Goal: Task Accomplishment & Management: Use online tool/utility

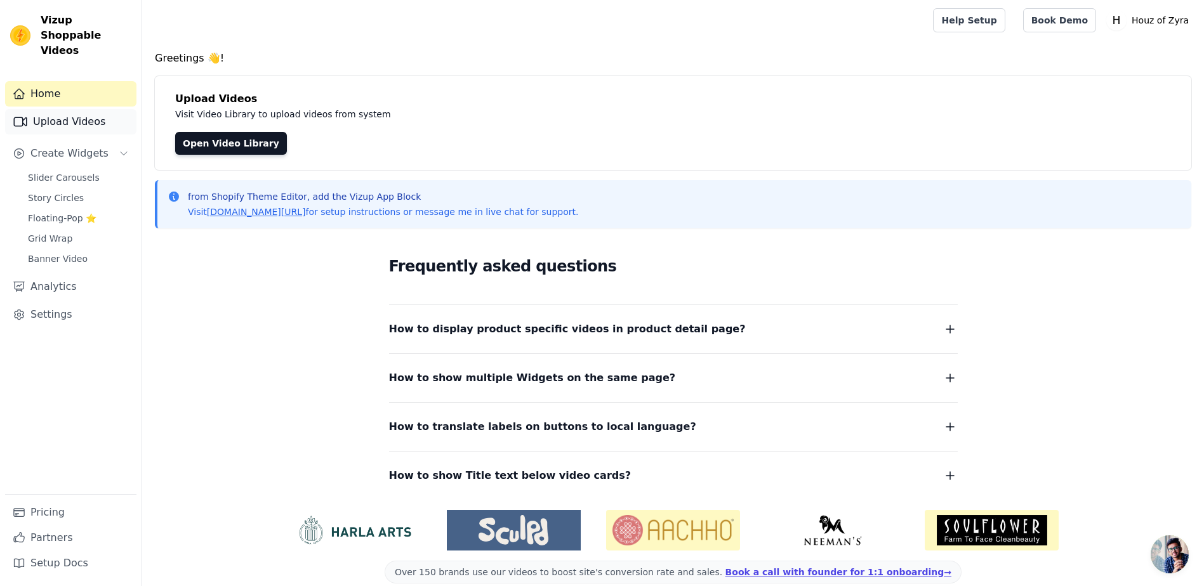
click at [40, 112] on link "Upload Videos" at bounding box center [70, 121] width 131 height 25
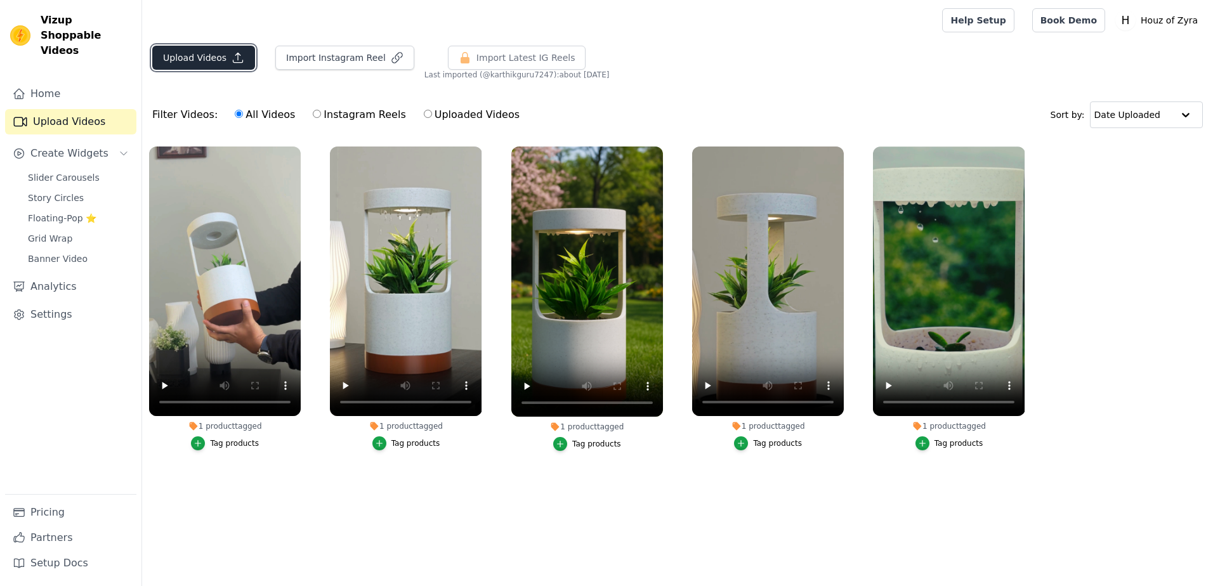
click at [183, 57] on button "Upload Videos" at bounding box center [203, 58] width 103 height 24
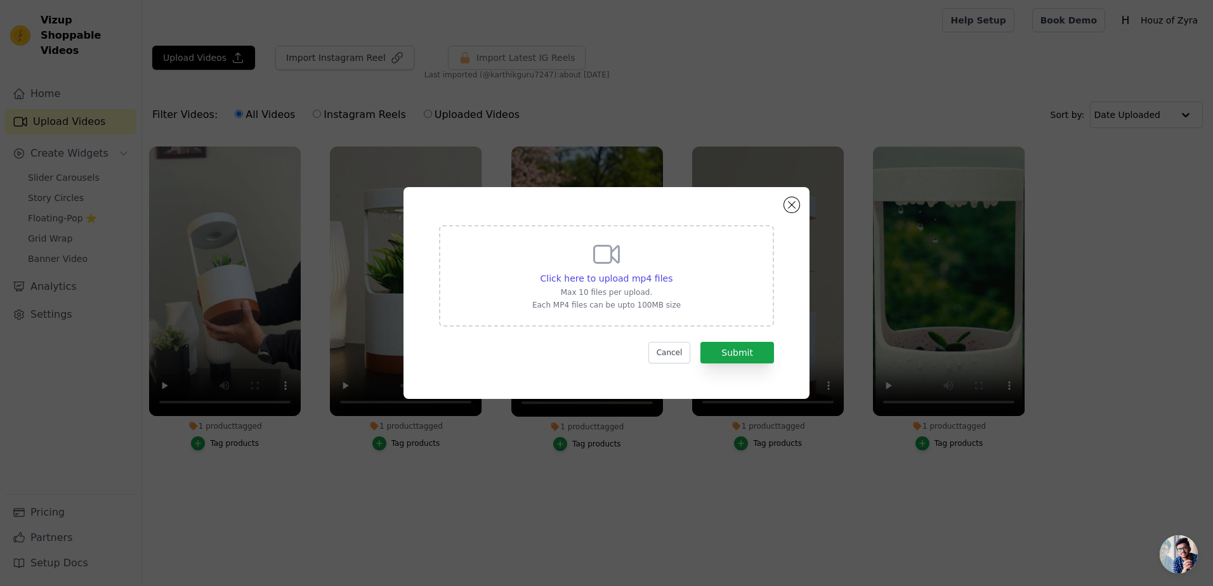
click at [637, 264] on div "Click here to upload mp4 files Max 10 files per upload. Each MP4 files can be u…" at bounding box center [606, 274] width 149 height 71
click at [672, 272] on input "Click here to upload mp4 files Max 10 files per upload. Each MP4 files can be u…" at bounding box center [672, 272] width 1 height 1
type input "C:\fakepath\New Product Launch Instagram Story (1).mp4"
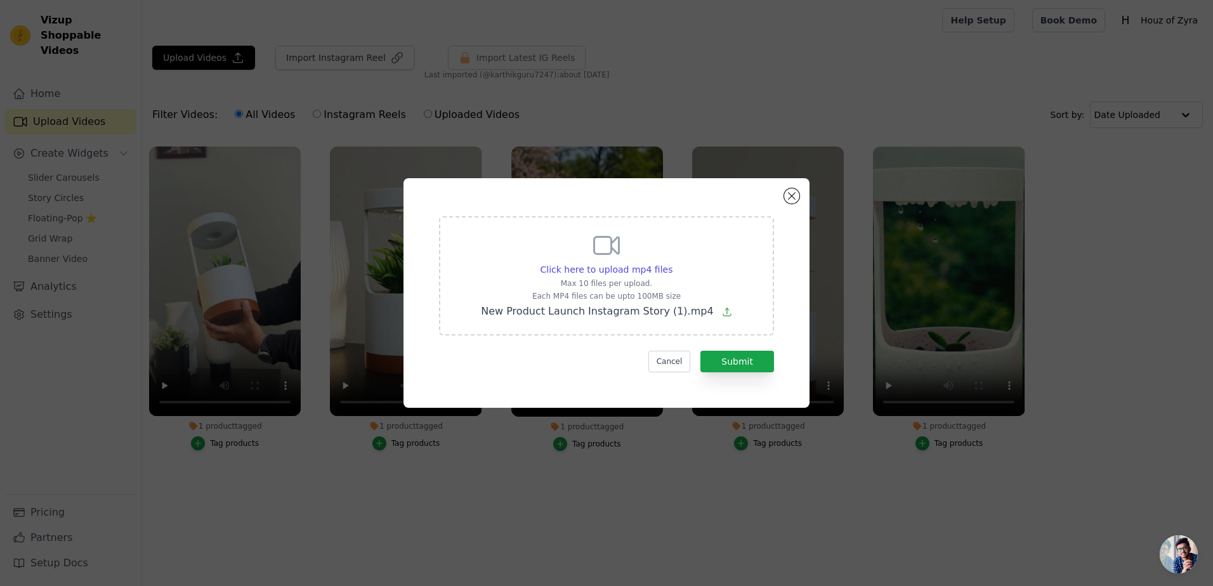
click at [381, 113] on div "Click here to upload mp4 files Max 10 files per upload. Each MP4 files can be u…" at bounding box center [606, 293] width 1213 height 586
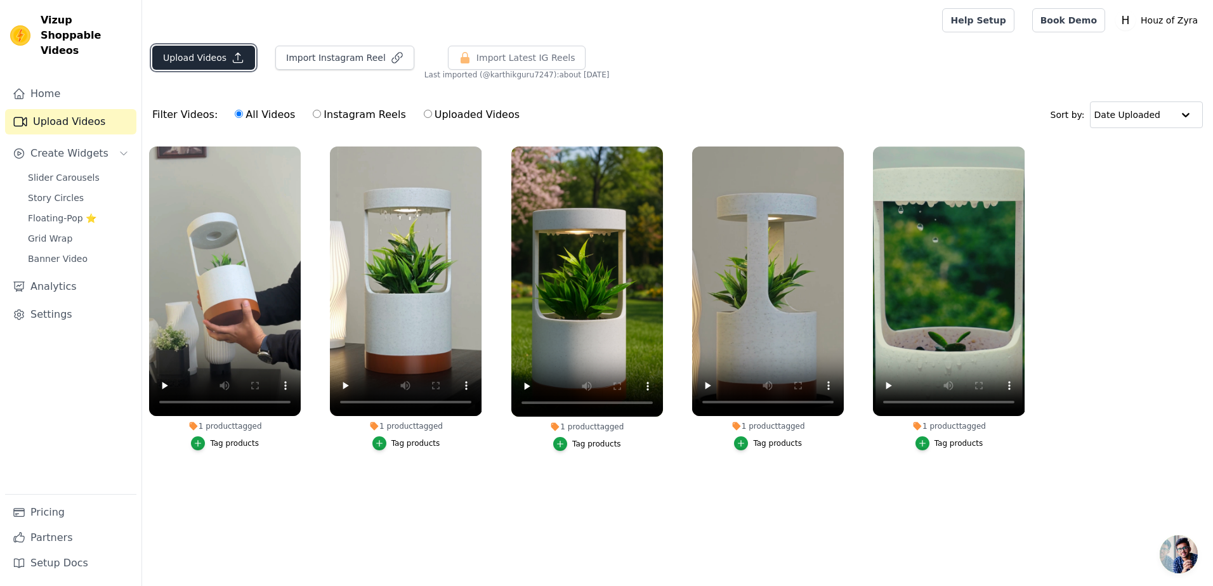
click at [211, 51] on button "Upload Videos" at bounding box center [203, 58] width 103 height 24
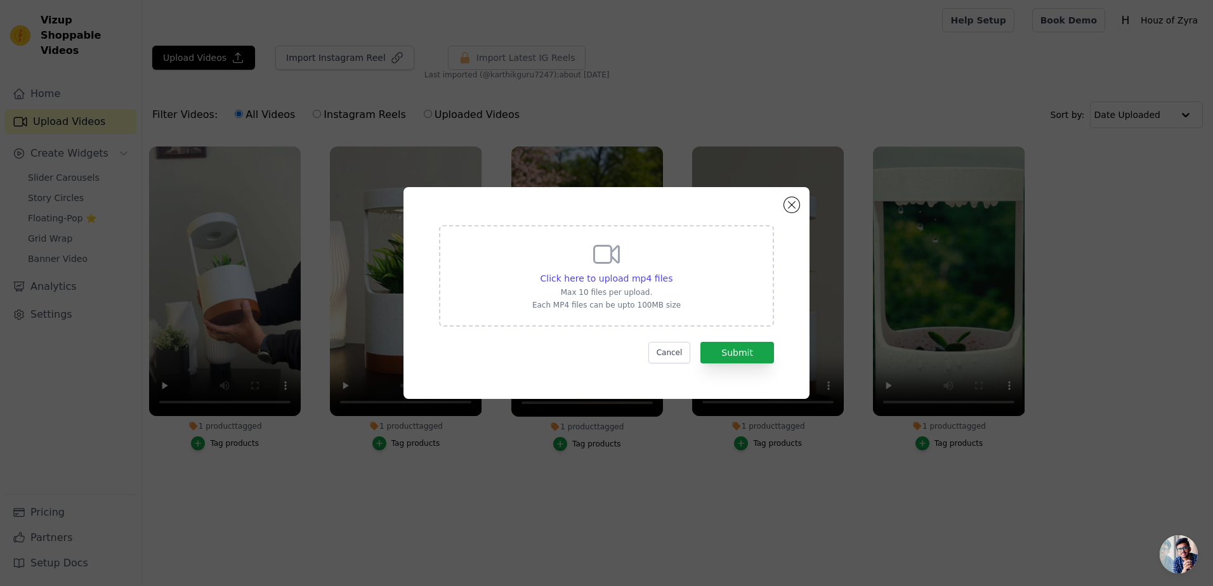
click at [623, 263] on div "Click here to upload mp4 files Max 10 files per upload. Each MP4 files can be u…" at bounding box center [606, 274] width 149 height 71
click at [672, 272] on input "Click here to upload mp4 files Max 10 files per upload. Each MP4 files can be u…" at bounding box center [672, 272] width 1 height 1
type input "C:\fakepath\New Product Launch Instagram Story (1).mp4"
click at [395, 96] on div "Click here to upload mp4 files Max 10 files per upload. Each MP4 files can be u…" at bounding box center [606, 293] width 1213 height 586
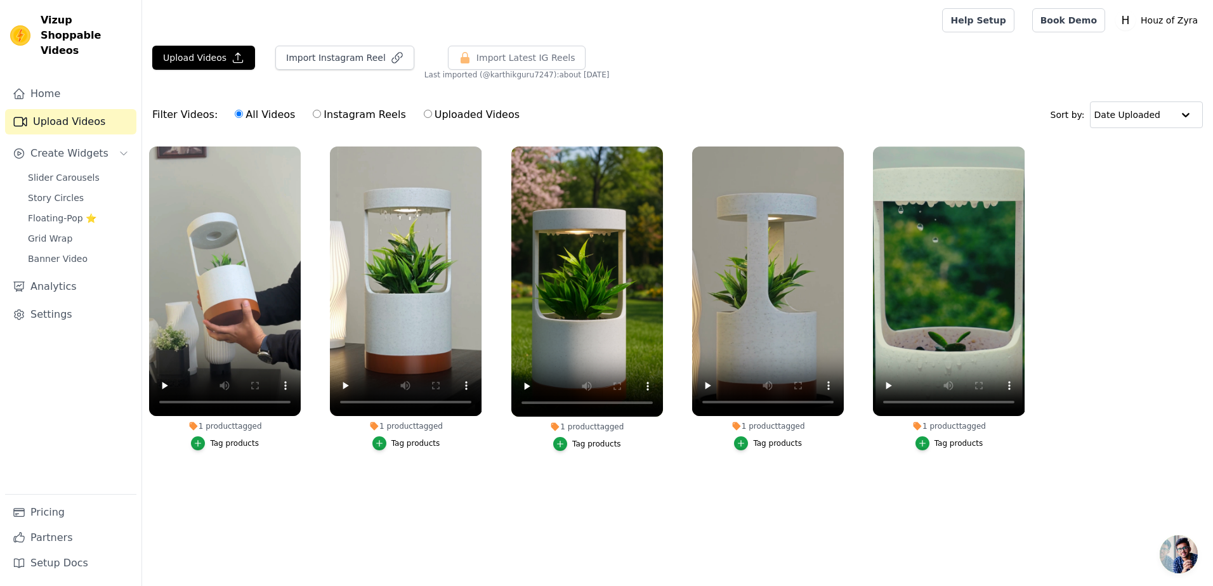
click at [213, 73] on div "Upload Videos Import Instagram Reel Import Latest Instagram Reels Import Latest…" at bounding box center [677, 63] width 1071 height 34
click at [213, 68] on button "Upload Videos" at bounding box center [203, 58] width 103 height 24
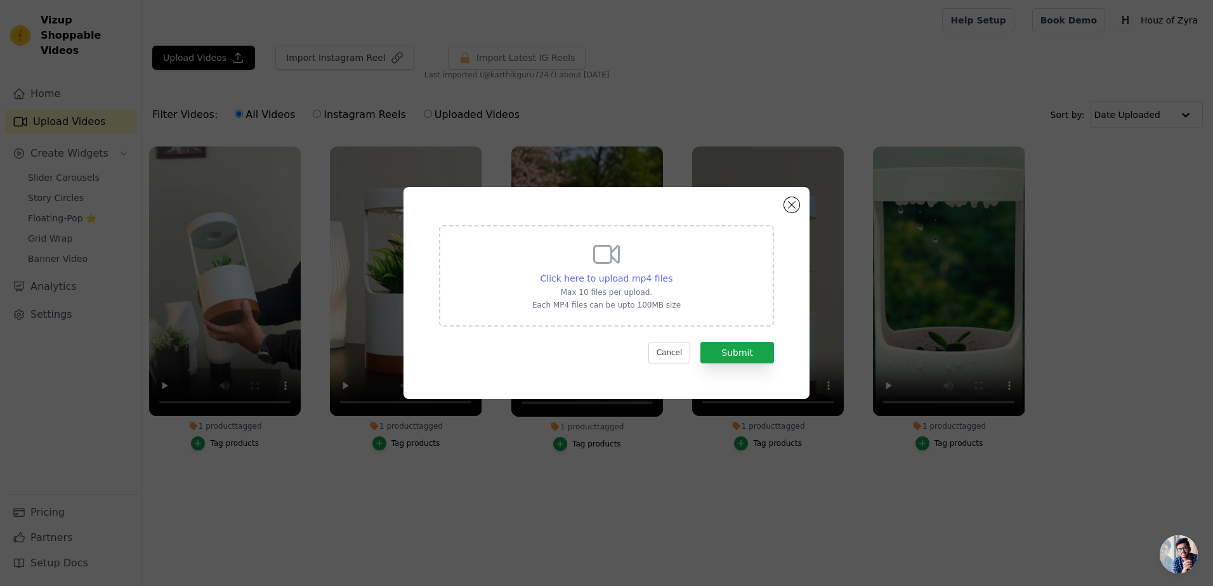
click at [609, 282] on span "Click here to upload mp4 files" at bounding box center [607, 279] width 133 height 10
click at [672, 272] on input "Click here to upload mp4 files Max 10 files per upload. Each MP4 files can be u…" at bounding box center [672, 272] width 1 height 1
type input "C:\fakepath\New Product Launch Instagram Story (1).mp4"
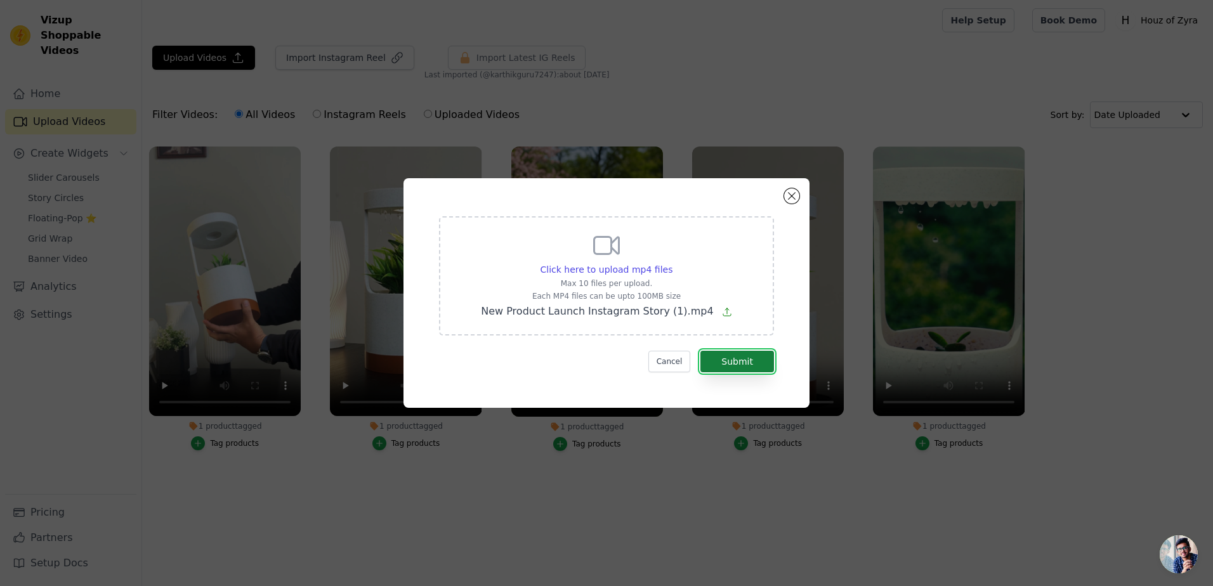
click at [742, 366] on button "Submit" at bounding box center [738, 362] width 74 height 22
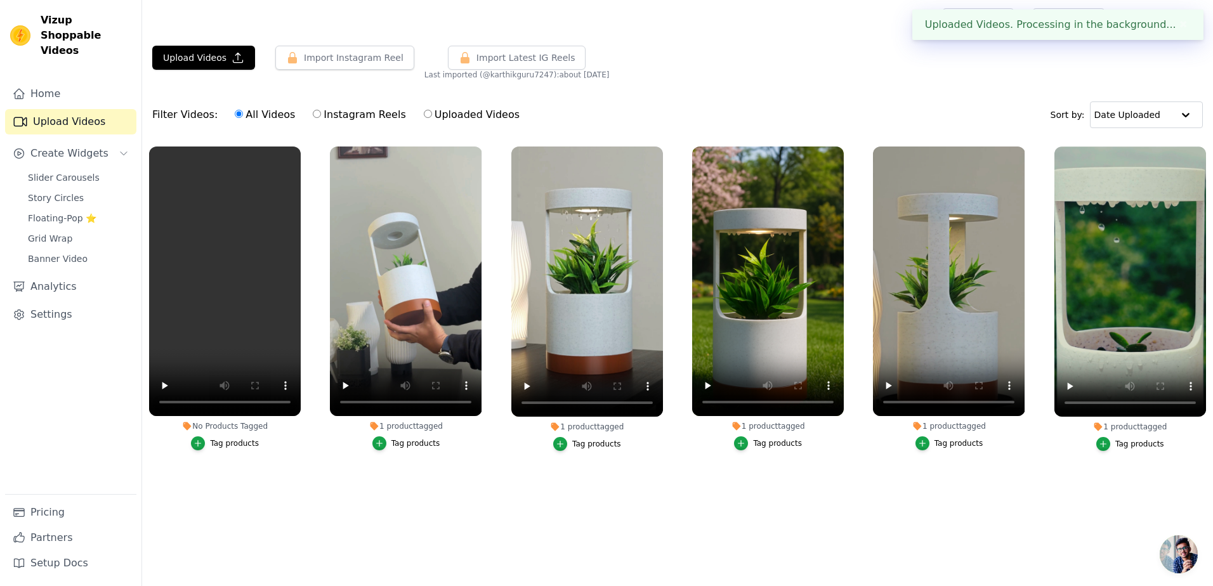
click at [231, 452] on label "No Products Tagged Tag products" at bounding box center [225, 301] width 153 height 310
click at [234, 442] on div "Tag products" at bounding box center [234, 444] width 49 height 10
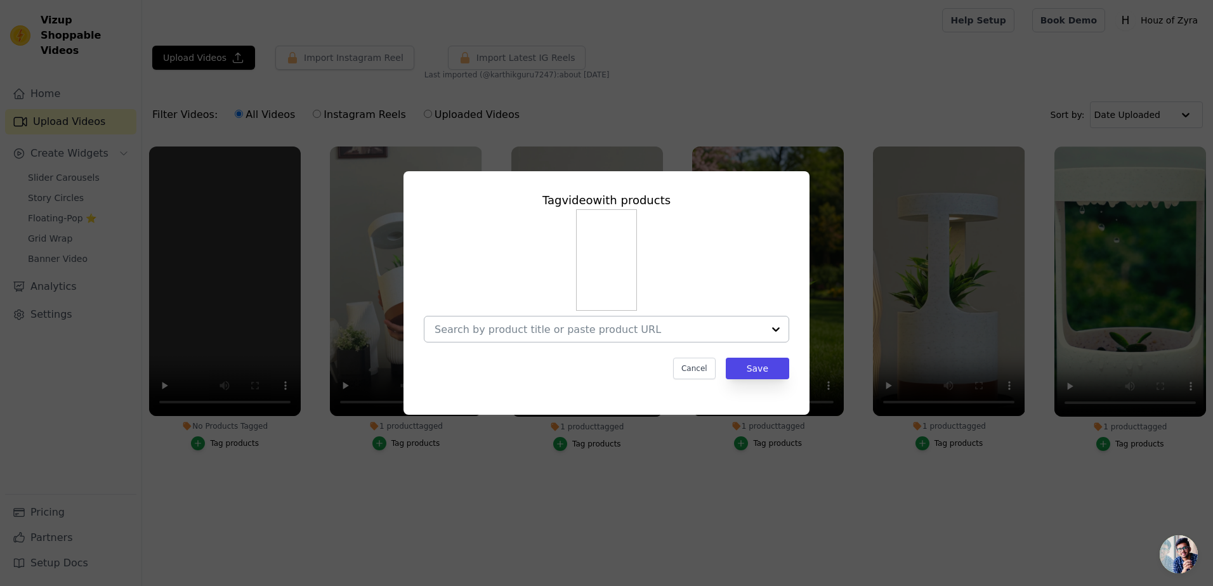
click at [565, 329] on input "No Products Tagged Tag video with products Cancel Save Tag products" at bounding box center [599, 330] width 329 height 12
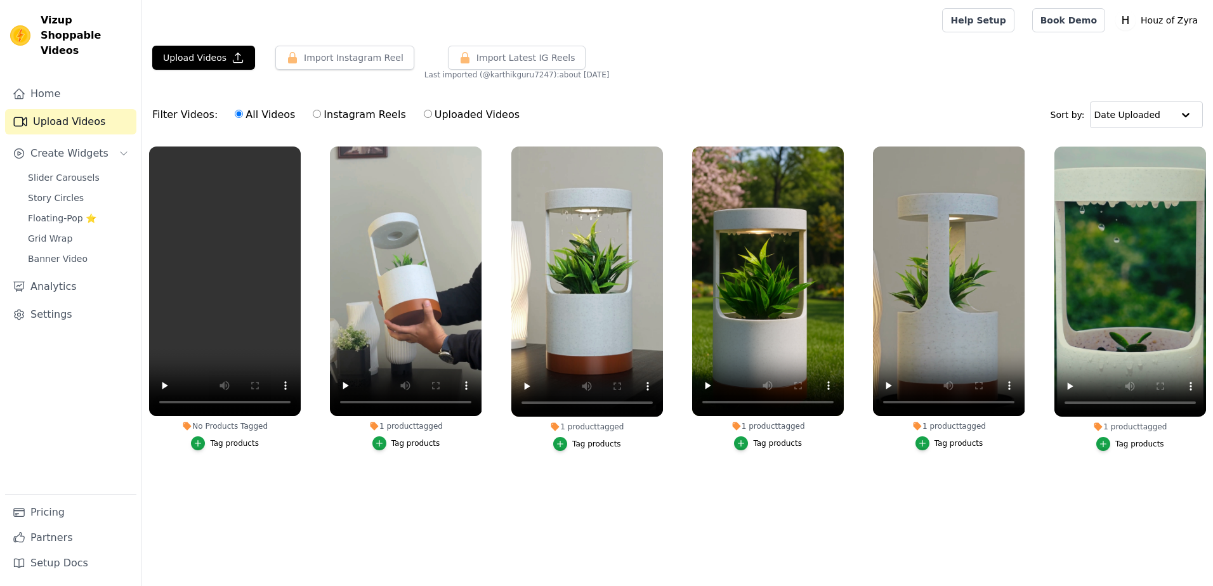
click at [232, 444] on div "Tag products" at bounding box center [234, 444] width 49 height 10
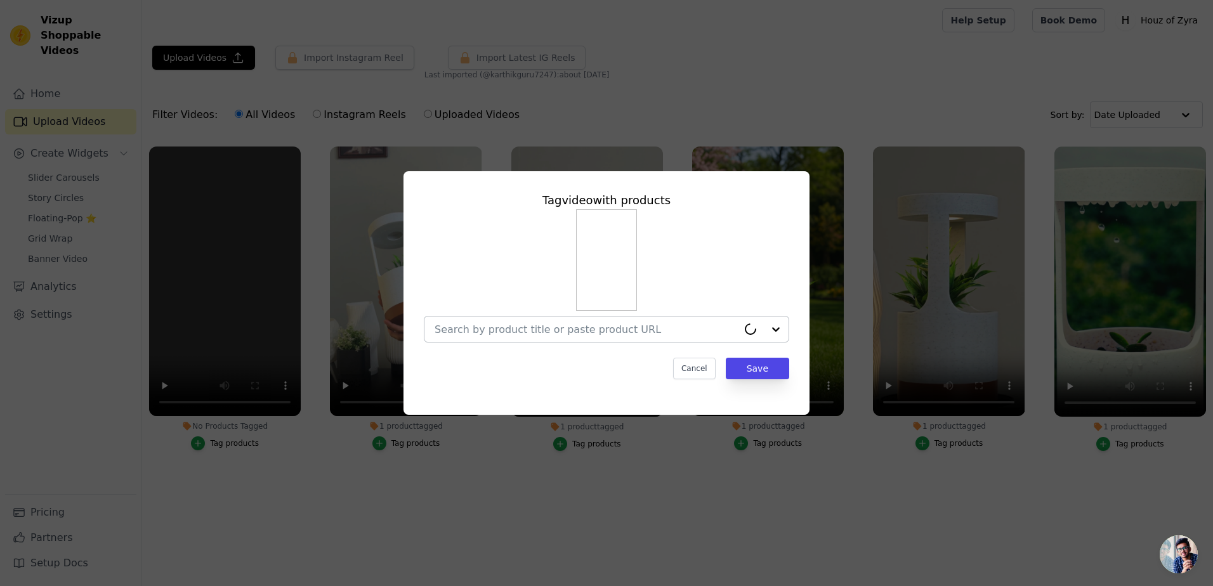
click at [502, 317] on div at bounding box center [586, 329] width 303 height 25
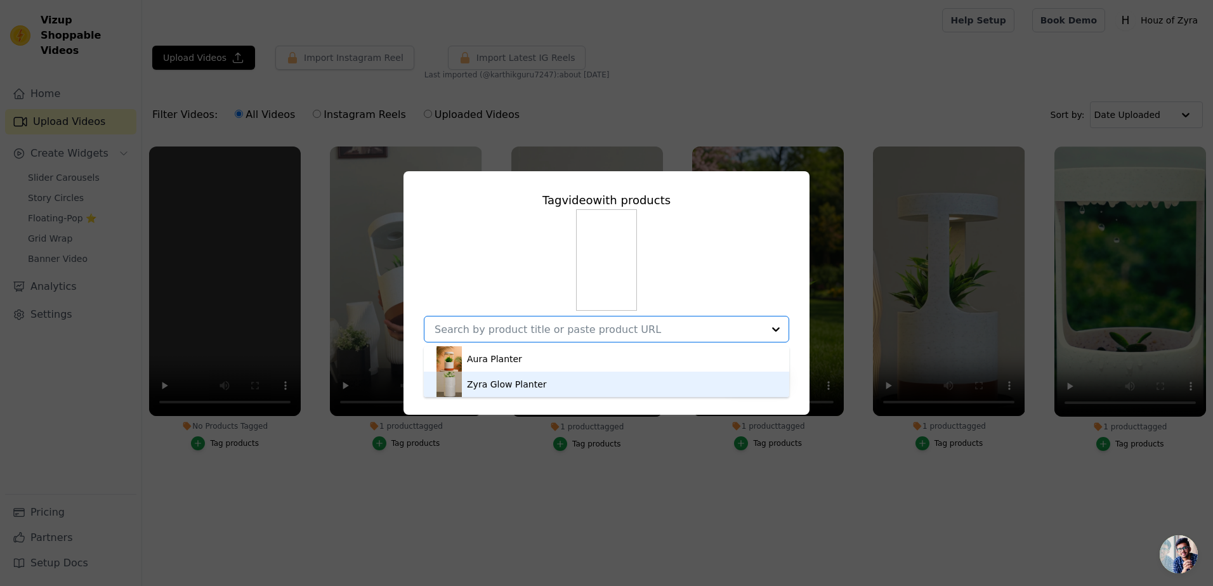
click at [497, 381] on div "Zyra Glow Planter" at bounding box center [507, 384] width 80 height 13
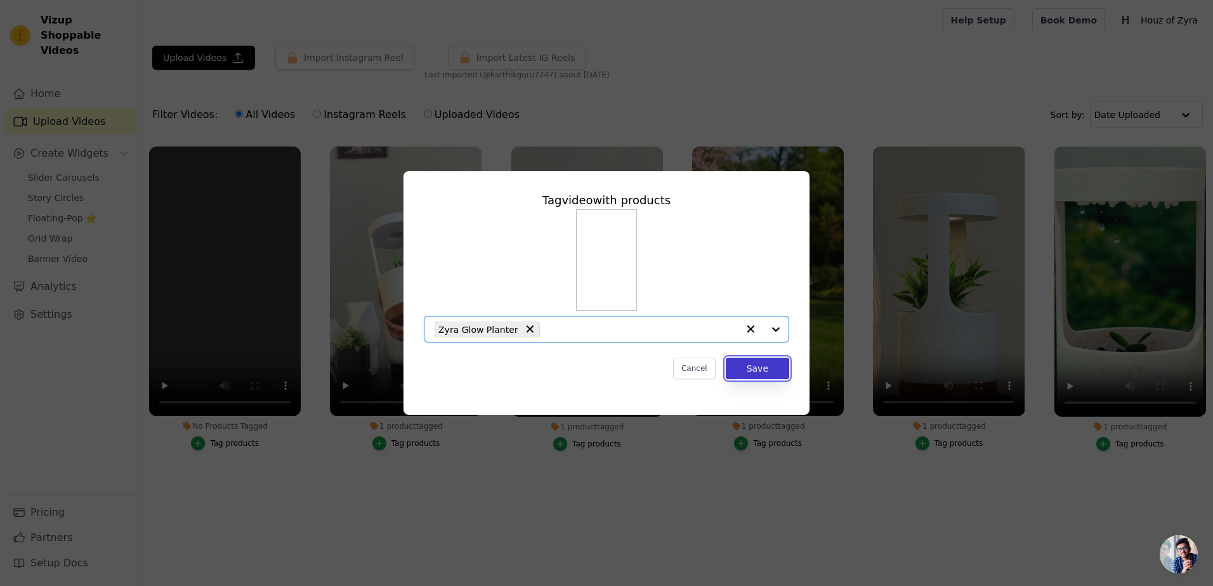
click at [778, 369] on button "Save" at bounding box center [757, 369] width 63 height 22
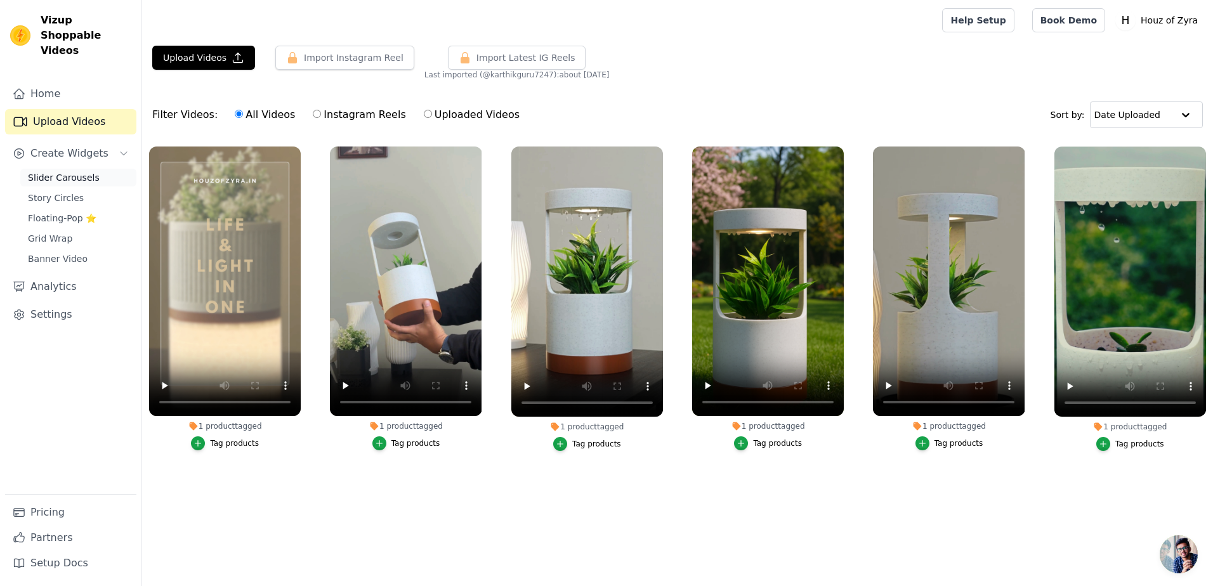
click at [58, 171] on span "Slider Carousels" at bounding box center [64, 177] width 72 height 13
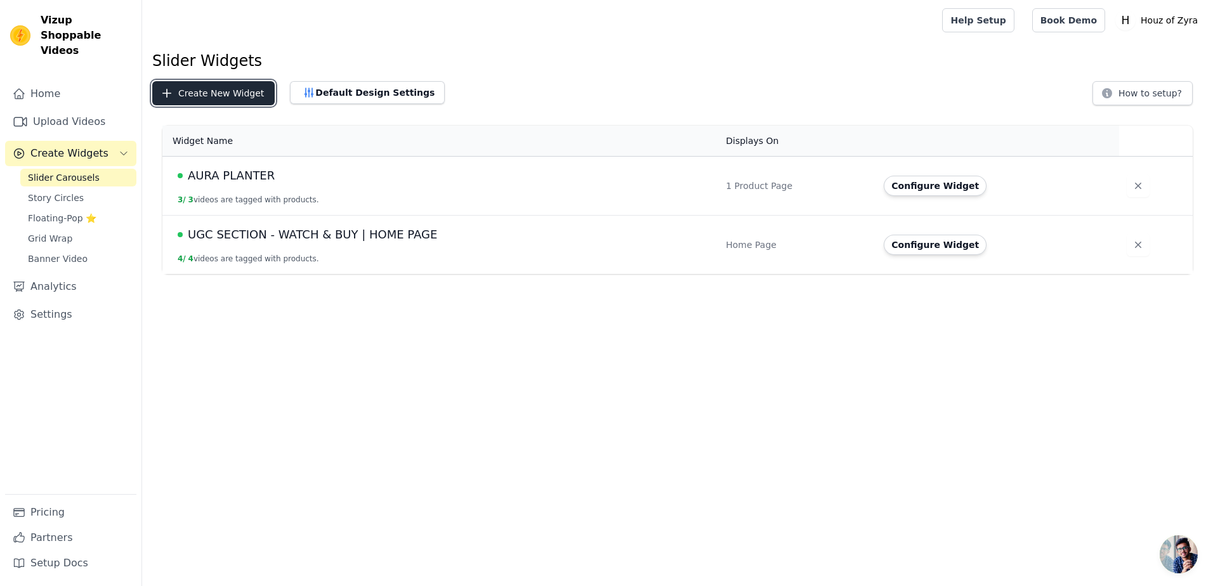
click at [223, 96] on button "Create New Widget" at bounding box center [213, 93] width 122 height 24
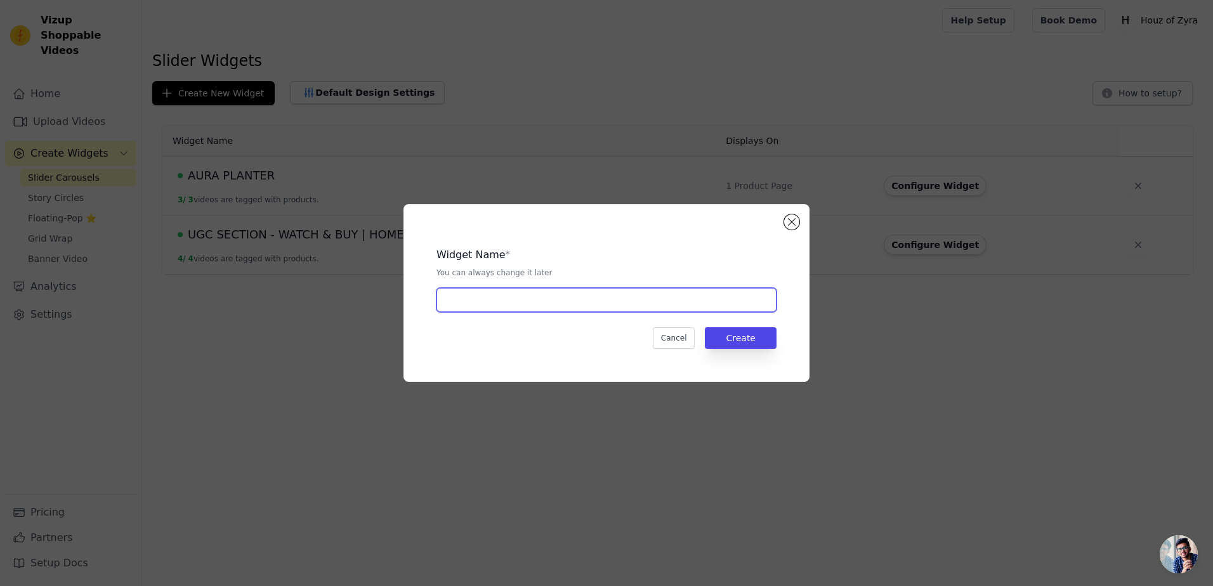
click at [524, 300] on input "text" at bounding box center [607, 300] width 340 height 24
type input "ZYRA GLOW PLANTER"
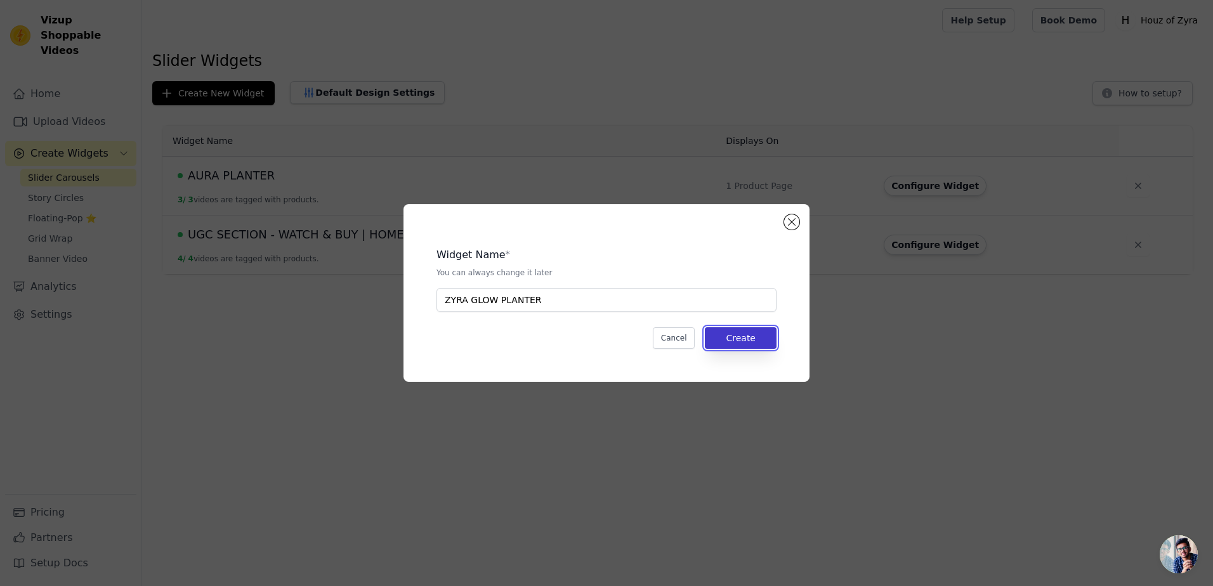
click at [749, 342] on button "Create" at bounding box center [741, 338] width 72 height 22
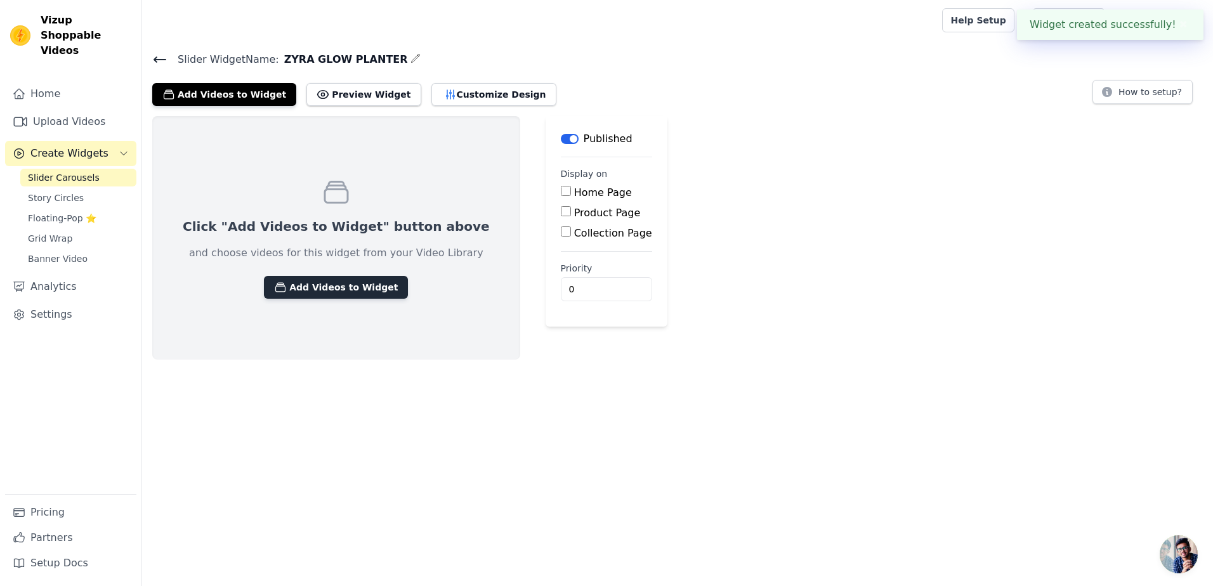
click at [321, 288] on button "Add Videos to Widget" at bounding box center [336, 287] width 144 height 23
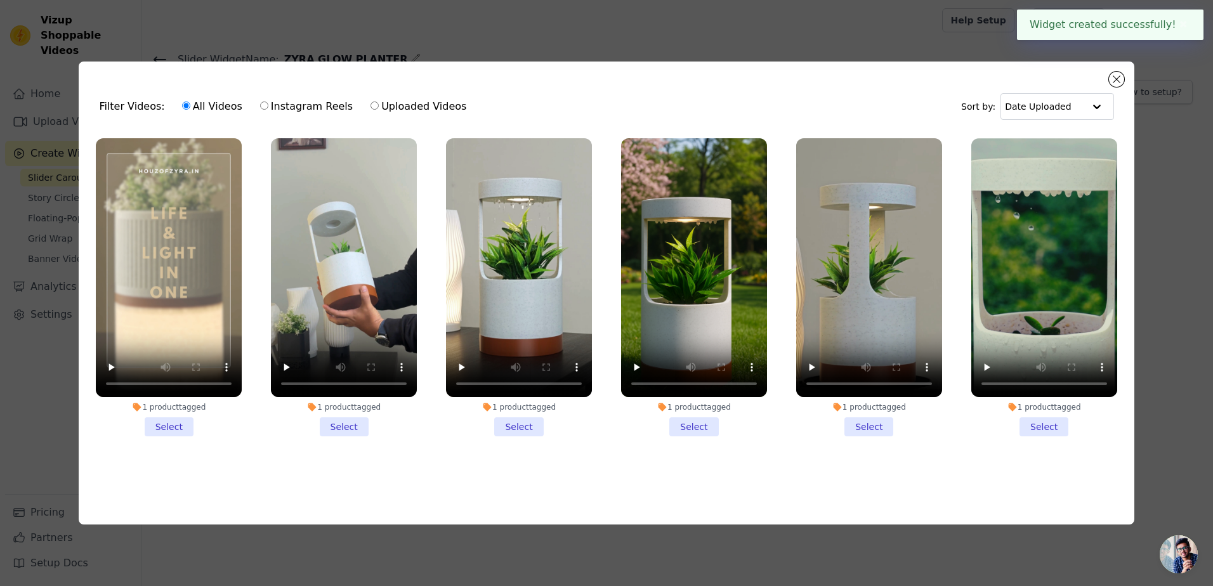
click at [165, 428] on li "1 product tagged Select" at bounding box center [169, 287] width 146 height 299
click at [0, 0] on input "1 product tagged Select" at bounding box center [0, 0] width 0 height 0
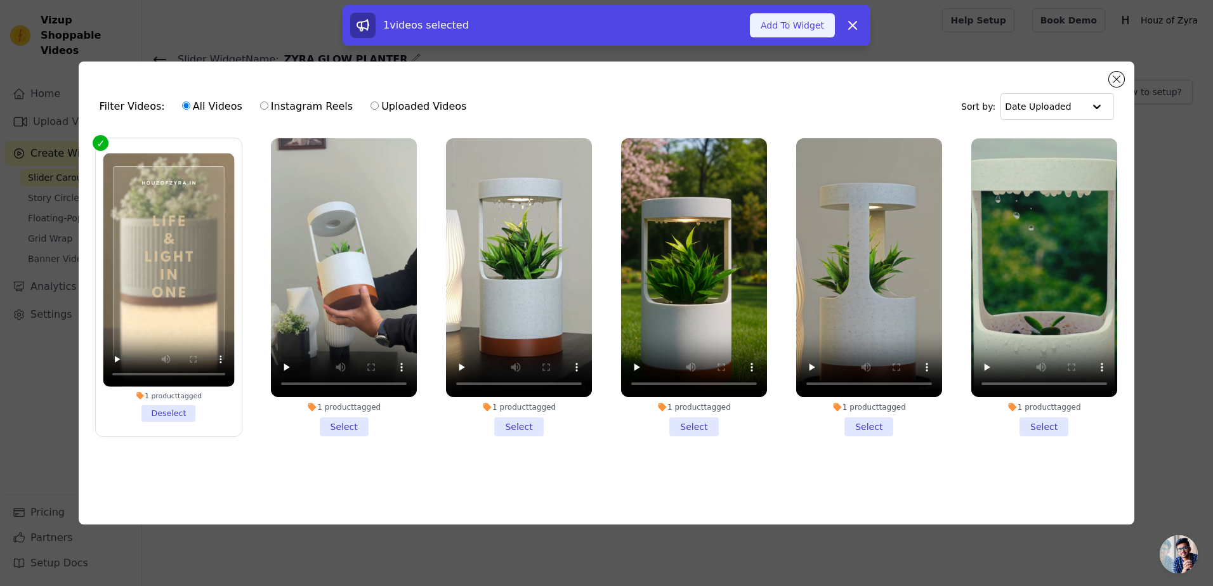
click at [784, 25] on button "Add To Widget" at bounding box center [792, 25] width 85 height 24
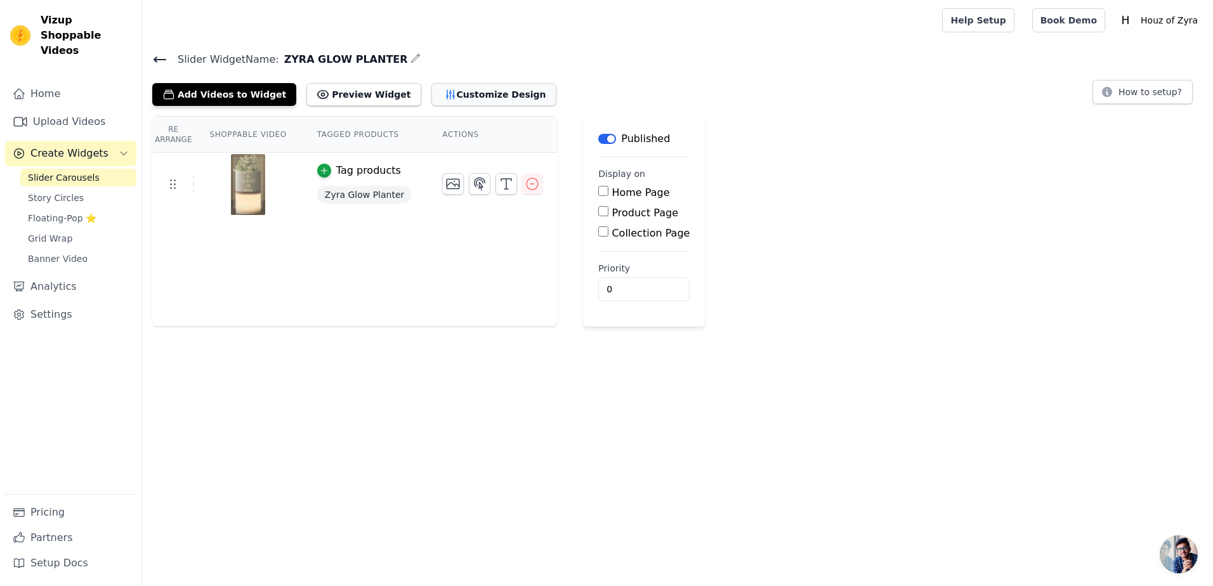
click at [462, 98] on button "Customize Design" at bounding box center [494, 94] width 125 height 23
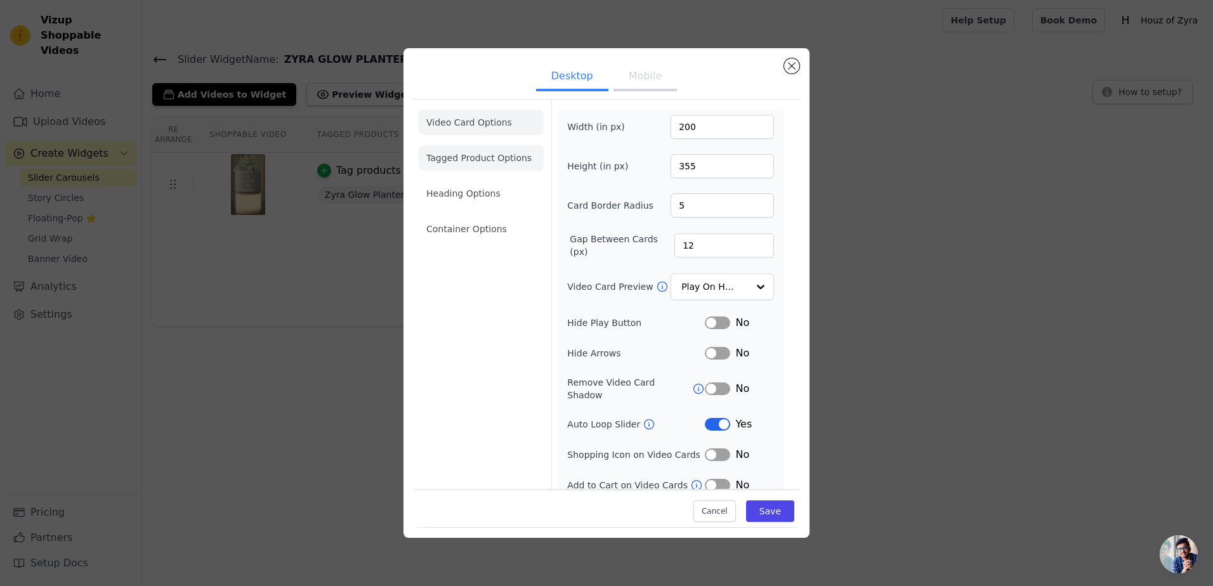
click at [478, 163] on li "Tagged Product Options" at bounding box center [481, 157] width 125 height 25
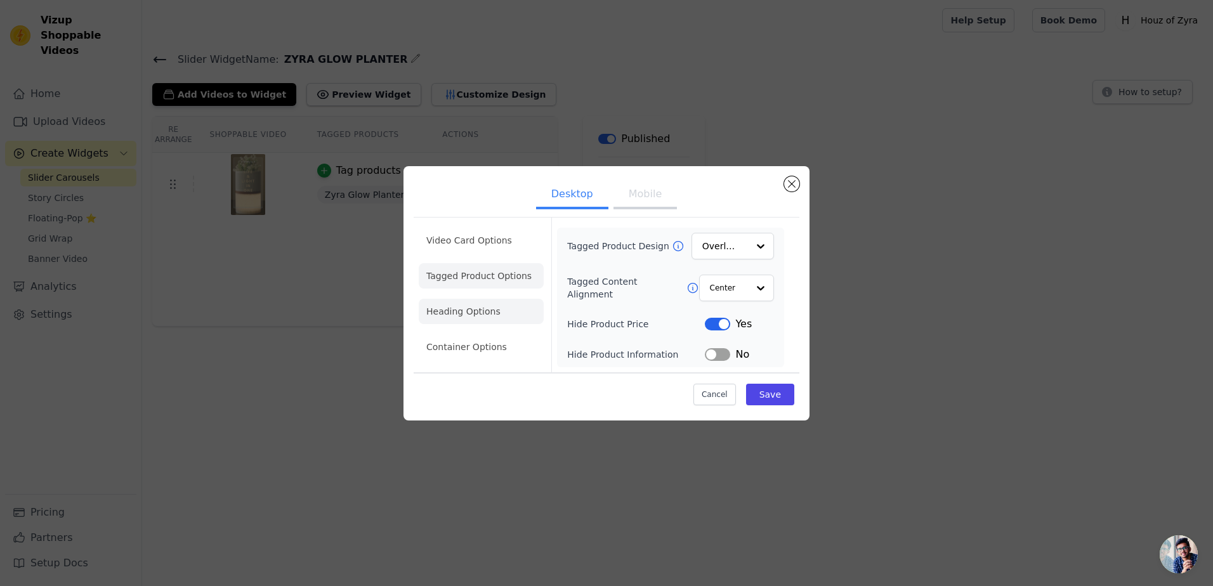
click at [467, 310] on li "Heading Options" at bounding box center [481, 311] width 125 height 25
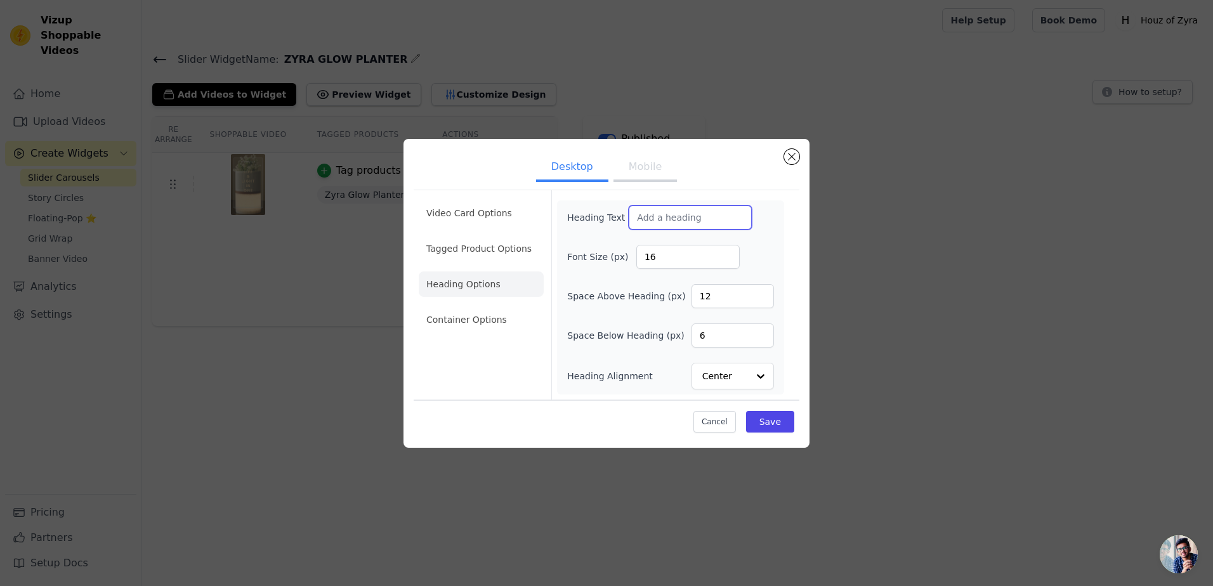
click at [682, 218] on input "Heading Text" at bounding box center [690, 218] width 123 height 24
type input "FEATURES"
click at [762, 255] on div "Font Size (px) 16" at bounding box center [670, 257] width 207 height 24
click at [776, 418] on button "Save" at bounding box center [770, 422] width 48 height 22
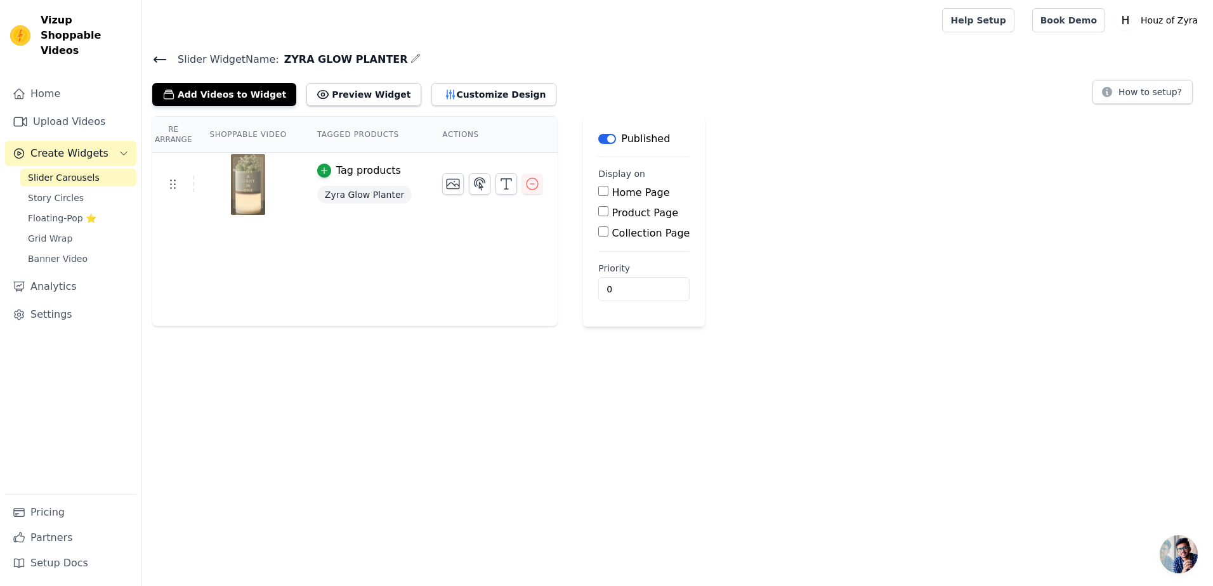
click at [598, 214] on input "Product Page" at bounding box center [603, 211] width 10 height 10
click at [612, 213] on label "Product Page" at bounding box center [645, 213] width 67 height 12
click at [604, 213] on input "Product Page" at bounding box center [603, 211] width 10 height 10
click at [598, 213] on input "Product Page" at bounding box center [603, 211] width 10 height 10
checkbox input "true"
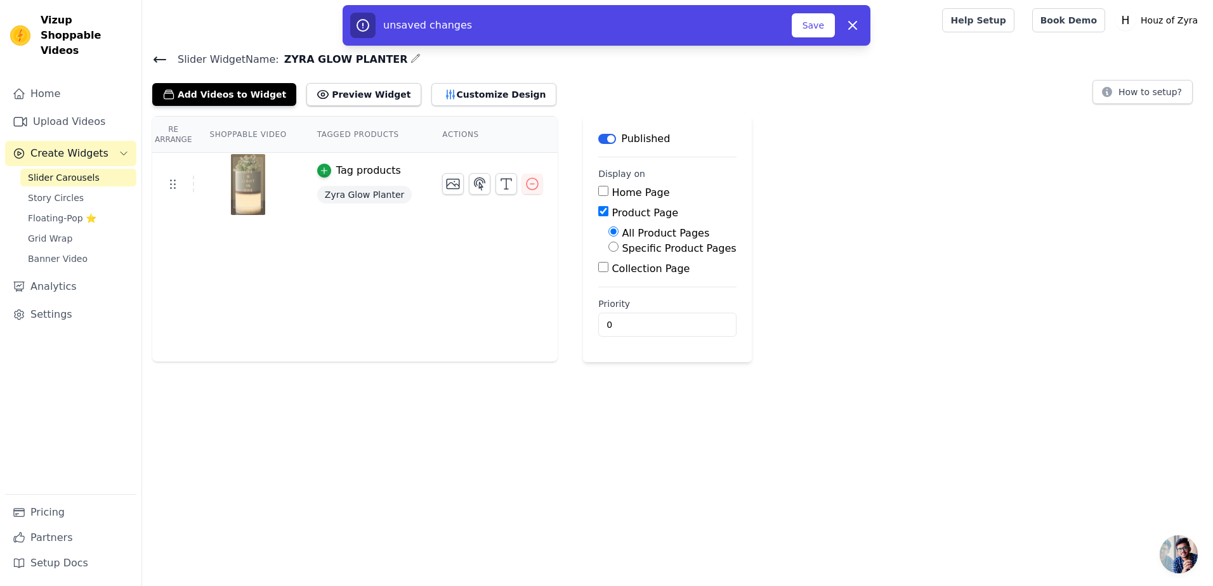
click at [609, 248] on input "Specific Product Pages" at bounding box center [614, 247] width 10 height 10
radio input "true"
click at [618, 268] on button "Select Products" at bounding box center [651, 278] width 85 height 22
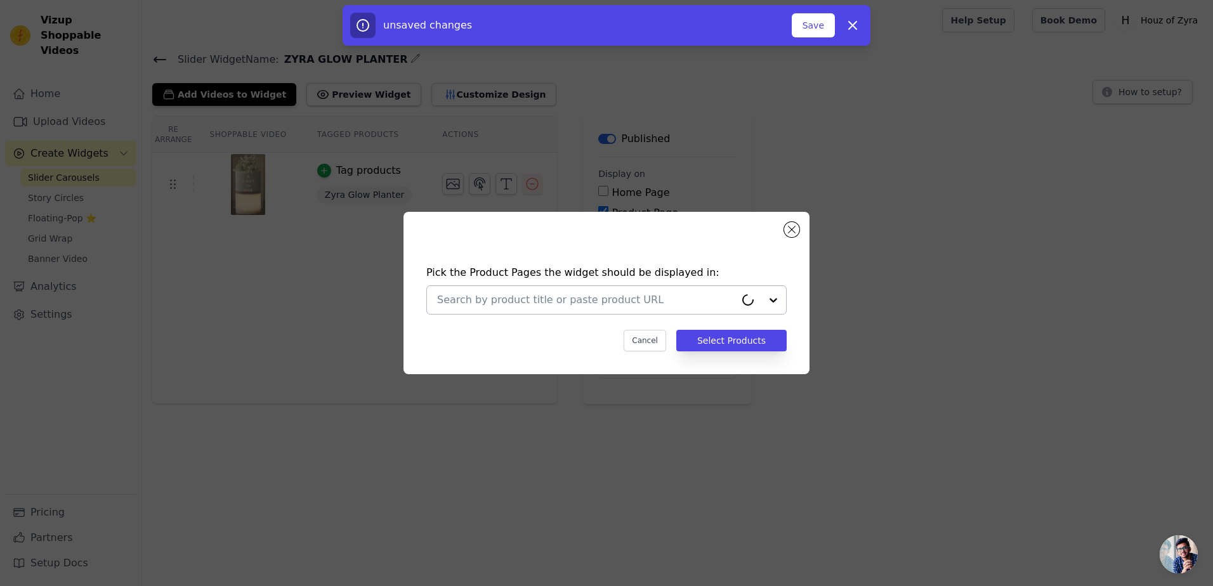
click at [545, 291] on div at bounding box center [586, 300] width 298 height 28
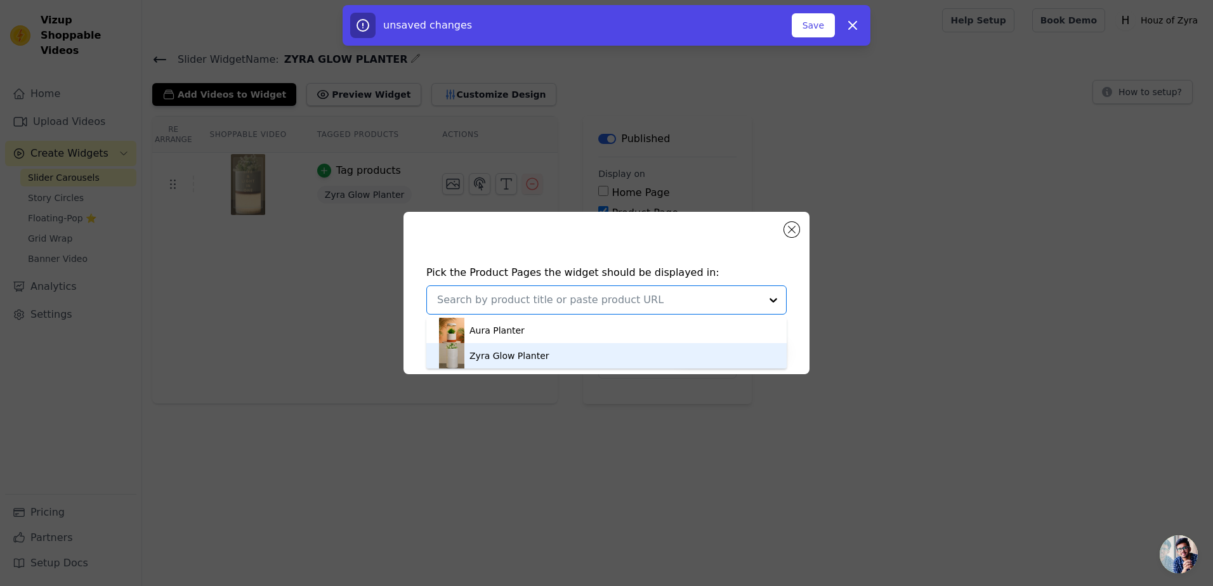
click at [516, 352] on div "Zyra Glow Planter" at bounding box center [510, 356] width 80 height 13
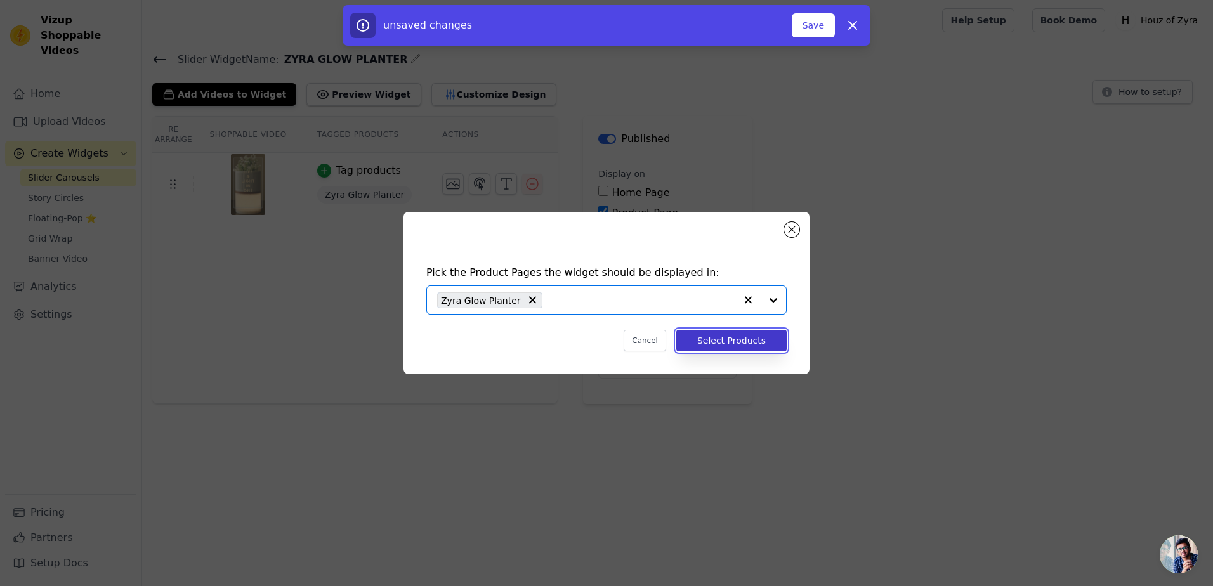
click at [722, 335] on button "Select Products" at bounding box center [732, 341] width 110 height 22
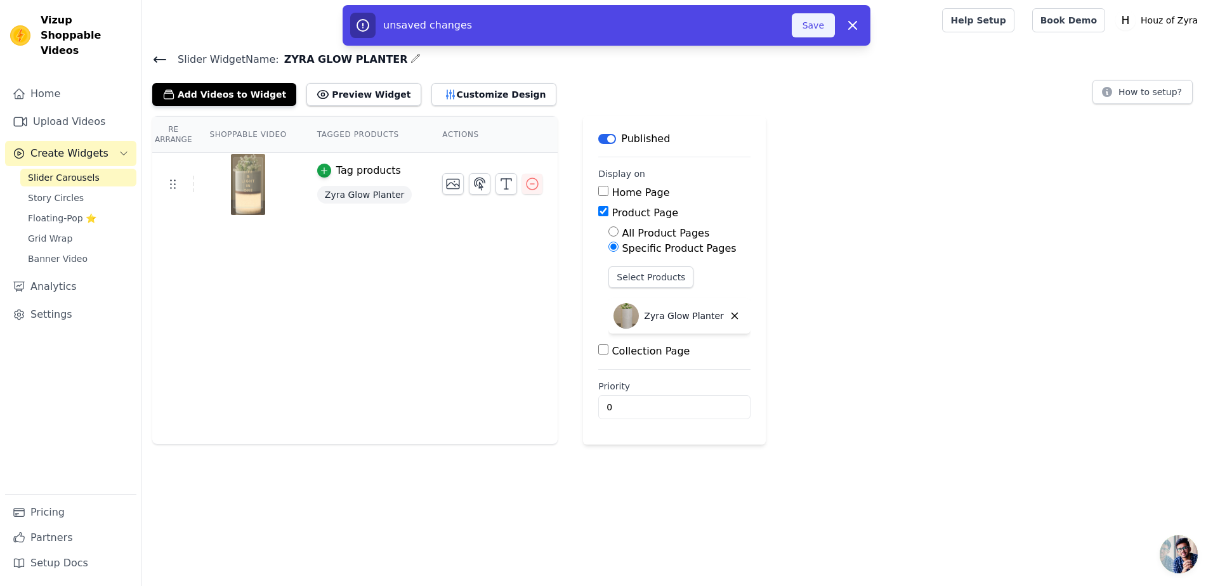
click at [805, 20] on button "Save" at bounding box center [813, 25] width 43 height 24
click at [827, 30] on button "Save" at bounding box center [813, 25] width 43 height 24
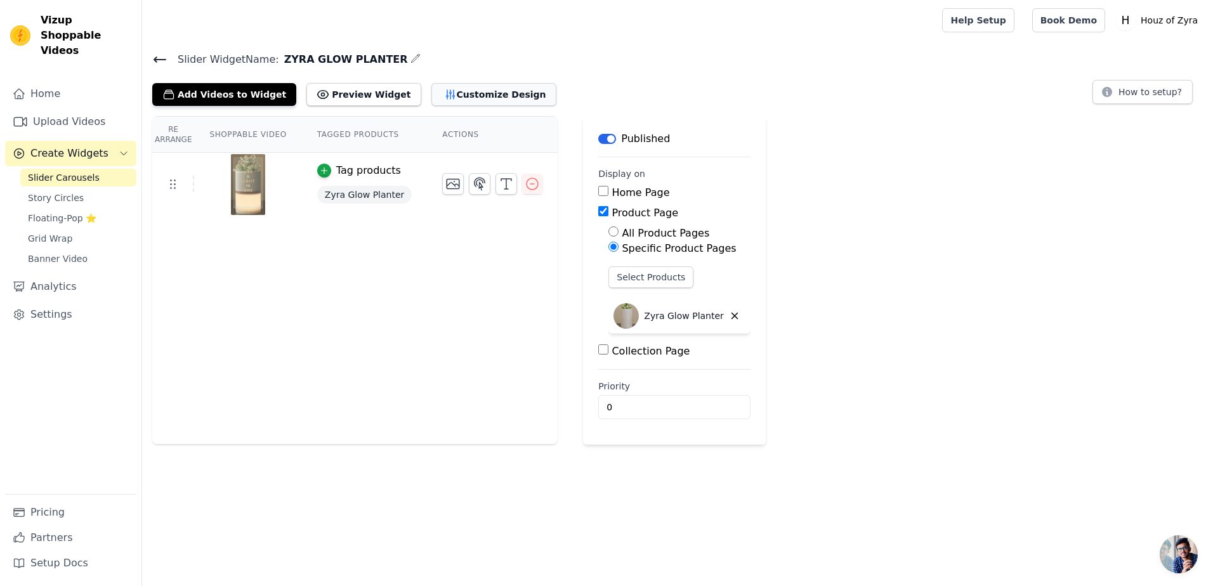
click at [452, 100] on button "Customize Design" at bounding box center [494, 94] width 125 height 23
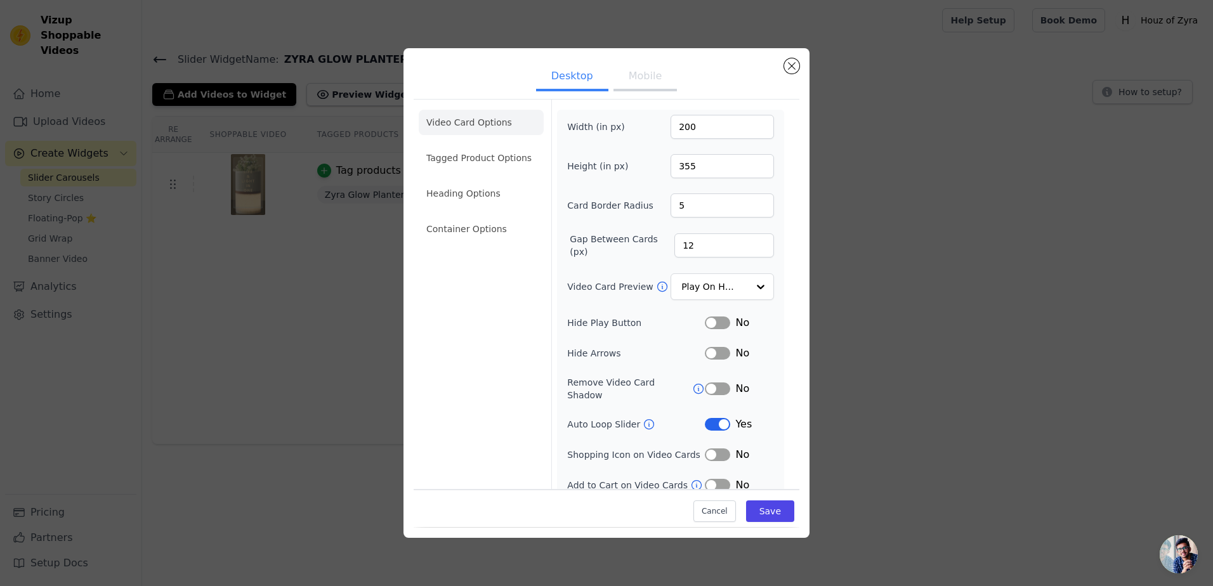
click at [638, 76] on button "Mobile" at bounding box center [645, 77] width 63 height 28
click at [472, 199] on li "Heading Options" at bounding box center [481, 193] width 125 height 25
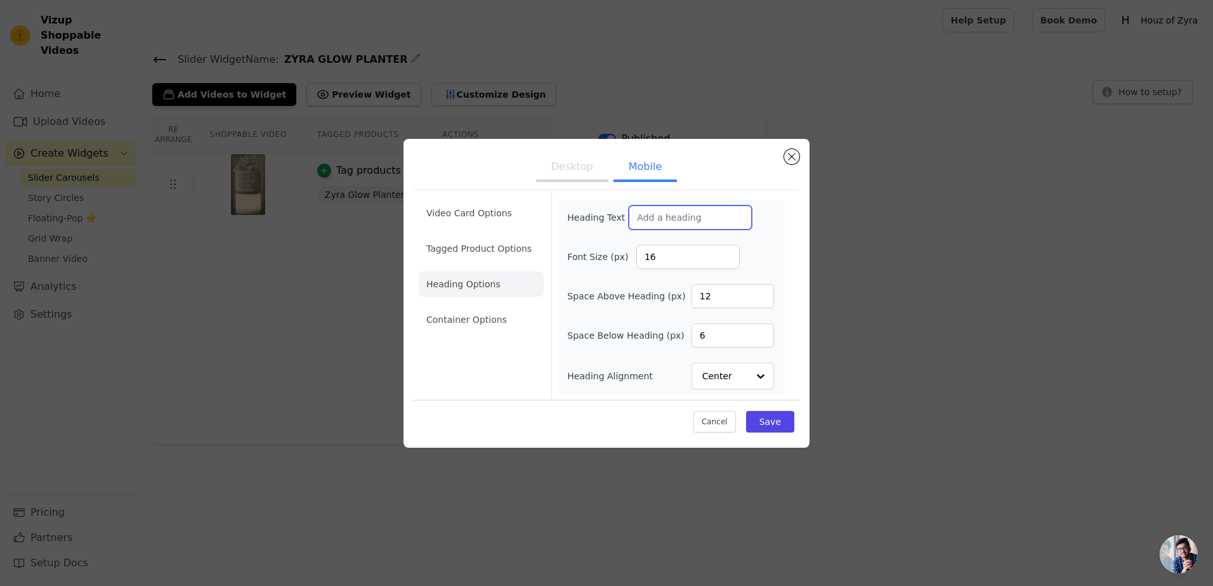
click at [711, 216] on input "Heading Text" at bounding box center [690, 218] width 123 height 24
type input "FEATURES"
click at [769, 419] on button "Save" at bounding box center [770, 422] width 48 height 22
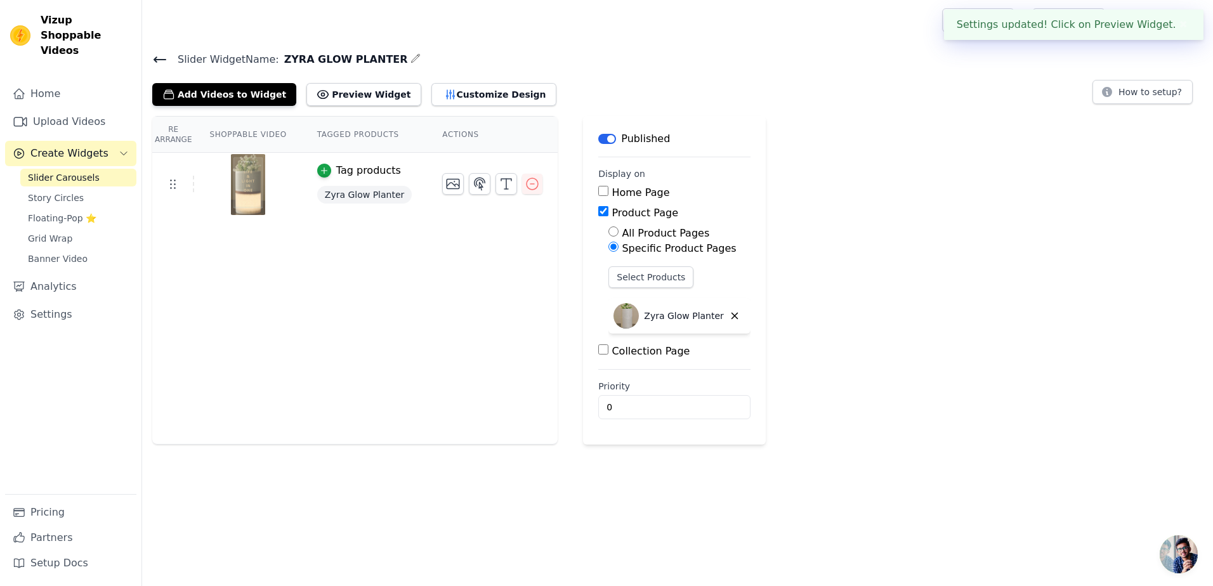
click at [583, 165] on main "Label Published Display on Home Page Product Page All Product Pages Specific Pr…" at bounding box center [674, 280] width 183 height 329
click at [461, 97] on button "Customize Design" at bounding box center [494, 94] width 125 height 23
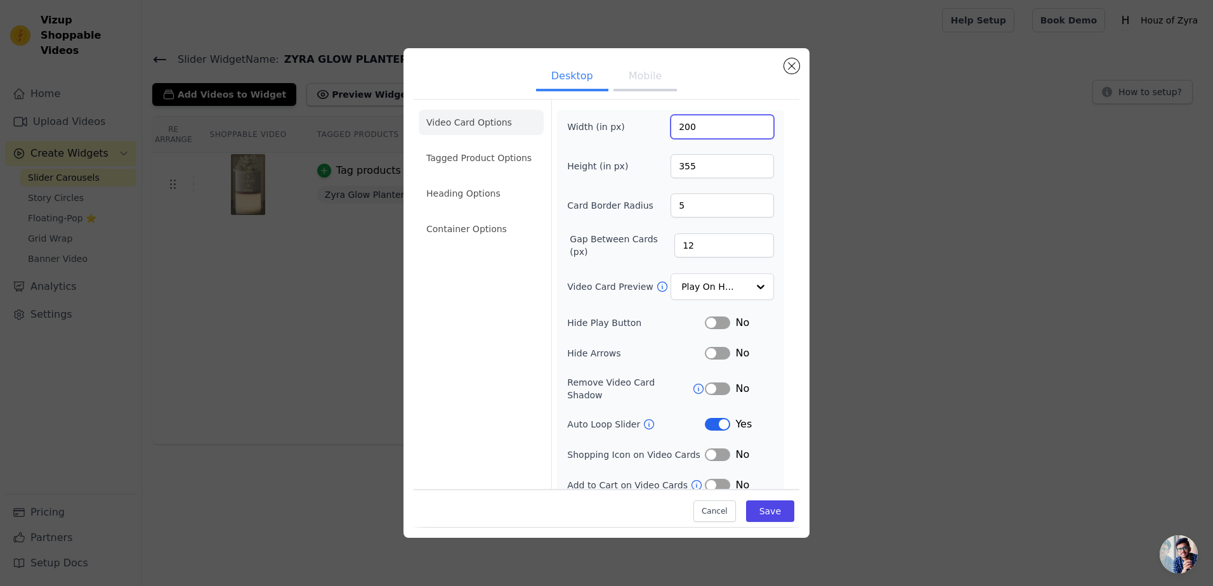
drag, startPoint x: 707, startPoint y: 124, endPoint x: 654, endPoint y: 133, distance: 53.3
click at [654, 133] on div "Width (in px) 200" at bounding box center [670, 127] width 207 height 24
click at [642, 133] on div "Width (in px) 200" at bounding box center [670, 127] width 207 height 24
click at [324, 263] on div "Desktop Mobile Video Card Options Tagged Product Options Heading Options Contai…" at bounding box center [606, 293] width 1173 height 530
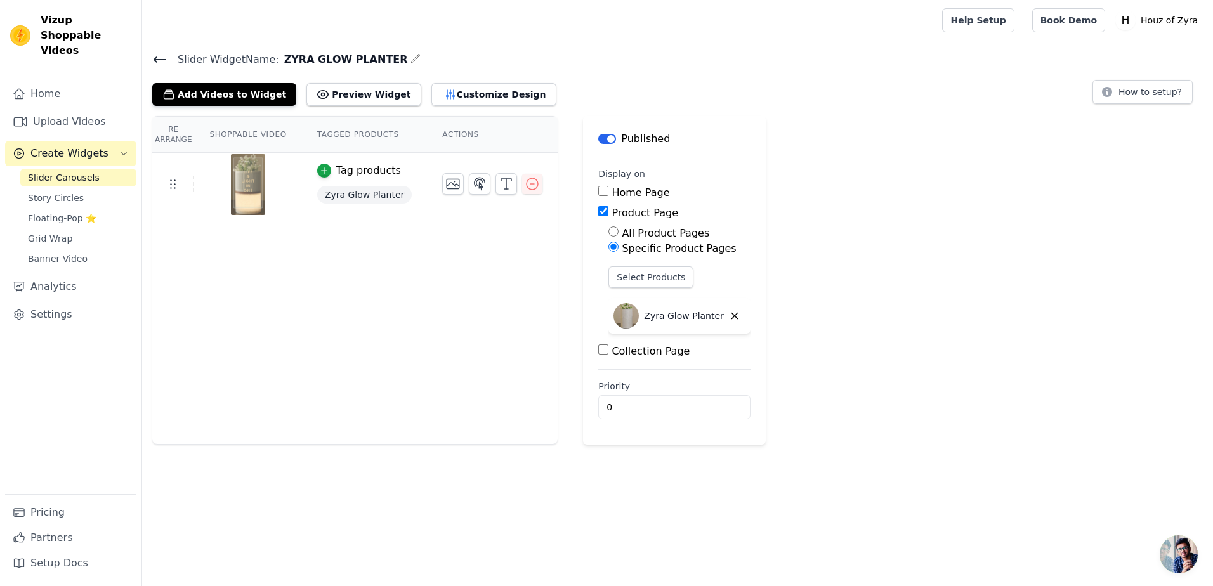
click at [70, 171] on span "Slider Carousels" at bounding box center [64, 177] width 72 height 13
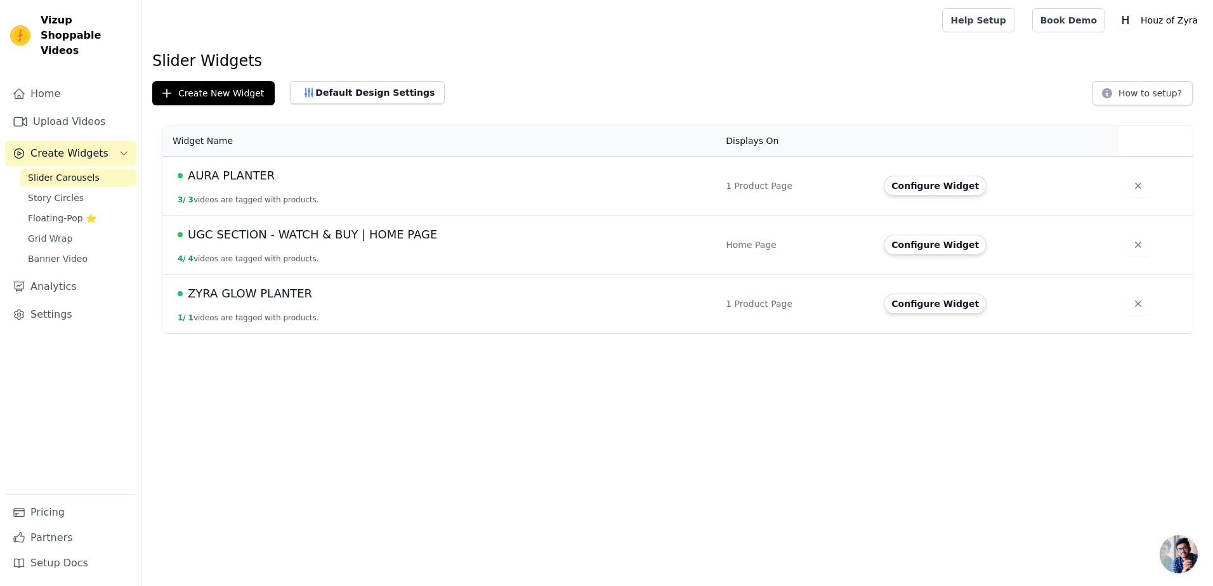
click at [237, 170] on span "AURA PLANTER" at bounding box center [231, 176] width 87 height 18
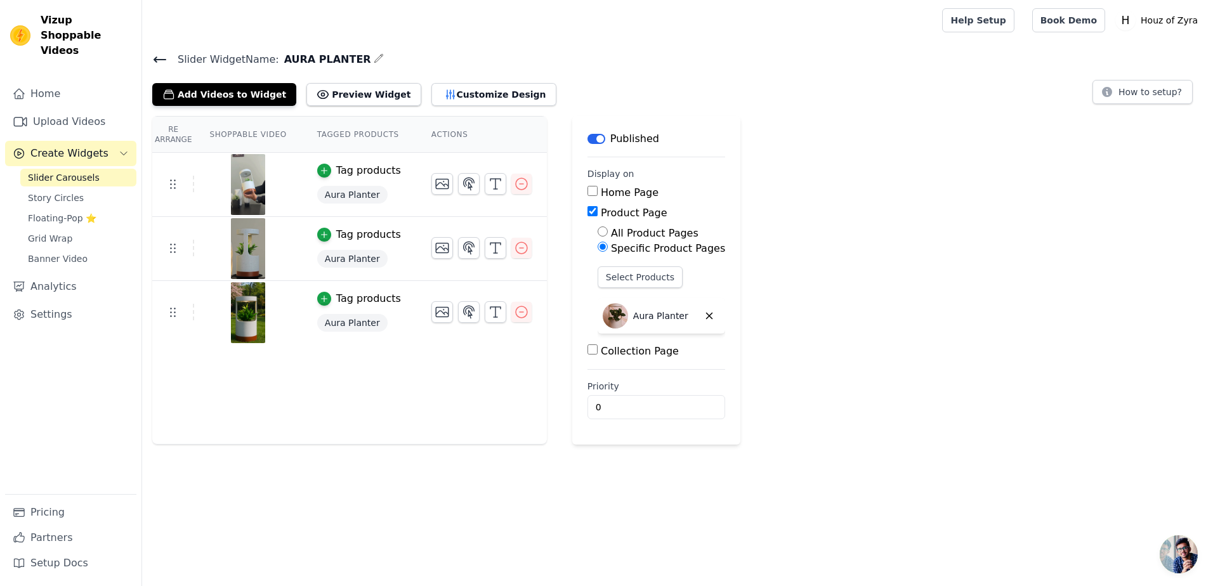
click at [468, 106] on div "Slider Widget Name: AURA PLANTER Add Videos to Widget Preview Widget Customize …" at bounding box center [677, 248] width 1071 height 394
click at [472, 91] on button "Customize Design" at bounding box center [494, 94] width 125 height 23
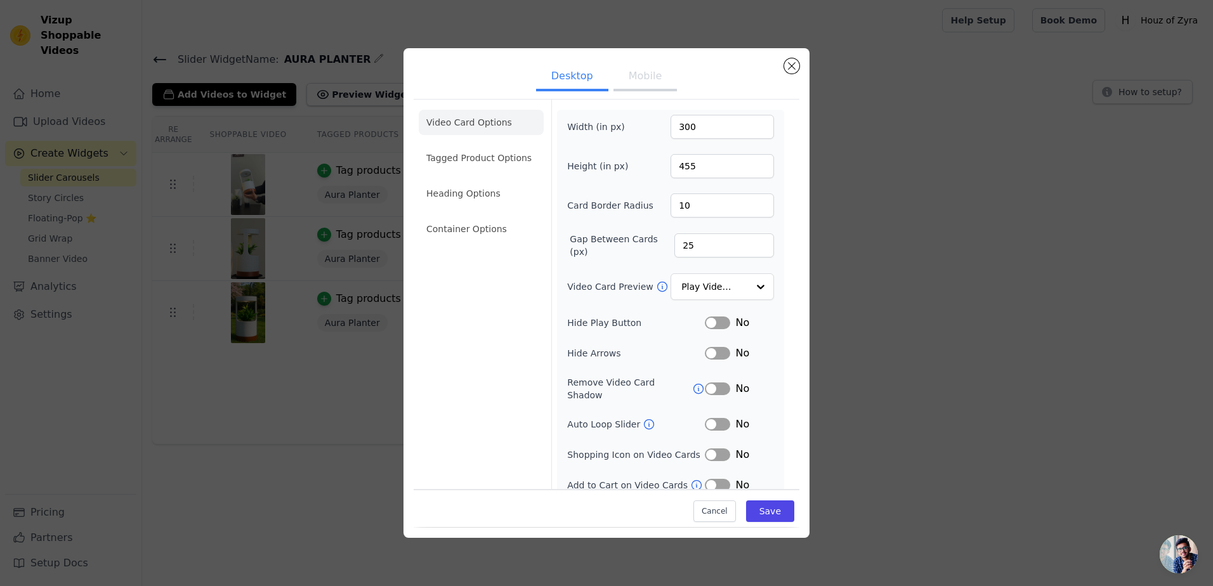
click at [65, 177] on div "Desktop Mobile Video Card Options Tagged Product Options Heading Options Contai…" at bounding box center [606, 293] width 1173 height 530
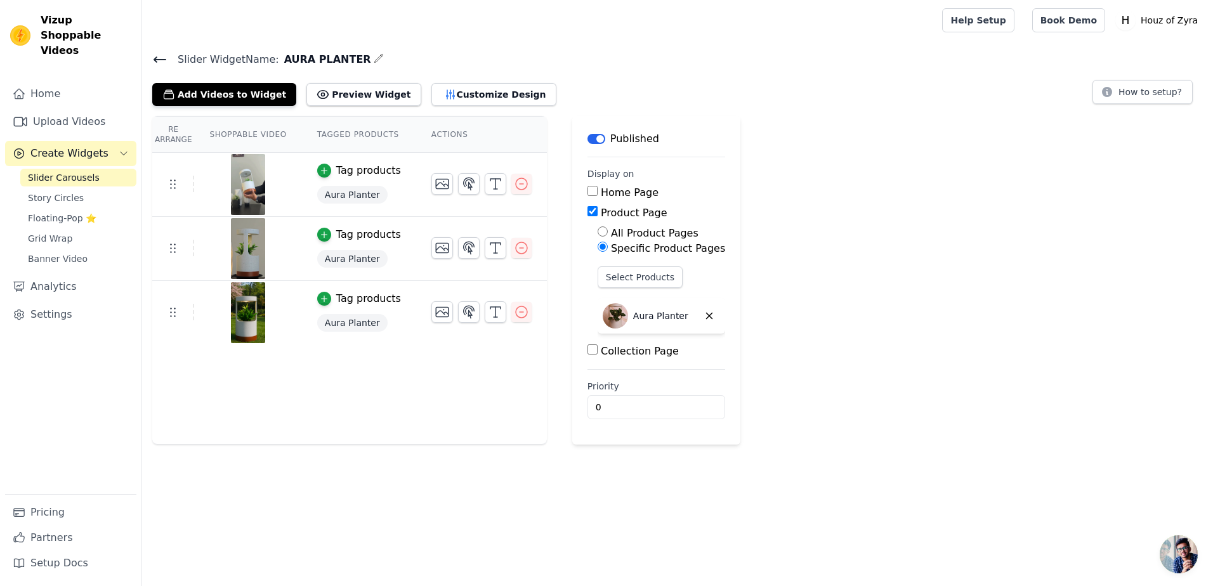
click at [69, 171] on span "Slider Carousels" at bounding box center [64, 177] width 72 height 13
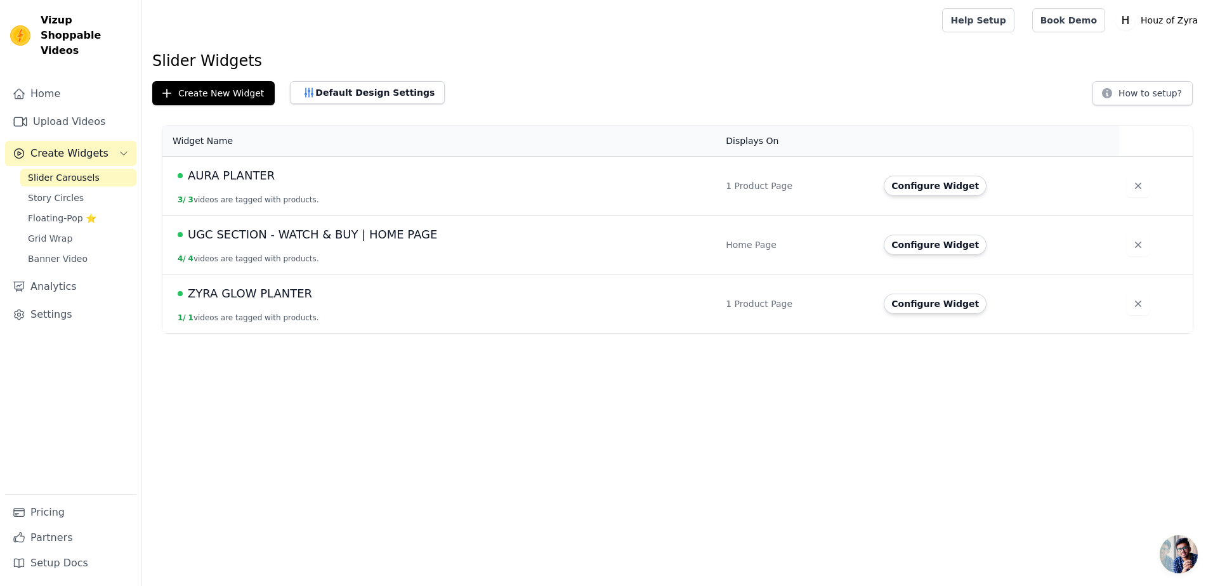
click at [243, 298] on span "ZYRA GLOW PLANTER" at bounding box center [250, 294] width 124 height 18
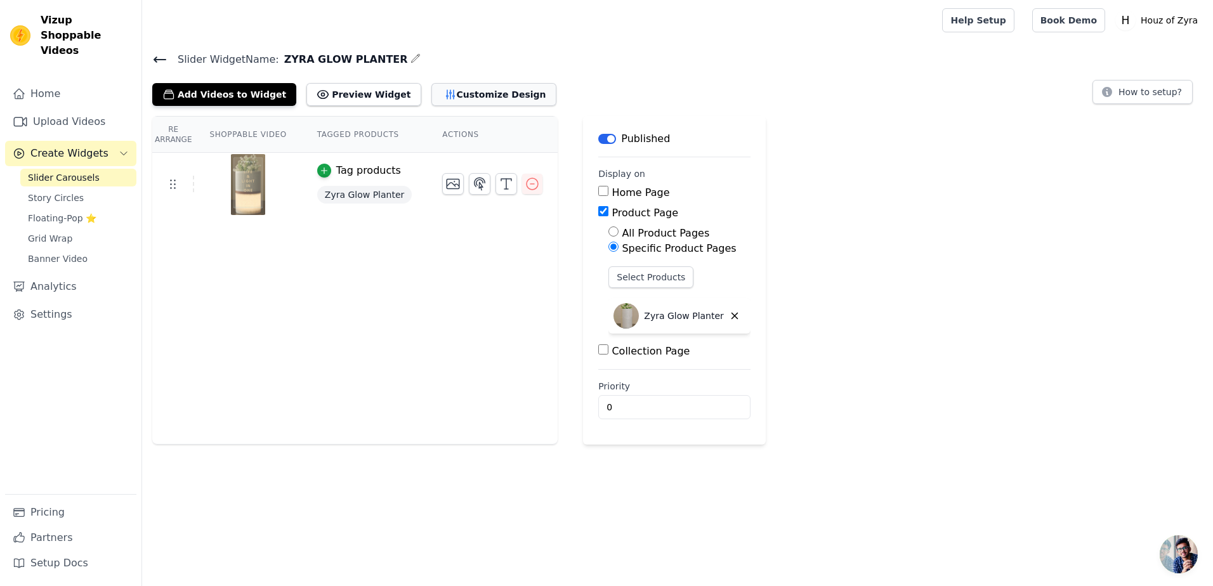
click at [444, 88] on icon "button" at bounding box center [450, 94] width 13 height 13
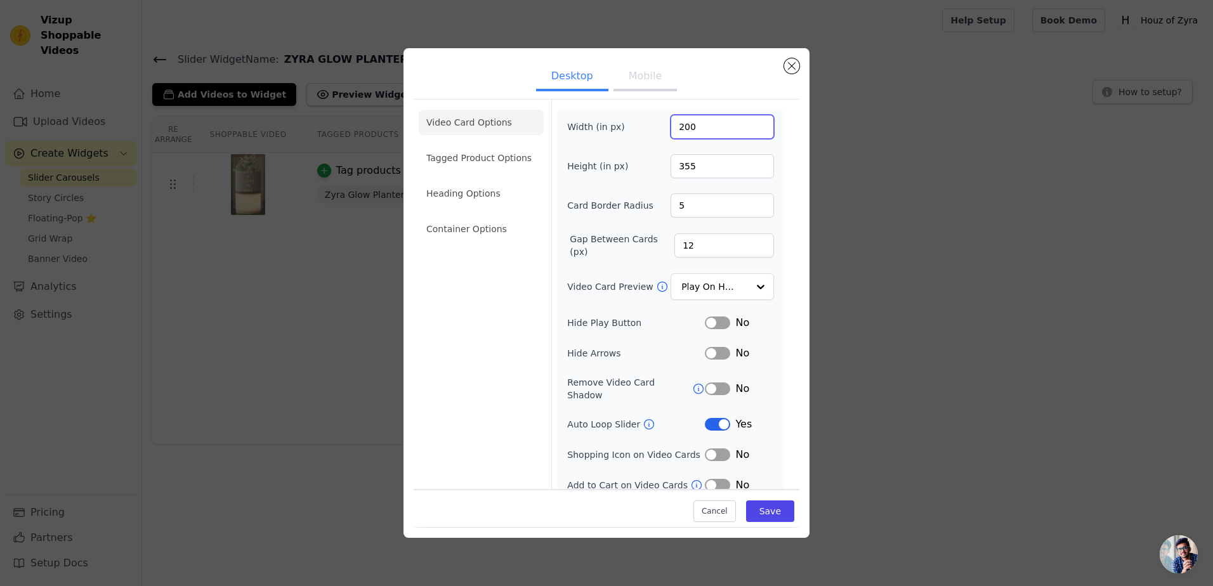
drag, startPoint x: 708, startPoint y: 129, endPoint x: 643, endPoint y: 136, distance: 65.1
click at [643, 136] on div "Width (in px) 200" at bounding box center [670, 127] width 207 height 24
type input "400"
click at [704, 170] on input "355" at bounding box center [722, 166] width 103 height 24
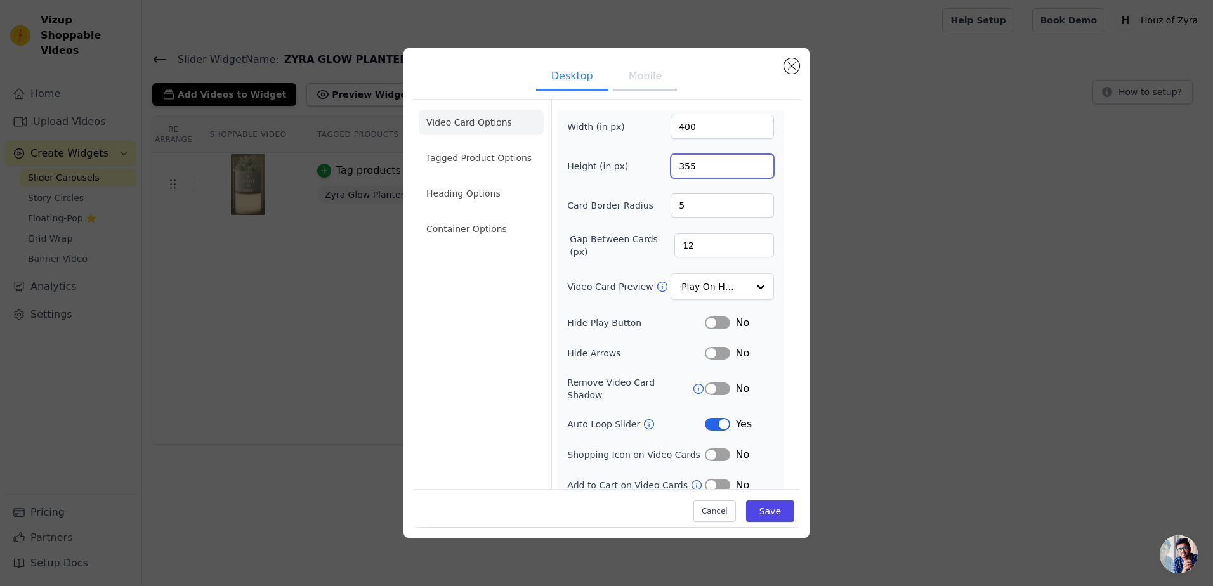
click at [704, 170] on input "355" at bounding box center [722, 166] width 103 height 24
drag, startPoint x: 685, startPoint y: 165, endPoint x: 656, endPoint y: 161, distance: 29.4
click at [656, 161] on div "Height (in px) 355" at bounding box center [670, 166] width 207 height 24
type input "5"
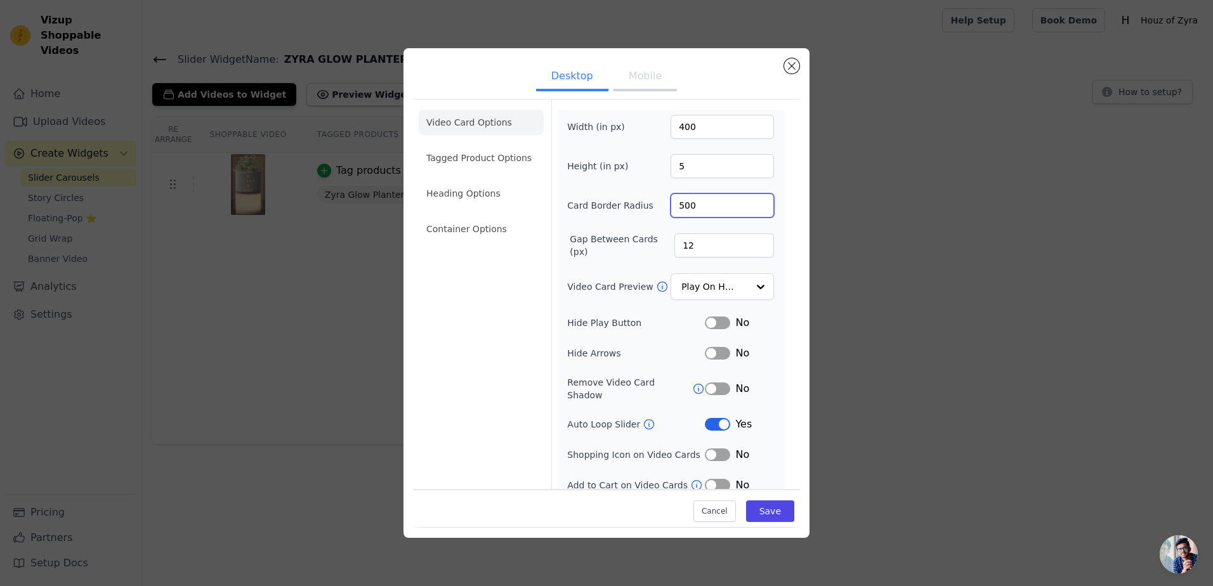
type input "5"
click at [700, 150] on div "Width (in px) 400 Height (in px) 5 Card Border Radius 5 Gap Between Cards (px) …" at bounding box center [670, 304] width 207 height 378
click at [700, 159] on input "5" at bounding box center [722, 166] width 103 height 24
type input "555"
drag, startPoint x: 724, startPoint y: 202, endPoint x: 608, endPoint y: 205, distance: 116.2
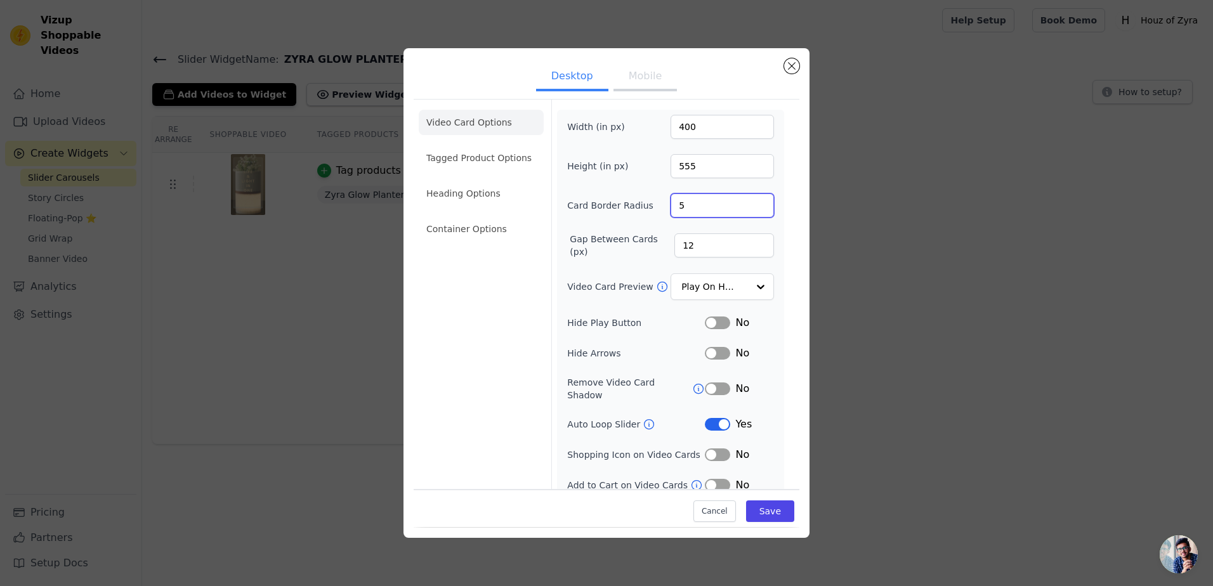
click at [608, 205] on div "Card Border Radius 5" at bounding box center [670, 206] width 207 height 24
click at [695, 204] on input "5" at bounding box center [722, 206] width 103 height 24
click at [705, 206] on input "5" at bounding box center [722, 206] width 103 height 24
drag, startPoint x: 705, startPoint y: 206, endPoint x: 659, endPoint y: 215, distance: 46.7
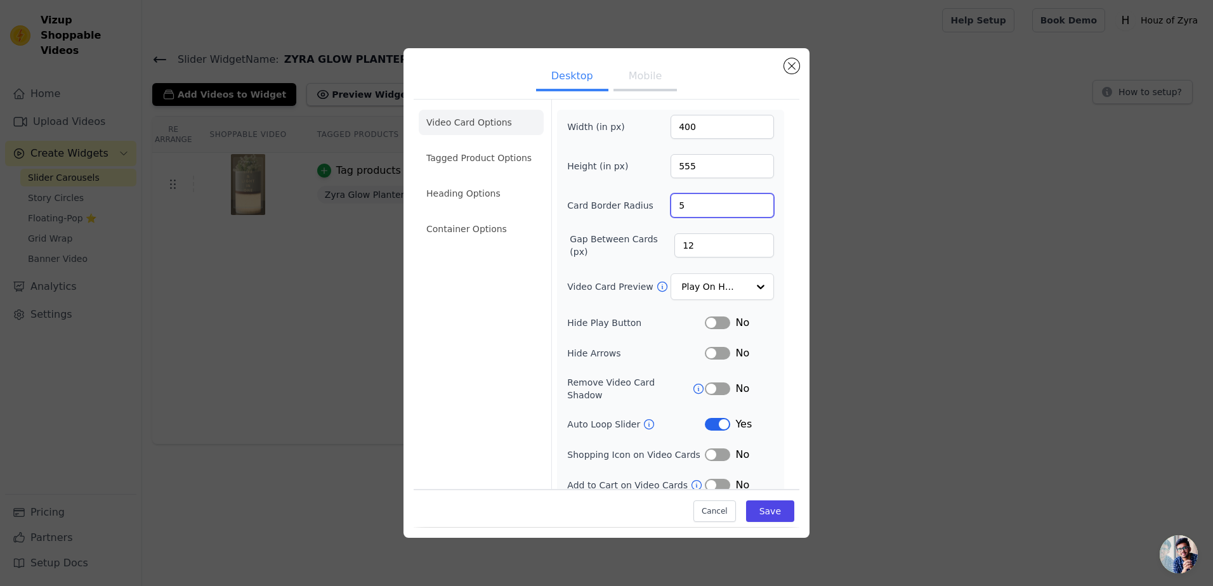
click at [659, 215] on div "Card Border Radius 5" at bounding box center [670, 206] width 207 height 24
type input "15"
click at [539, 284] on div "Video Card Options Tagged Product Options Heading Options Container Options" at bounding box center [481, 302] width 125 height 404
click at [749, 287] on div at bounding box center [760, 287] width 25 height 25
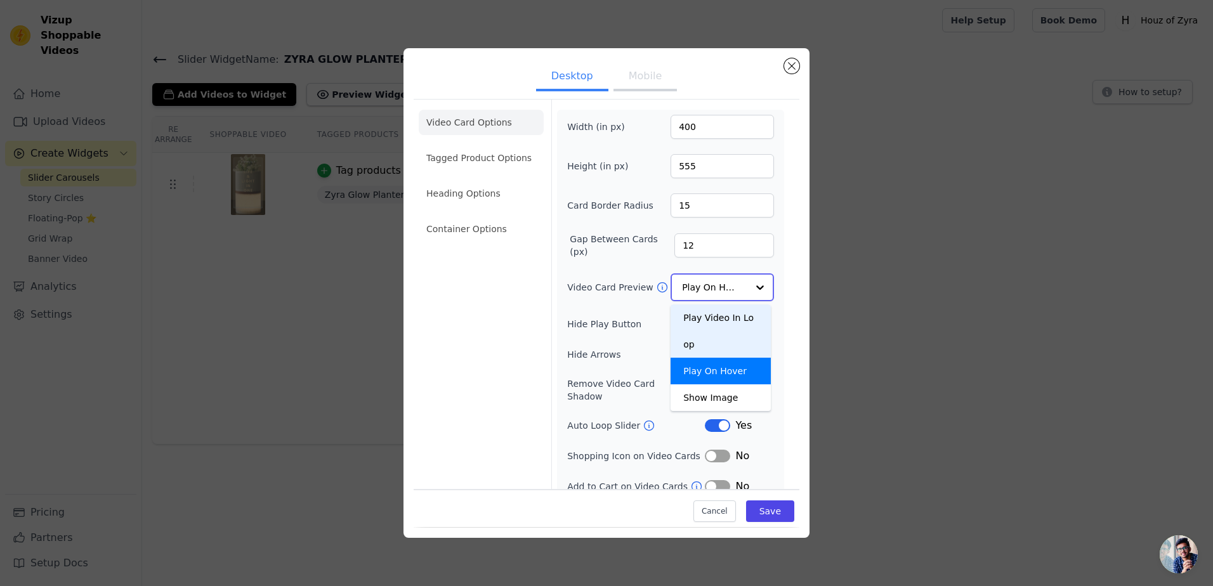
click at [727, 308] on div "Play Video In Loop" at bounding box center [721, 331] width 100 height 53
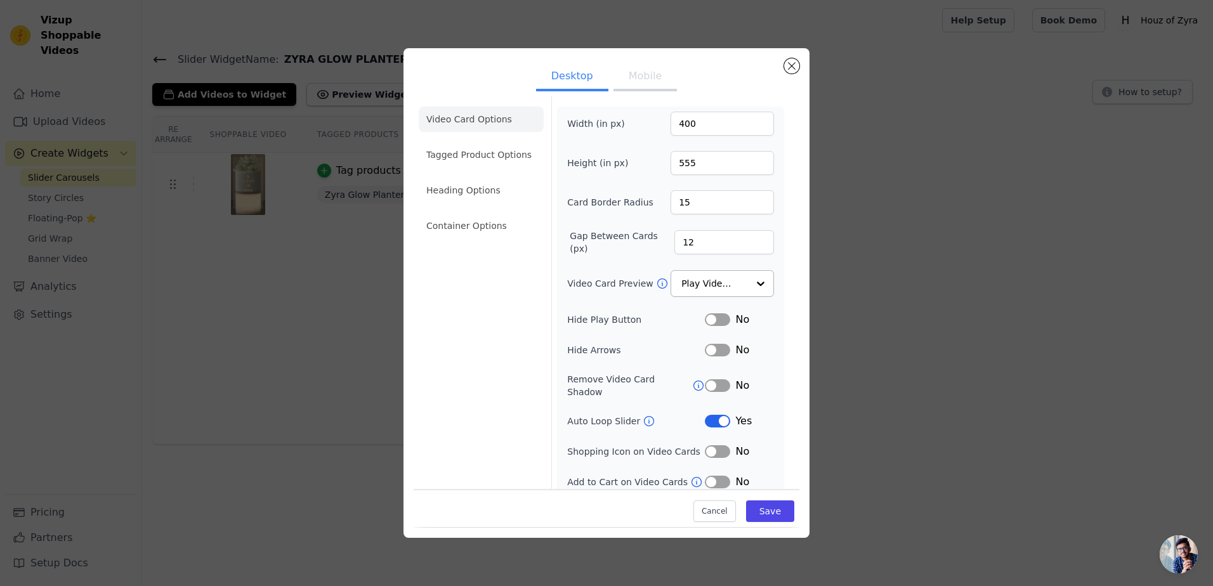
click at [705, 415] on button "Label" at bounding box center [717, 421] width 25 height 13
click at [767, 508] on button "Save" at bounding box center [770, 512] width 48 height 22
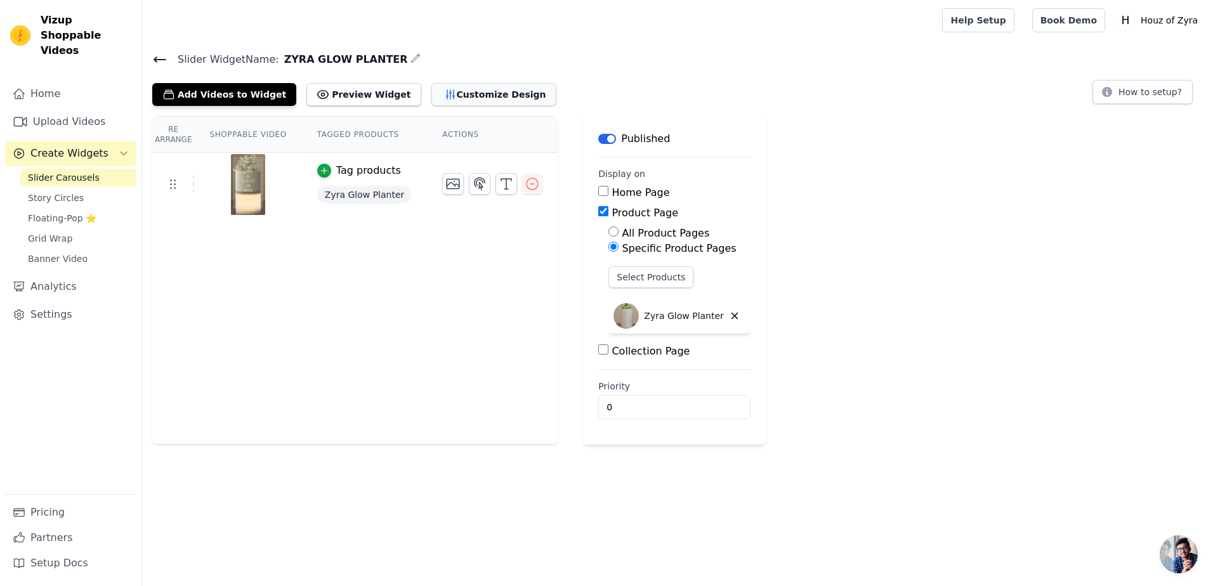
click at [451, 91] on button "Customize Design" at bounding box center [494, 94] width 125 height 23
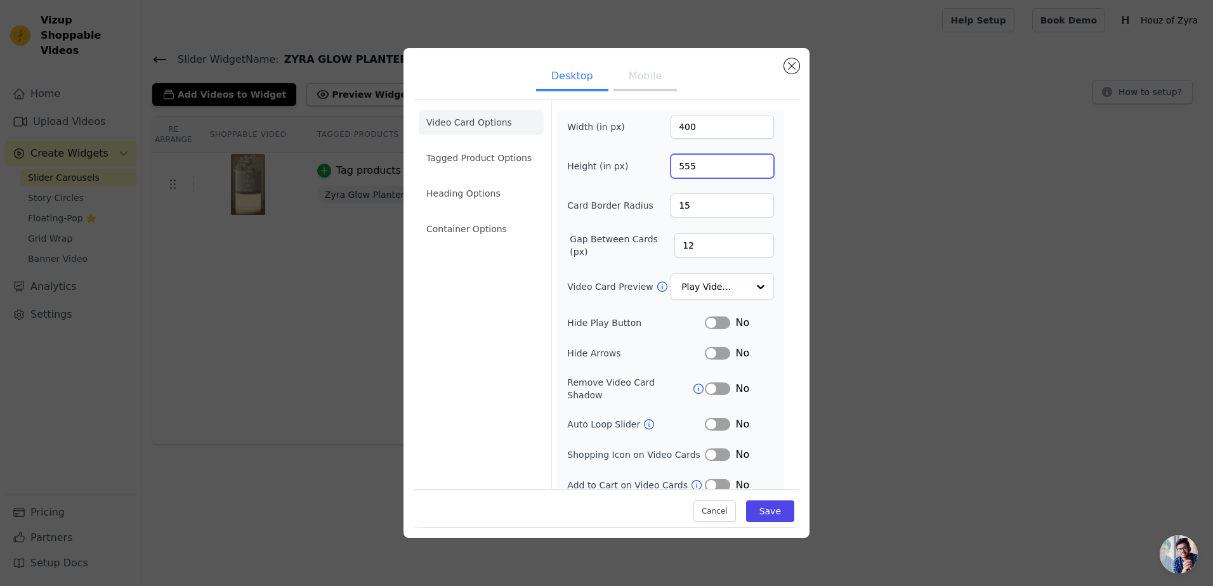
drag, startPoint x: 704, startPoint y: 164, endPoint x: 661, endPoint y: 171, distance: 43.6
click at [661, 171] on div "Height (in px) 555" at bounding box center [670, 166] width 207 height 24
type input "755"
click at [755, 525] on div "Cancel Save" at bounding box center [607, 509] width 386 height 38
click at [763, 515] on button "Save" at bounding box center [770, 512] width 48 height 22
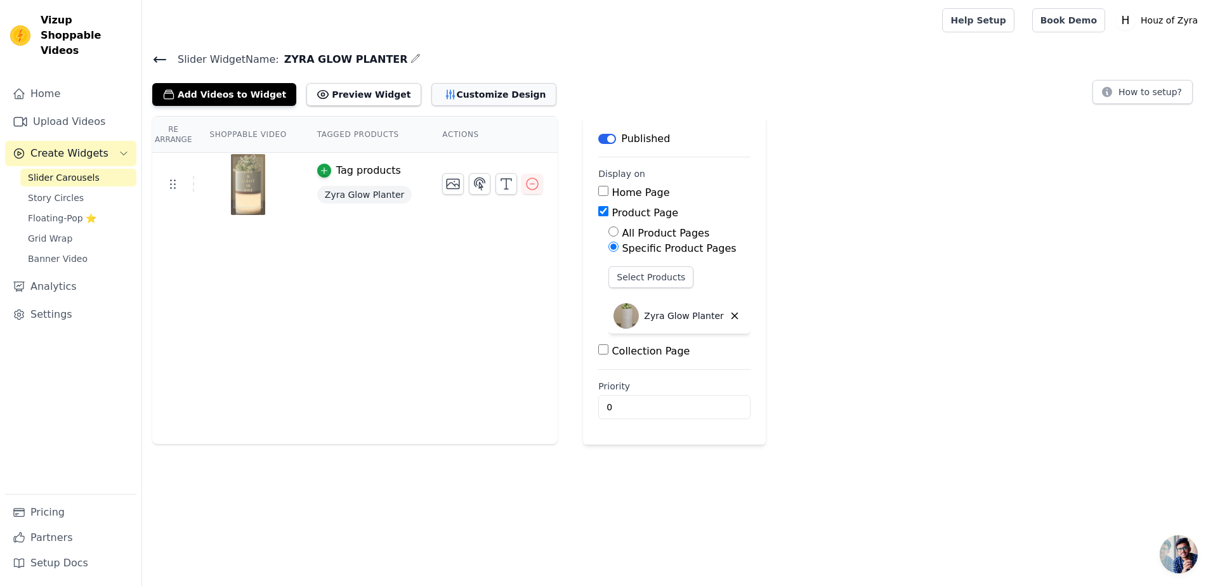
click at [442, 98] on button "Customize Design" at bounding box center [494, 94] width 125 height 23
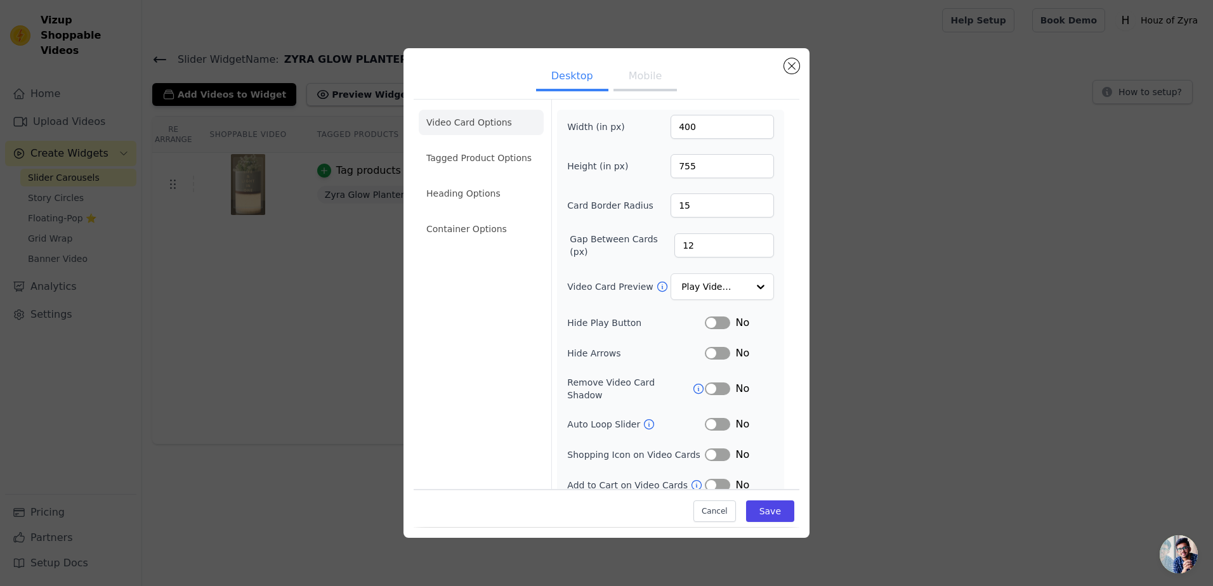
click at [638, 75] on button "Mobile" at bounding box center [645, 77] width 63 height 28
click at [579, 74] on button "Desktop" at bounding box center [572, 77] width 72 height 28
click at [791, 63] on button "Close modal" at bounding box center [791, 65] width 15 height 15
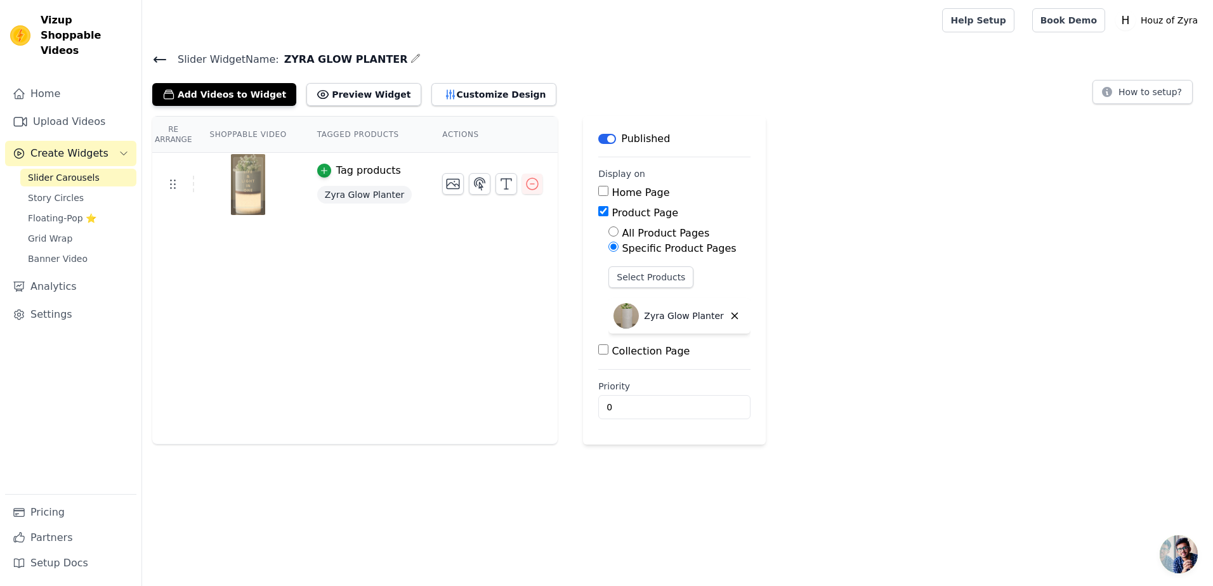
click at [68, 169] on link "Slider Carousels" at bounding box center [78, 178] width 116 height 18
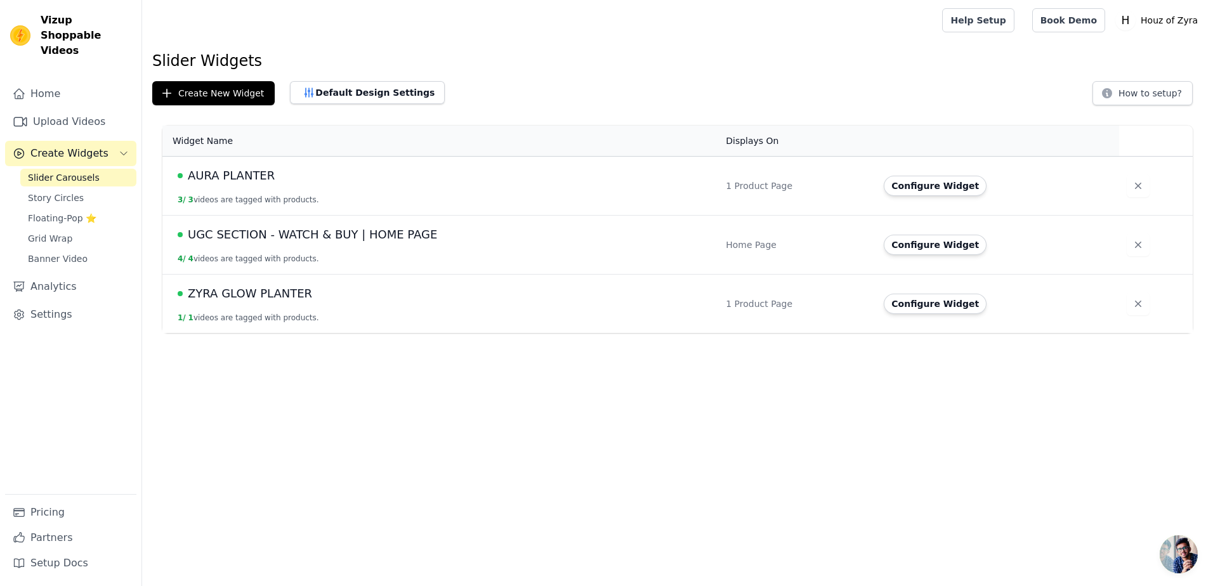
click at [246, 183] on span "AURA PLANTER" at bounding box center [231, 176] width 87 height 18
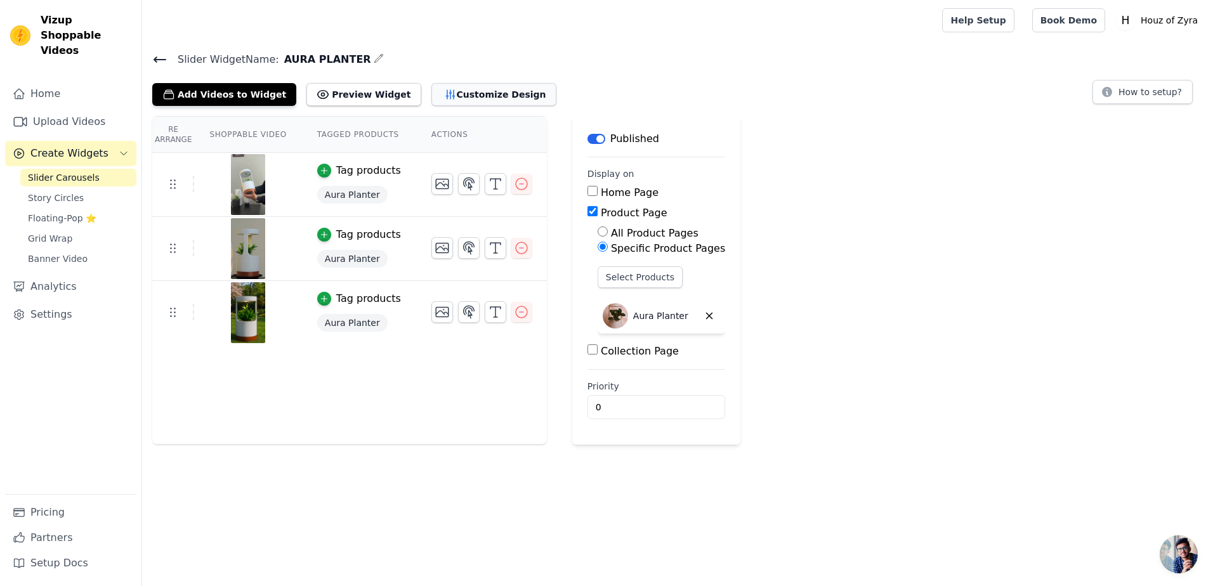
click at [433, 91] on button "Customize Design" at bounding box center [494, 94] width 125 height 23
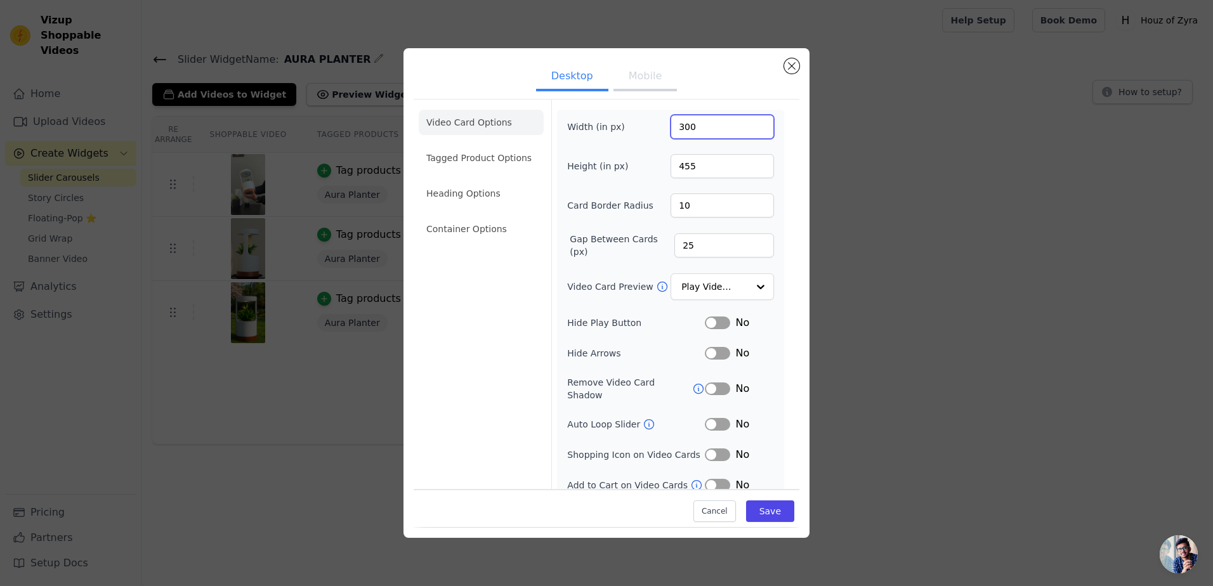
click at [703, 127] on input "300" at bounding box center [722, 127] width 103 height 24
click at [679, 166] on input "455" at bounding box center [722, 166] width 103 height 24
type input "755"
click at [788, 56] on div "Desktop Mobile Video Card Options Tagged Product Options Heading Options Contai…" at bounding box center [607, 292] width 406 height 489
click at [792, 64] on button "Close modal" at bounding box center [791, 65] width 15 height 15
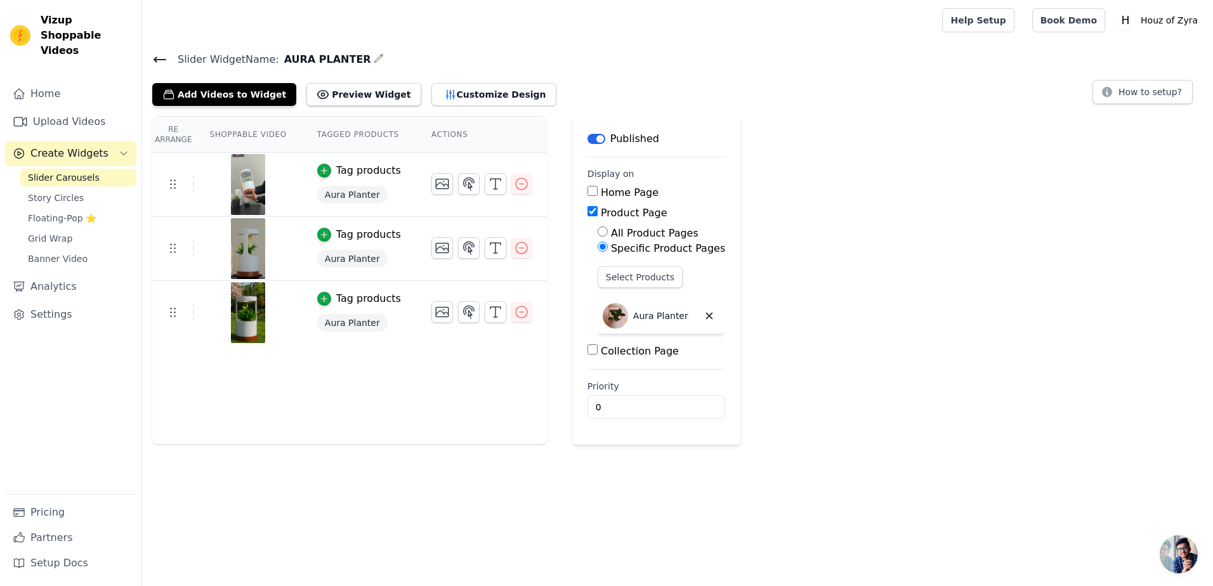
click at [52, 171] on span "Slider Carousels" at bounding box center [64, 177] width 72 height 13
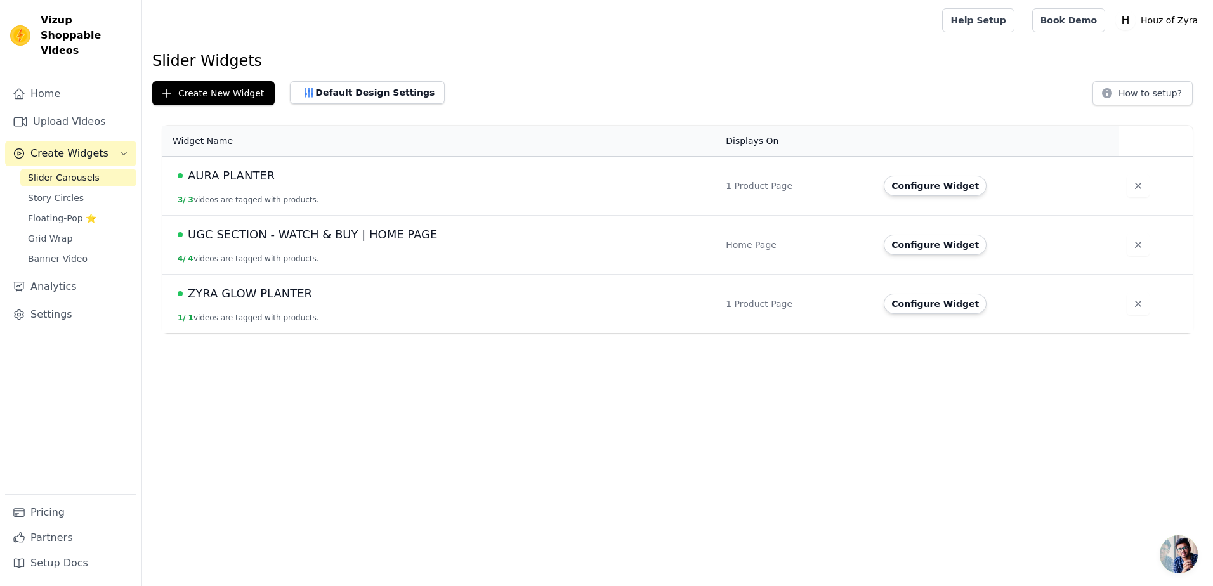
click at [251, 293] on span "ZYRA GLOW PLANTER" at bounding box center [250, 294] width 124 height 18
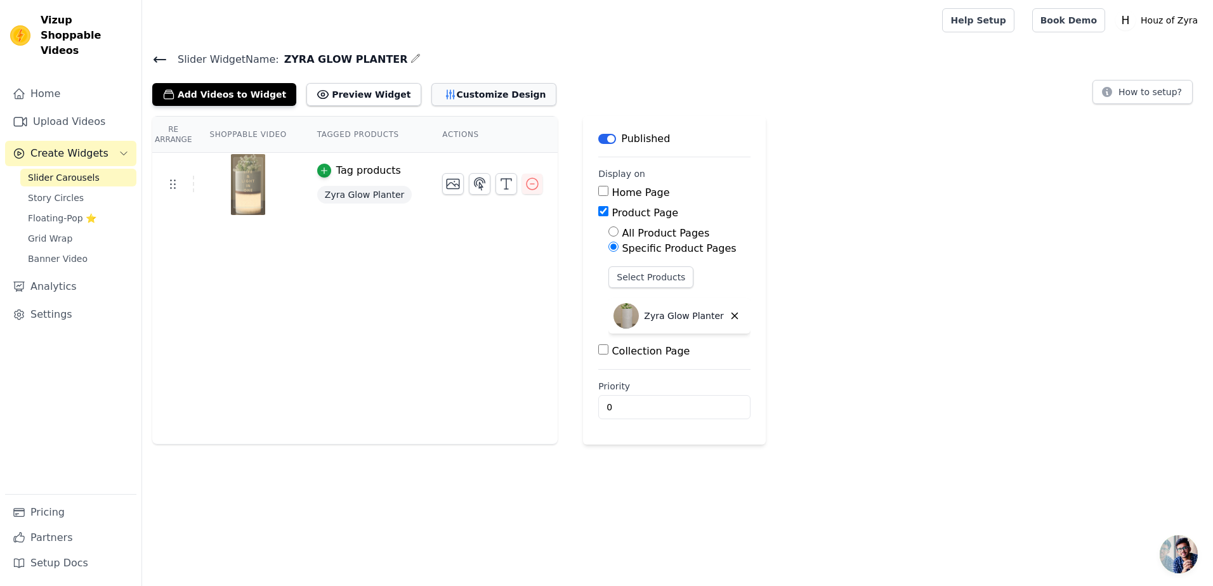
click at [440, 102] on button "Customize Design" at bounding box center [494, 94] width 125 height 23
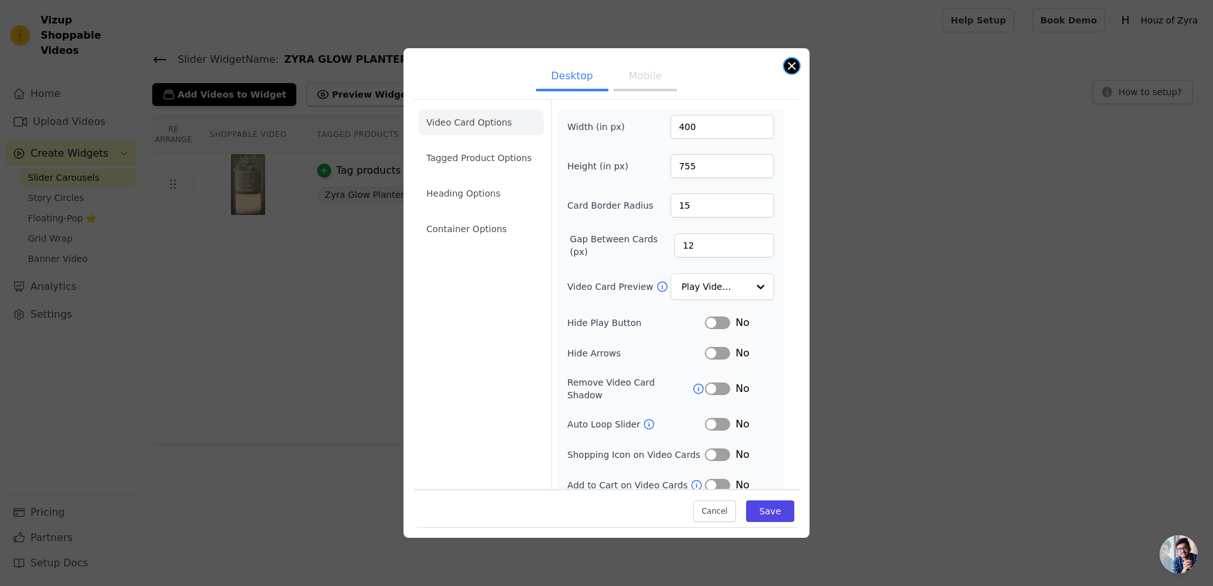
click at [793, 63] on button "Close modal" at bounding box center [791, 65] width 15 height 15
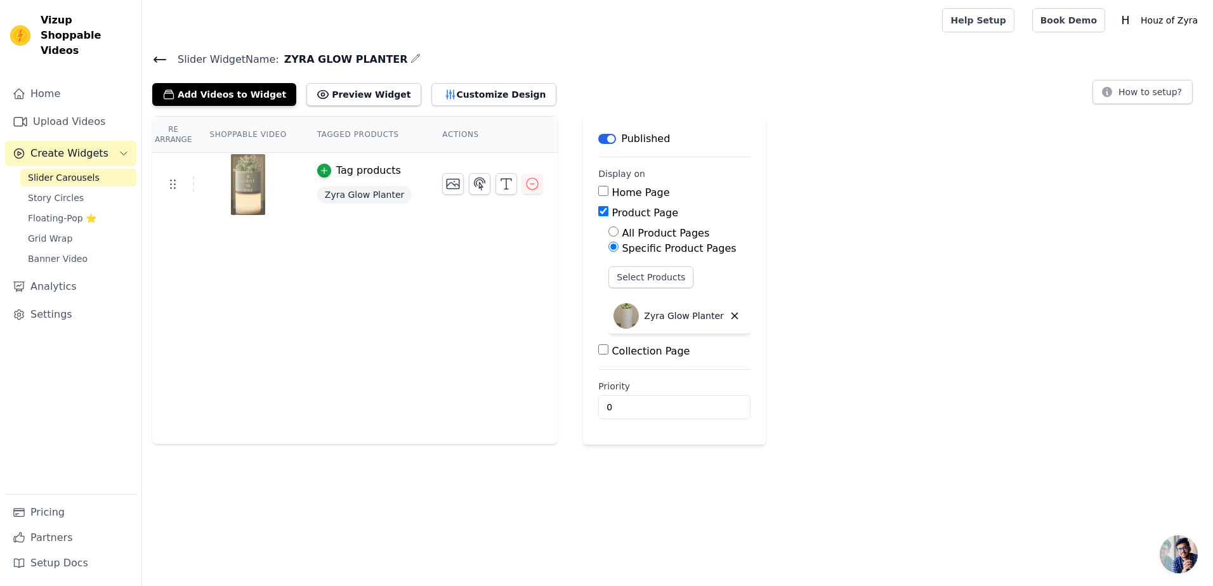
click at [69, 171] on span "Slider Carousels" at bounding box center [64, 177] width 72 height 13
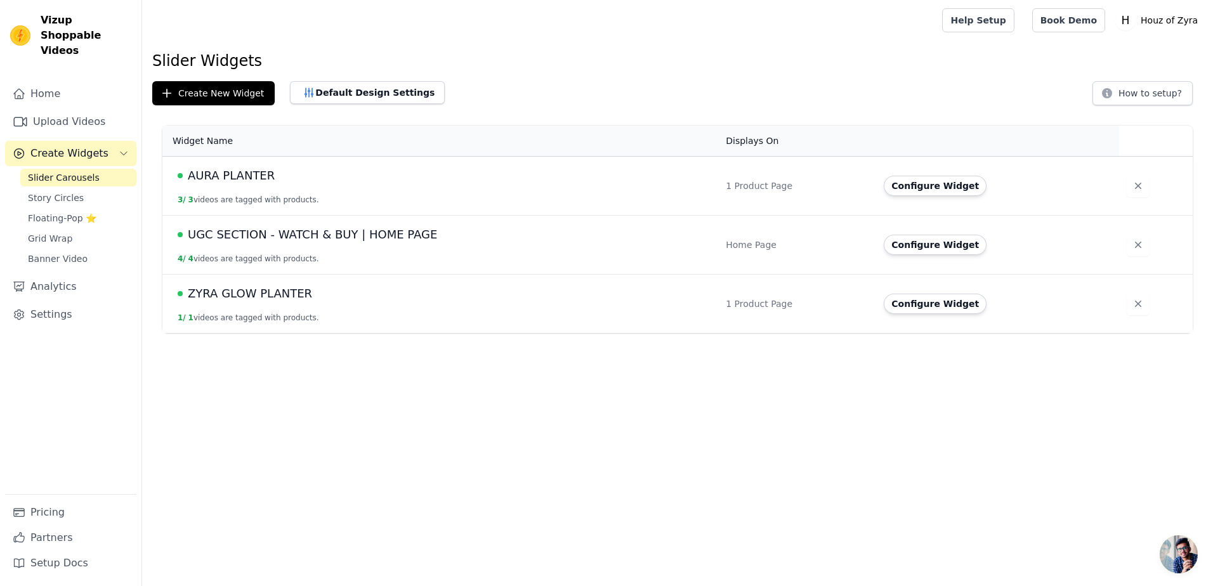
click at [281, 175] on div "AURA PLANTER" at bounding box center [444, 176] width 533 height 18
click at [260, 173] on span "AURA PLANTER" at bounding box center [231, 176] width 87 height 18
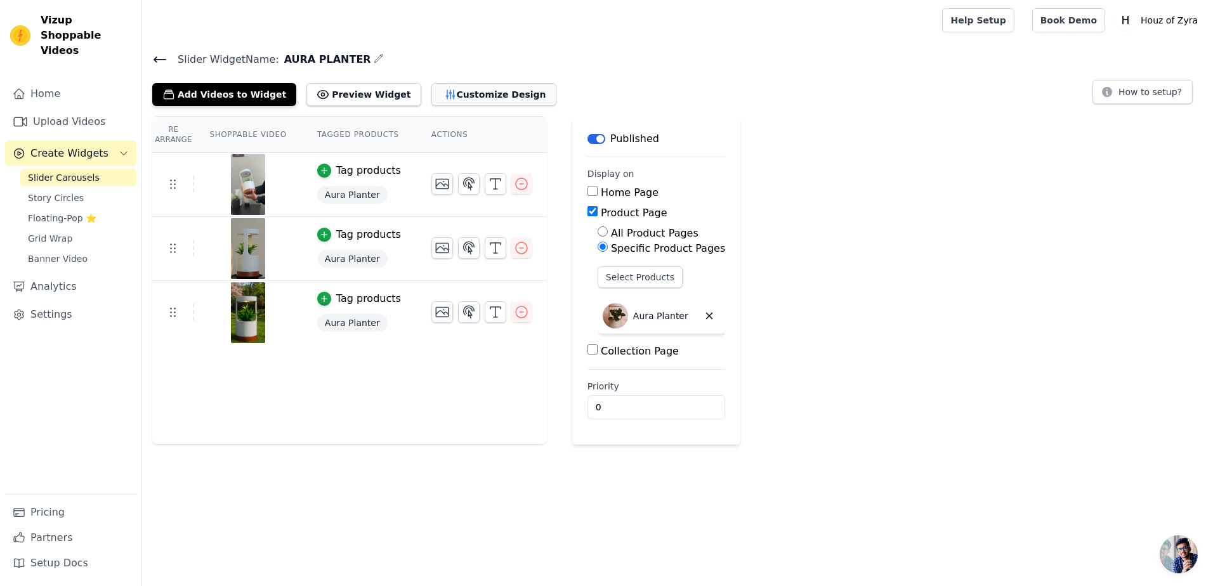
click at [465, 89] on button "Customize Design" at bounding box center [494, 94] width 125 height 23
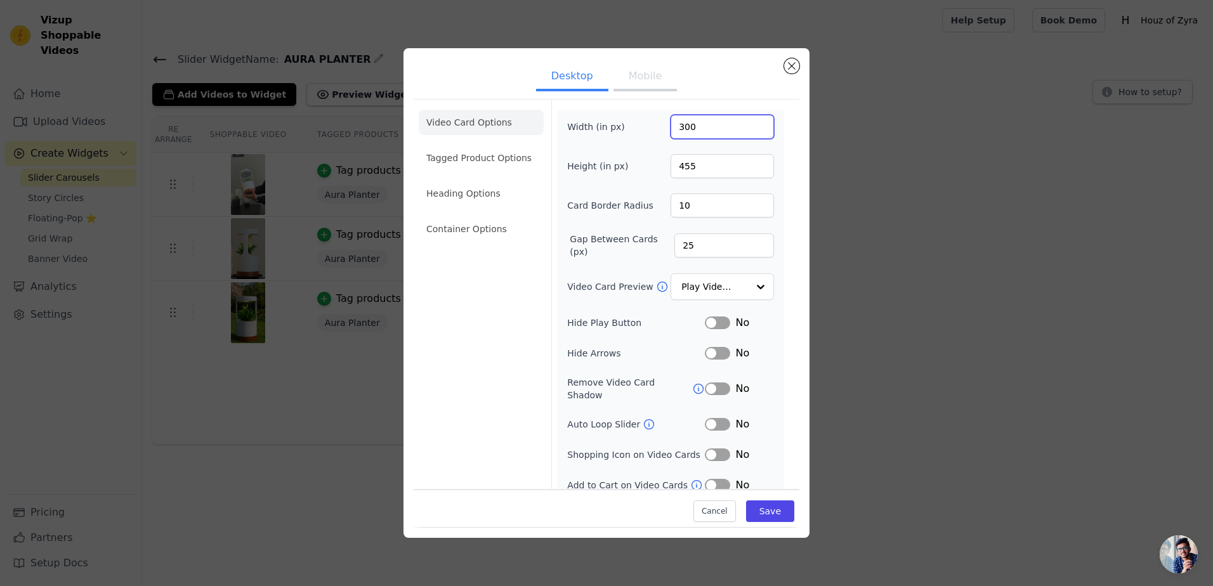
drag, startPoint x: 692, startPoint y: 128, endPoint x: 652, endPoint y: 134, distance: 40.5
click at [652, 134] on div "Width (in px) 300" at bounding box center [670, 127] width 207 height 24
type input "400"
click at [701, 164] on input "455" at bounding box center [722, 166] width 103 height 24
click at [678, 170] on input "455" at bounding box center [722, 166] width 103 height 24
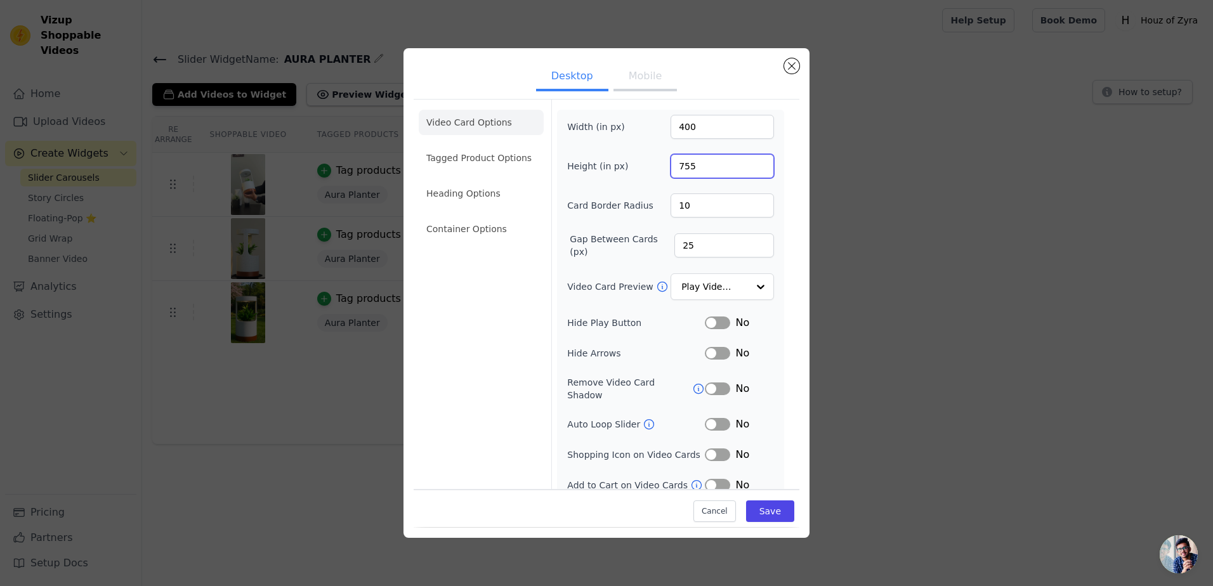
type input "755"
click at [716, 230] on div "Width (in px) 400 Height (in px) 755 Card Border Radius 10 Gap Between Cards (p…" at bounding box center [670, 304] width 207 height 378
click at [709, 209] on input "10" at bounding box center [722, 206] width 103 height 24
type input "15"
click at [753, 523] on div "Cancel Save" at bounding box center [607, 509] width 386 height 38
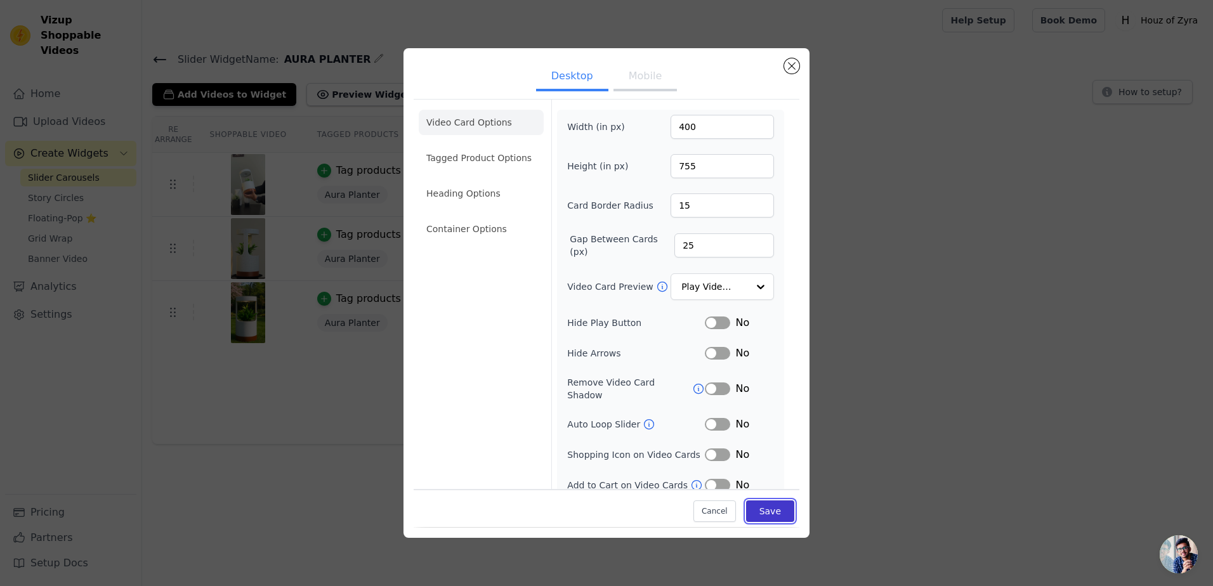
click at [757, 513] on button "Save" at bounding box center [770, 512] width 48 height 22
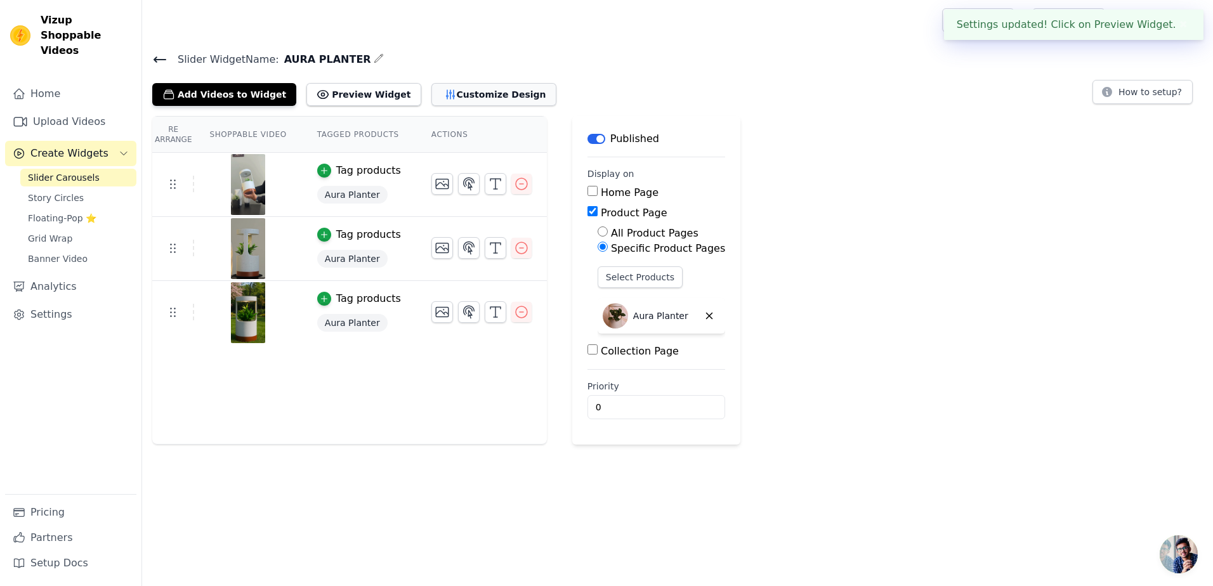
click at [432, 96] on button "Customize Design" at bounding box center [494, 94] width 125 height 23
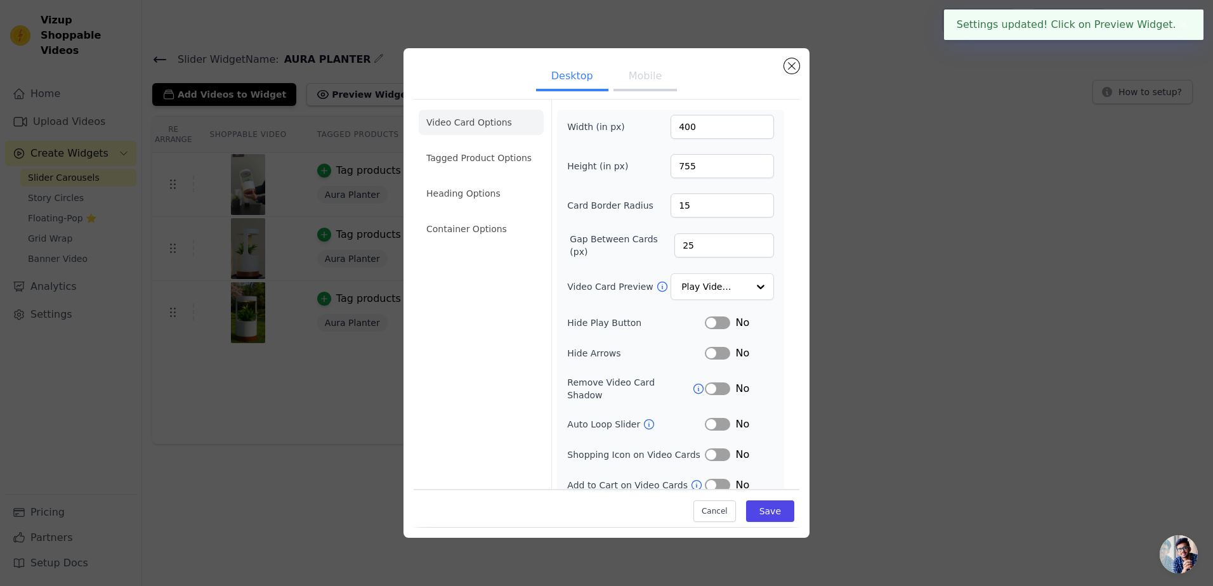
click at [624, 74] on button "Mobile" at bounding box center [645, 77] width 63 height 28
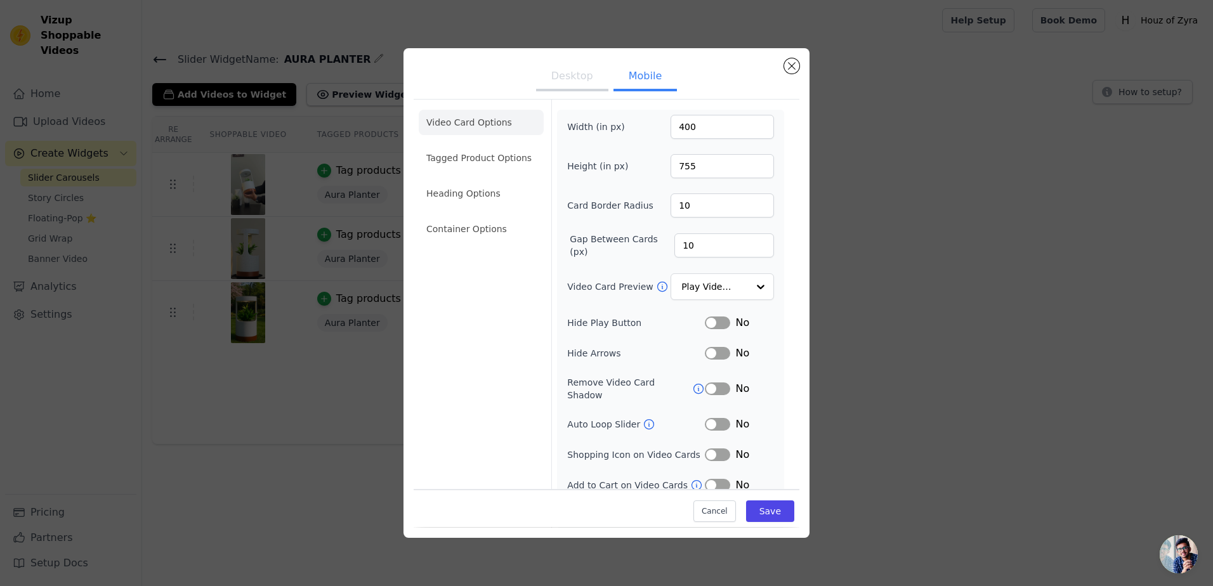
click at [753, 498] on div "Cancel Save" at bounding box center [607, 509] width 386 height 38
click at [731, 207] on input "10" at bounding box center [722, 206] width 103 height 24
type input "15"
click at [752, 520] on button "Save" at bounding box center [770, 512] width 48 height 22
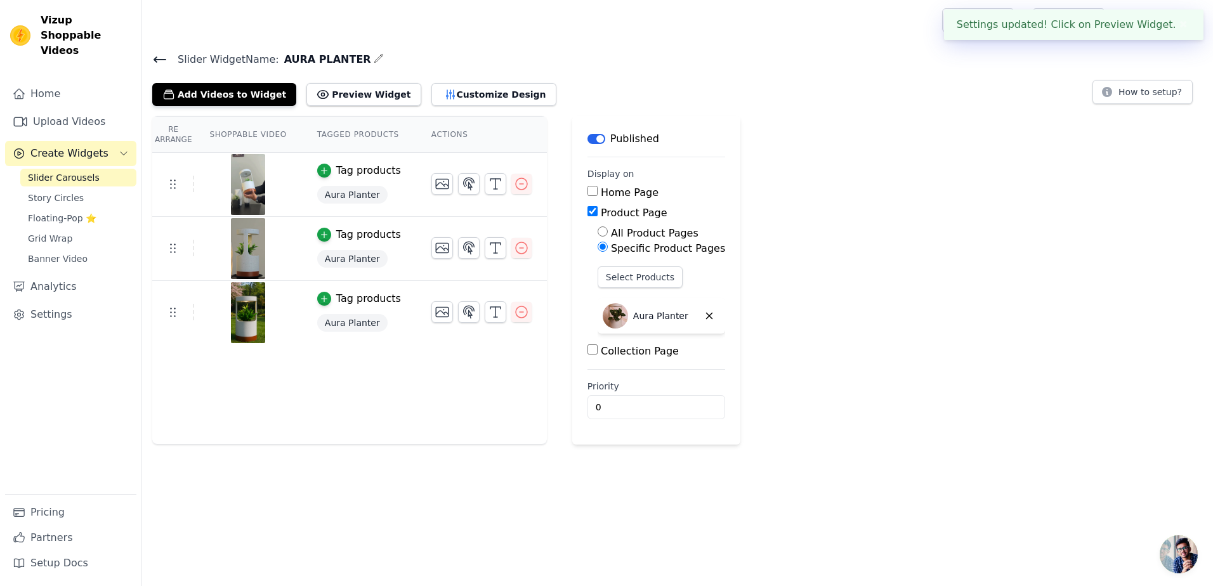
click at [82, 171] on span "Slider Carousels" at bounding box center [64, 177] width 72 height 13
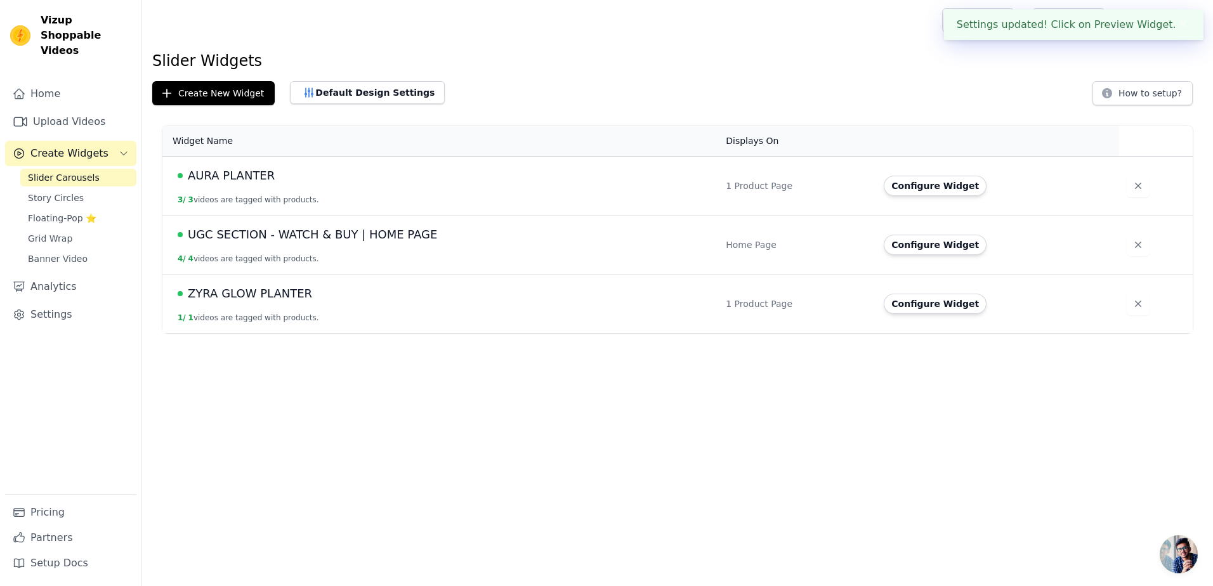
click at [244, 294] on span "ZYRA GLOW PLANTER" at bounding box center [250, 294] width 124 height 18
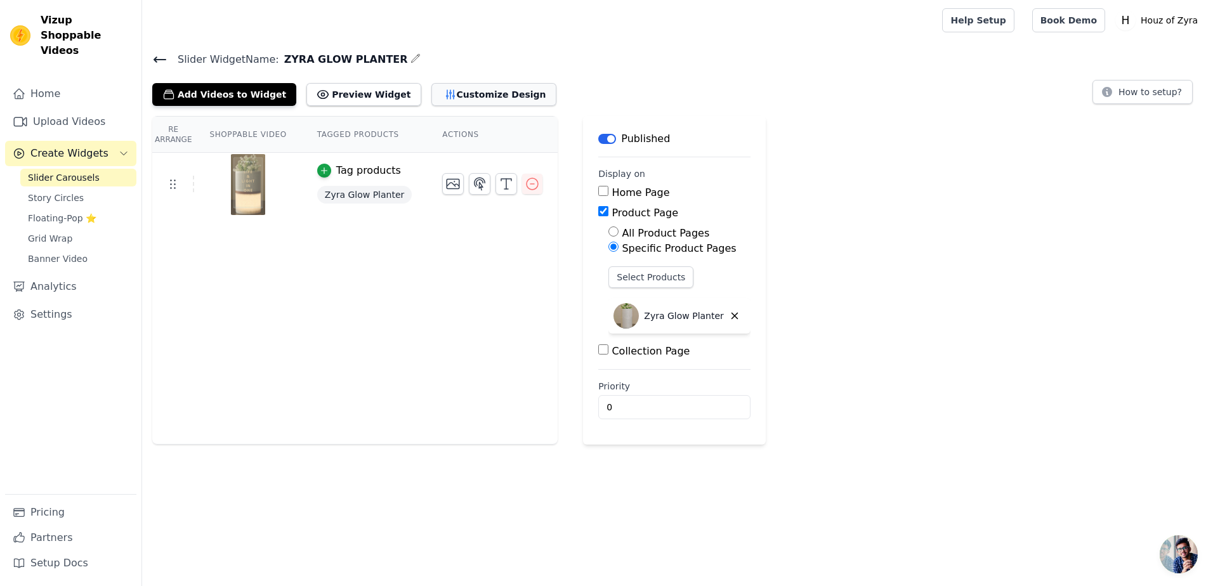
click at [466, 83] on button "Customize Design" at bounding box center [494, 94] width 125 height 23
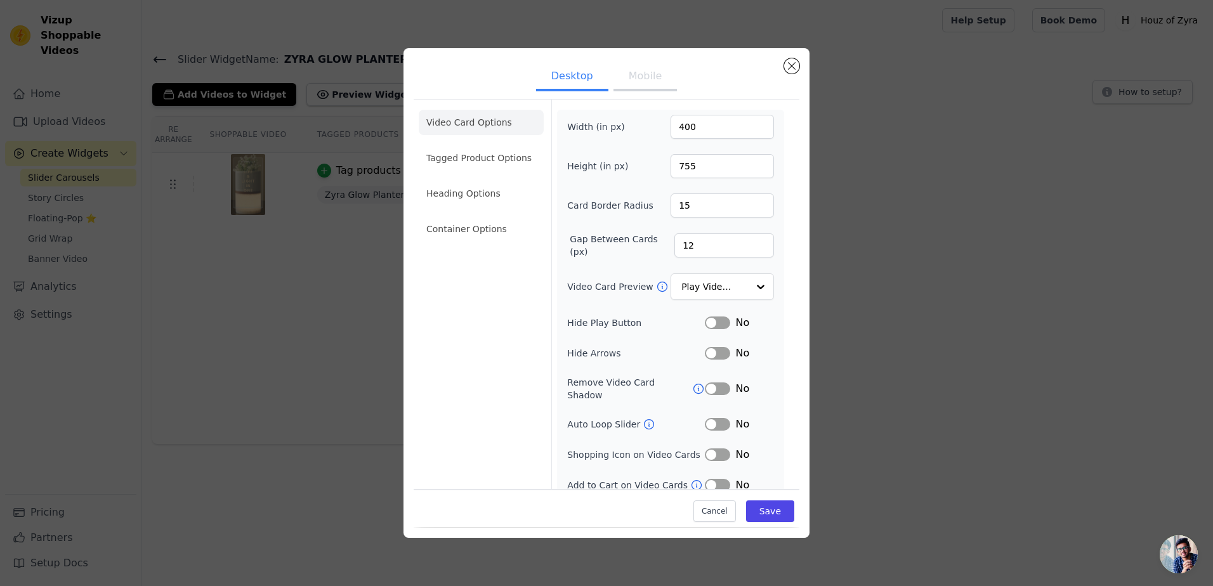
click at [640, 72] on button "Mobile" at bounding box center [645, 77] width 63 height 28
click at [552, 76] on button "Desktop" at bounding box center [572, 77] width 72 height 28
click at [489, 153] on li "Tagged Product Options" at bounding box center [481, 155] width 125 height 25
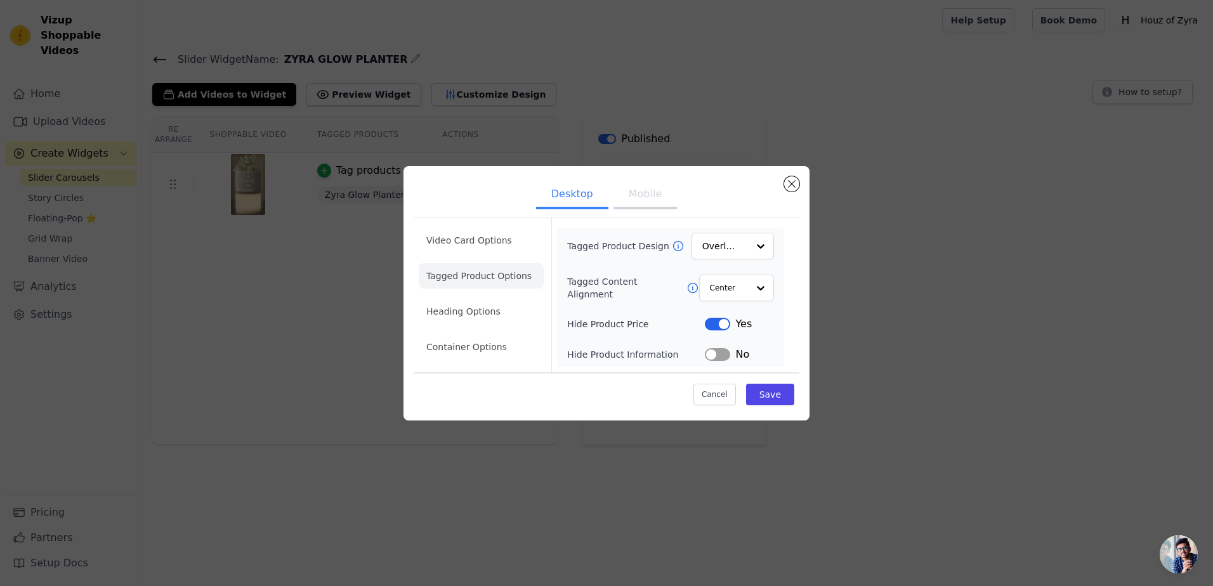
scroll to position [0, 0]
click at [461, 312] on li "Heading Options" at bounding box center [481, 311] width 125 height 25
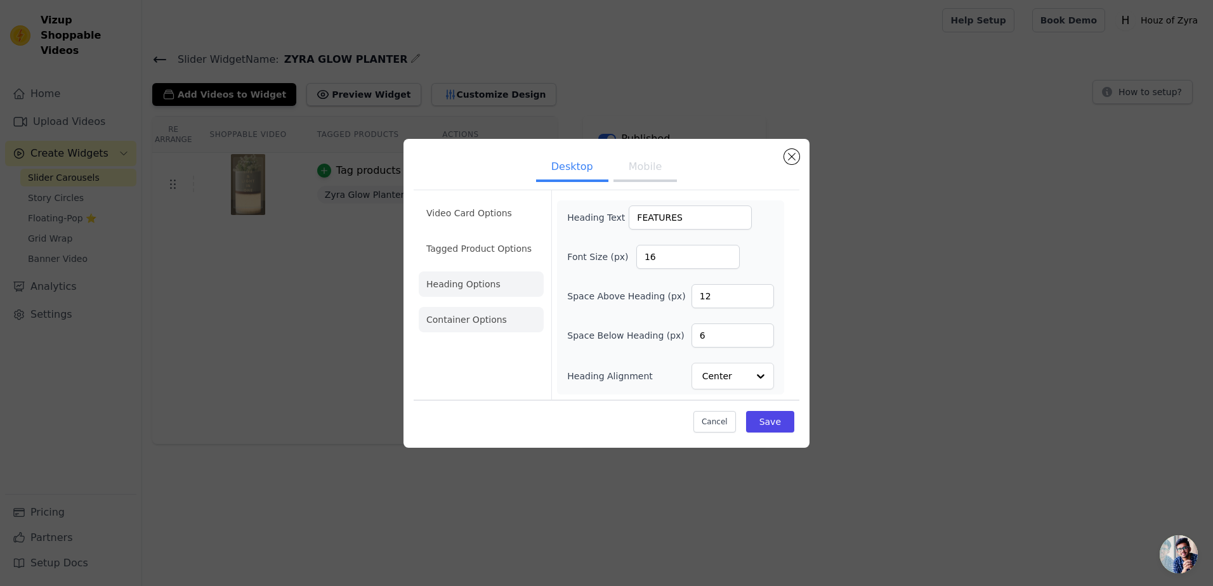
click at [480, 324] on li "Container Options" at bounding box center [481, 319] width 125 height 25
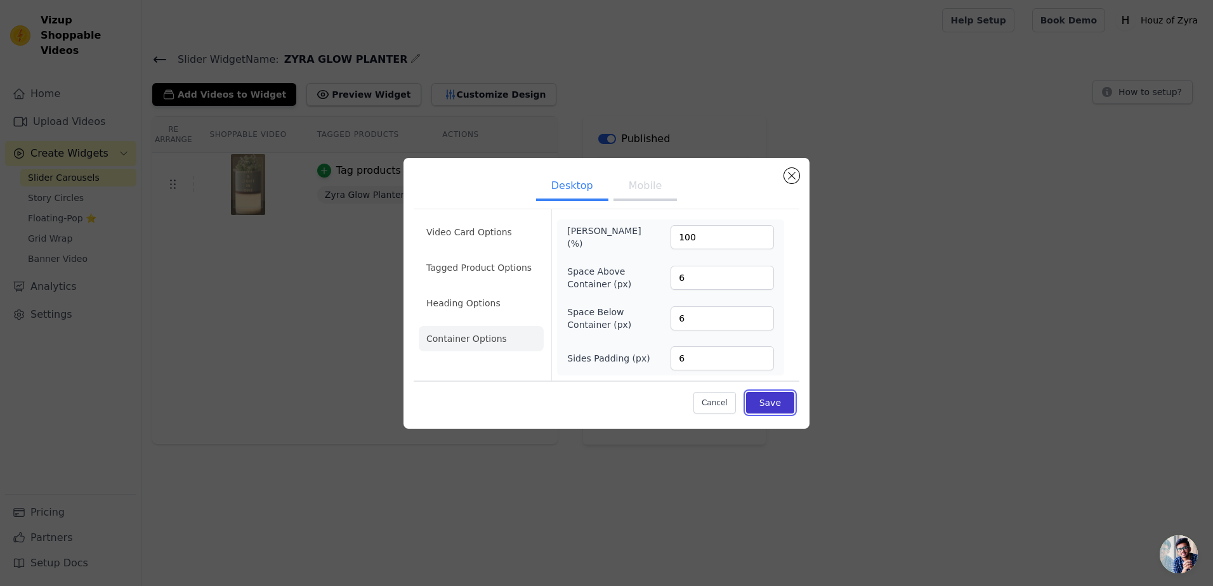
click at [778, 404] on button "Save" at bounding box center [770, 403] width 48 height 22
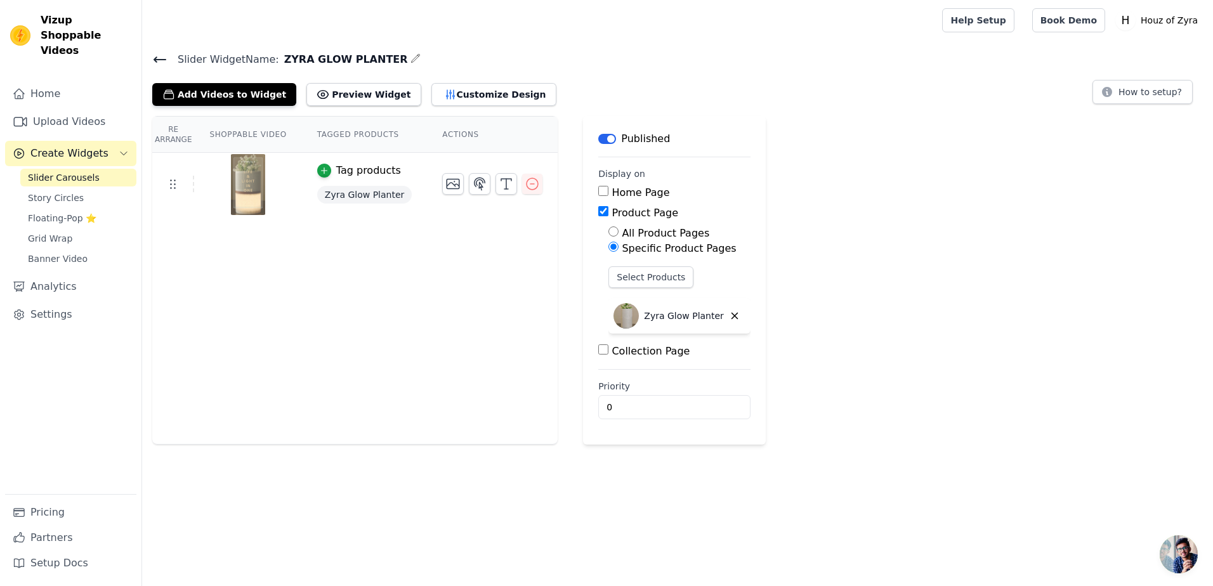
click at [67, 171] on span "Slider Carousels" at bounding box center [64, 177] width 72 height 13
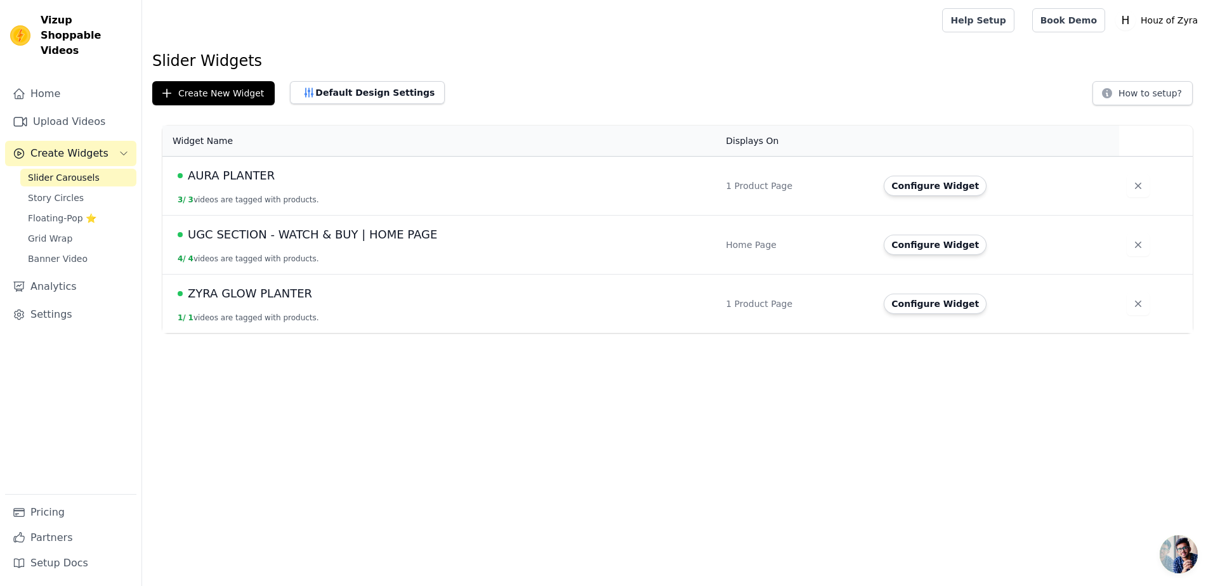
click at [234, 297] on span "ZYRA GLOW PLANTER" at bounding box center [250, 294] width 124 height 18
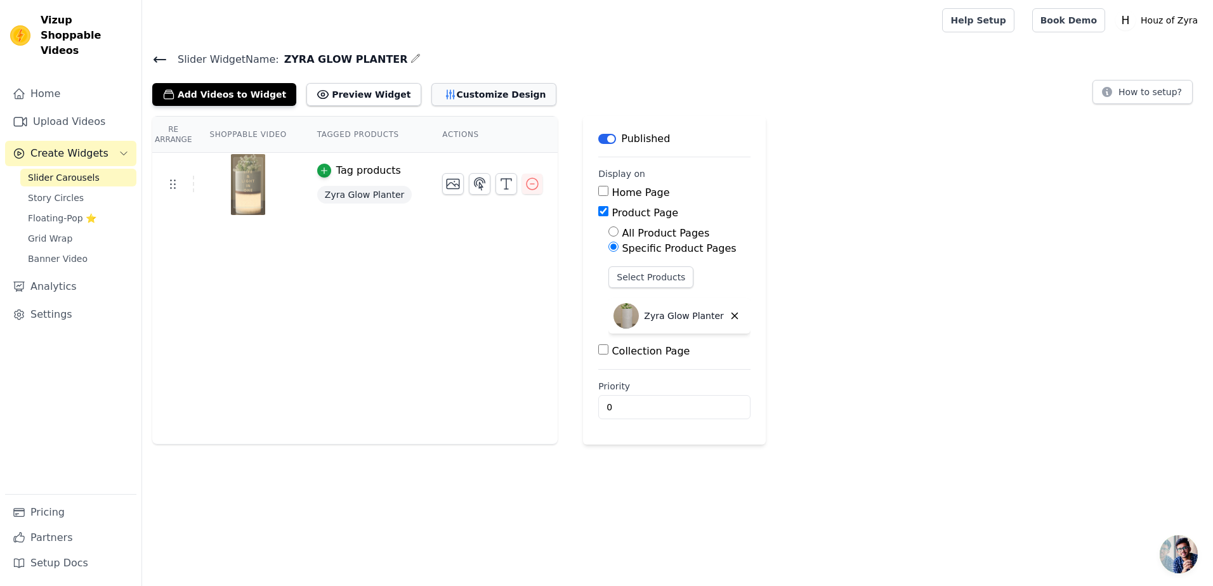
click at [461, 101] on button "Customize Design" at bounding box center [494, 94] width 125 height 23
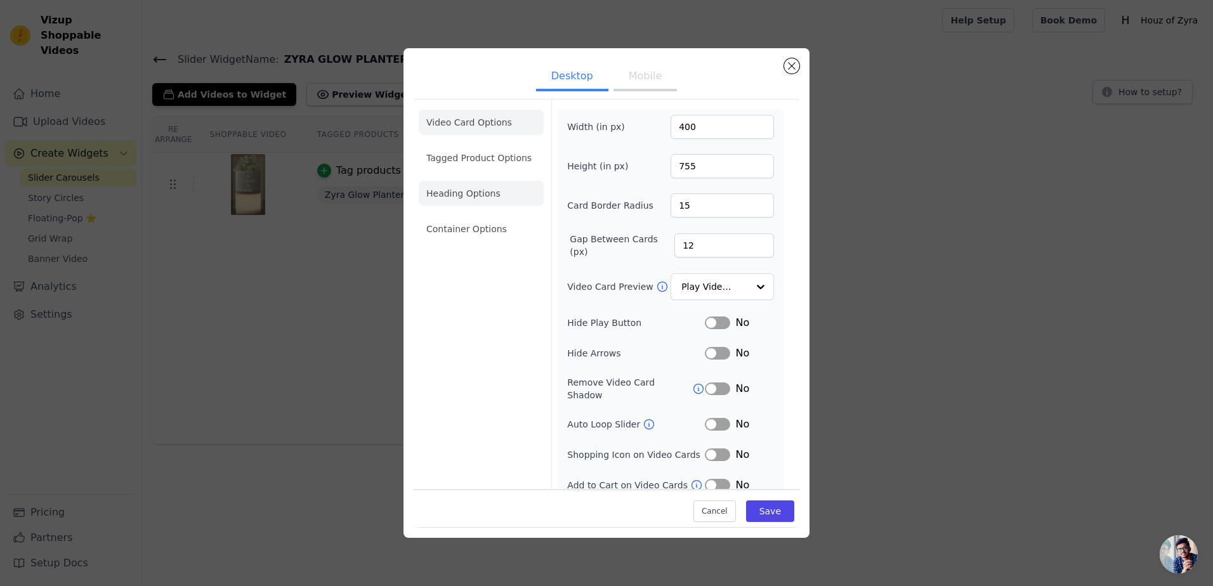
click at [476, 189] on li "Heading Options" at bounding box center [481, 193] width 125 height 25
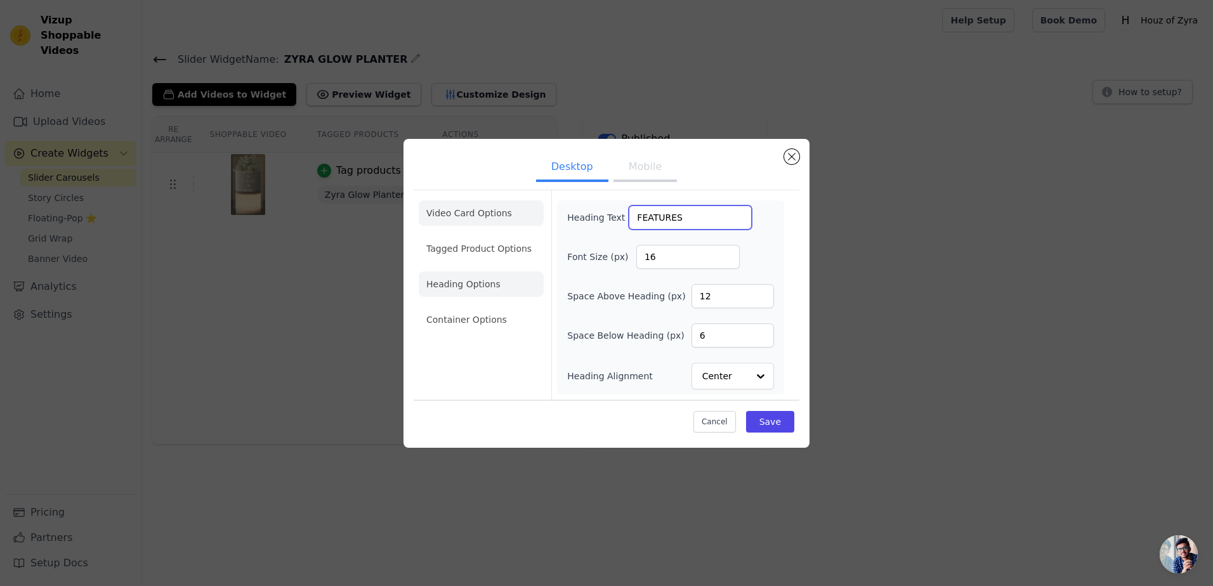
drag, startPoint x: 694, startPoint y: 216, endPoint x: 487, endPoint y: 219, distance: 207.5
click at [487, 219] on div "Video Card Options Tagged Product Options Heading Options Container Options Hea…" at bounding box center [607, 295] width 386 height 210
paste input "watch product features"
type input "watch product features"
click at [777, 425] on button "Save" at bounding box center [770, 422] width 48 height 22
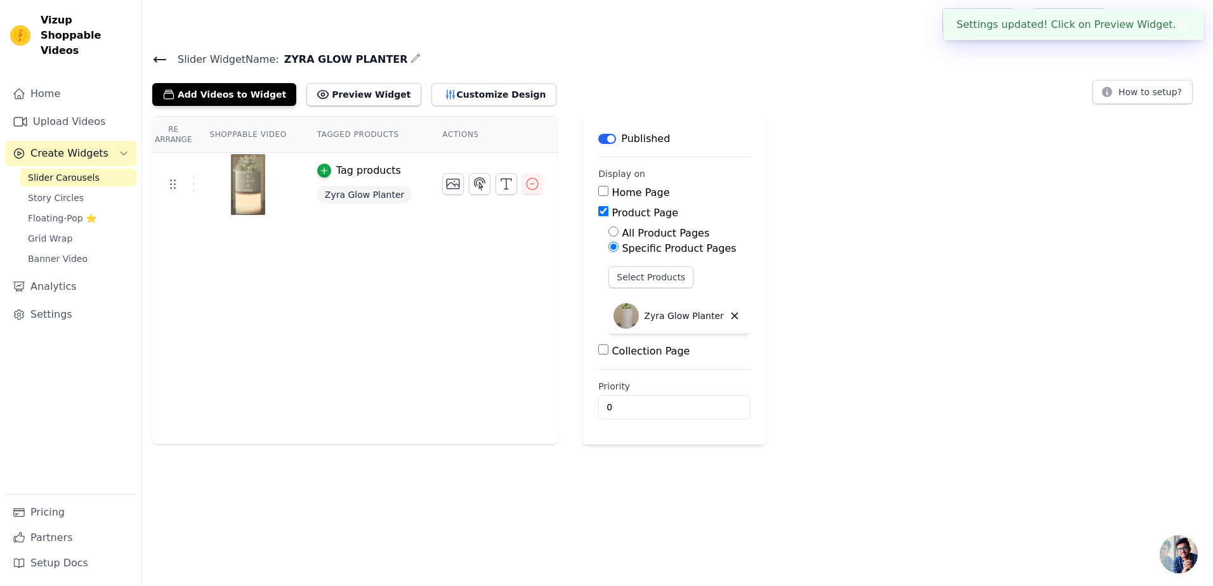
click at [646, 173] on fieldset "Display on Home Page Product Page All Product Pages Specific Product Pages Sele…" at bounding box center [674, 264] width 152 height 192
click at [444, 89] on icon "button" at bounding box center [450, 94] width 13 height 13
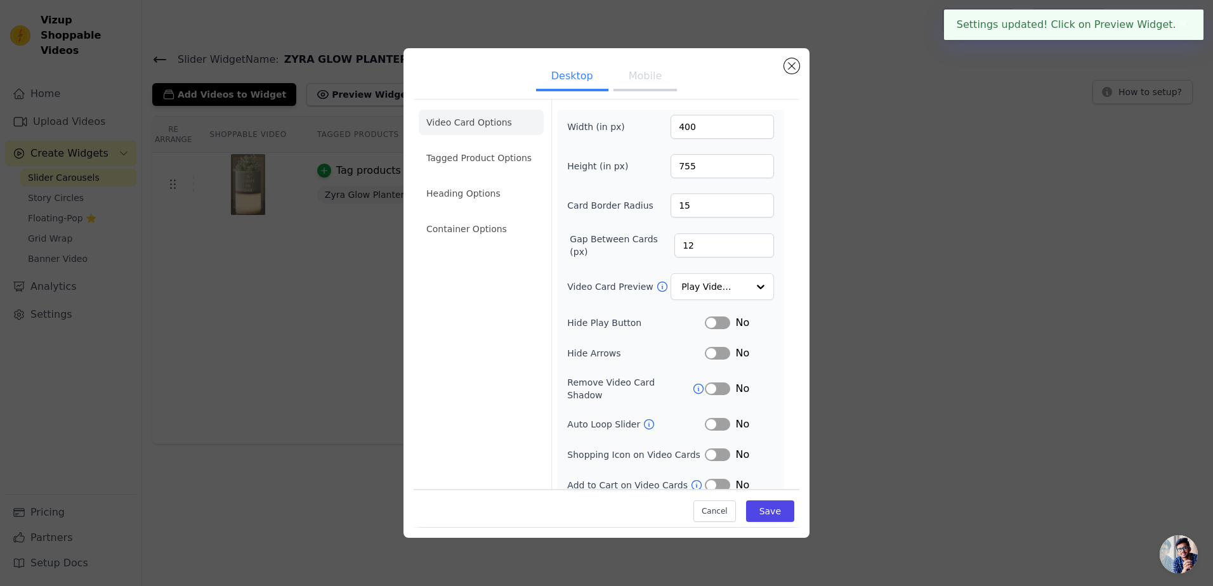
click at [644, 79] on button "Mobile" at bounding box center [645, 77] width 63 height 28
click at [515, 155] on li "Tagged Product Options" at bounding box center [481, 157] width 125 height 25
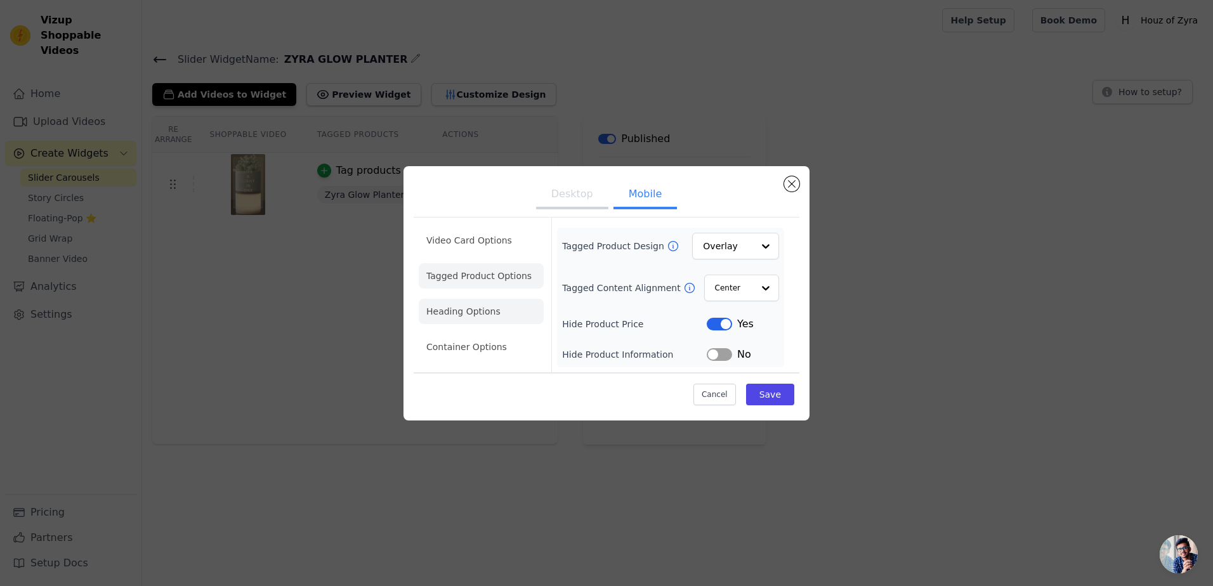
click at [484, 304] on li "Heading Options" at bounding box center [481, 311] width 125 height 25
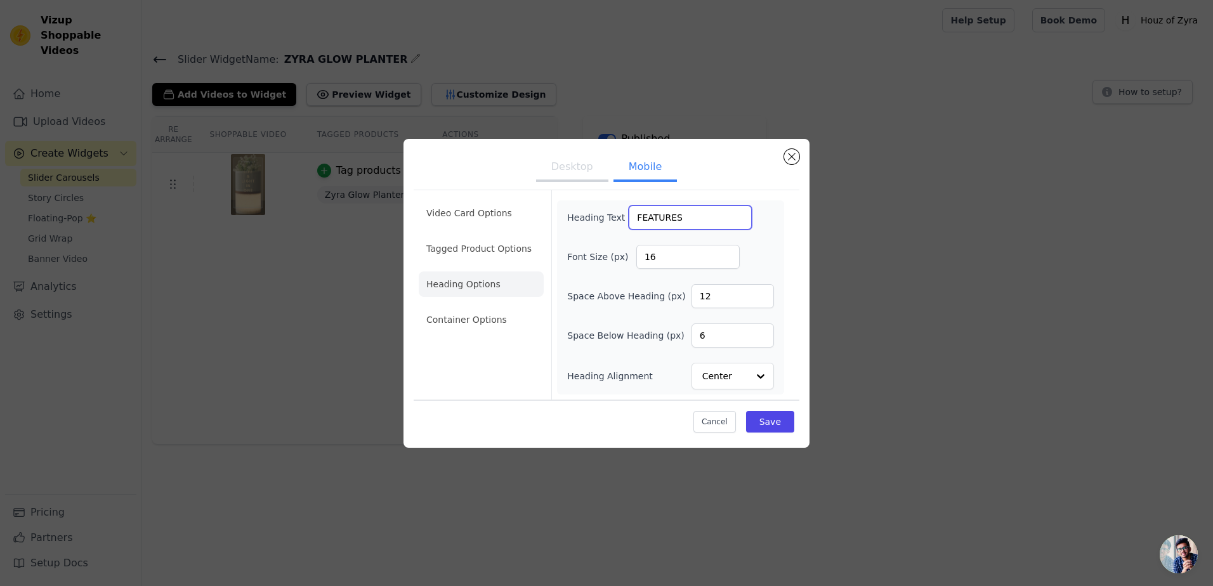
drag, startPoint x: 704, startPoint y: 221, endPoint x: 610, endPoint y: 217, distance: 94.0
click at [610, 217] on div "Heading Text FEATURES" at bounding box center [659, 218] width 185 height 24
paste input "watch product features"
click at [647, 217] on input "watch product features" at bounding box center [690, 218] width 123 height 24
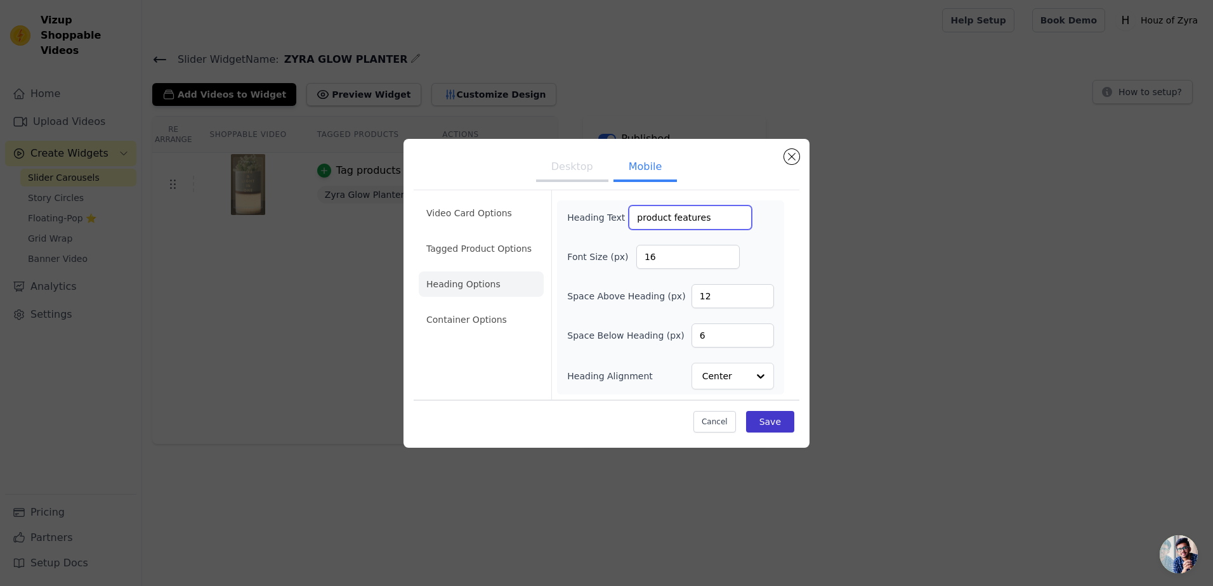
type input "product features"
click at [770, 426] on button "Save" at bounding box center [770, 422] width 48 height 22
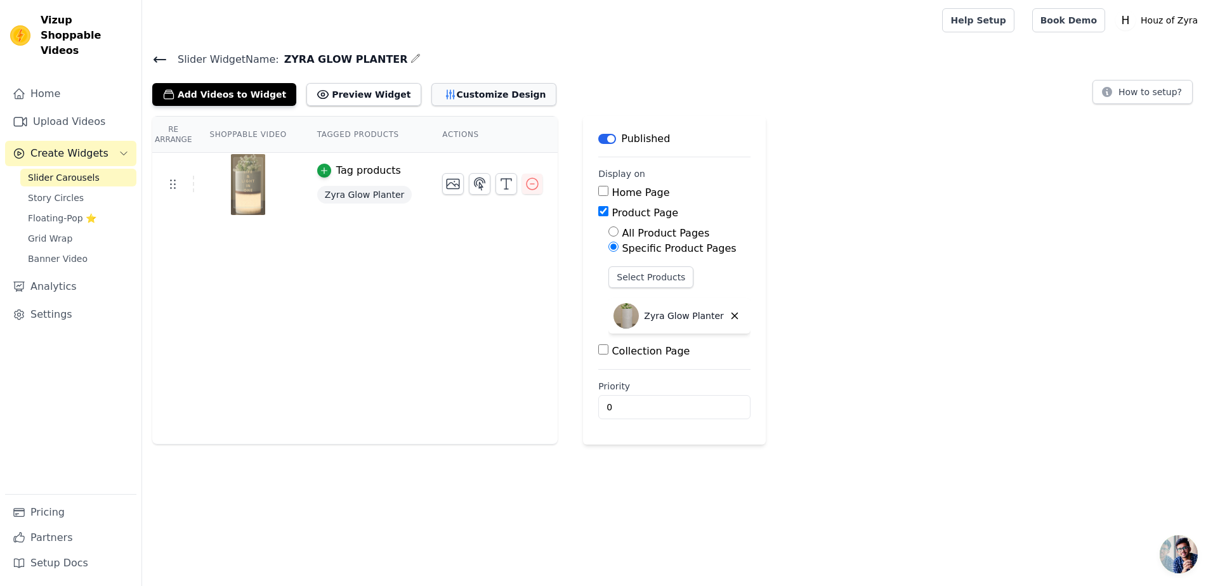
click at [466, 92] on button "Customize Design" at bounding box center [494, 94] width 125 height 23
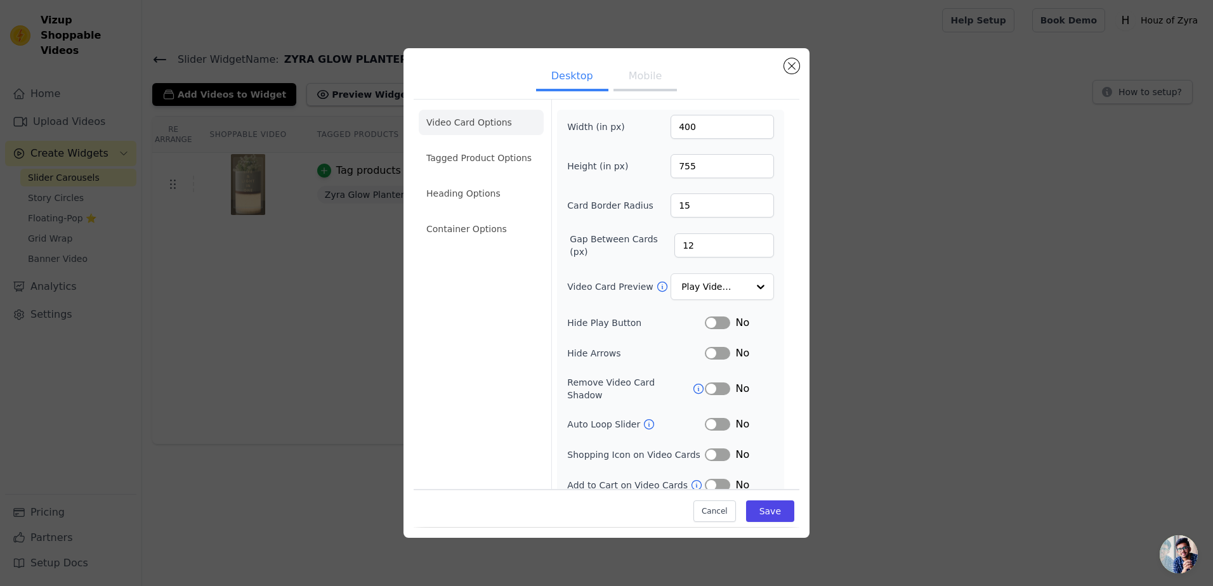
click at [649, 79] on button "Mobile" at bounding box center [645, 77] width 63 height 28
click at [680, 124] on input "400" at bounding box center [722, 127] width 103 height 24
drag, startPoint x: 694, startPoint y: 124, endPoint x: 662, endPoint y: 127, distance: 32.5
click at [662, 127] on div "Width (in px) 90" at bounding box center [670, 127] width 207 height 24
type input "600"
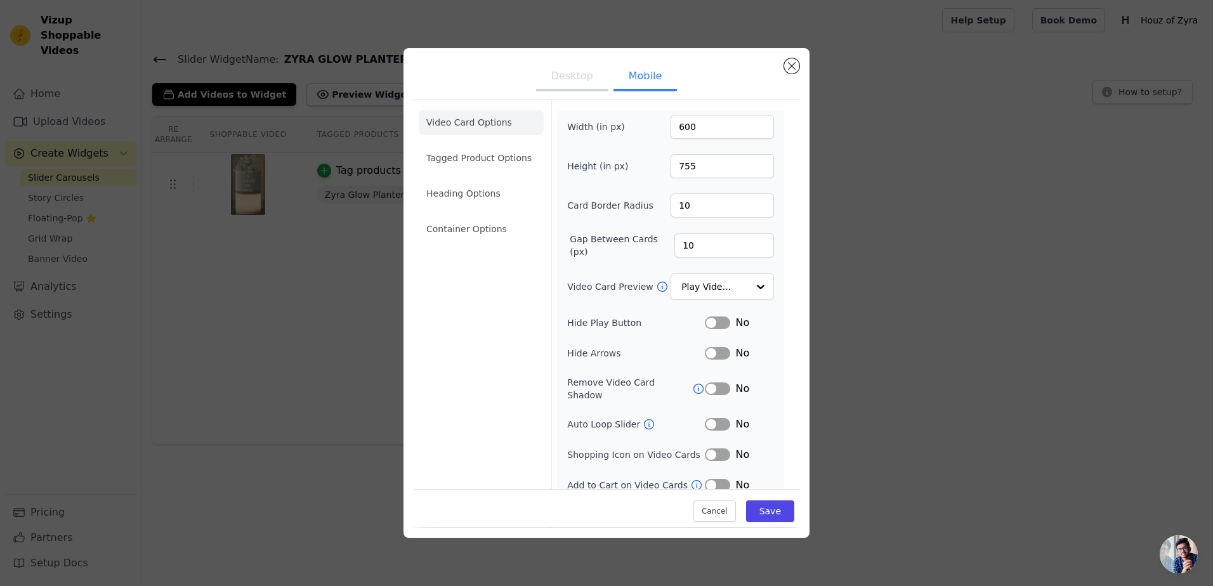
click at [716, 76] on ul "Desktop Mobile" at bounding box center [607, 77] width 386 height 38
click at [765, 513] on button "Save" at bounding box center [770, 512] width 48 height 22
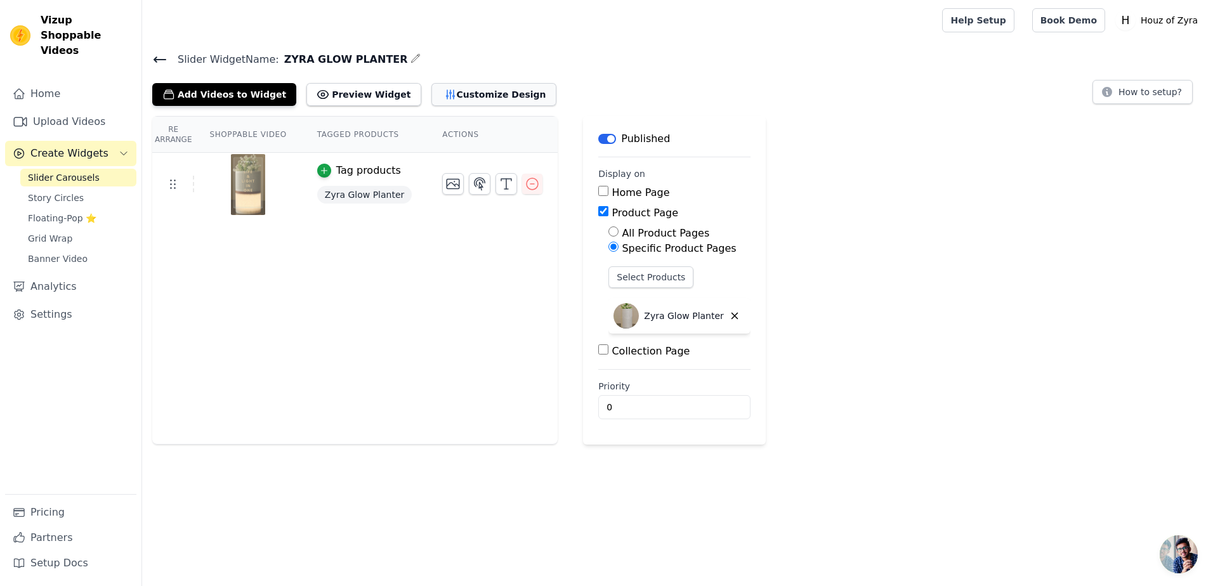
click at [437, 104] on button "Customize Design" at bounding box center [494, 94] width 125 height 23
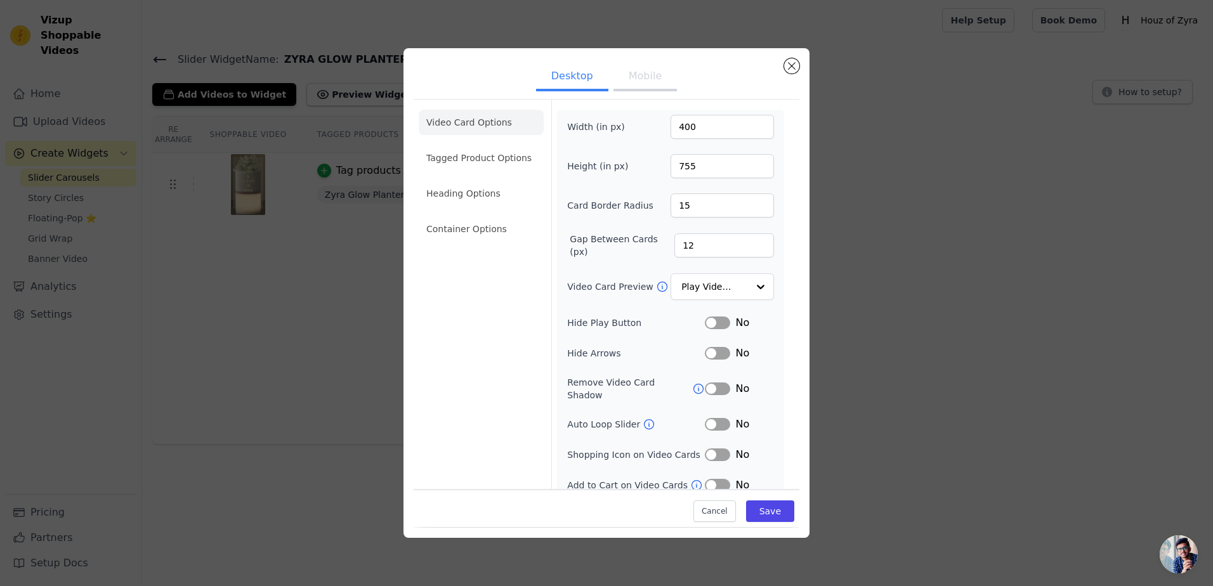
click at [622, 83] on button "Mobile" at bounding box center [645, 77] width 63 height 28
drag, startPoint x: 697, startPoint y: 129, endPoint x: 656, endPoint y: 135, distance: 41.7
click at [656, 135] on div "Width (in px) 600" at bounding box center [670, 127] width 207 height 24
drag, startPoint x: 692, startPoint y: 126, endPoint x: 665, endPoint y: 131, distance: 27.9
click at [671, 131] on input "700" at bounding box center [722, 127] width 103 height 24
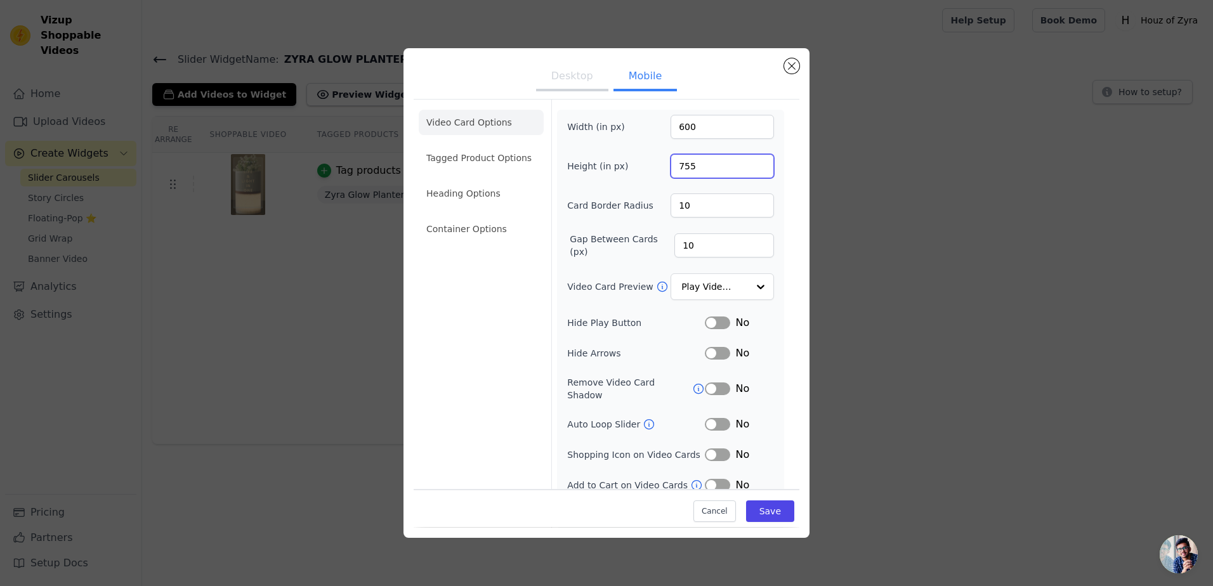
drag, startPoint x: 701, startPoint y: 164, endPoint x: 660, endPoint y: 170, distance: 41.6
click at [660, 170] on div "Height (in px) 755" at bounding box center [670, 166] width 207 height 24
drag, startPoint x: 691, startPoint y: 128, endPoint x: 644, endPoint y: 137, distance: 48.4
click at [644, 137] on div "Width (in px) 600" at bounding box center [670, 127] width 207 height 24
type input "500"
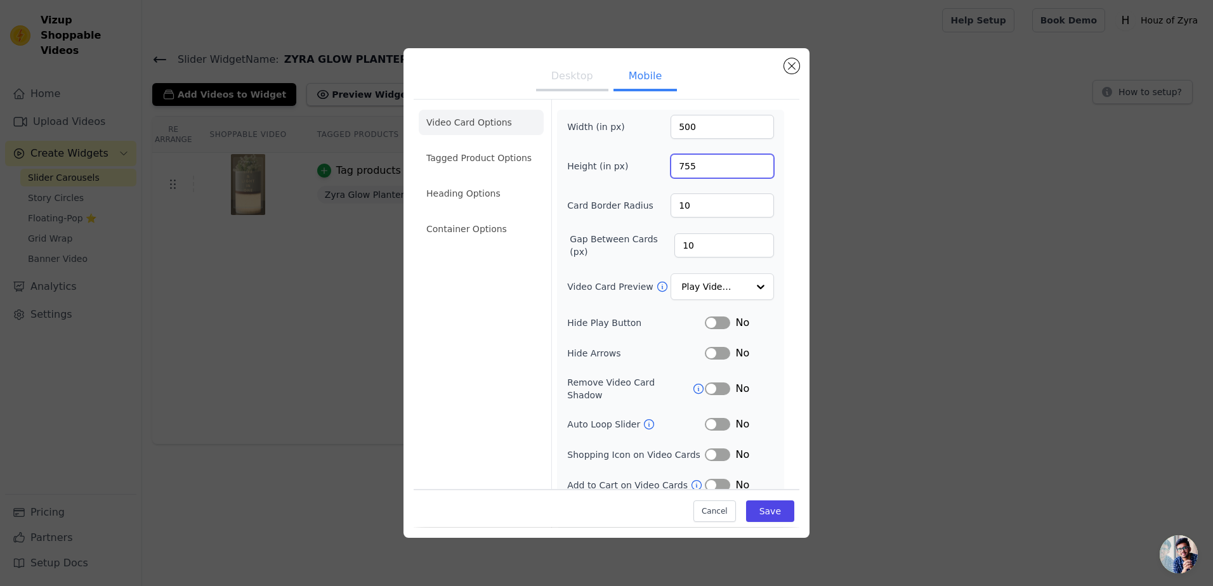
drag, startPoint x: 695, startPoint y: 162, endPoint x: 654, endPoint y: 171, distance: 42.3
click at [654, 171] on div "Height (in px) 755" at bounding box center [670, 166] width 207 height 24
type input "655"
click at [756, 515] on button "Save" at bounding box center [770, 512] width 48 height 22
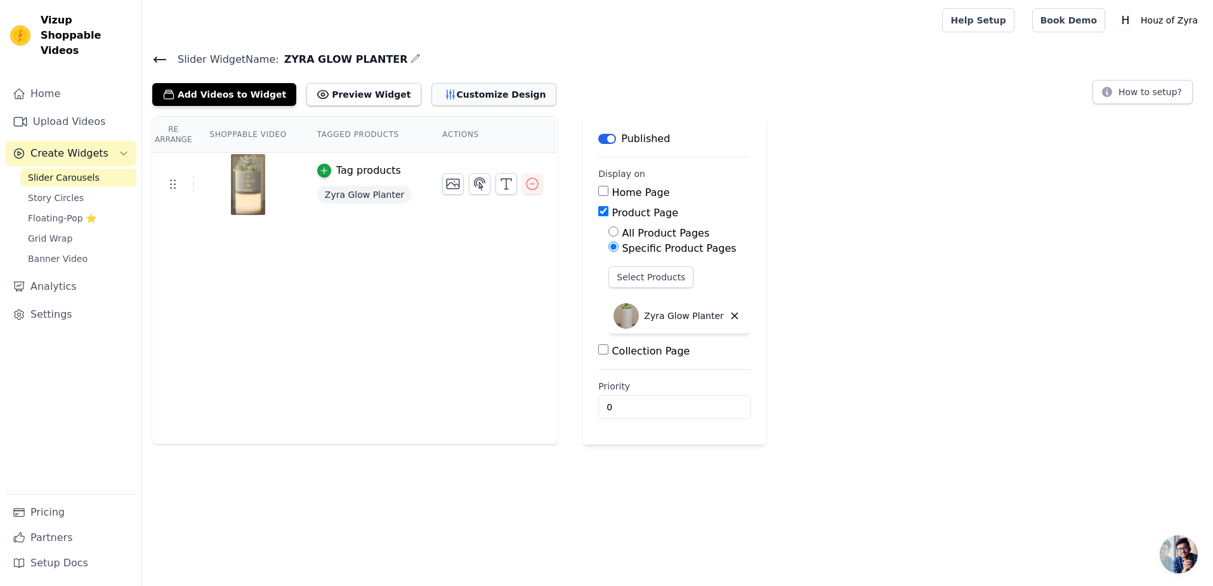
click at [432, 92] on button "Customize Design" at bounding box center [494, 94] width 125 height 23
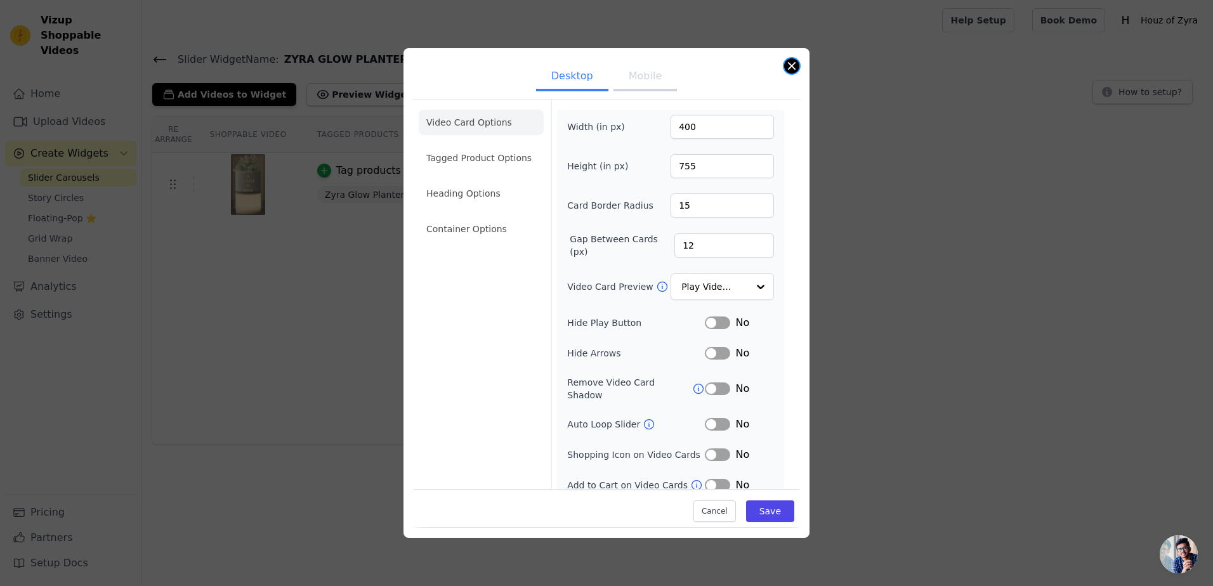
click at [798, 68] on button "Close modal" at bounding box center [791, 65] width 15 height 15
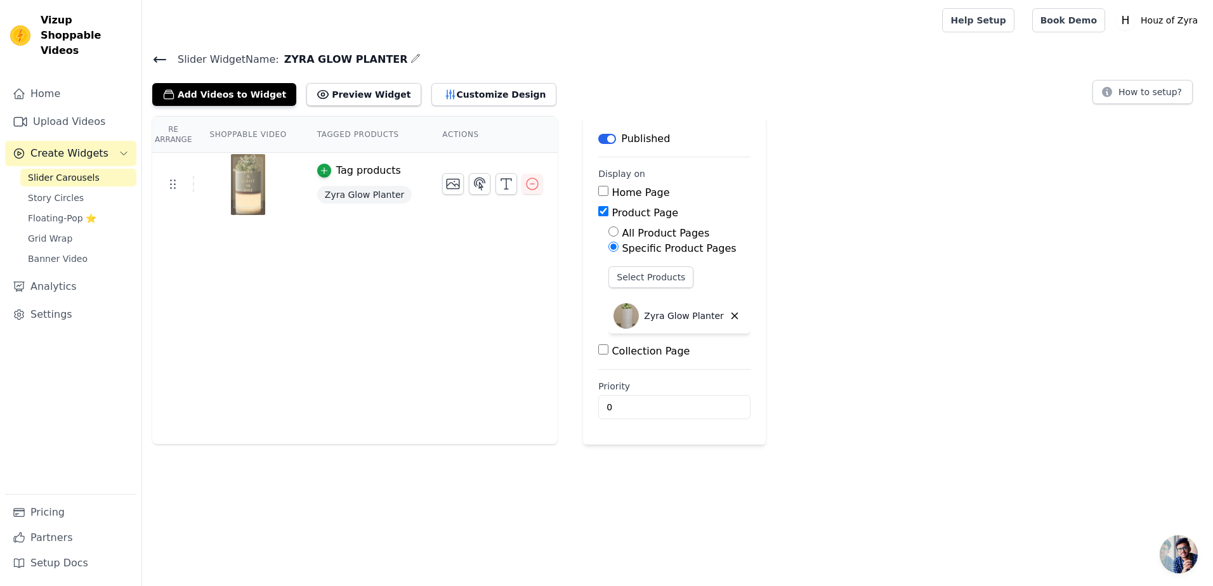
click at [59, 171] on span "Slider Carousels" at bounding box center [64, 177] width 72 height 13
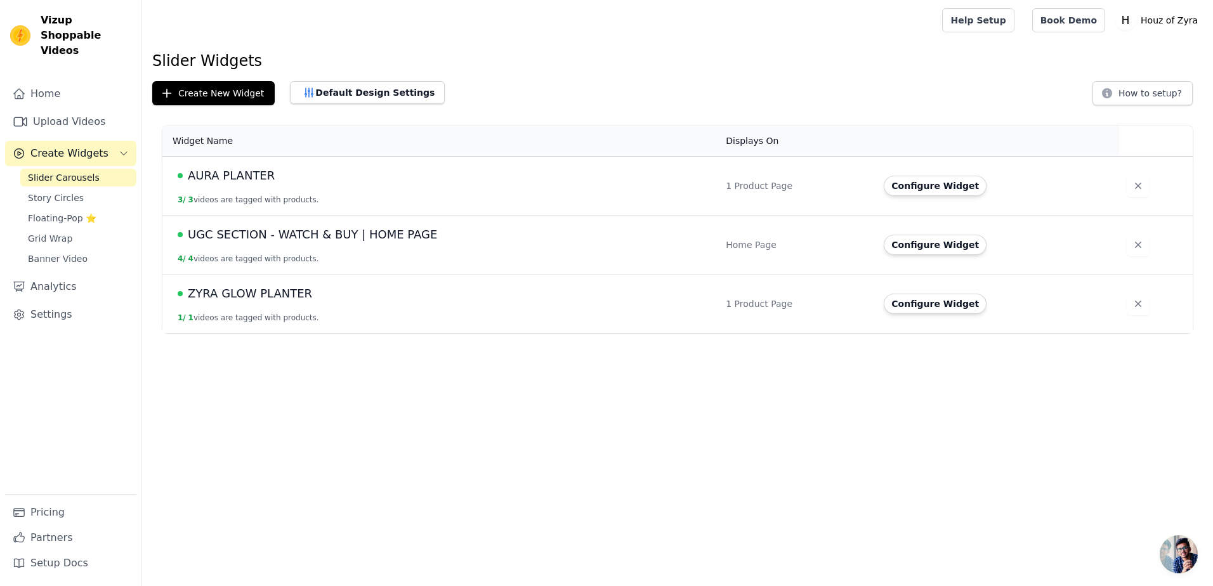
click at [235, 174] on span "AURA PLANTER" at bounding box center [231, 176] width 87 height 18
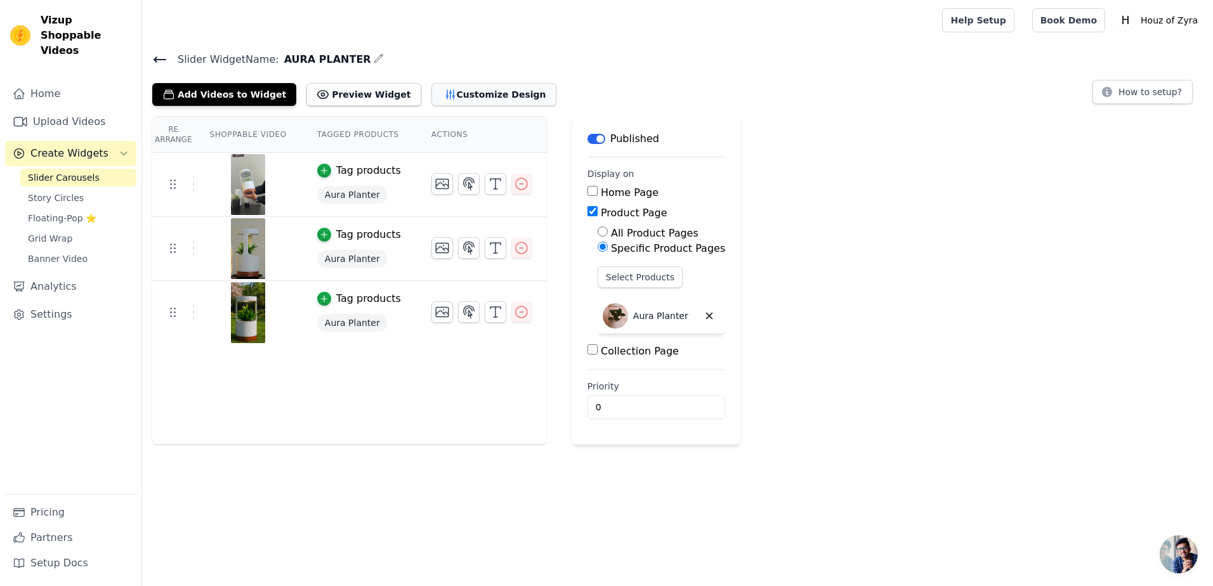
click at [442, 96] on button "Customize Design" at bounding box center [494, 94] width 125 height 23
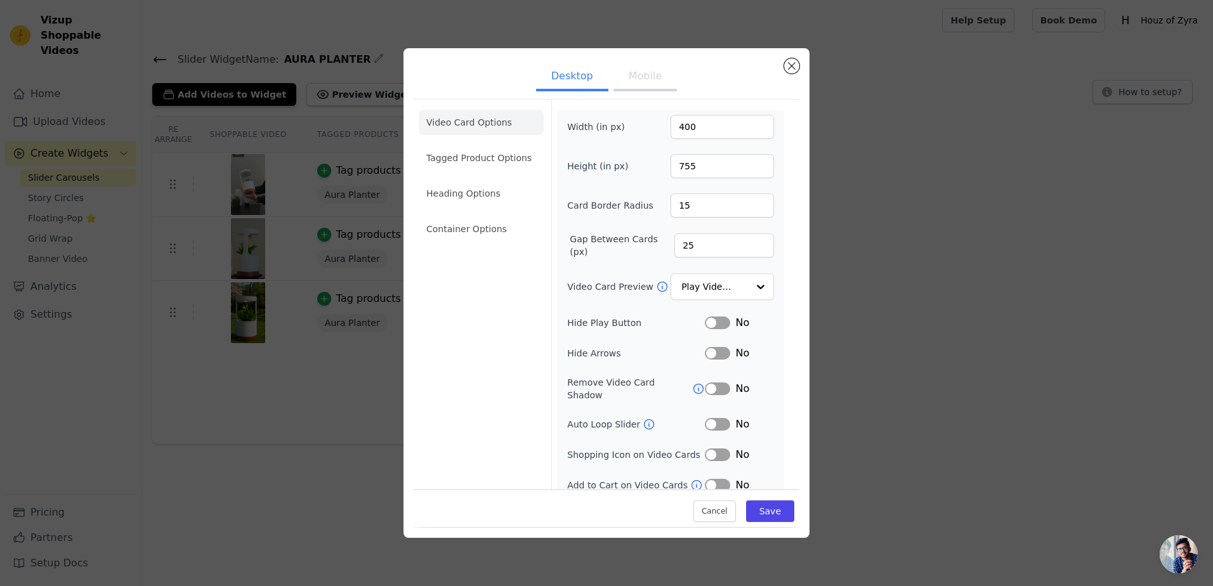
click at [651, 80] on button "Mobile" at bounding box center [645, 77] width 63 height 28
click at [567, 80] on button "Desktop" at bounding box center [572, 77] width 72 height 28
click at [642, 77] on button "Mobile" at bounding box center [645, 77] width 63 height 28
click at [563, 81] on button "Desktop" at bounding box center [572, 77] width 72 height 28
click at [631, 74] on button "Mobile" at bounding box center [645, 77] width 63 height 28
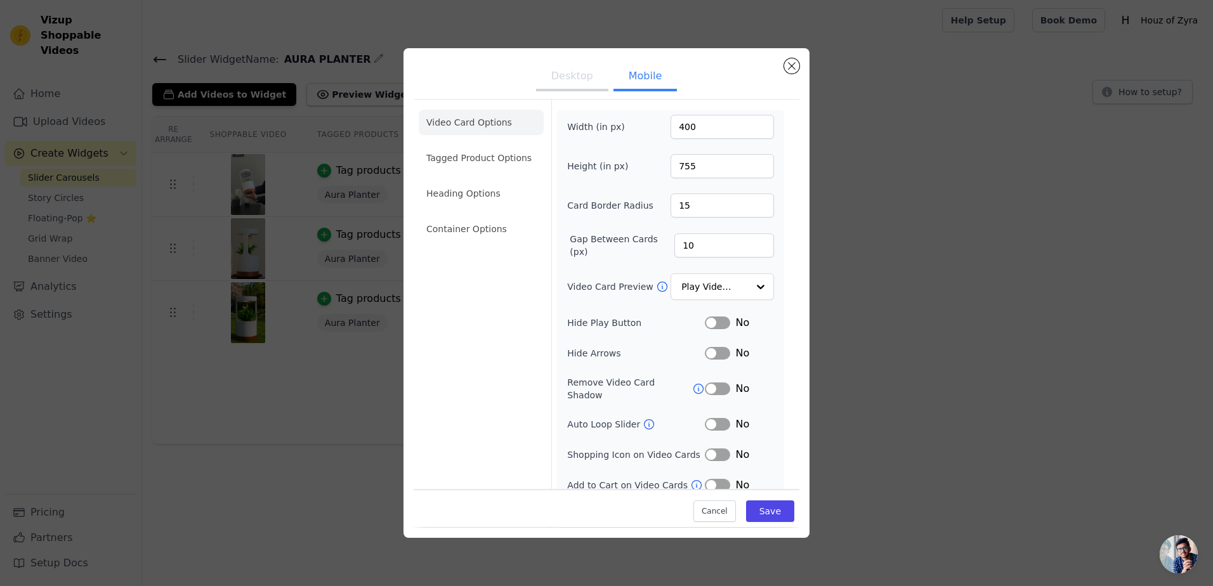
click at [588, 76] on button "Desktop" at bounding box center [572, 77] width 72 height 28
click at [648, 74] on button "Mobile" at bounding box center [645, 77] width 63 height 28
click at [590, 73] on button "Desktop" at bounding box center [572, 77] width 72 height 28
click at [646, 77] on button "Mobile" at bounding box center [645, 77] width 63 height 28
click at [572, 77] on button "Desktop" at bounding box center [572, 77] width 72 height 28
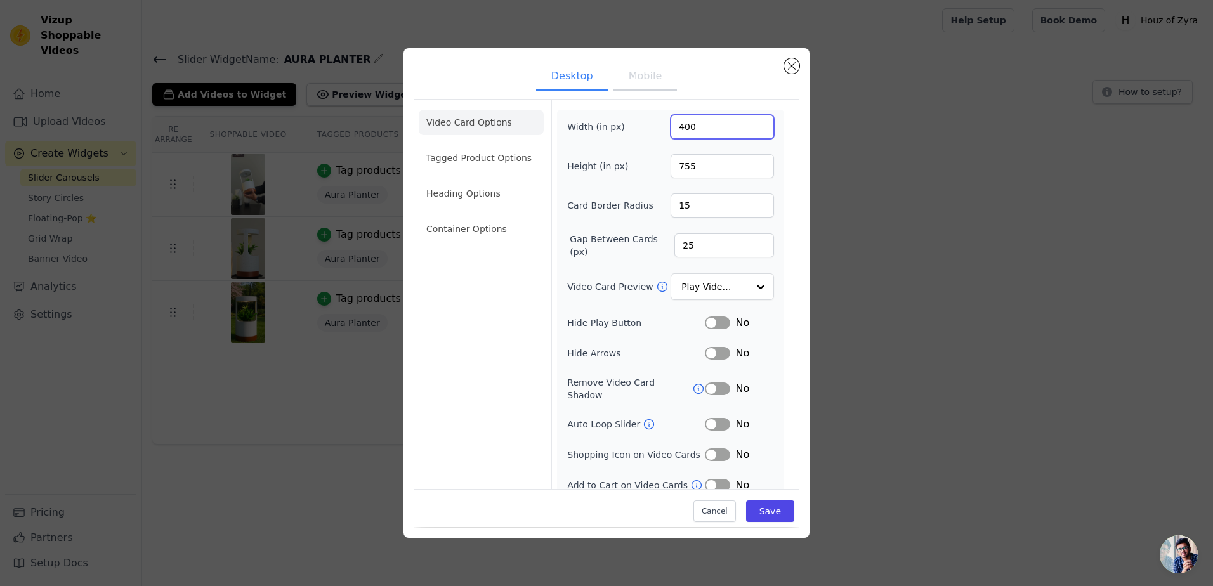
click at [678, 126] on input "400" at bounding box center [722, 127] width 103 height 24
click at [678, 161] on input "755" at bounding box center [722, 166] width 103 height 24
type input "555"
click at [758, 515] on button "Save" at bounding box center [770, 512] width 48 height 22
click at [644, 75] on button "Mobile" at bounding box center [645, 77] width 63 height 28
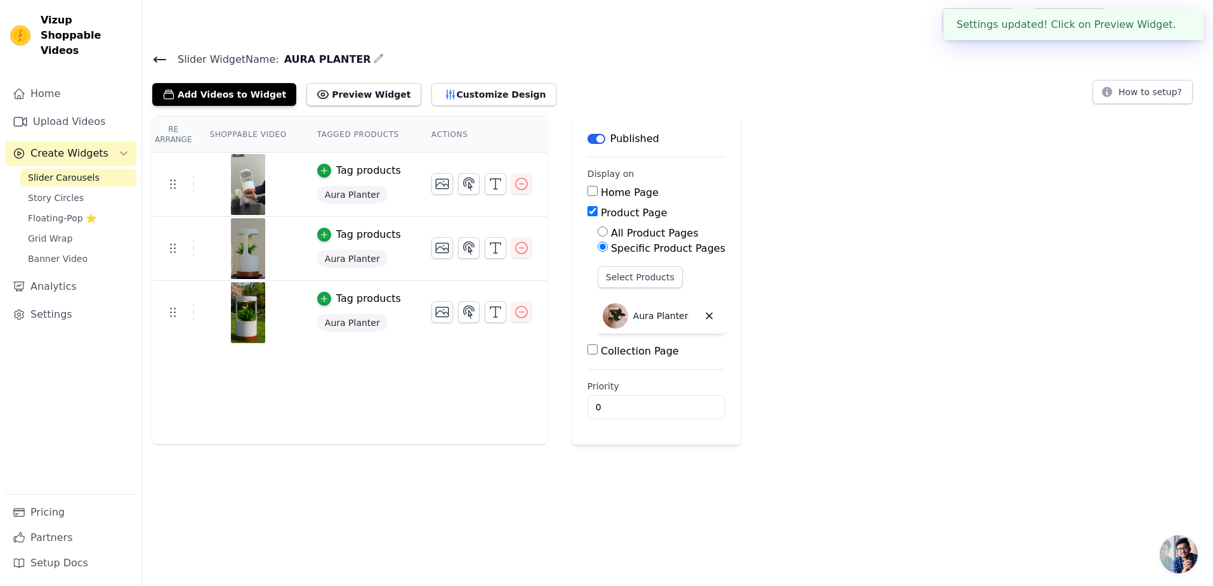
click at [677, 164] on main "Label Published Display on Home Page Product Page All Product Pages Specific Pr…" at bounding box center [656, 280] width 168 height 329
click at [447, 90] on button "Customize Design" at bounding box center [494, 94] width 125 height 23
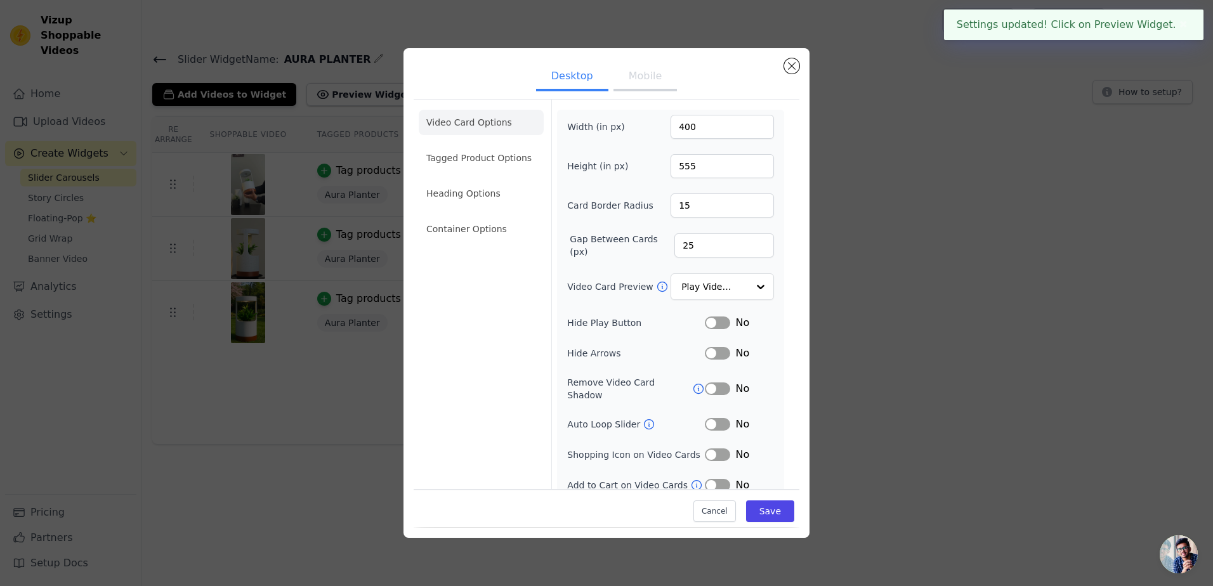
click at [644, 70] on button "Mobile" at bounding box center [645, 77] width 63 height 28
click at [562, 74] on button "Desktop" at bounding box center [572, 77] width 72 height 28
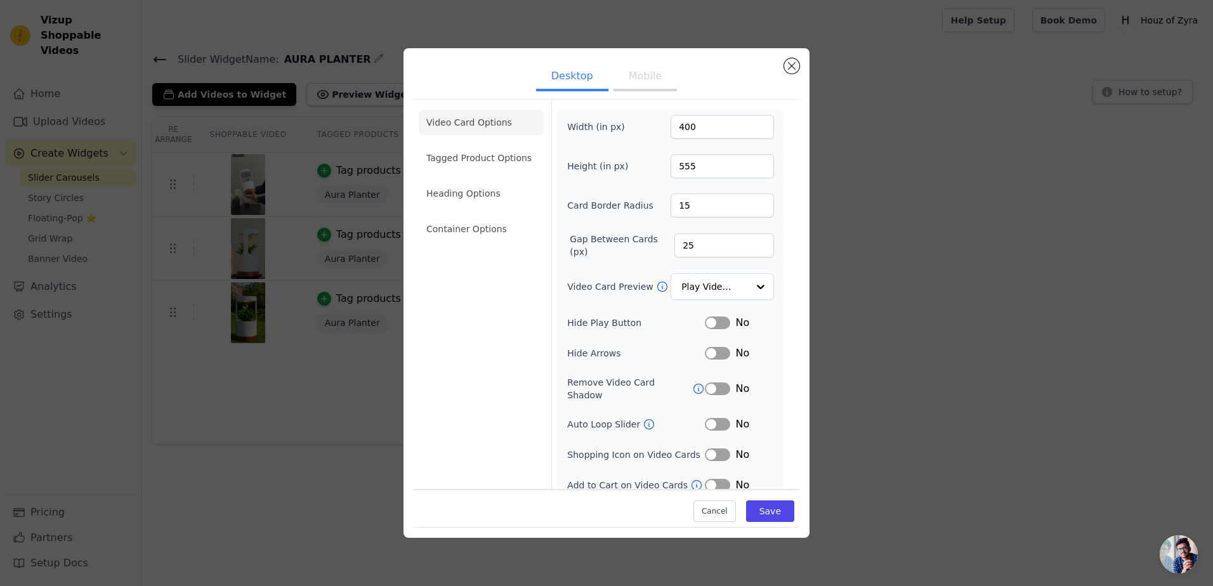
click at [637, 76] on button "Mobile" at bounding box center [645, 77] width 63 height 28
click at [762, 505] on button "Save" at bounding box center [770, 512] width 48 height 22
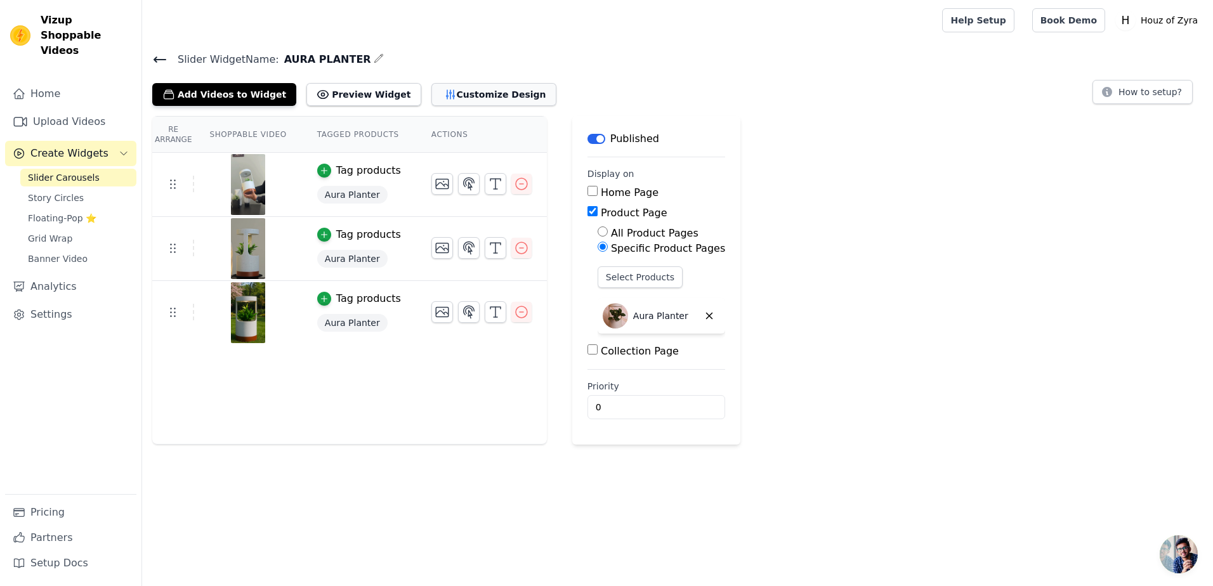
click at [438, 89] on button "Customize Design" at bounding box center [494, 94] width 125 height 23
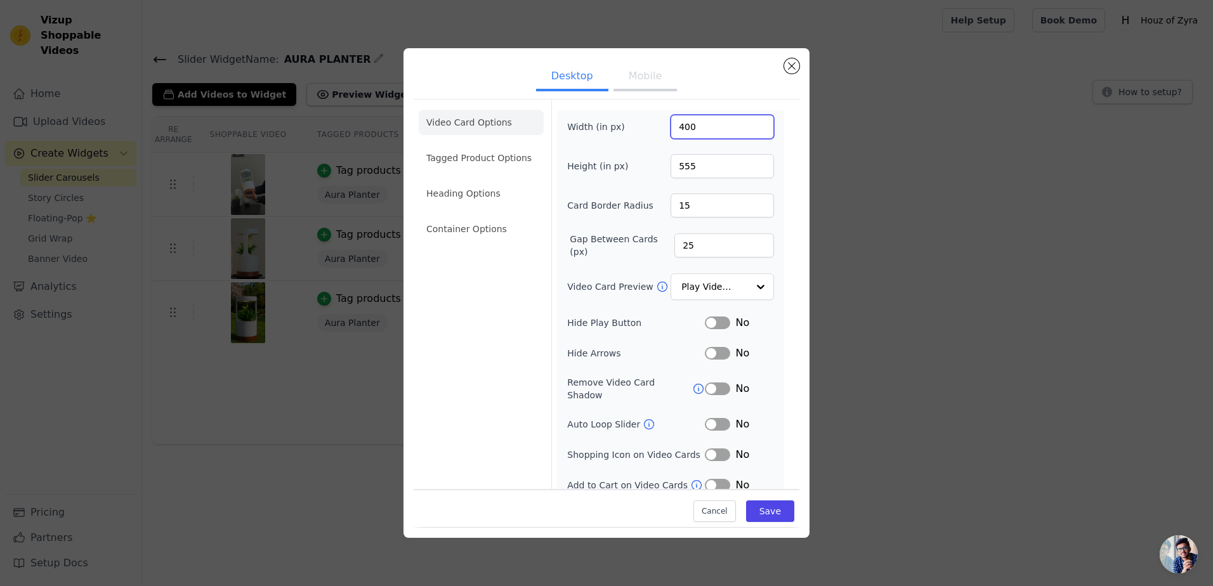
drag, startPoint x: 696, startPoint y: 131, endPoint x: 652, endPoint y: 137, distance: 44.2
click at [652, 137] on div "Width (in px) 400" at bounding box center [670, 127] width 207 height 24
type input "500"
click at [762, 511] on button "Save" at bounding box center [770, 512] width 48 height 22
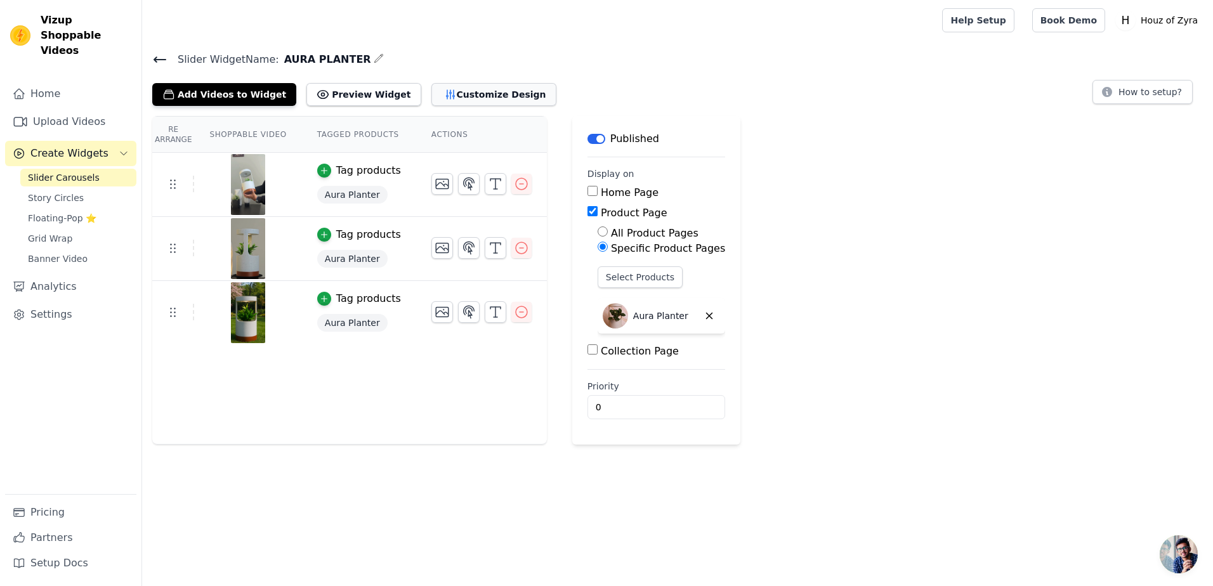
click at [458, 94] on button "Customize Design" at bounding box center [494, 94] width 125 height 23
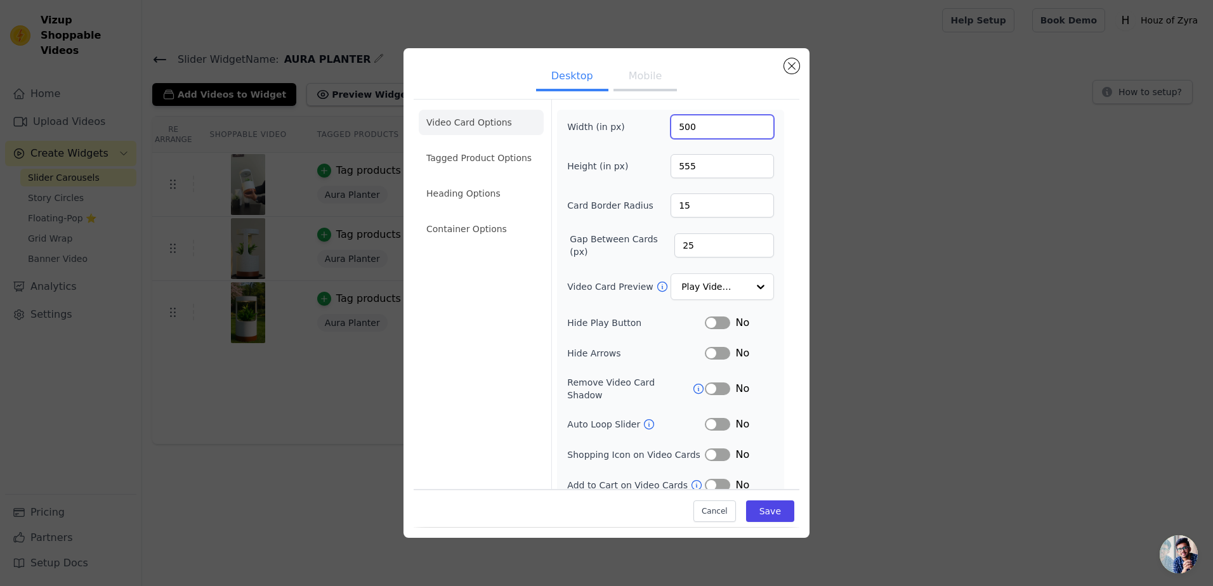
drag, startPoint x: 693, startPoint y: 132, endPoint x: 669, endPoint y: 134, distance: 24.2
click at [671, 134] on input "500" at bounding box center [722, 127] width 103 height 24
click at [703, 129] on input "500" at bounding box center [722, 127] width 103 height 24
drag, startPoint x: 713, startPoint y: 122, endPoint x: 644, endPoint y: 138, distance: 71.0
click at [644, 138] on div "Width (in px) 500" at bounding box center [670, 127] width 207 height 24
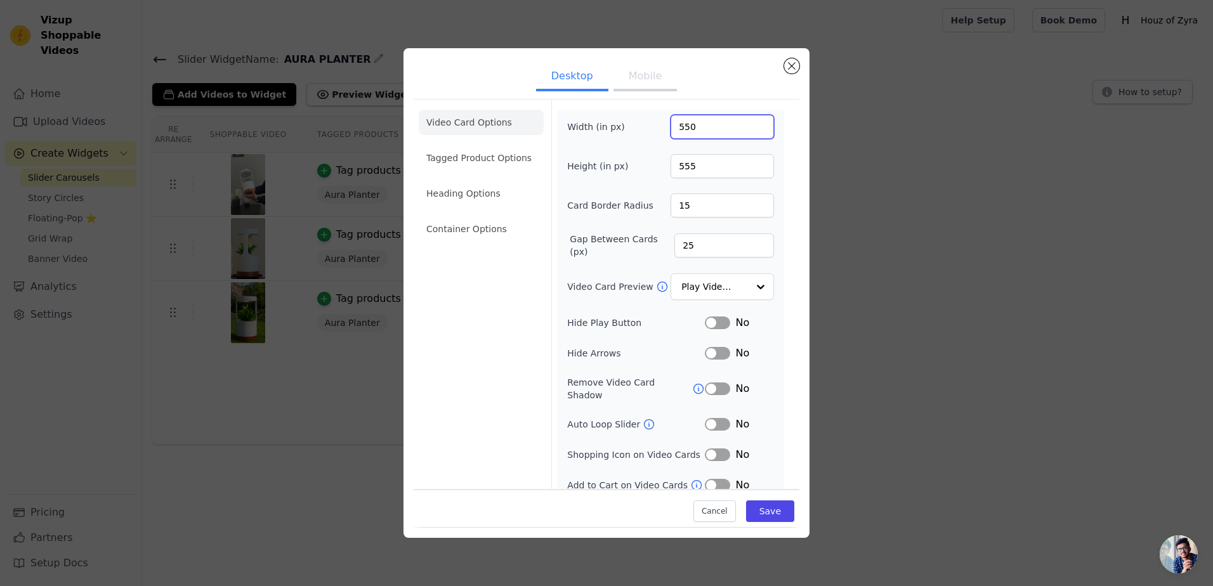
type input "550"
click at [702, 170] on input "555" at bounding box center [722, 166] width 103 height 24
drag, startPoint x: 707, startPoint y: 167, endPoint x: 622, endPoint y: 176, distance: 85.5
click at [622, 176] on div "Height (in px) 555" at bounding box center [670, 166] width 207 height 24
type input "650"
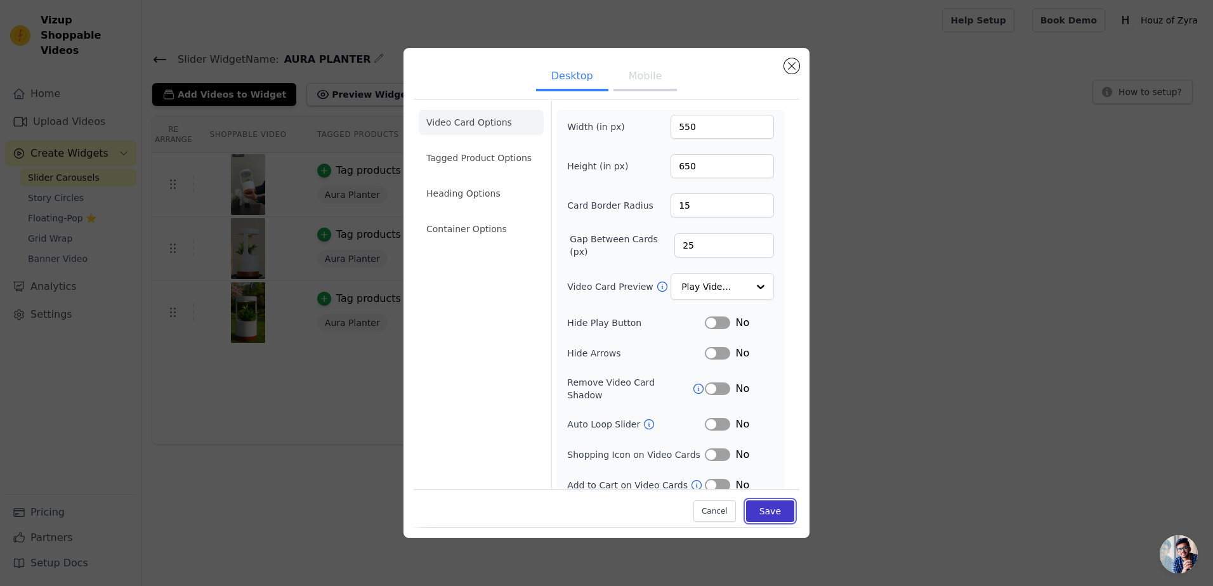
click at [765, 512] on button "Save" at bounding box center [770, 512] width 48 height 22
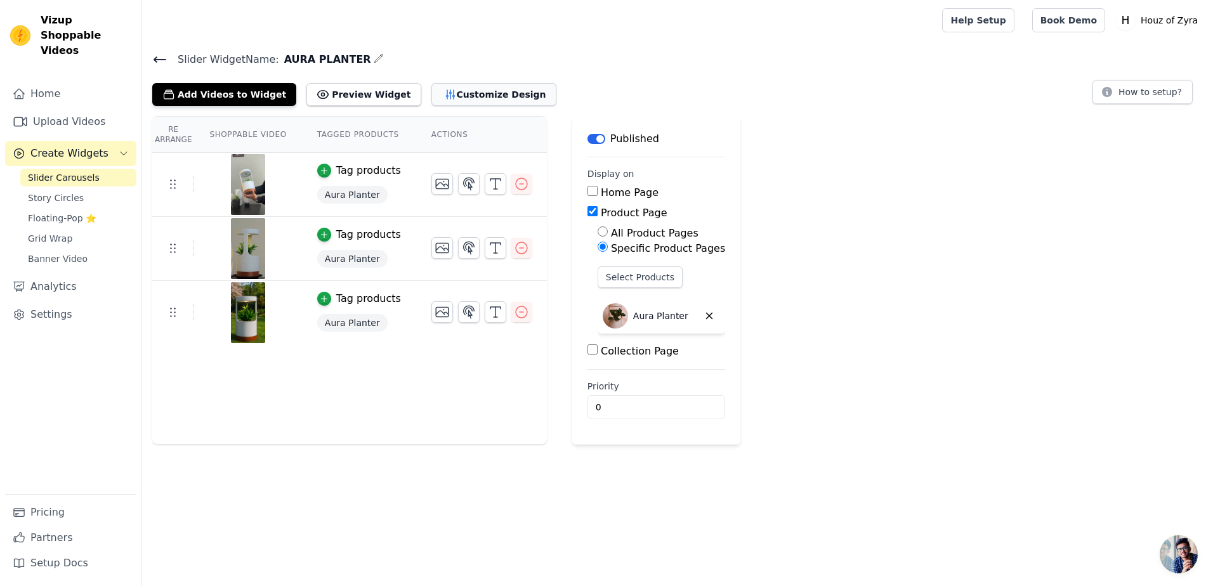
click at [482, 96] on button "Customize Design" at bounding box center [494, 94] width 125 height 23
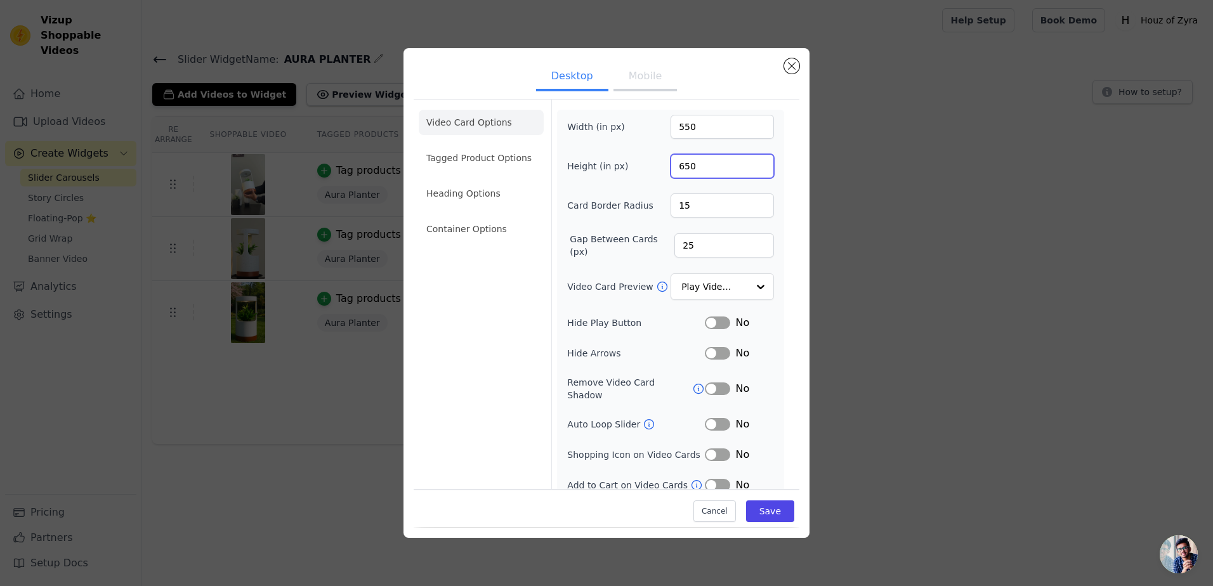
drag, startPoint x: 706, startPoint y: 162, endPoint x: 641, endPoint y: 174, distance: 65.8
click at [641, 174] on div "Height (in px) 650" at bounding box center [670, 166] width 207 height 24
type input "600"
click at [764, 515] on button "Save" at bounding box center [770, 512] width 48 height 22
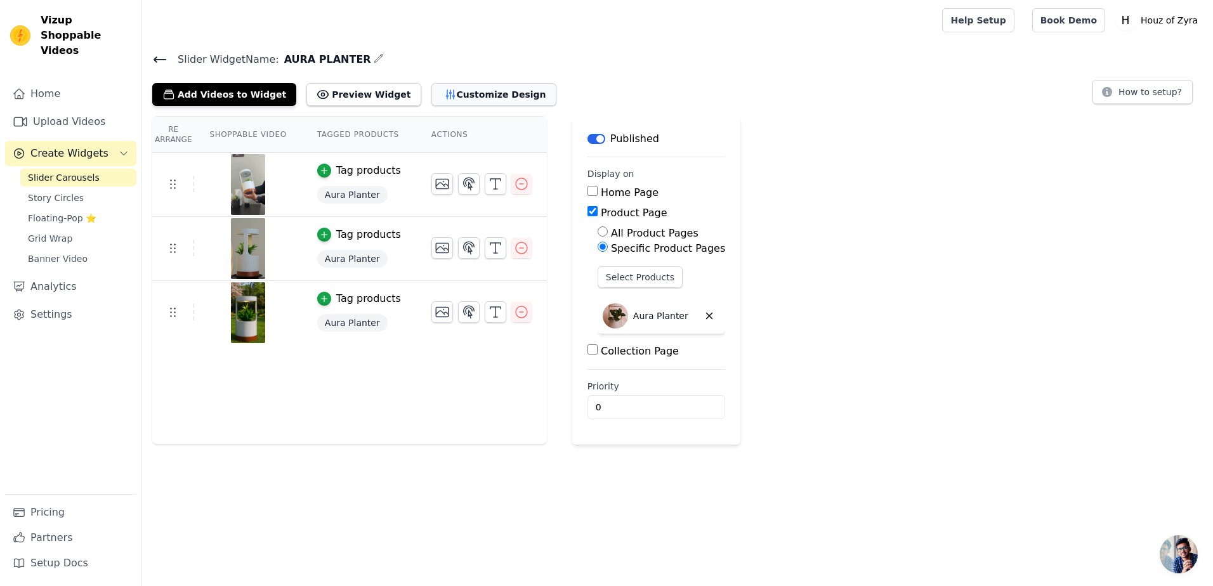
click at [444, 93] on button "Customize Design" at bounding box center [494, 94] width 125 height 23
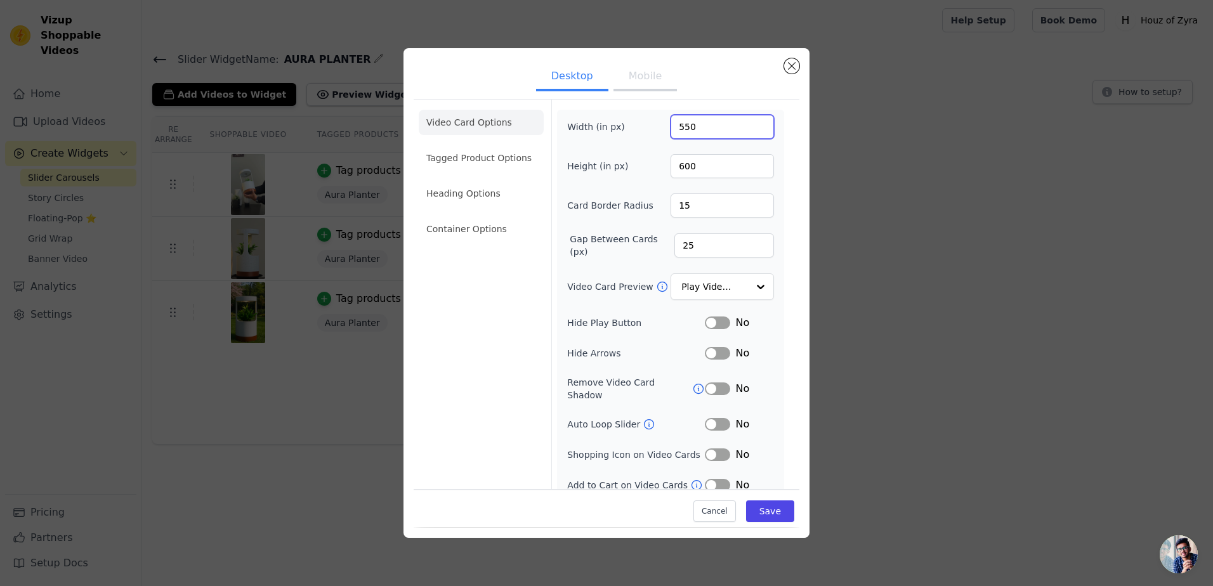
drag, startPoint x: 708, startPoint y: 134, endPoint x: 652, endPoint y: 138, distance: 56.6
click at [652, 138] on div "Width (in px) 550" at bounding box center [670, 127] width 207 height 24
type input "300"
drag, startPoint x: 702, startPoint y: 167, endPoint x: 621, endPoint y: 174, distance: 81.5
click at [621, 174] on div "Height (in px) 600" at bounding box center [670, 166] width 207 height 24
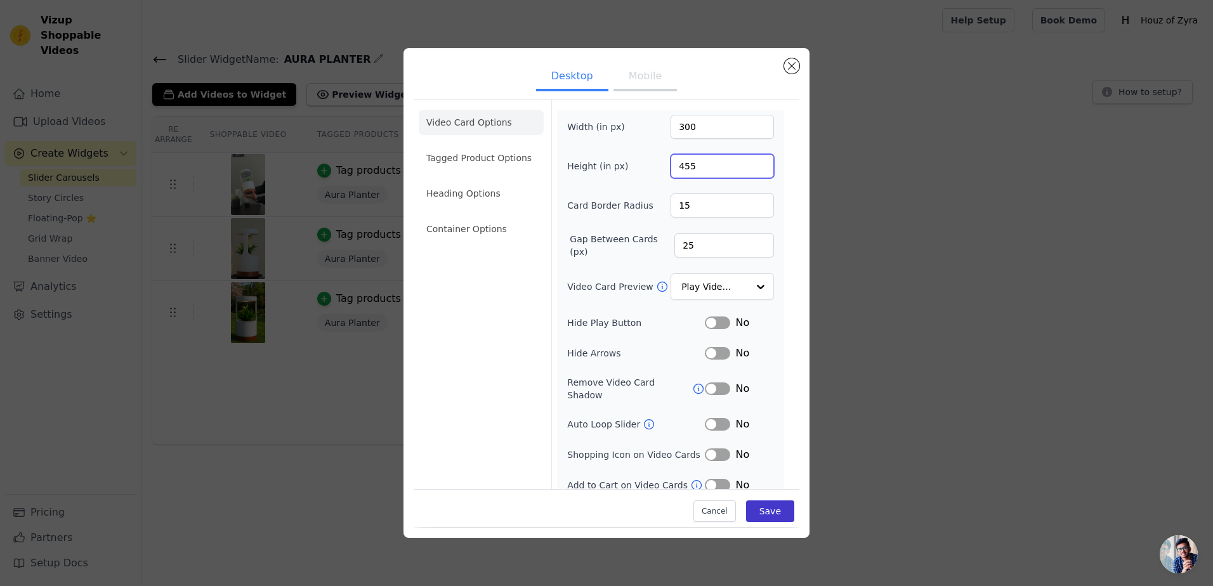
type input "455"
click at [770, 510] on button "Save" at bounding box center [770, 512] width 48 height 22
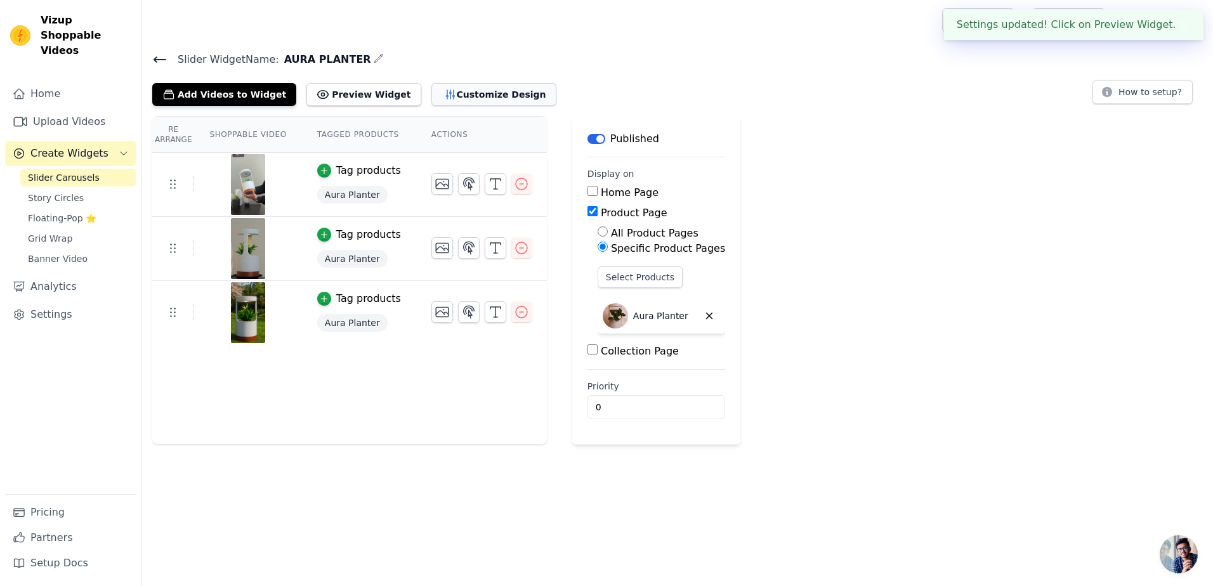
click at [447, 85] on button "Customize Design" at bounding box center [494, 94] width 125 height 23
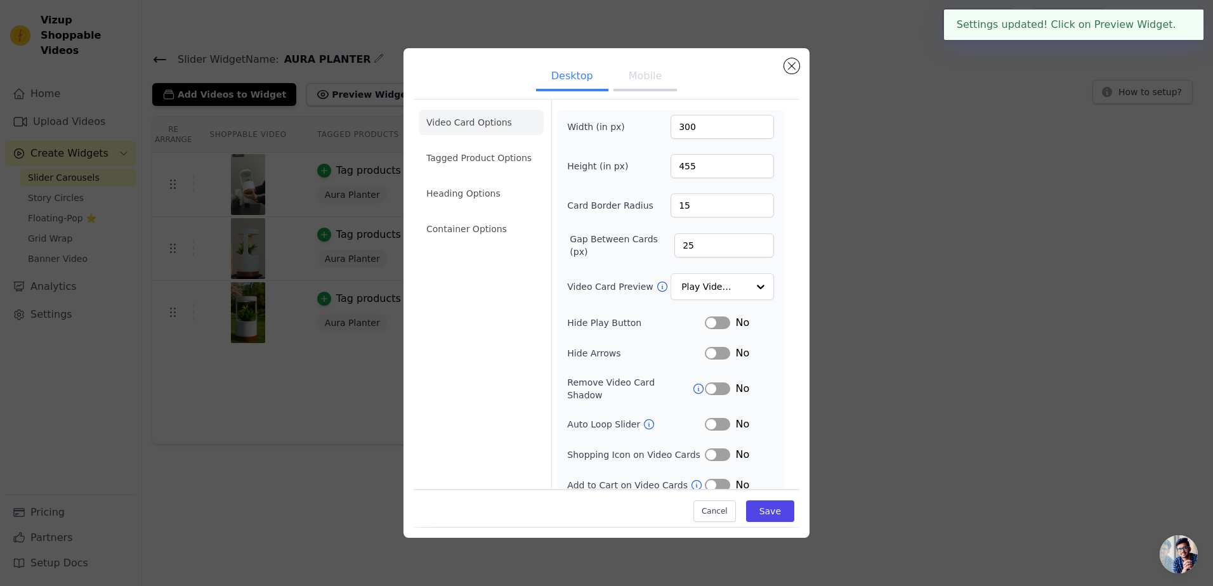
click at [639, 82] on button "Mobile" at bounding box center [645, 77] width 63 height 28
click at [793, 66] on button "Close modal" at bounding box center [791, 65] width 15 height 15
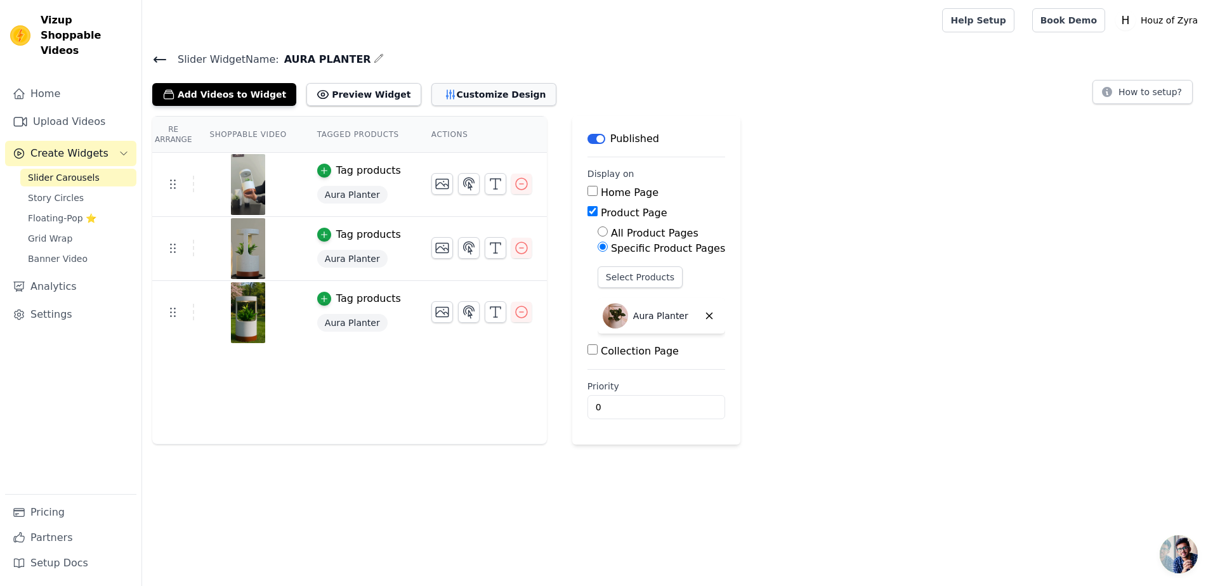
click at [475, 89] on button "Customize Design" at bounding box center [494, 94] width 125 height 23
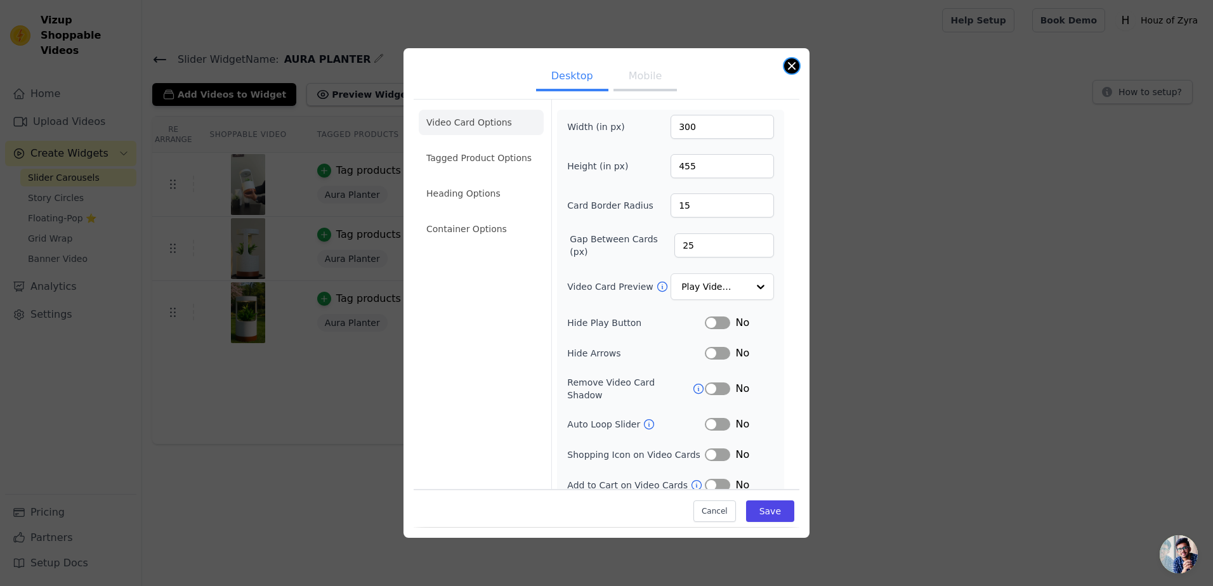
click at [793, 63] on button "Close modal" at bounding box center [791, 65] width 15 height 15
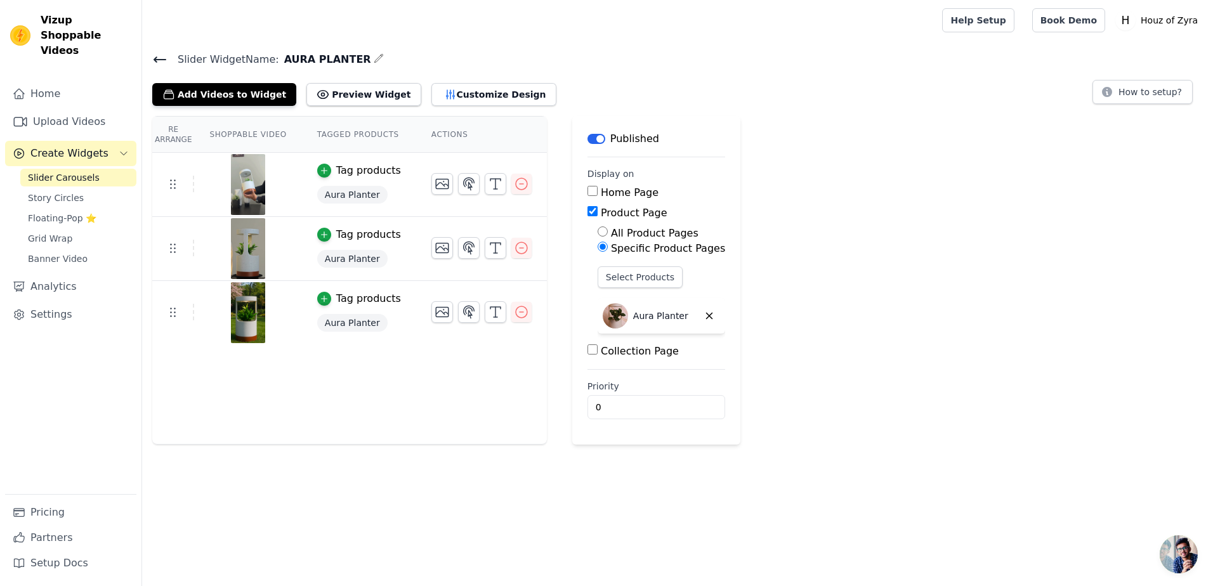
click at [64, 171] on span "Slider Carousels" at bounding box center [64, 177] width 72 height 13
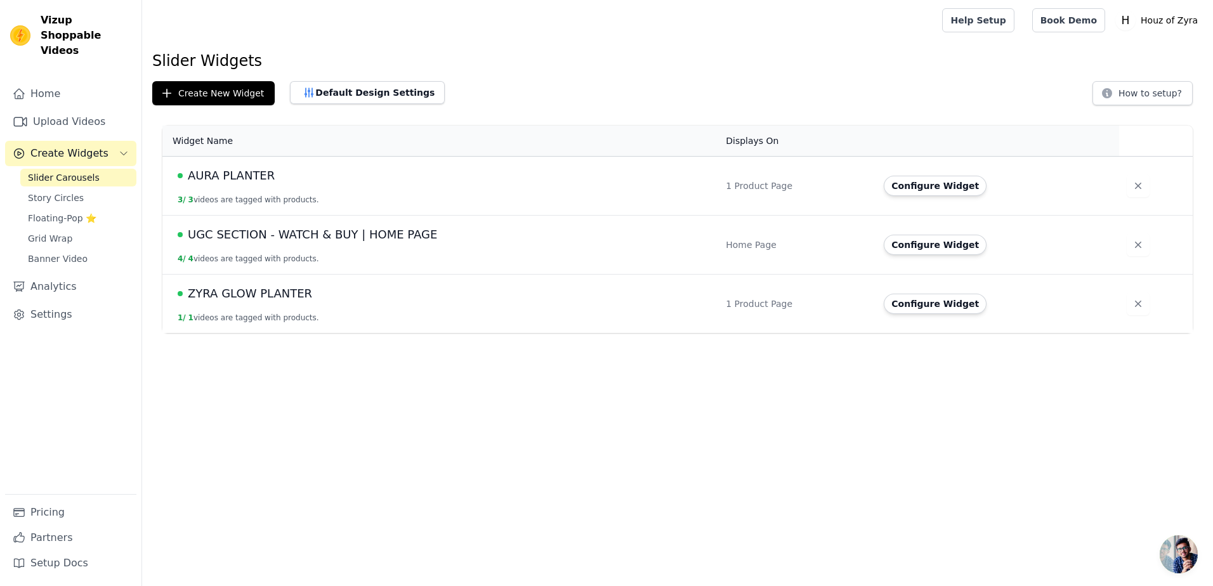
click at [241, 291] on span "ZYRA GLOW PLANTER" at bounding box center [250, 294] width 124 height 18
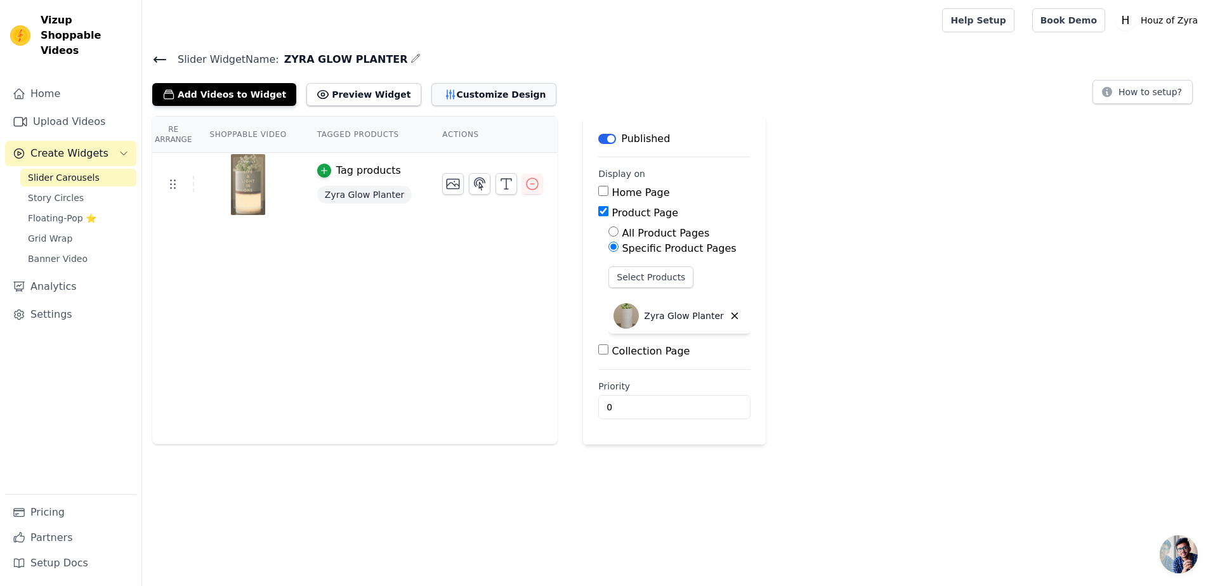
click at [470, 84] on button "Customize Design" at bounding box center [494, 94] width 125 height 23
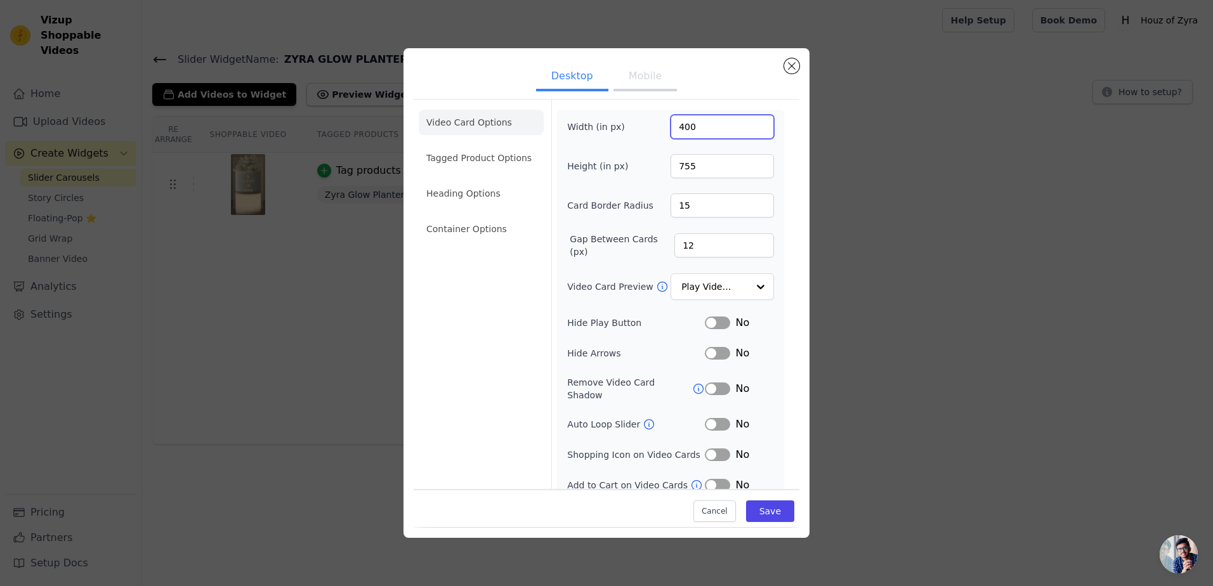
drag, startPoint x: 705, startPoint y: 121, endPoint x: 664, endPoint y: 127, distance: 41.1
click at [671, 127] on input "400" at bounding box center [722, 127] width 103 height 24
type input "350"
click at [706, 168] on input "755" at bounding box center [722, 166] width 103 height 24
drag, startPoint x: 706, startPoint y: 168, endPoint x: 644, endPoint y: 180, distance: 64.1
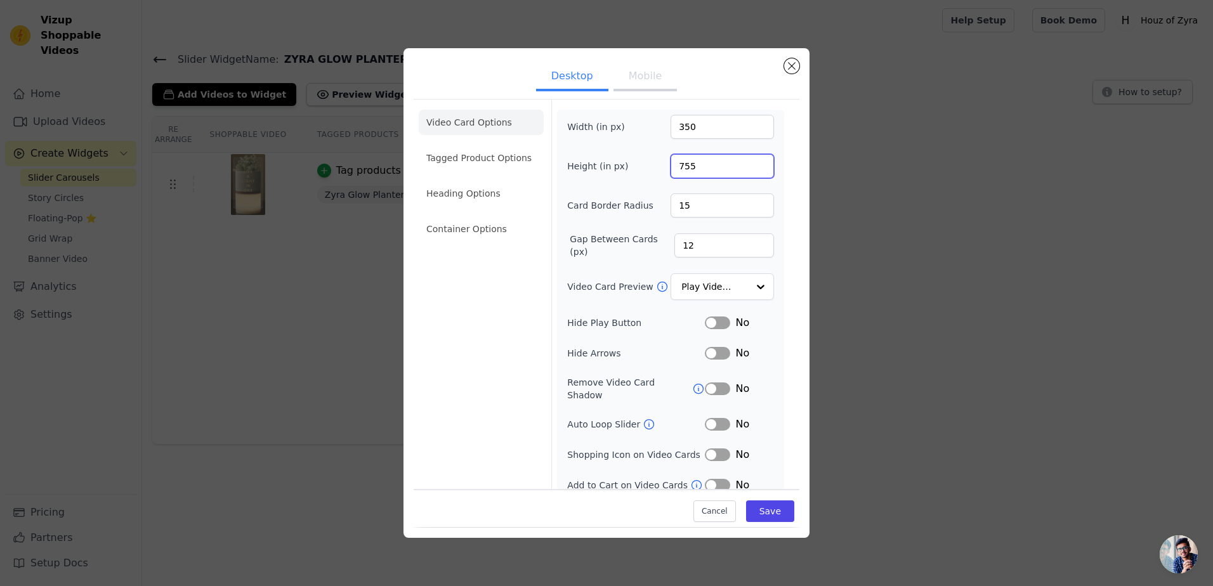
click at [644, 180] on div "Width (in px) 350 Height (in px) 755 Card Border Radius 15 Gap Between Cards (p…" at bounding box center [670, 304] width 207 height 378
type input "450"
click at [770, 507] on button "Save" at bounding box center [770, 512] width 48 height 22
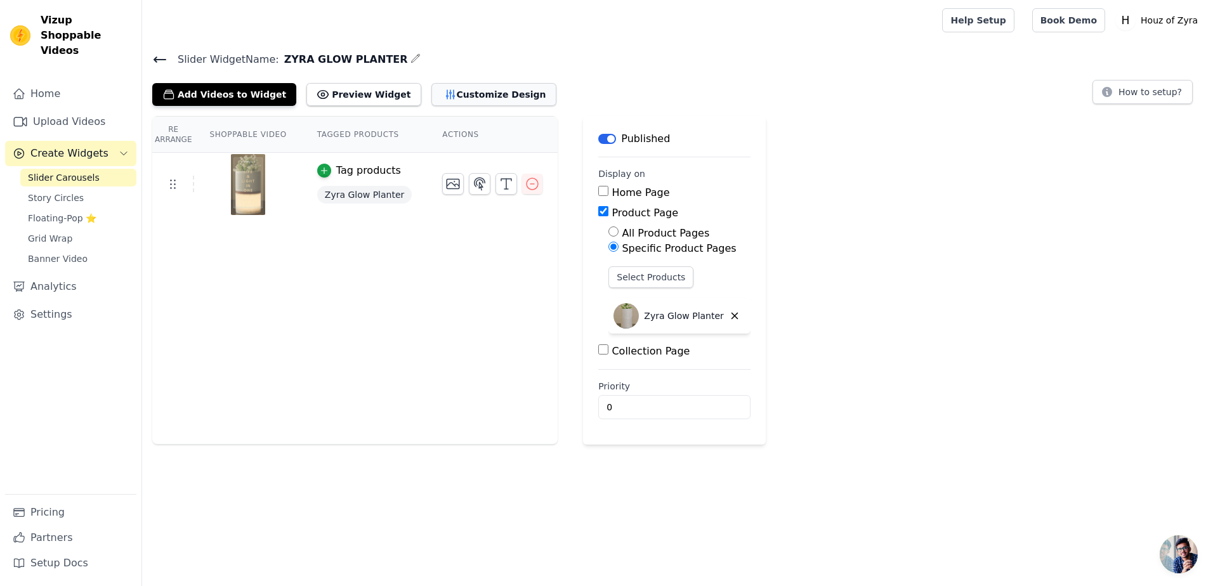
click at [446, 88] on button "Customize Design" at bounding box center [494, 94] width 125 height 23
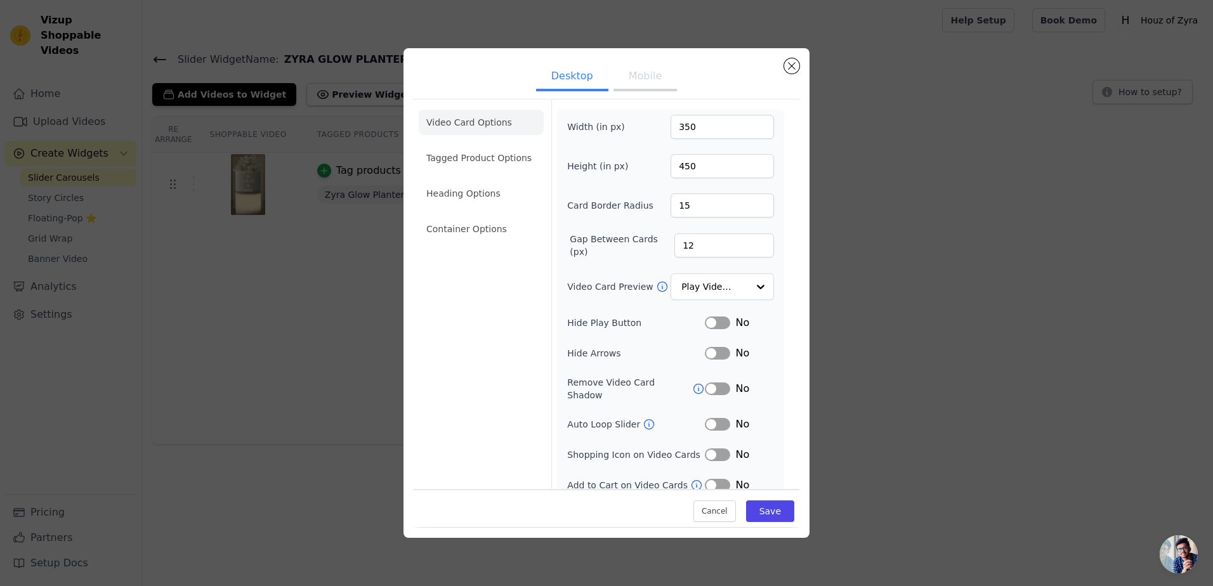
click at [635, 78] on button "Mobile" at bounding box center [645, 77] width 63 height 28
click at [582, 77] on button "Desktop" at bounding box center [572, 77] width 72 height 28
click at [643, 81] on button "Mobile" at bounding box center [645, 77] width 63 height 28
drag, startPoint x: 705, startPoint y: 128, endPoint x: 648, endPoint y: 132, distance: 57.2
click at [648, 132] on div "Width (in px) 500" at bounding box center [670, 127] width 207 height 24
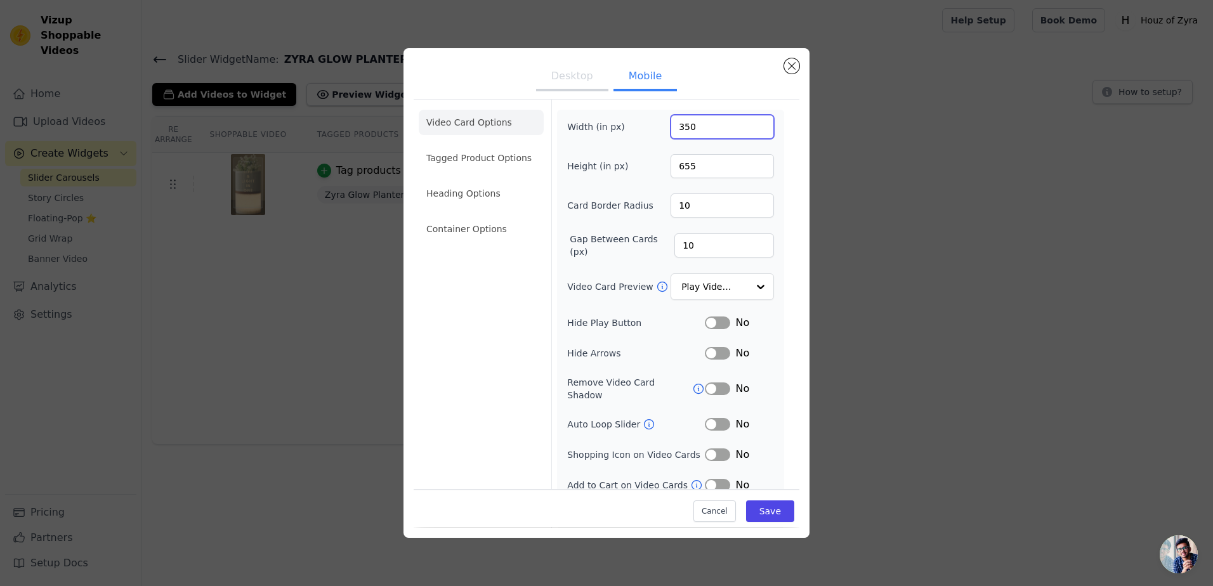
type input "350"
click at [577, 80] on button "Desktop" at bounding box center [572, 77] width 72 height 28
click at [642, 78] on button "Mobile" at bounding box center [645, 77] width 63 height 28
drag, startPoint x: 690, startPoint y: 169, endPoint x: 649, endPoint y: 169, distance: 41.3
click at [649, 169] on div "Height (in px) 655" at bounding box center [670, 166] width 207 height 24
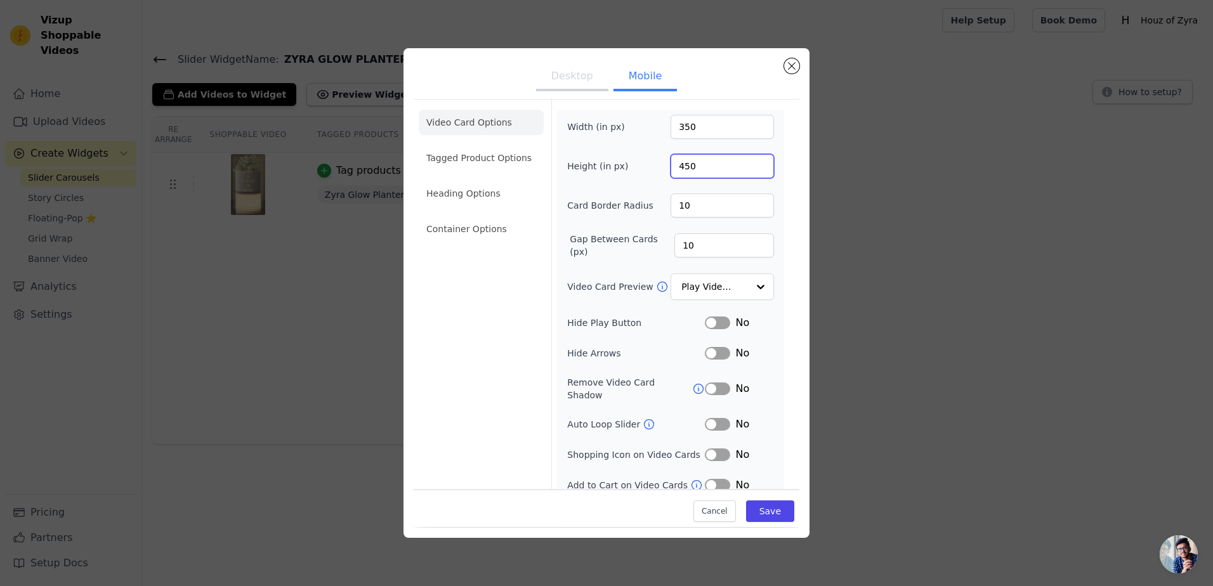
type input "450"
click at [687, 198] on input "10" at bounding box center [722, 206] width 103 height 24
type input "15"
click at [577, 81] on button "Desktop" at bounding box center [572, 77] width 72 height 28
click at [767, 513] on button "Save" at bounding box center [770, 512] width 48 height 22
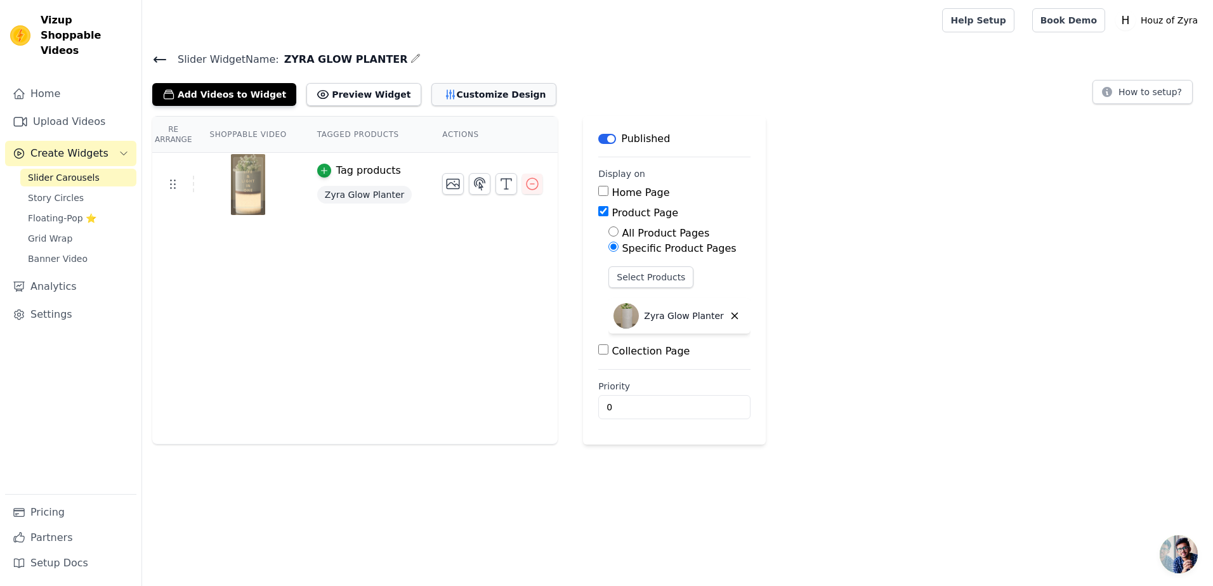
click at [439, 97] on button "Customize Design" at bounding box center [494, 94] width 125 height 23
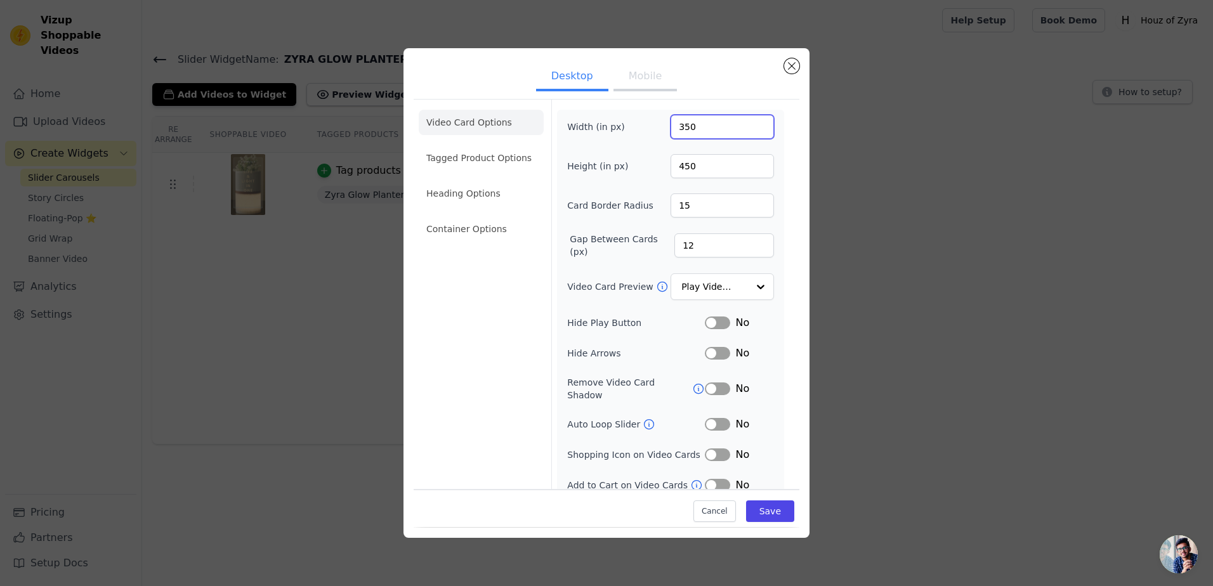
drag, startPoint x: 699, startPoint y: 131, endPoint x: 641, endPoint y: 138, distance: 58.2
click at [641, 138] on div "Width (in px) 350" at bounding box center [670, 127] width 207 height 24
type input "450"
click at [638, 84] on button "Mobile" at bounding box center [645, 77] width 63 height 28
drag, startPoint x: 697, startPoint y: 133, endPoint x: 649, endPoint y: 138, distance: 47.8
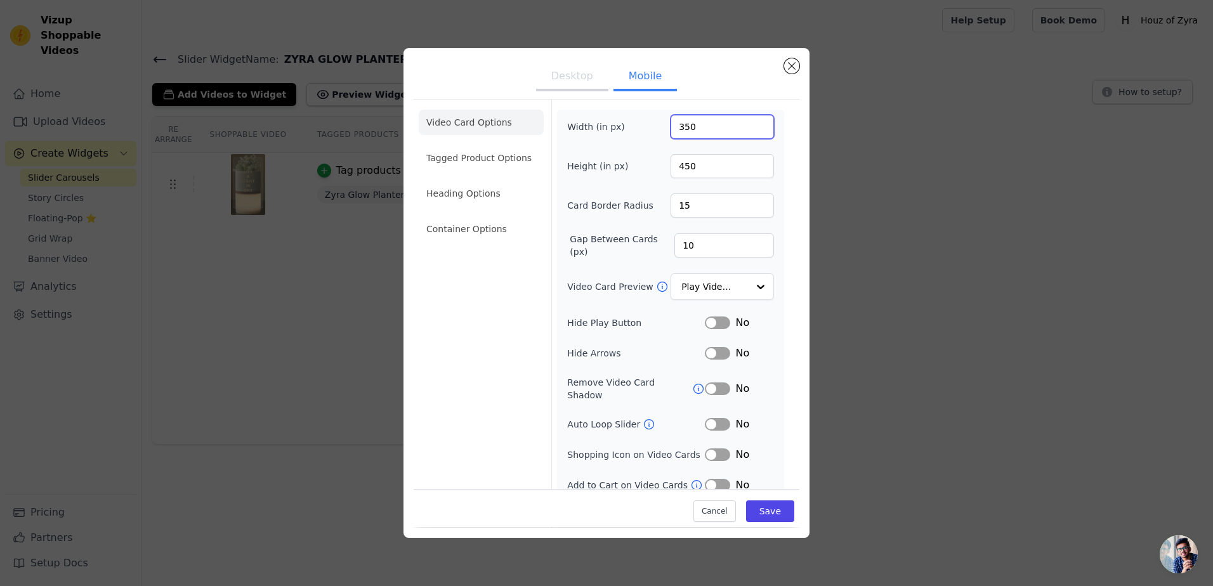
click at [650, 138] on div "Width (in px) 350" at bounding box center [670, 127] width 207 height 24
click at [699, 127] on input "350" at bounding box center [722, 127] width 103 height 24
drag, startPoint x: 701, startPoint y: 128, endPoint x: 659, endPoint y: 131, distance: 42.1
click at [659, 131] on div "Width (in px) 350" at bounding box center [670, 127] width 207 height 24
type input "450"
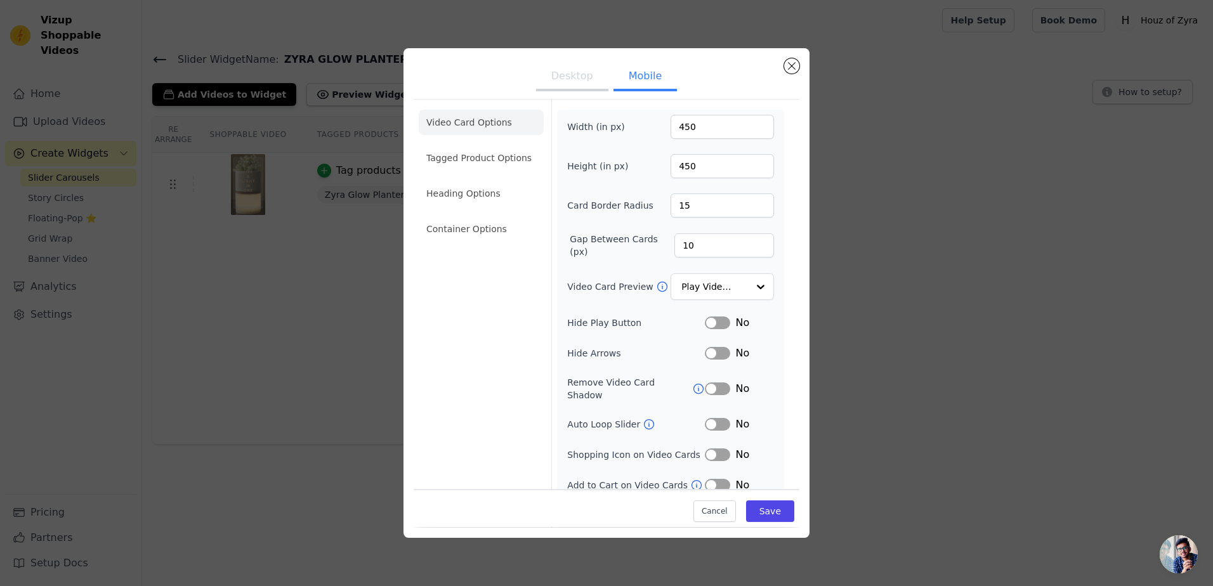
click at [568, 74] on button "Desktop" at bounding box center [572, 77] width 72 height 28
drag, startPoint x: 709, startPoint y: 130, endPoint x: 638, endPoint y: 127, distance: 70.5
click at [644, 128] on div "Width (in px) 450" at bounding box center [670, 127] width 207 height 24
type input "400"
click at [680, 168] on input "450" at bounding box center [722, 166] width 103 height 24
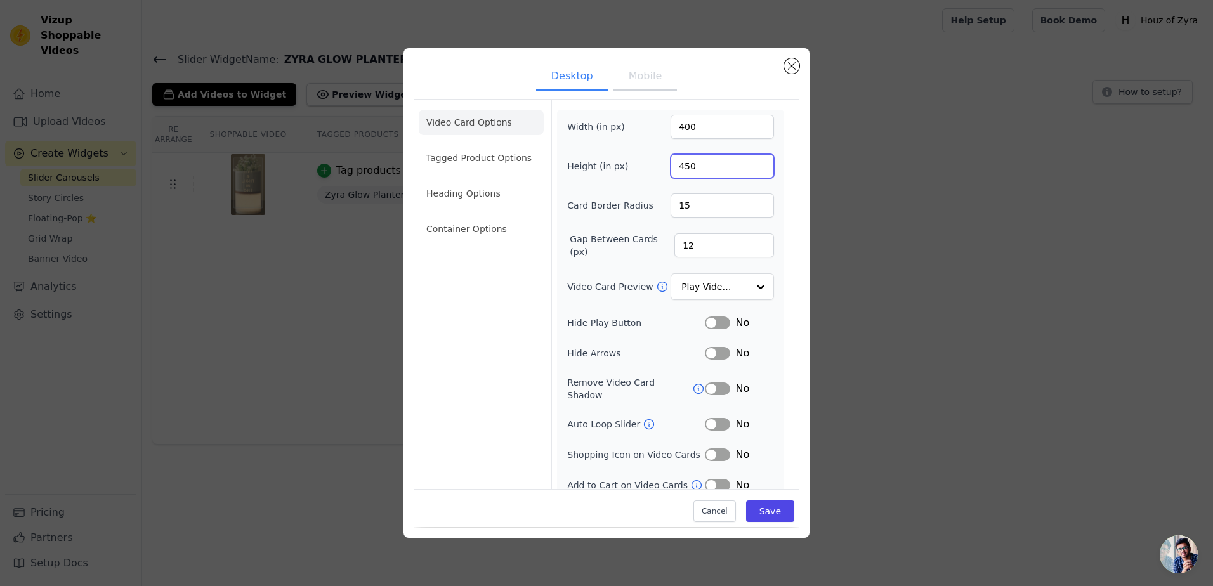
drag, startPoint x: 714, startPoint y: 168, endPoint x: 612, endPoint y: 177, distance: 102.6
click at [612, 177] on div "Height (in px) 450" at bounding box center [670, 166] width 207 height 24
type input "555"
click at [766, 511] on button "Save" at bounding box center [770, 512] width 48 height 22
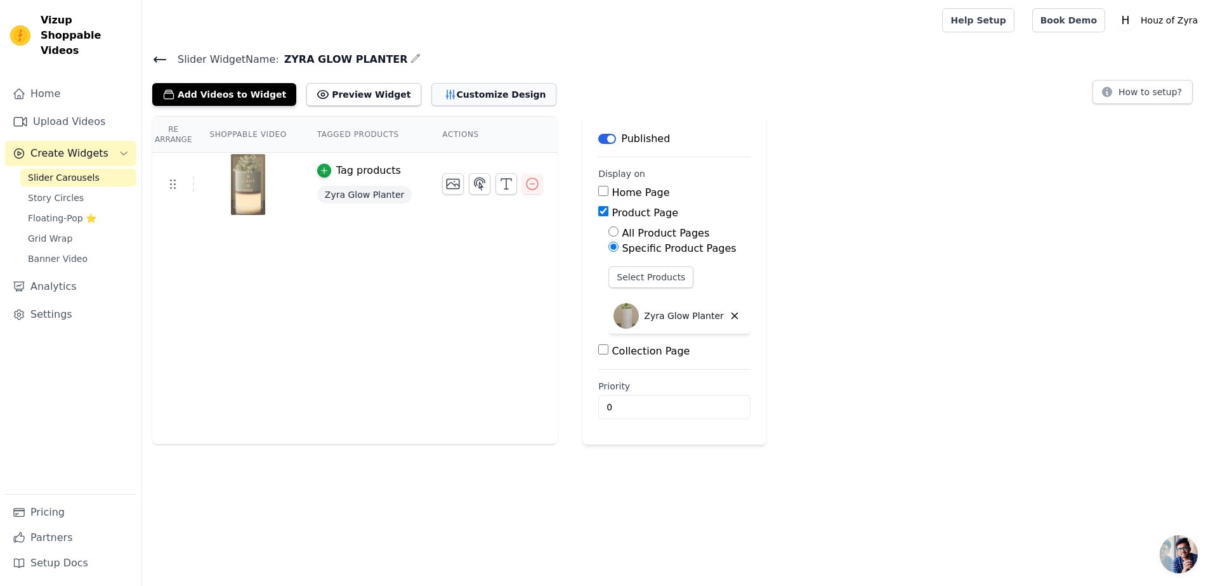
click at [446, 98] on icon "button" at bounding box center [450, 94] width 8 height 9
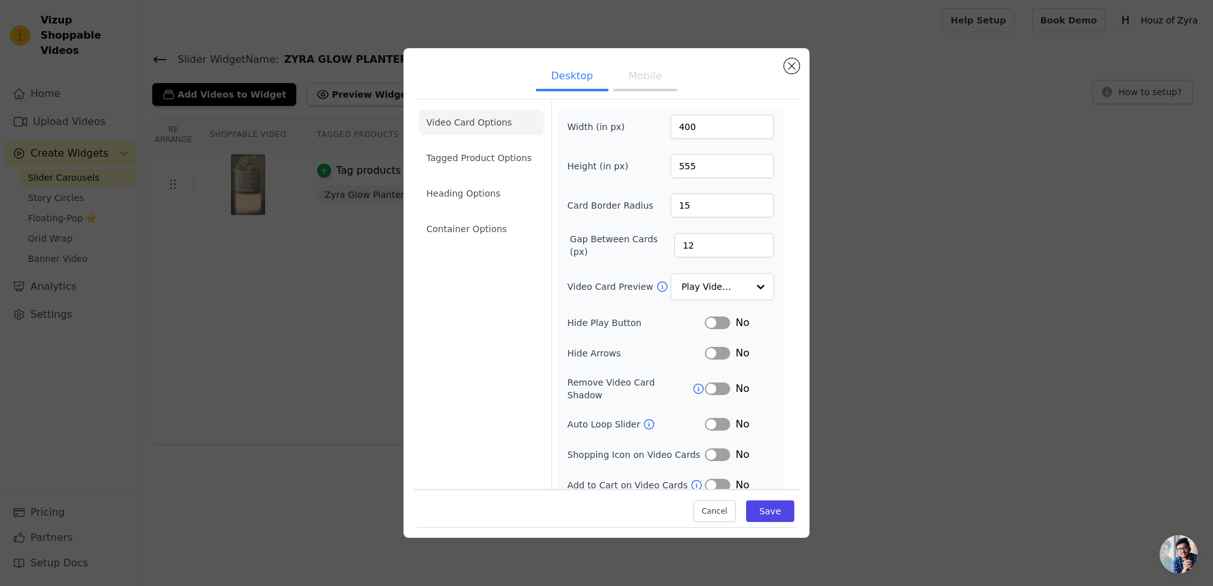
click at [626, 84] on button "Mobile" at bounding box center [645, 77] width 63 height 28
drag, startPoint x: 703, startPoint y: 165, endPoint x: 659, endPoint y: 168, distance: 43.3
click at [659, 168] on div "Height (in px) 450" at bounding box center [670, 166] width 207 height 24
click at [682, 166] on input "16" at bounding box center [722, 166] width 103 height 24
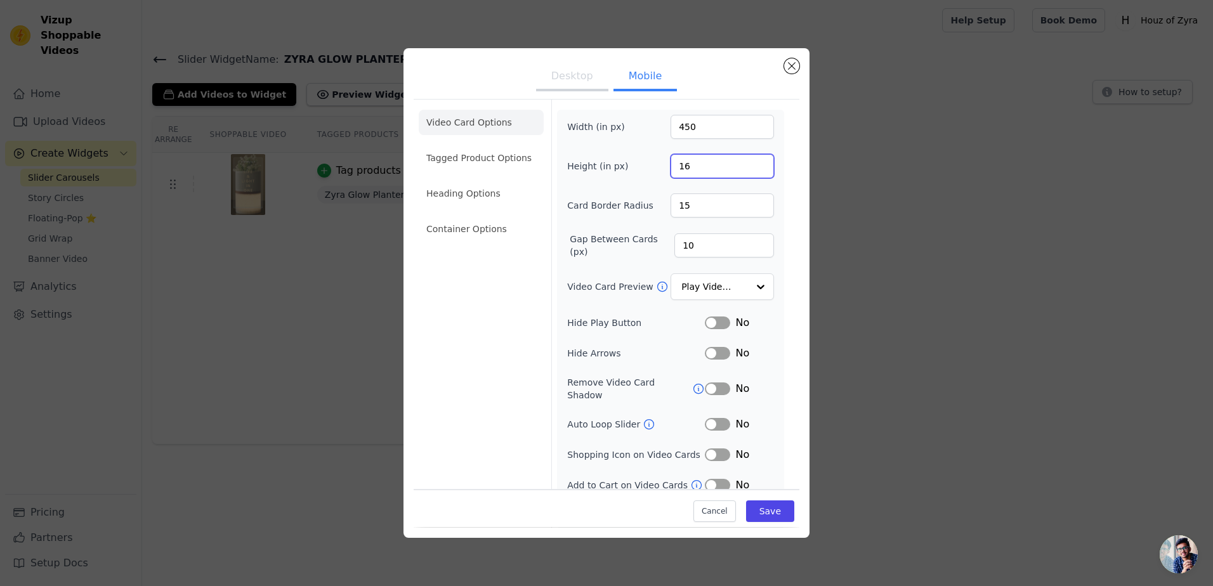
click at [677, 166] on input "16" at bounding box center [722, 166] width 103 height 24
type input "600"
click at [718, 106] on form "Width (in px) 450 Height (in px) 600 Card Border Radius 15 Gap Between Cards (p…" at bounding box center [670, 317] width 238 height 434
click at [772, 515] on button "Save" at bounding box center [770, 512] width 48 height 22
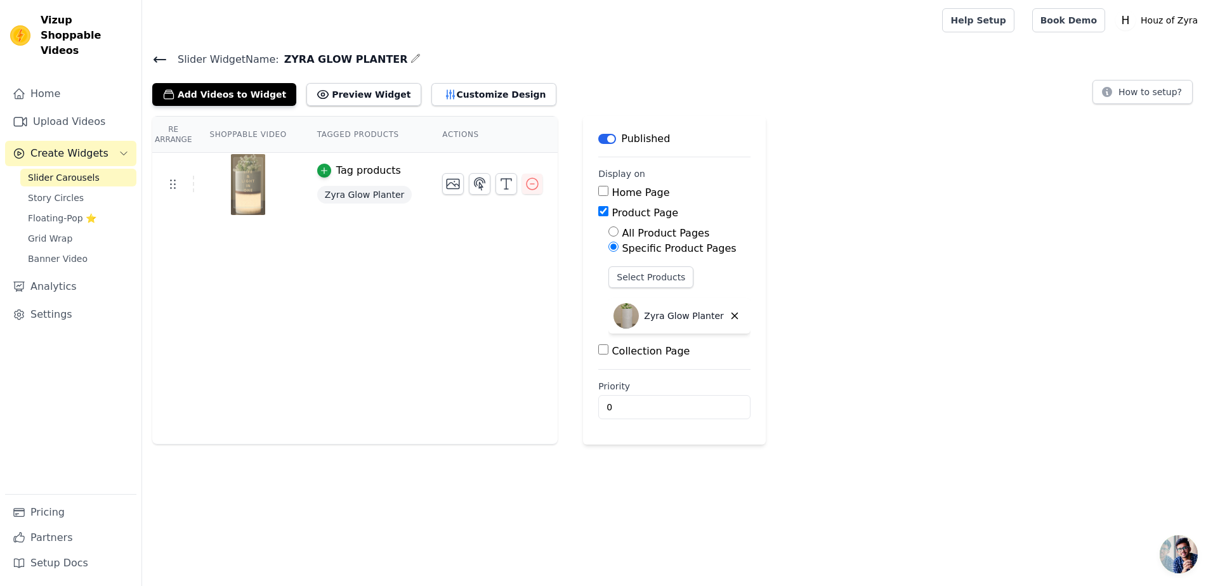
click at [441, 79] on div "Add Videos to Widget Preview Widget Customize Design" at bounding box center [359, 92] width 414 height 28
click at [441, 95] on button "Customize Design" at bounding box center [494, 94] width 125 height 23
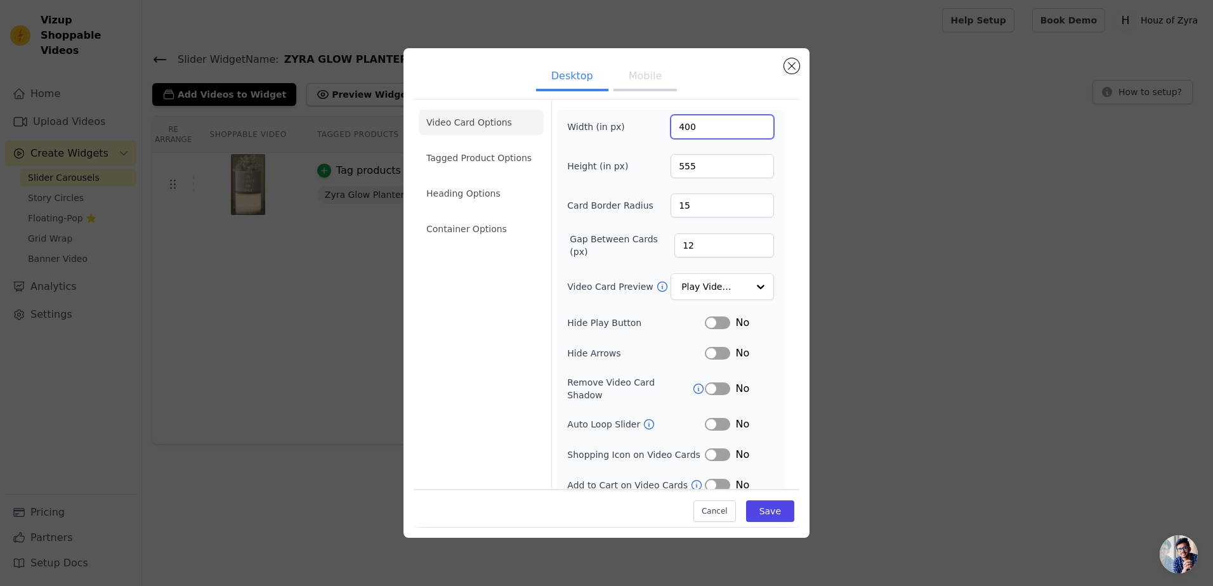
drag, startPoint x: 696, startPoint y: 124, endPoint x: 668, endPoint y: 130, distance: 28.5
click at [671, 130] on input "400" at bounding box center [722, 127] width 103 height 24
type input "450"
click at [762, 508] on button "Save" at bounding box center [770, 512] width 48 height 22
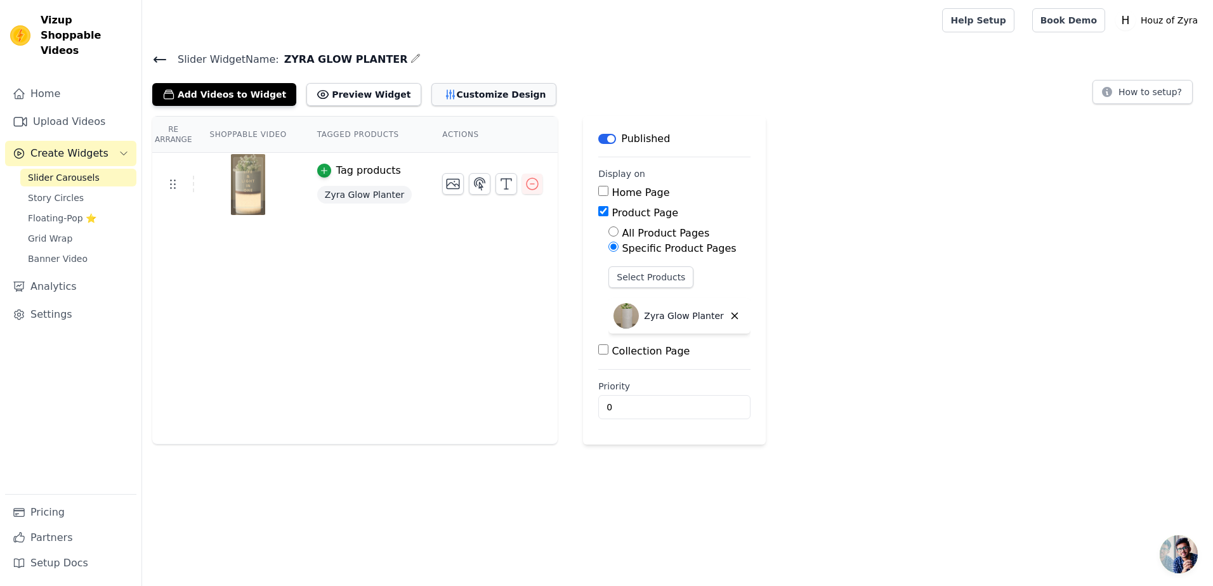
click at [447, 93] on button "Customize Design" at bounding box center [494, 94] width 125 height 23
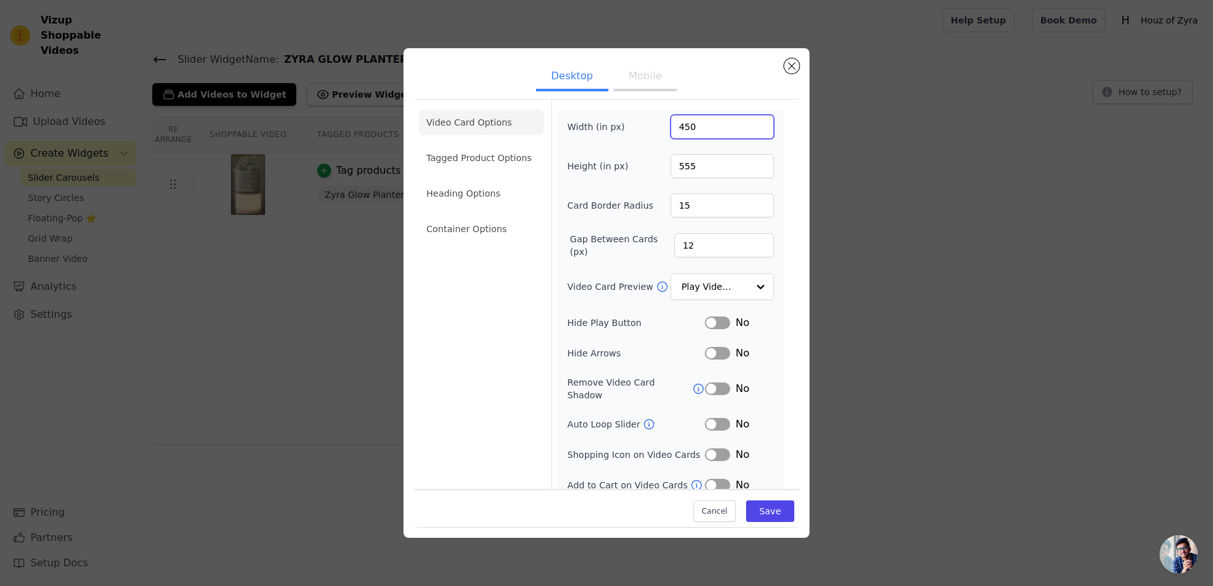
drag, startPoint x: 703, startPoint y: 128, endPoint x: 656, endPoint y: 126, distance: 46.3
click at [656, 126] on div "Width (in px) 450" at bounding box center [670, 127] width 207 height 24
type input "300"
click at [682, 162] on input "555" at bounding box center [722, 166] width 103 height 24
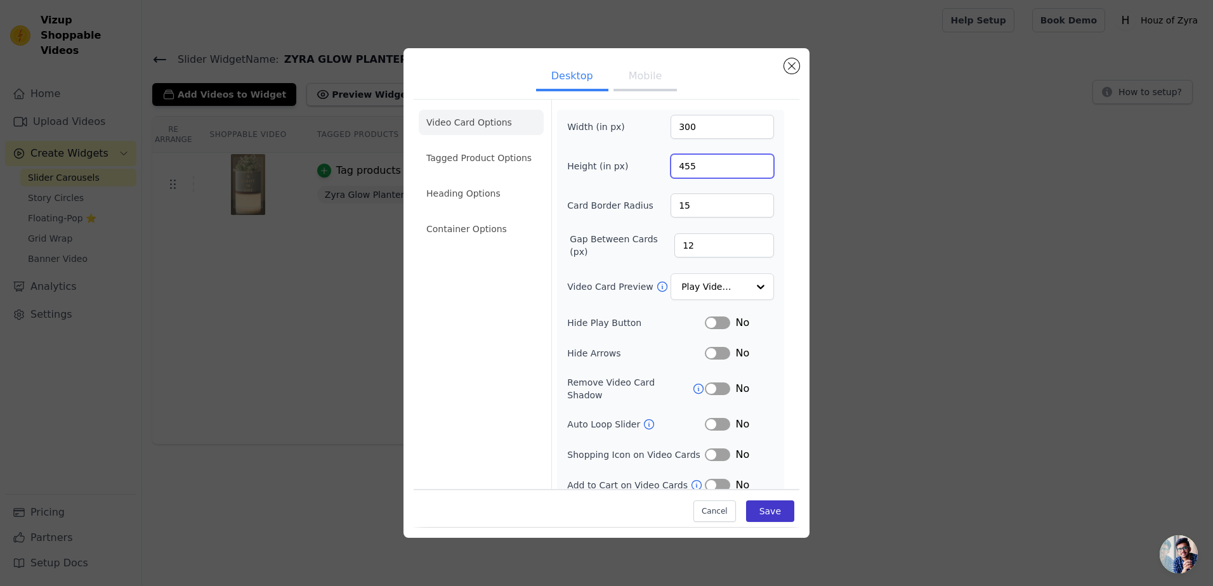
type input "455"
click at [763, 520] on button "Save" at bounding box center [770, 512] width 48 height 22
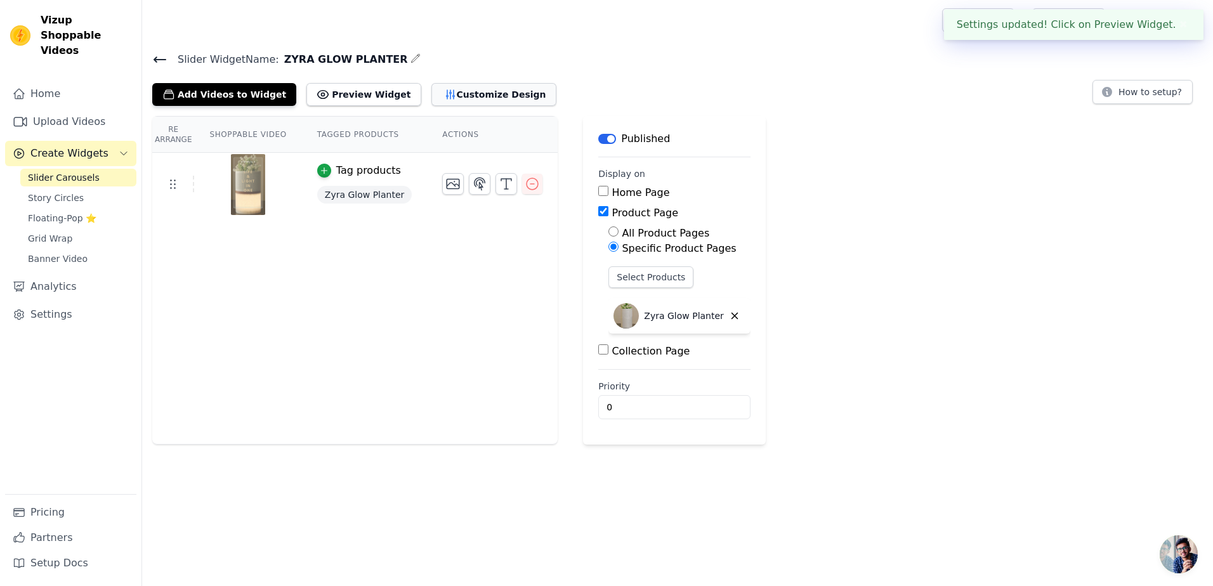
click at [432, 91] on button "Customize Design" at bounding box center [494, 94] width 125 height 23
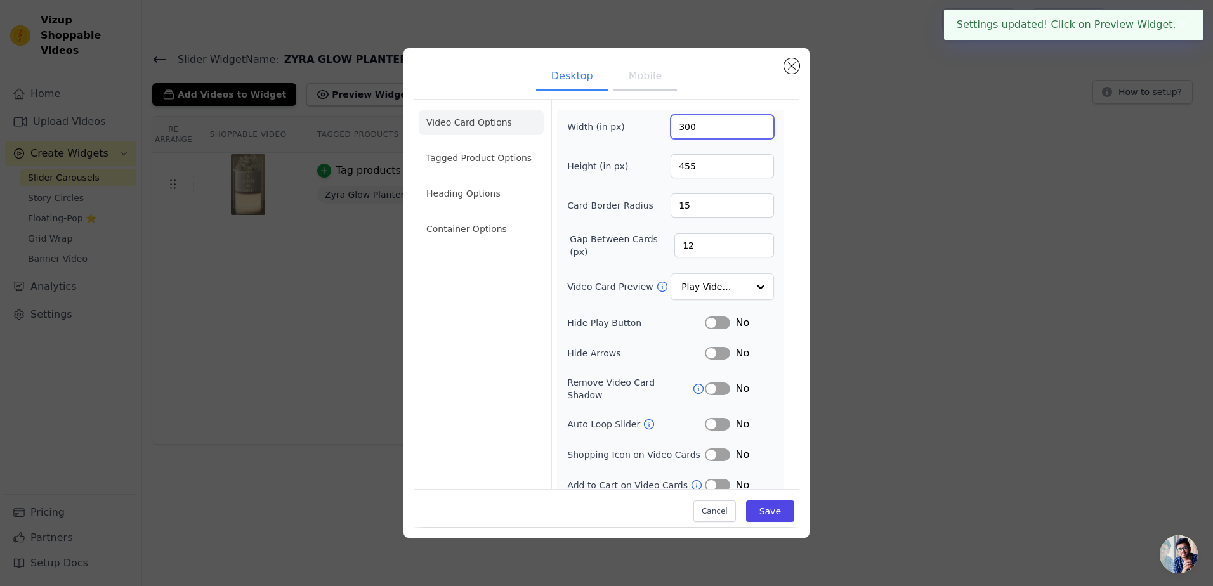
click at [711, 126] on input "300" at bounding box center [722, 127] width 103 height 24
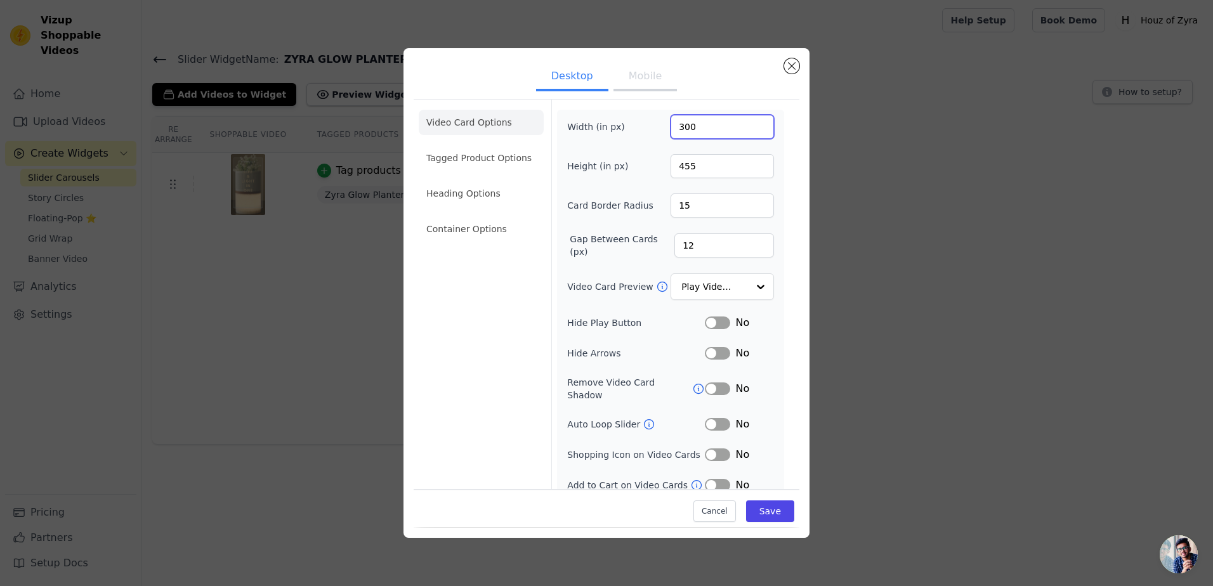
drag, startPoint x: 713, startPoint y: 126, endPoint x: 645, endPoint y: 143, distance: 69.9
click at [645, 143] on div "Width (in px) 300 Height (in px) 455 Card Border Radius 15 Gap Between Cards (p…" at bounding box center [670, 304] width 207 height 378
click at [679, 129] on input "2703" at bounding box center [722, 127] width 103 height 24
type input "300"
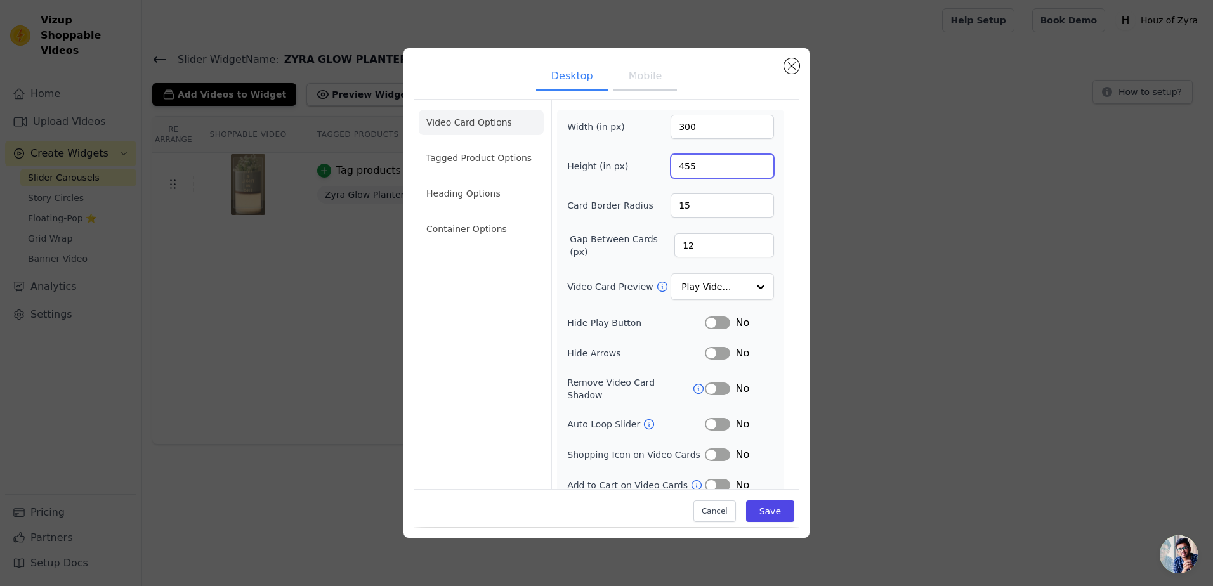
drag, startPoint x: 701, startPoint y: 164, endPoint x: 639, endPoint y: 176, distance: 62.9
click at [639, 176] on div "Height (in px) 455" at bounding box center [670, 166] width 207 height 24
click at [691, 146] on div "Width (in px) 300 Height (in px) 455 Card Border Radius 15 Gap Between Cards (p…" at bounding box center [670, 304] width 207 height 378
click at [758, 507] on button "Save" at bounding box center [770, 512] width 48 height 22
click at [646, 81] on button "Mobile" at bounding box center [645, 77] width 63 height 28
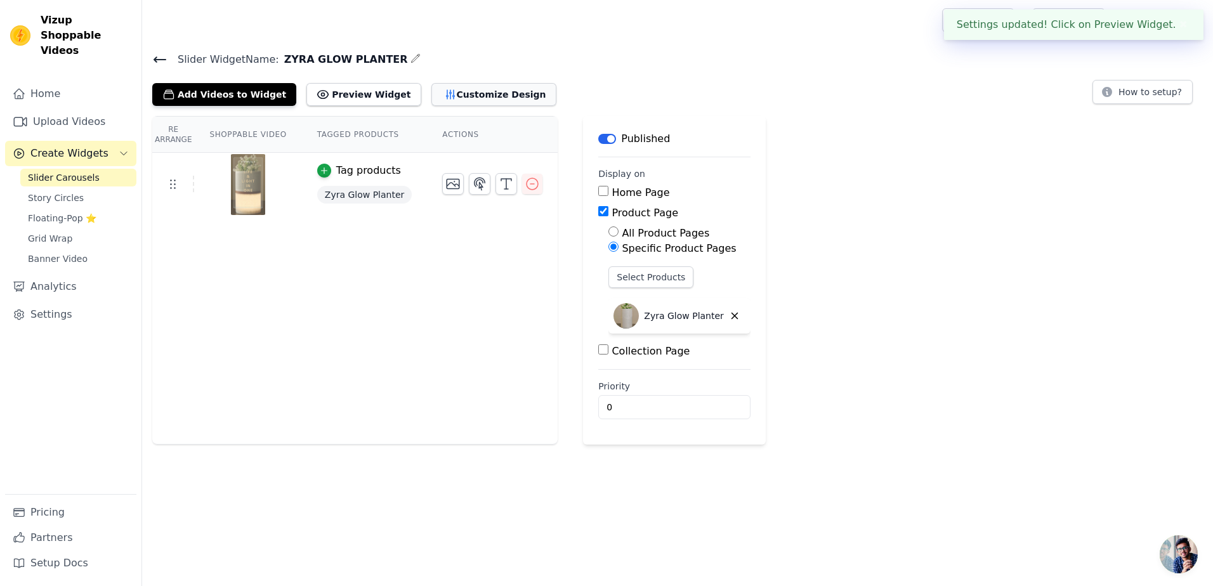
click at [447, 94] on button "Customize Design" at bounding box center [494, 94] width 125 height 23
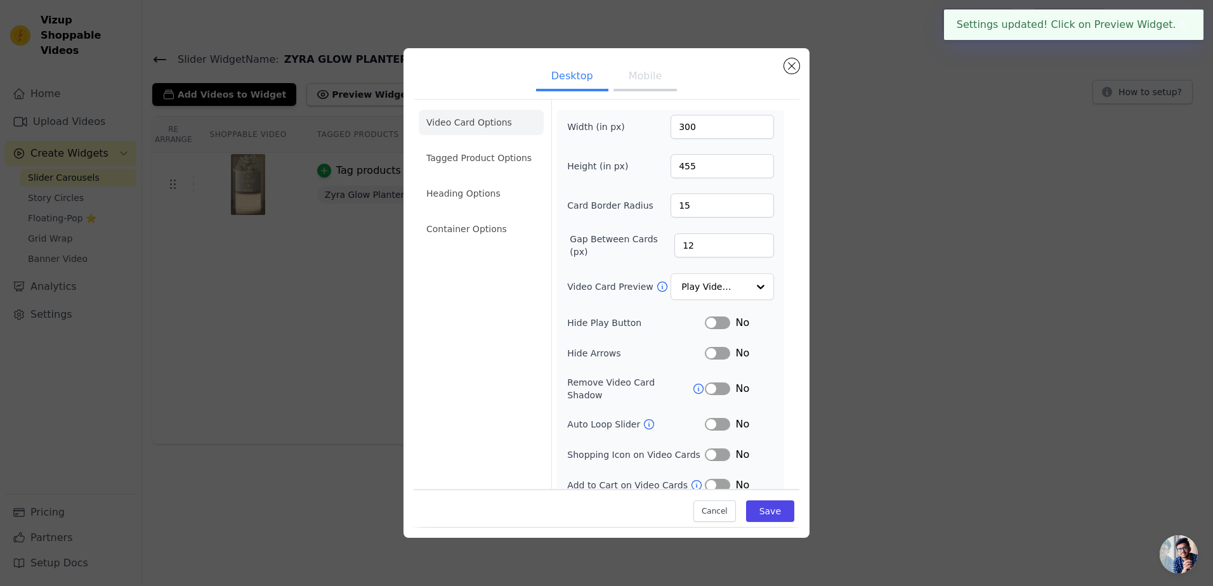
click at [645, 74] on button "Mobile" at bounding box center [645, 77] width 63 height 28
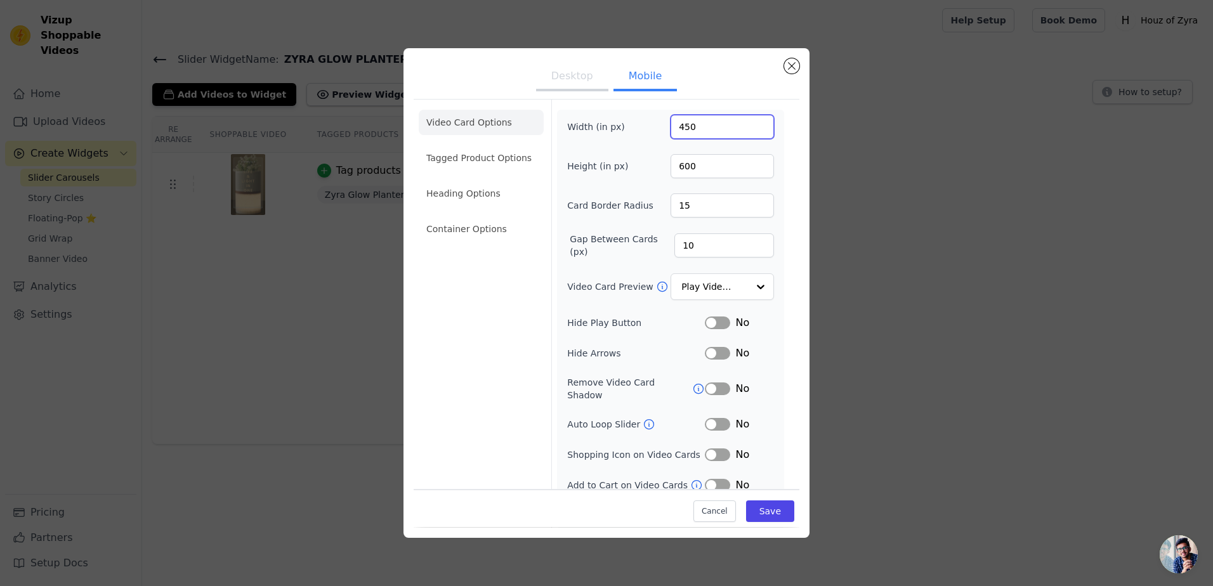
click at [710, 127] on input "450" at bounding box center [722, 127] width 103 height 24
drag, startPoint x: 706, startPoint y: 128, endPoint x: 636, endPoint y: 132, distance: 70.5
click at [636, 132] on div "Width (in px) 450" at bounding box center [670, 127] width 207 height 24
drag, startPoint x: 690, startPoint y: 126, endPoint x: 657, endPoint y: 131, distance: 32.9
click at [657, 131] on div "Width (in px) 300" at bounding box center [670, 127] width 207 height 24
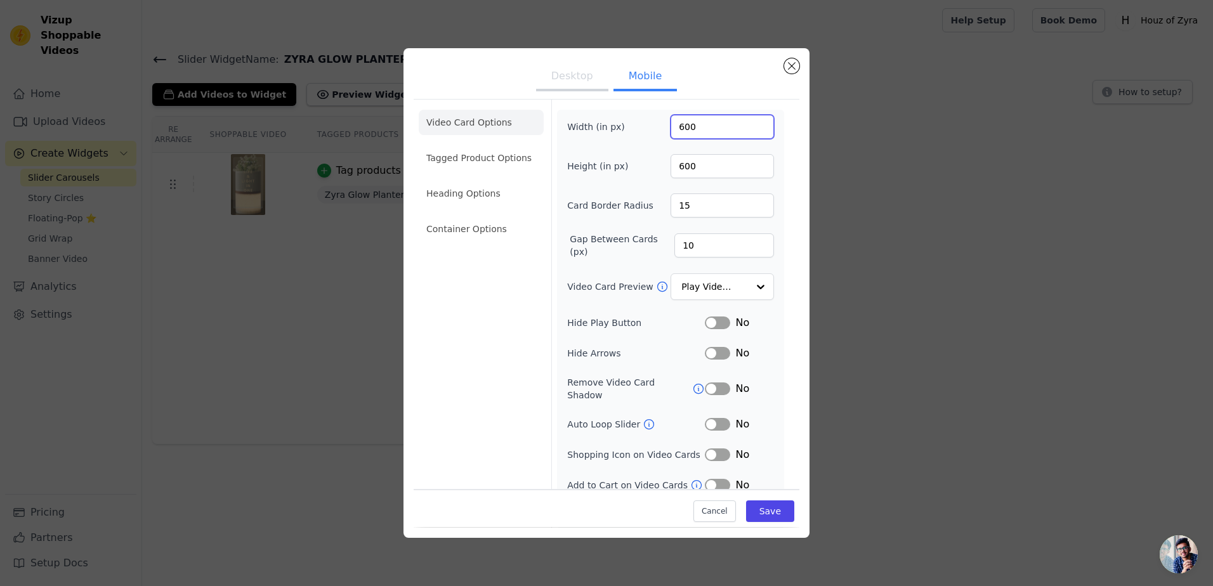
click at [682, 124] on input "600" at bounding box center [722, 127] width 103 height 24
type input "400"
click at [767, 508] on button "Save" at bounding box center [770, 512] width 48 height 22
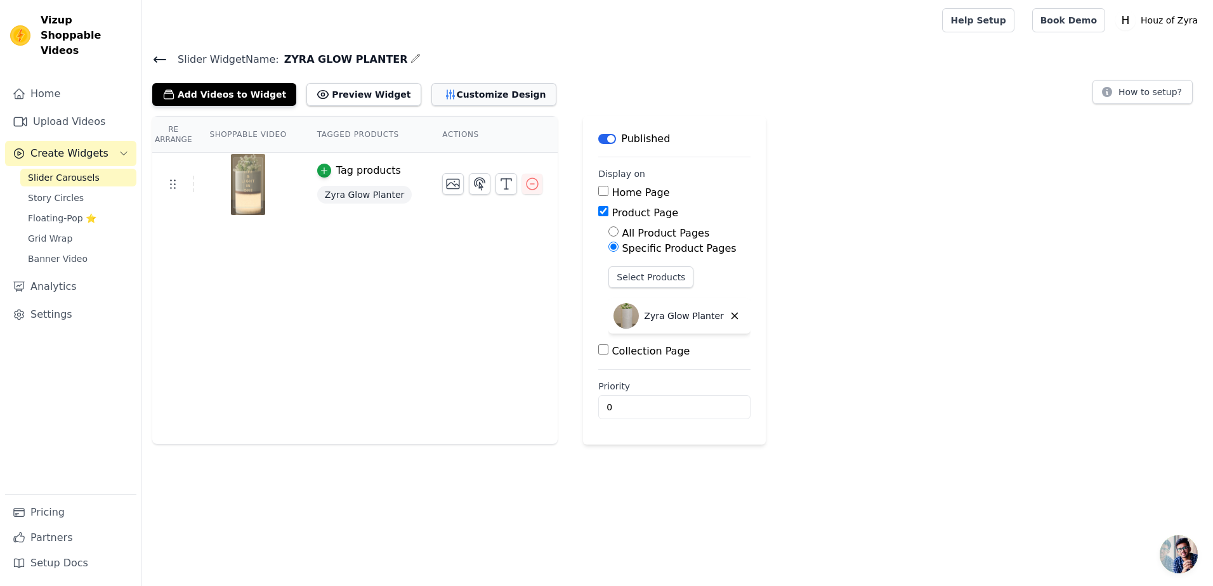
click at [437, 95] on button "Customize Design" at bounding box center [494, 94] width 125 height 23
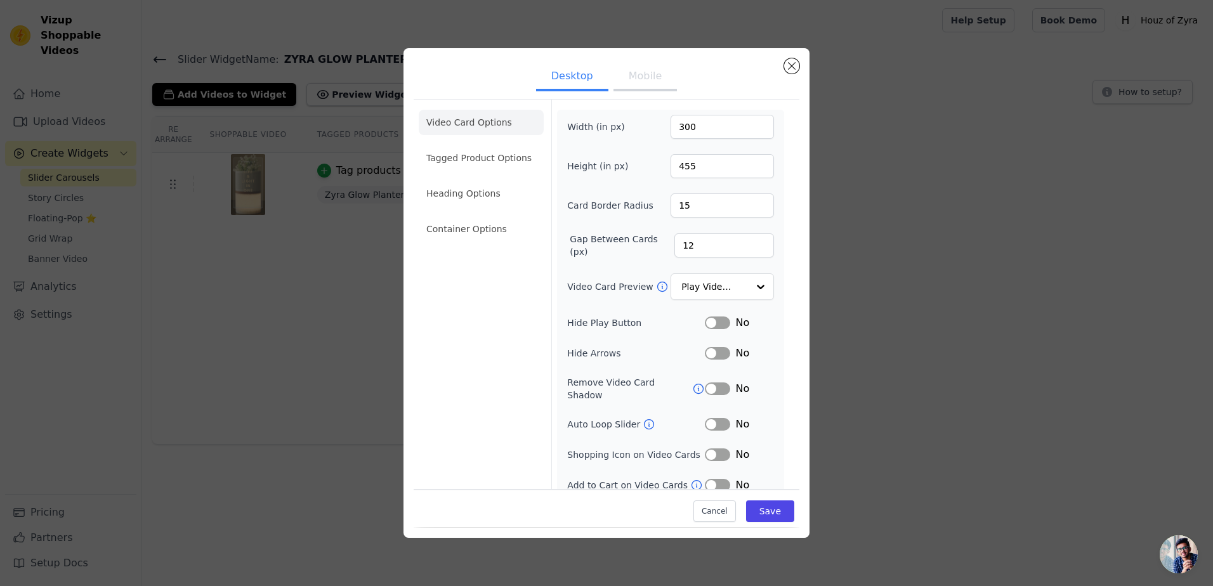
click at [629, 77] on button "Mobile" at bounding box center [645, 77] width 63 height 28
drag, startPoint x: 706, startPoint y: 127, endPoint x: 634, endPoint y: 137, distance: 73.1
click at [634, 137] on div "Width (in px) 400" at bounding box center [670, 127] width 207 height 24
type input "300"
click at [683, 159] on input "160" at bounding box center [722, 166] width 103 height 24
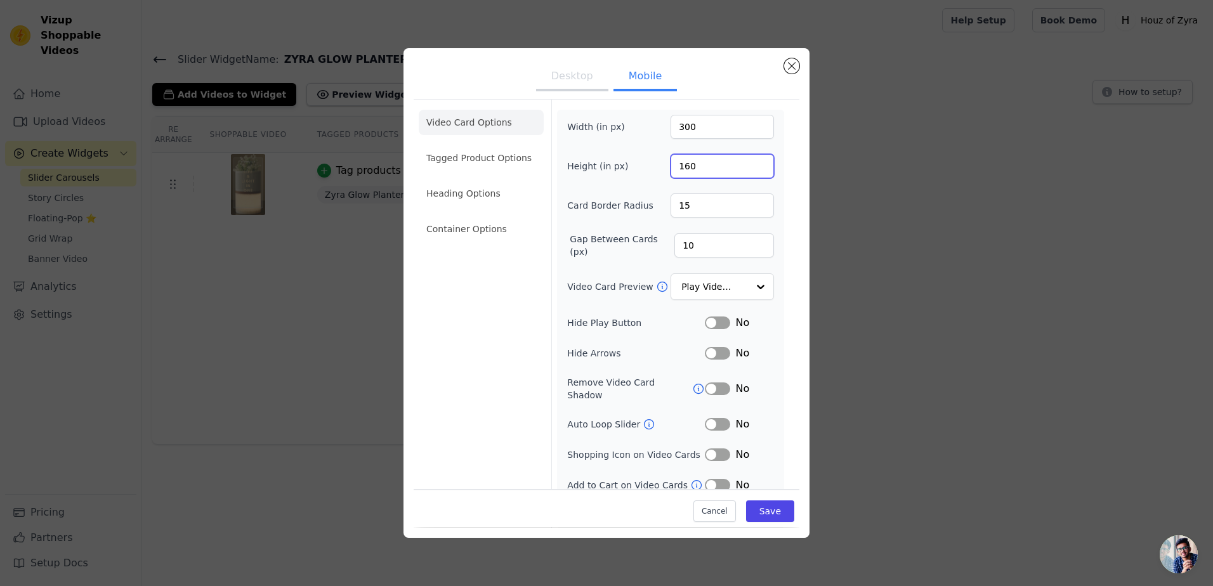
click at [683, 159] on input "160" at bounding box center [722, 166] width 103 height 24
type input "455"
click at [769, 512] on button "Save" at bounding box center [770, 512] width 48 height 22
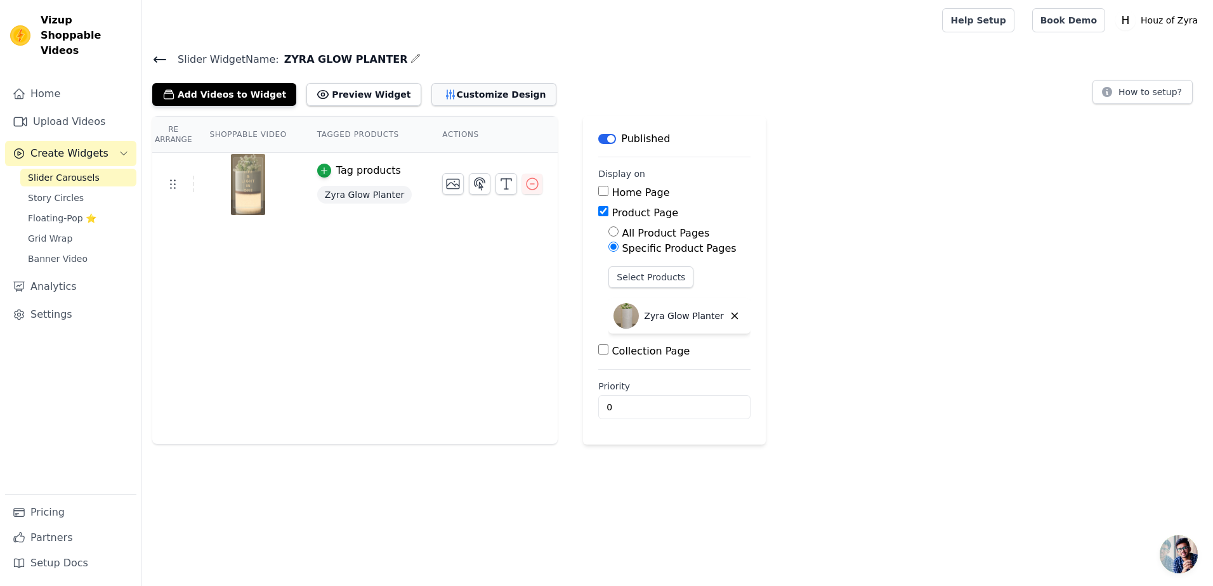
click at [435, 96] on button "Customize Design" at bounding box center [494, 94] width 125 height 23
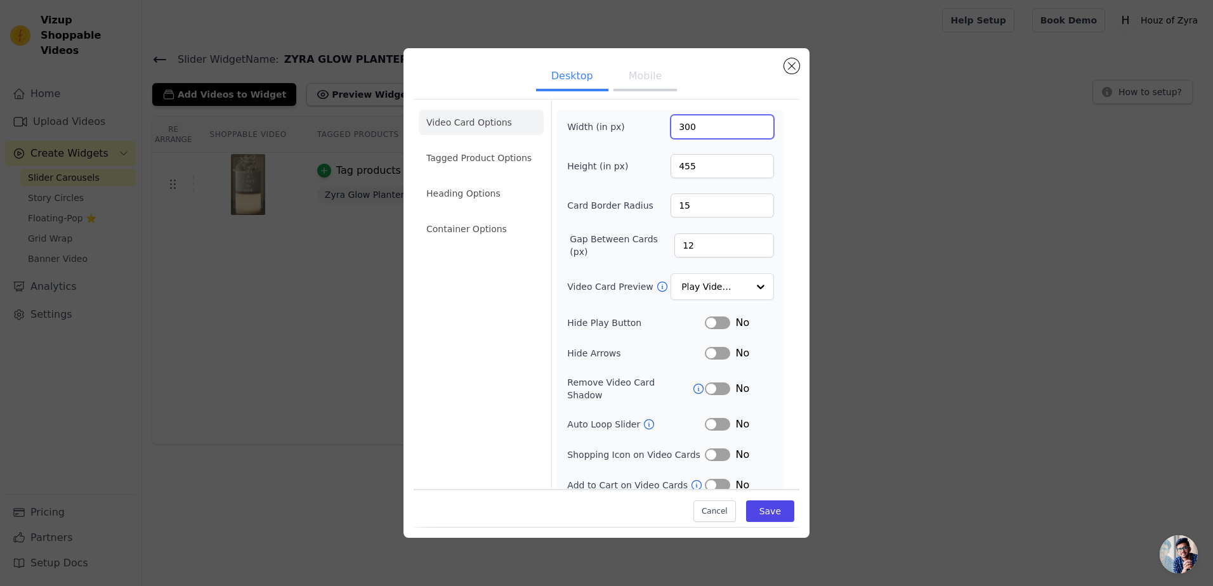
drag, startPoint x: 699, startPoint y: 131, endPoint x: 656, endPoint y: 128, distance: 42.6
click at [656, 128] on div "Width (in px) 300" at bounding box center [670, 127] width 207 height 24
type input "350"
click at [774, 508] on button "Save" at bounding box center [770, 512] width 48 height 22
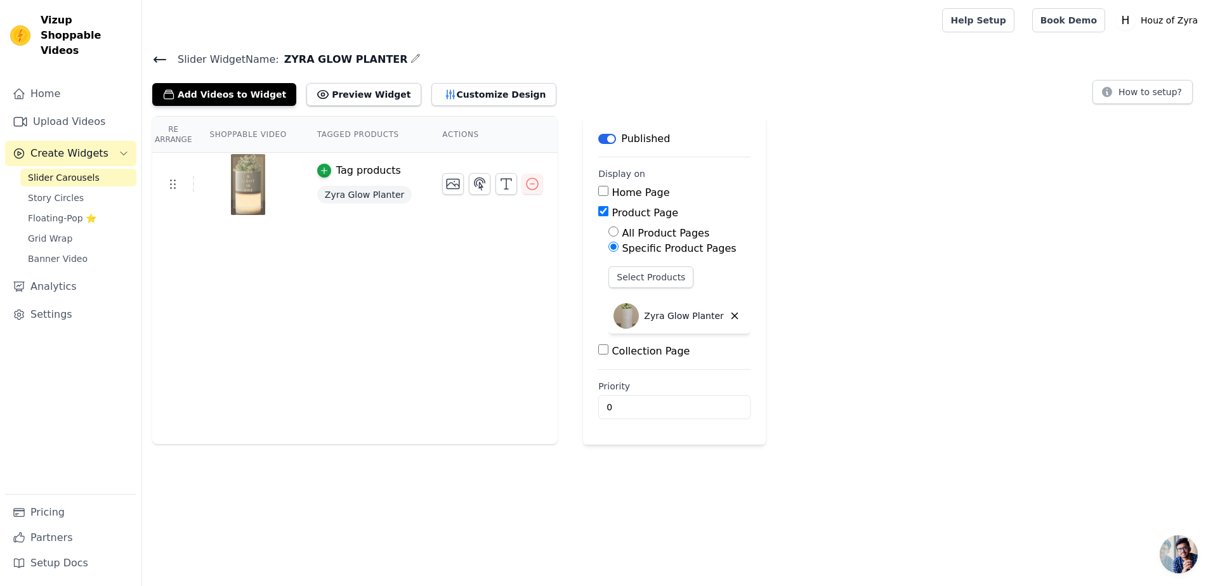
click at [423, 81] on div "Add Videos to Widget Preview Widget Customize Design" at bounding box center [359, 92] width 414 height 28
click at [432, 100] on button "Customize Design" at bounding box center [494, 94] width 125 height 23
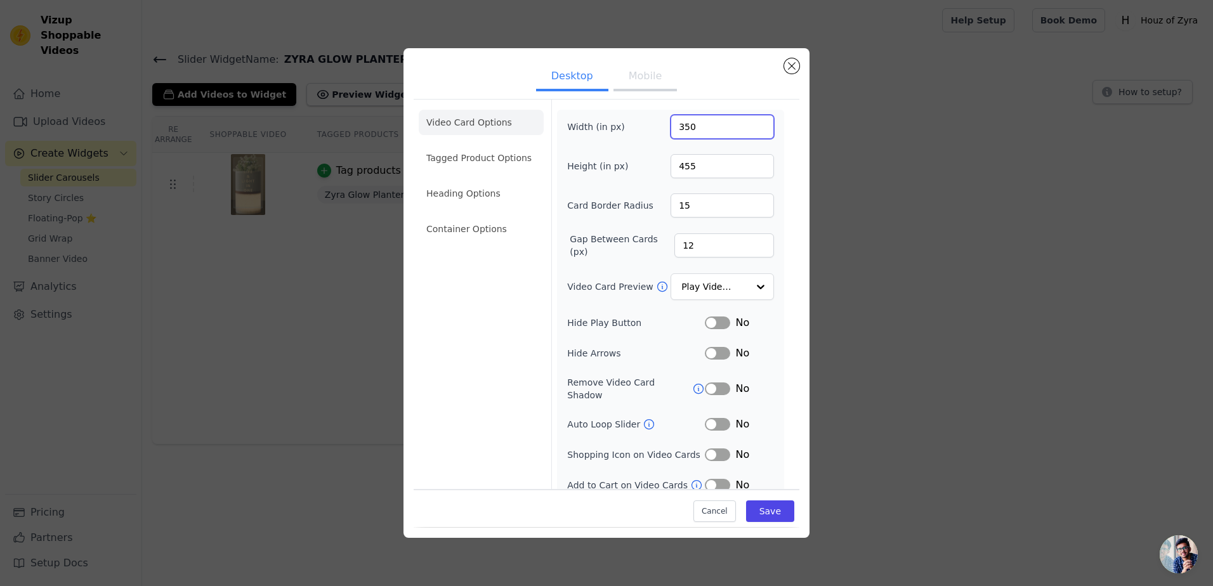
drag, startPoint x: 706, startPoint y: 129, endPoint x: 648, endPoint y: 135, distance: 58.0
click at [648, 135] on div "Width (in px) 350" at bounding box center [670, 127] width 207 height 24
type input "300"
click at [769, 507] on button "Save" at bounding box center [770, 512] width 48 height 22
click at [638, 83] on button "Mobile" at bounding box center [645, 77] width 63 height 28
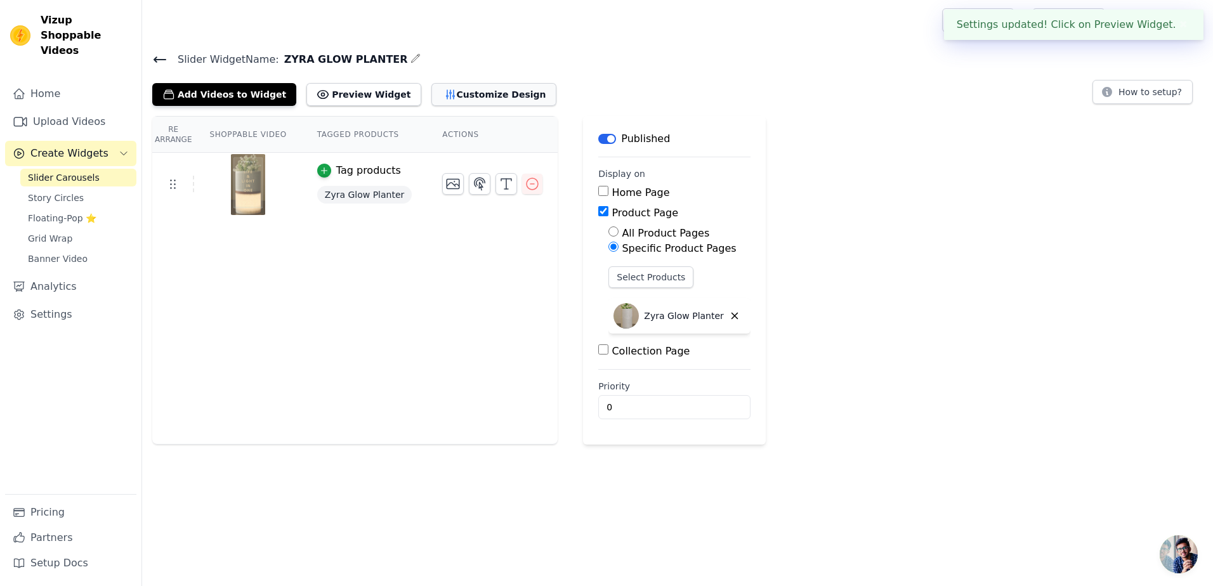
click at [457, 89] on button "Customize Design" at bounding box center [494, 94] width 125 height 23
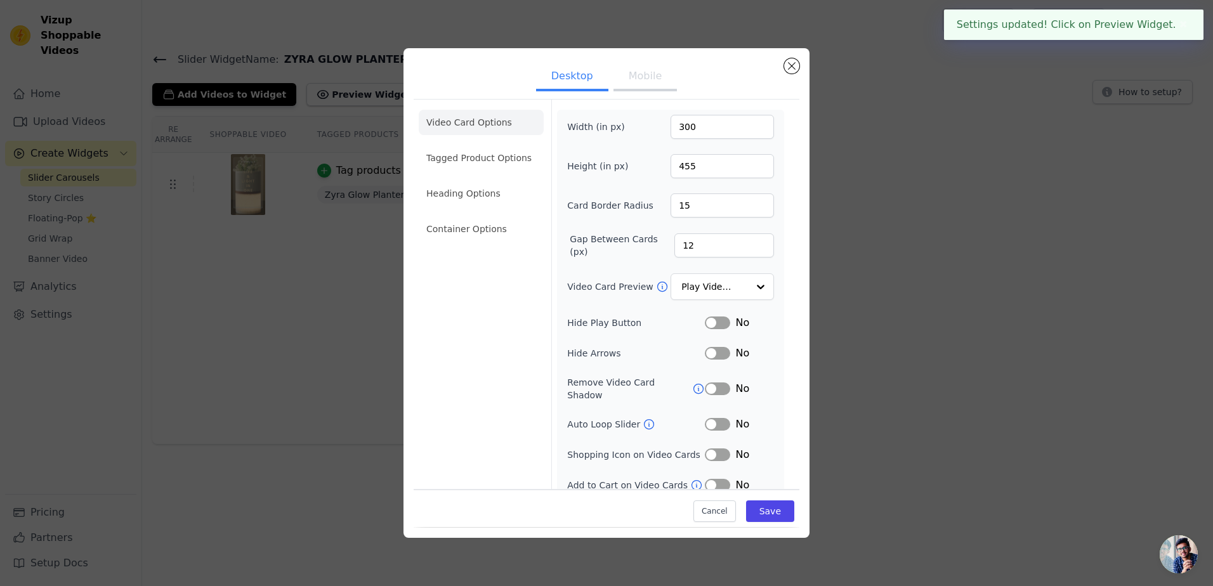
click at [628, 65] on button "Mobile" at bounding box center [645, 77] width 63 height 28
click at [710, 128] on input "300" at bounding box center [722, 127] width 103 height 24
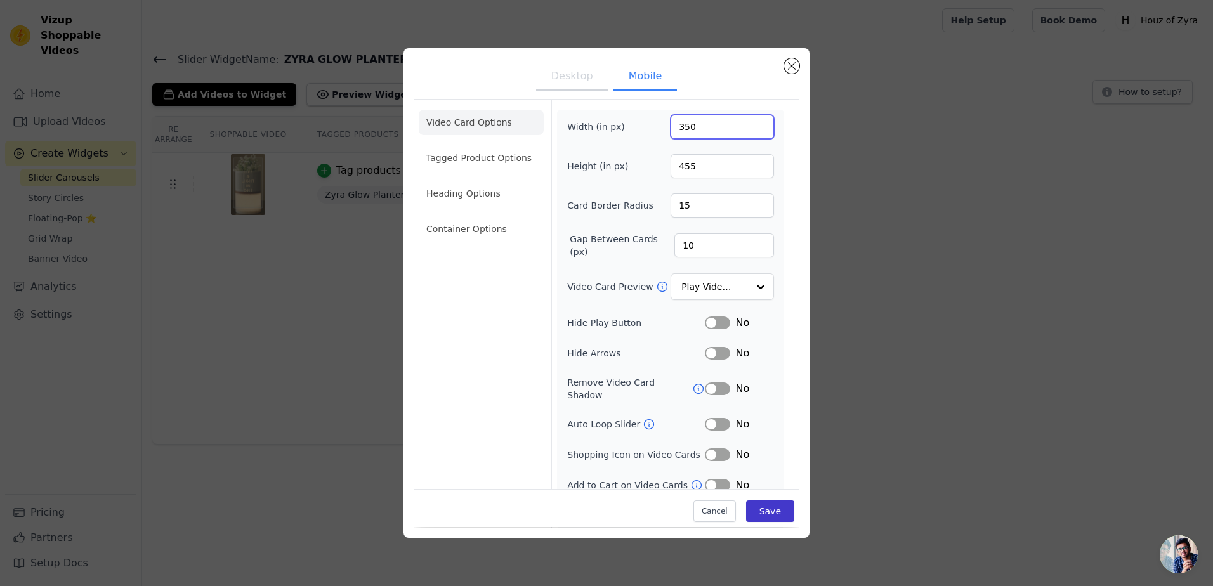
type input "350"
click at [764, 503] on button "Save" at bounding box center [770, 512] width 48 height 22
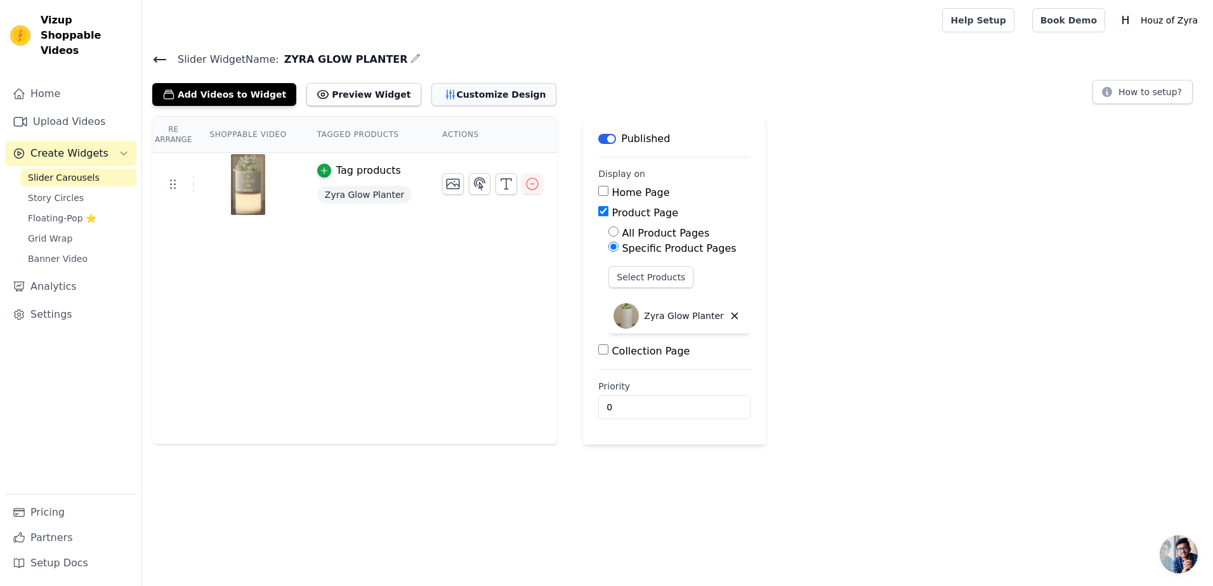
click at [485, 102] on button "Customize Design" at bounding box center [494, 94] width 125 height 23
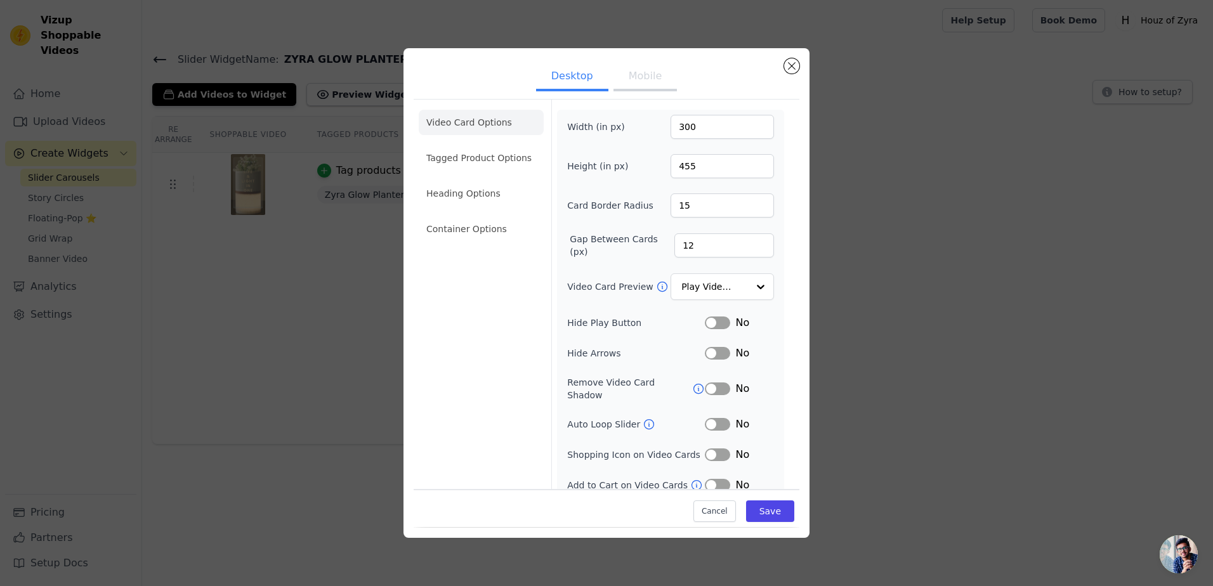
click at [649, 68] on button "Mobile" at bounding box center [645, 77] width 63 height 28
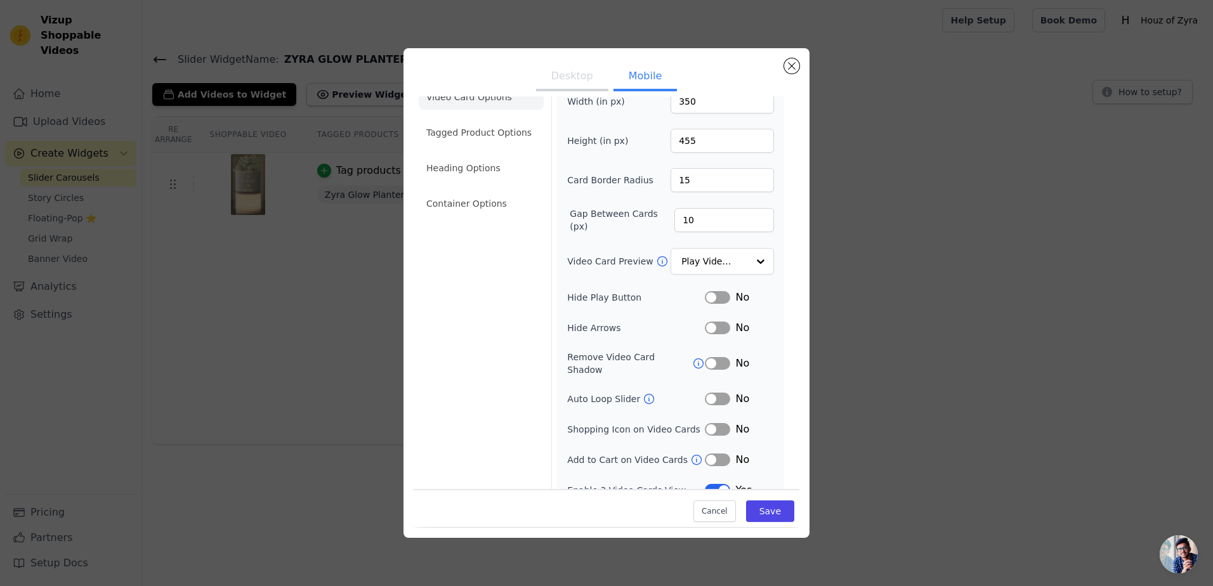
scroll to position [32, 0]
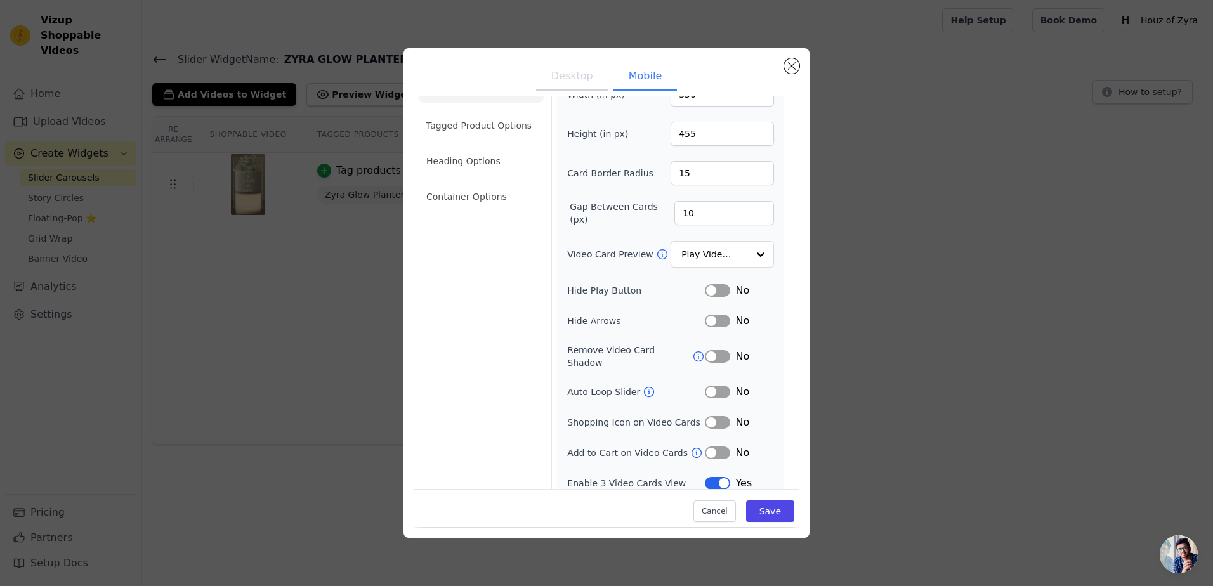
click at [710, 477] on button "Label" at bounding box center [717, 483] width 25 height 13
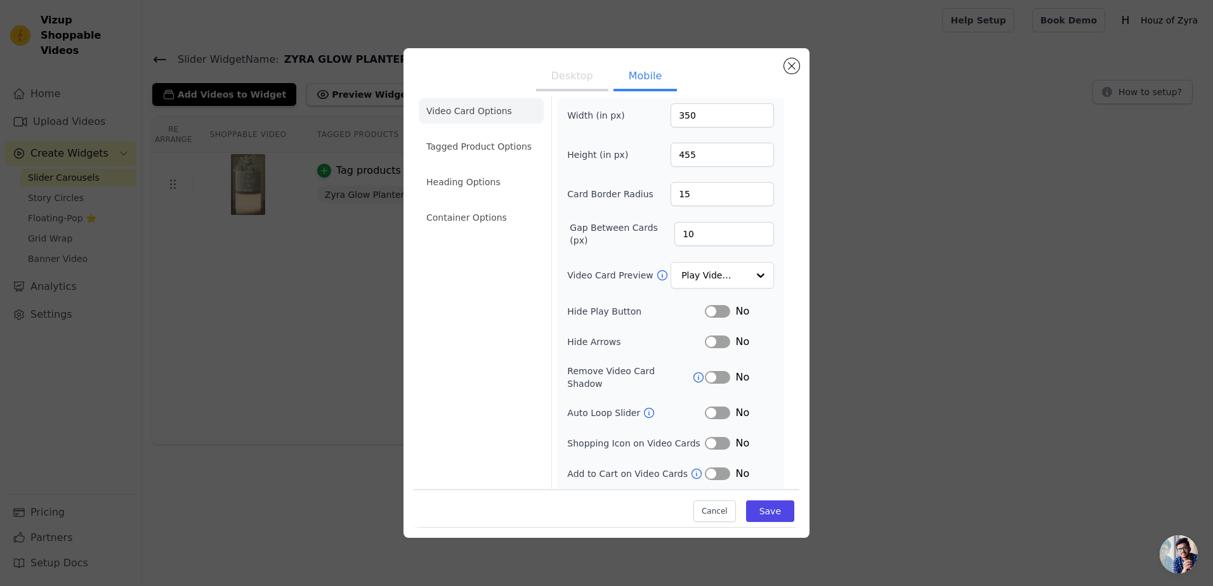
scroll to position [0, 0]
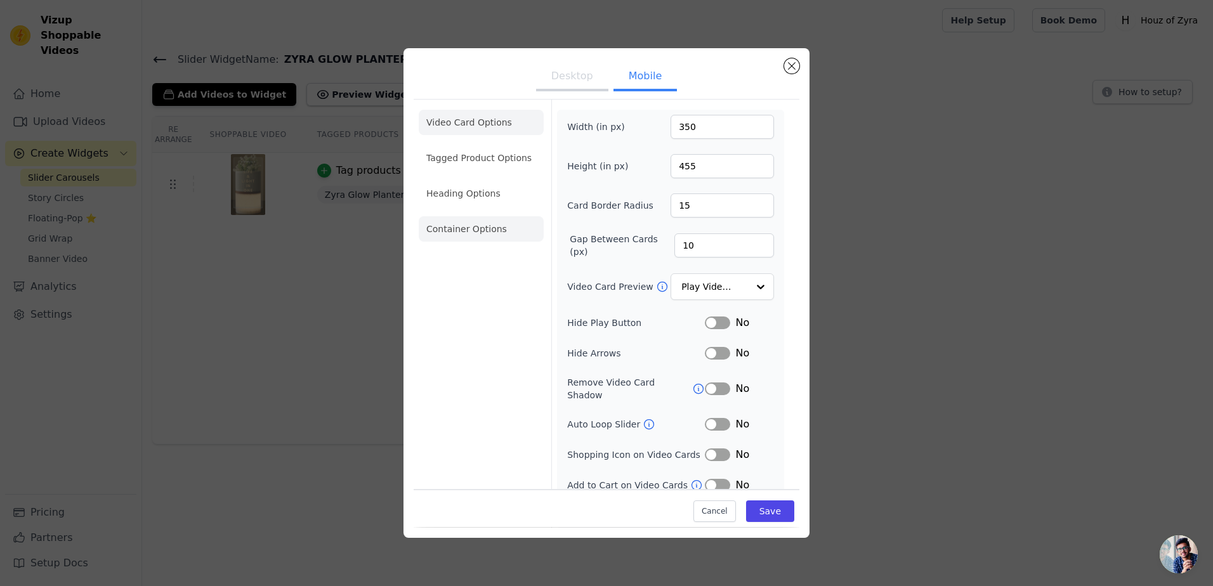
click at [483, 234] on li "Container Options" at bounding box center [481, 228] width 125 height 25
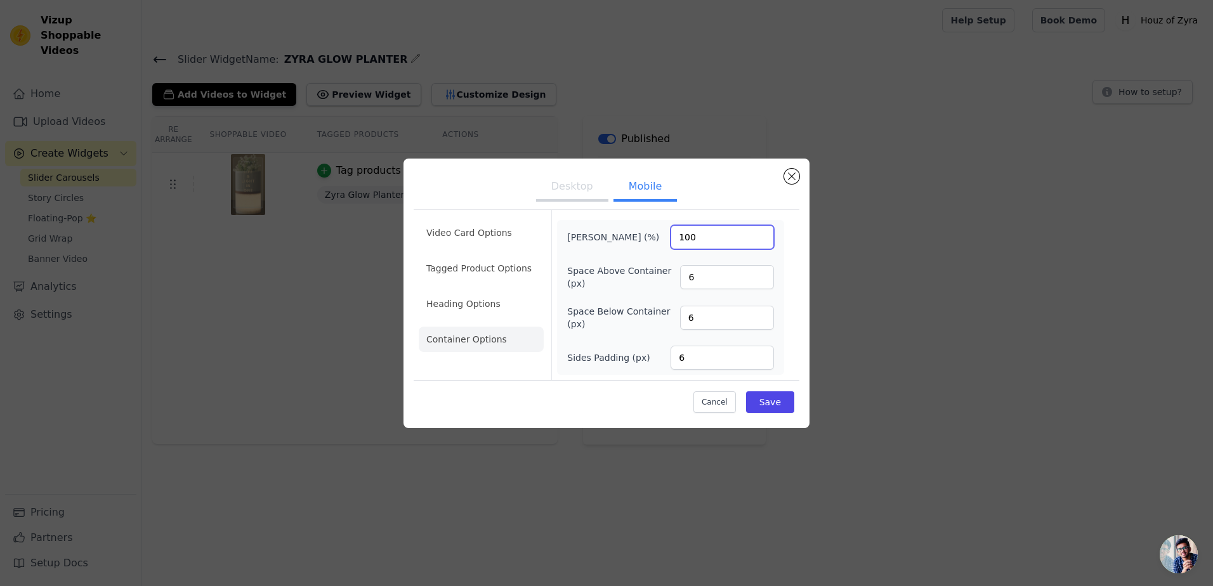
drag, startPoint x: 714, startPoint y: 234, endPoint x: 644, endPoint y: 244, distance: 70.6
click at [644, 244] on div "[PERSON_NAME] (%) 100" at bounding box center [670, 237] width 207 height 24
type input "200"
click at [770, 400] on button "Save" at bounding box center [770, 403] width 48 height 22
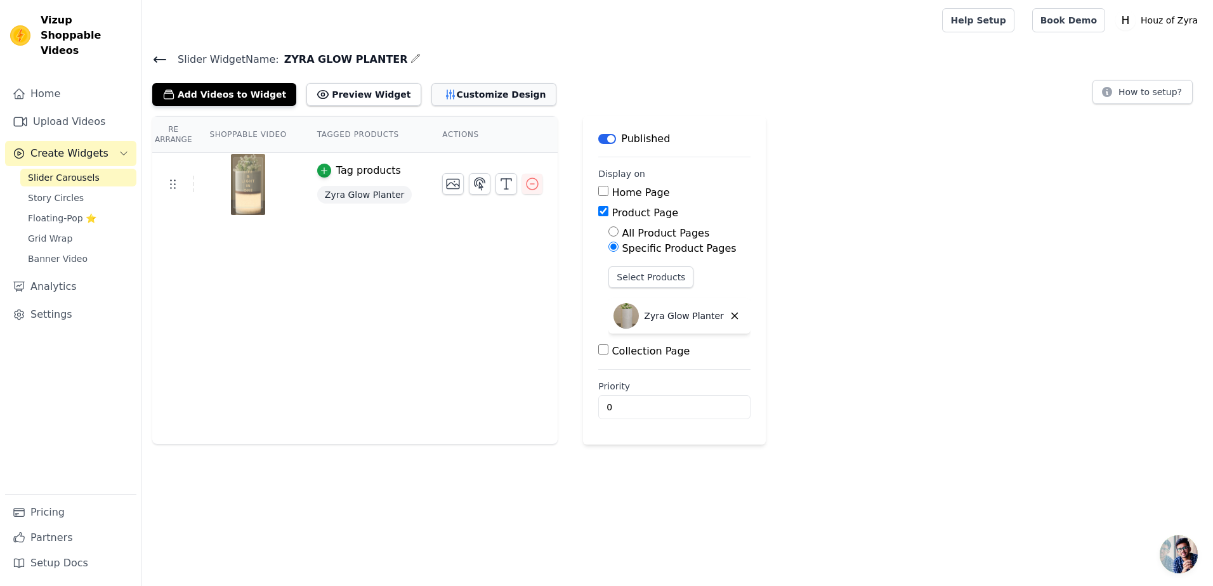
click at [443, 97] on button "Customize Design" at bounding box center [494, 94] width 125 height 23
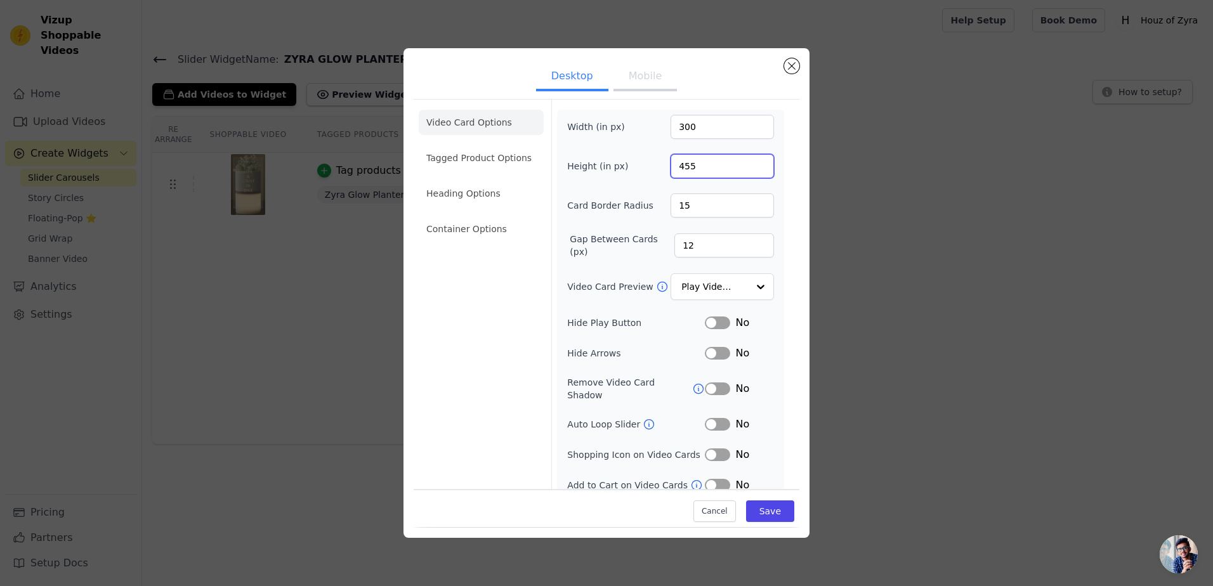
click at [704, 166] on input "455" at bounding box center [722, 166] width 103 height 24
drag, startPoint x: 712, startPoint y: 164, endPoint x: 644, endPoint y: 173, distance: 68.5
click at [644, 173] on div "Height (in px) 455" at bounding box center [670, 166] width 207 height 24
type input "555"
click at [758, 515] on button "Save" at bounding box center [770, 512] width 48 height 22
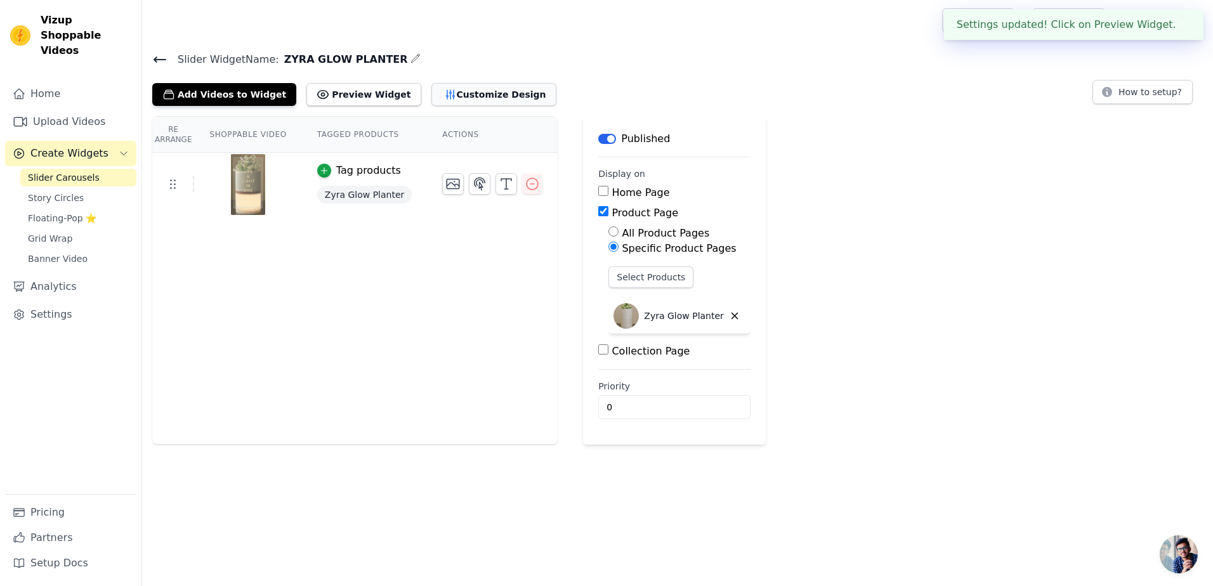
click at [432, 95] on button "Customize Design" at bounding box center [494, 94] width 125 height 23
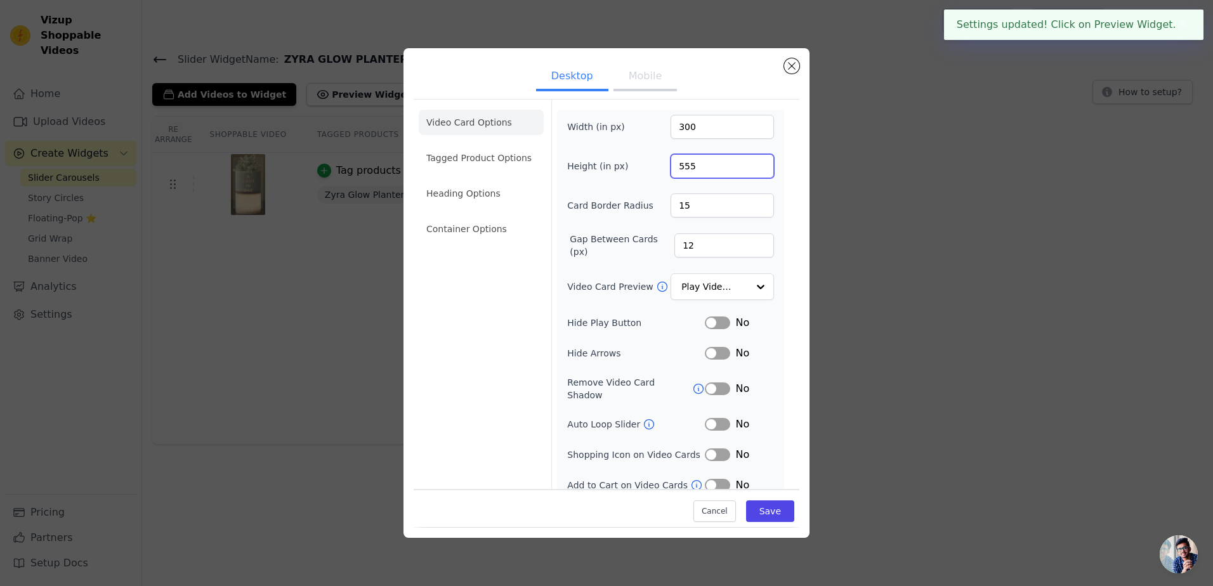
drag, startPoint x: 697, startPoint y: 163, endPoint x: 637, endPoint y: 176, distance: 61.0
click at [637, 176] on div "Height (in px) 555" at bounding box center [670, 166] width 207 height 24
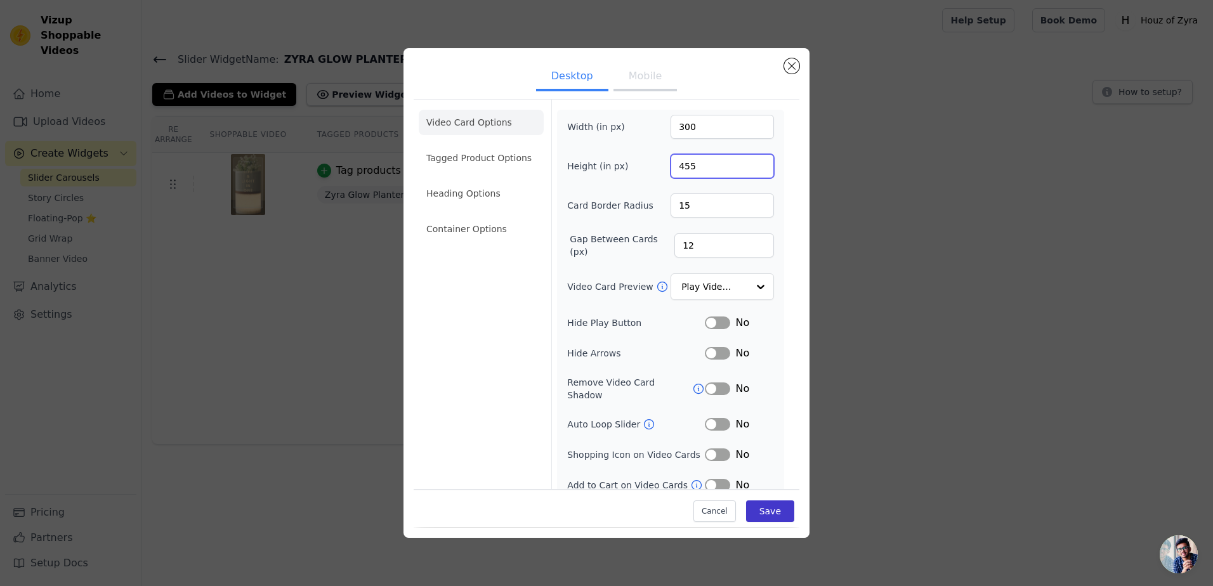
type input "455"
click at [768, 518] on button "Save" at bounding box center [770, 512] width 48 height 22
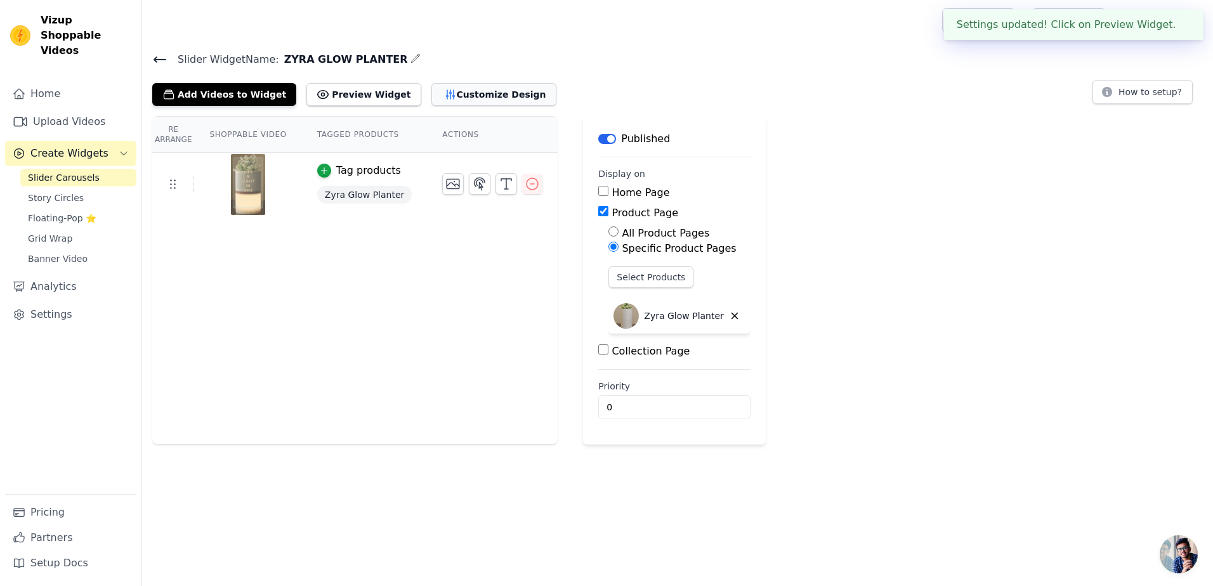
click at [432, 98] on button "Customize Design" at bounding box center [494, 94] width 125 height 23
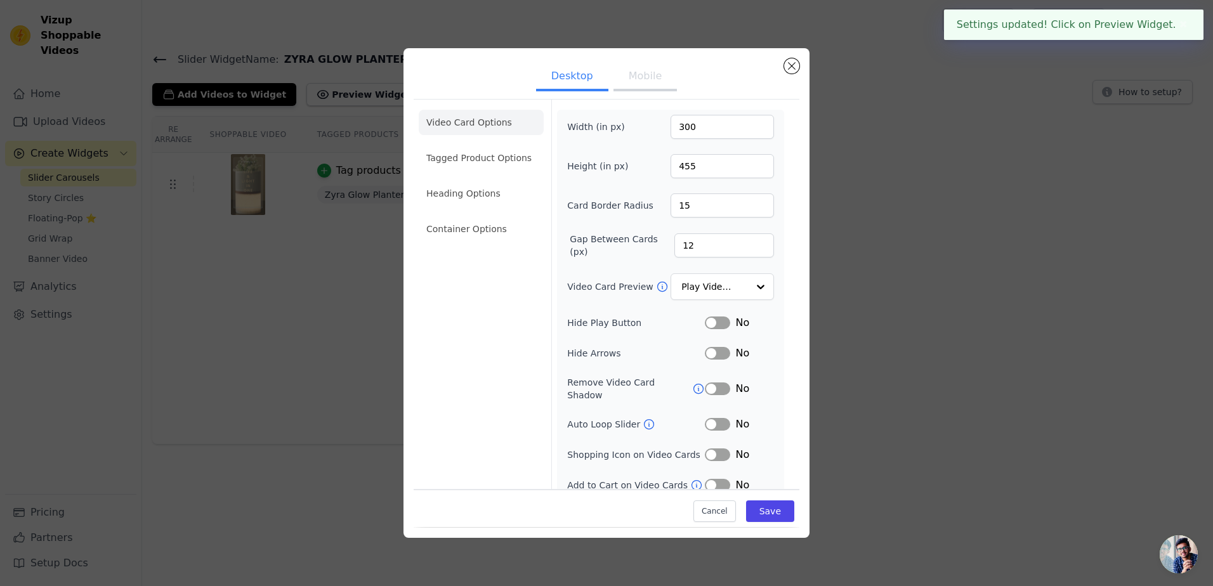
click at [633, 77] on button "Mobile" at bounding box center [645, 77] width 63 height 28
drag, startPoint x: 698, startPoint y: 168, endPoint x: 655, endPoint y: 173, distance: 43.5
click at [655, 173] on div "Height (in px) 455" at bounding box center [670, 166] width 207 height 24
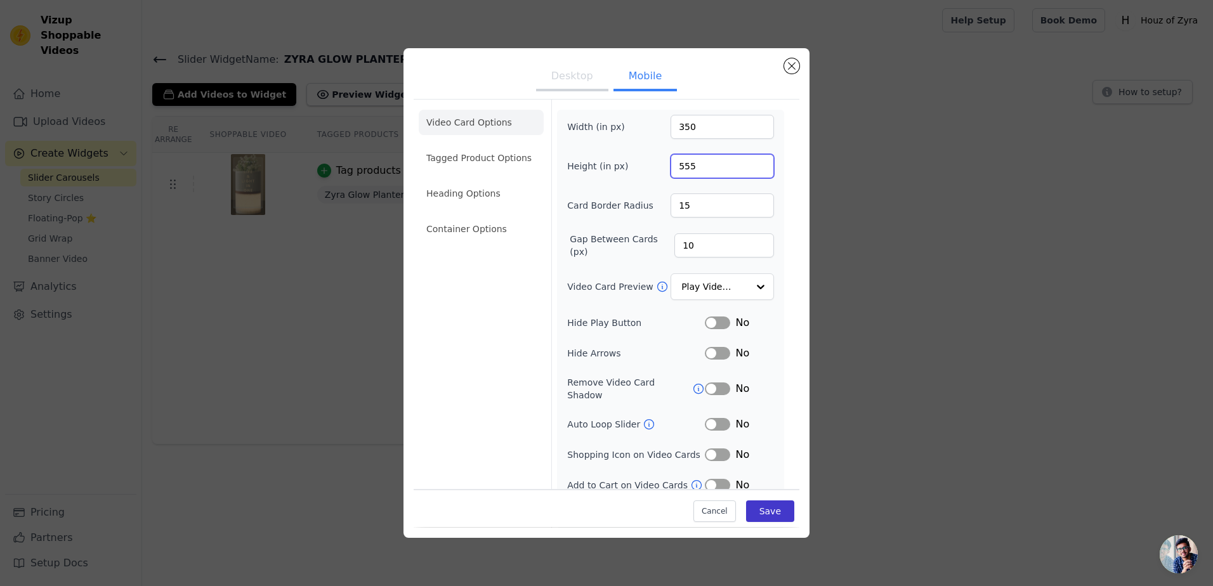
type input "555"
click at [752, 511] on button "Save" at bounding box center [770, 512] width 48 height 22
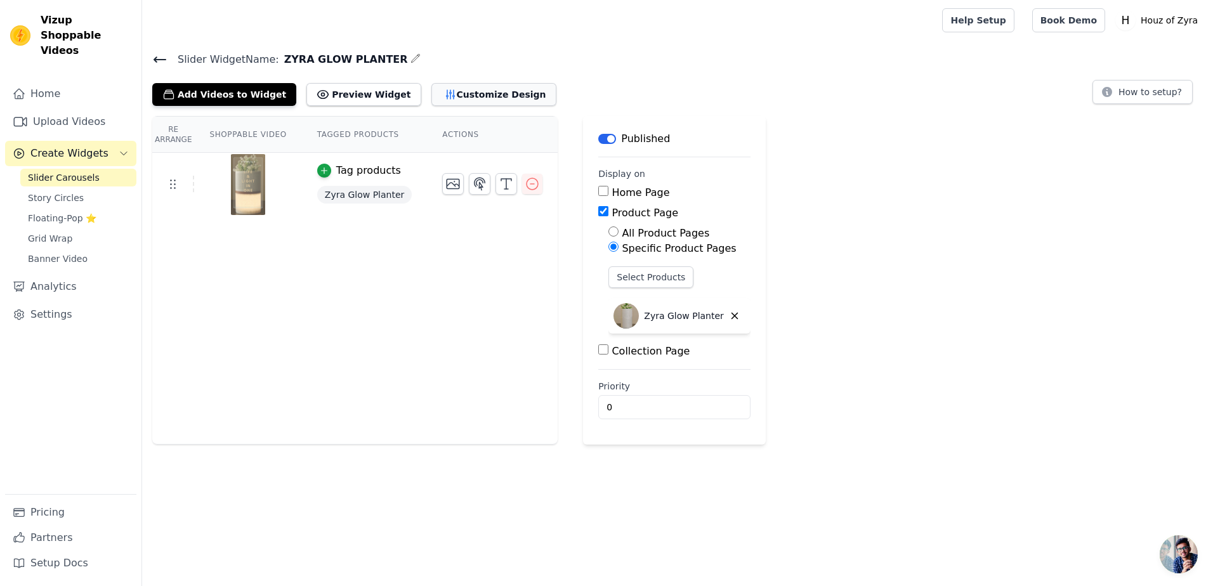
click at [460, 90] on button "Customize Design" at bounding box center [494, 94] width 125 height 23
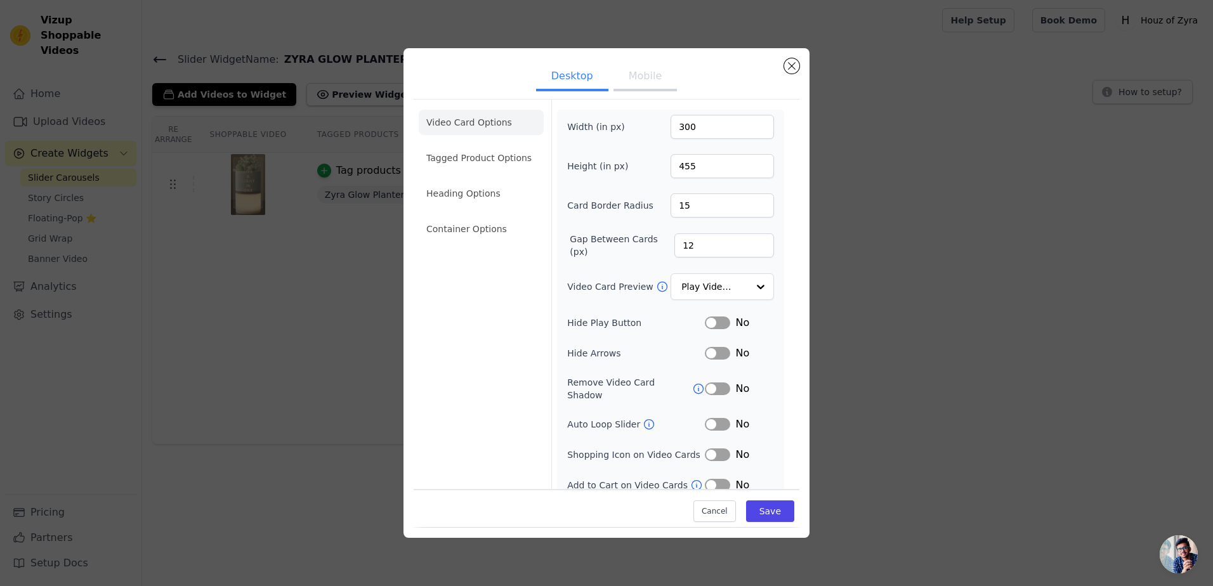
click at [626, 70] on button "Mobile" at bounding box center [645, 77] width 63 height 28
drag, startPoint x: 709, startPoint y: 168, endPoint x: 661, endPoint y: 174, distance: 48.6
click at [661, 174] on div "Height (in px) 555" at bounding box center [670, 166] width 207 height 24
type input "655"
click at [755, 510] on button "Save" at bounding box center [770, 512] width 48 height 22
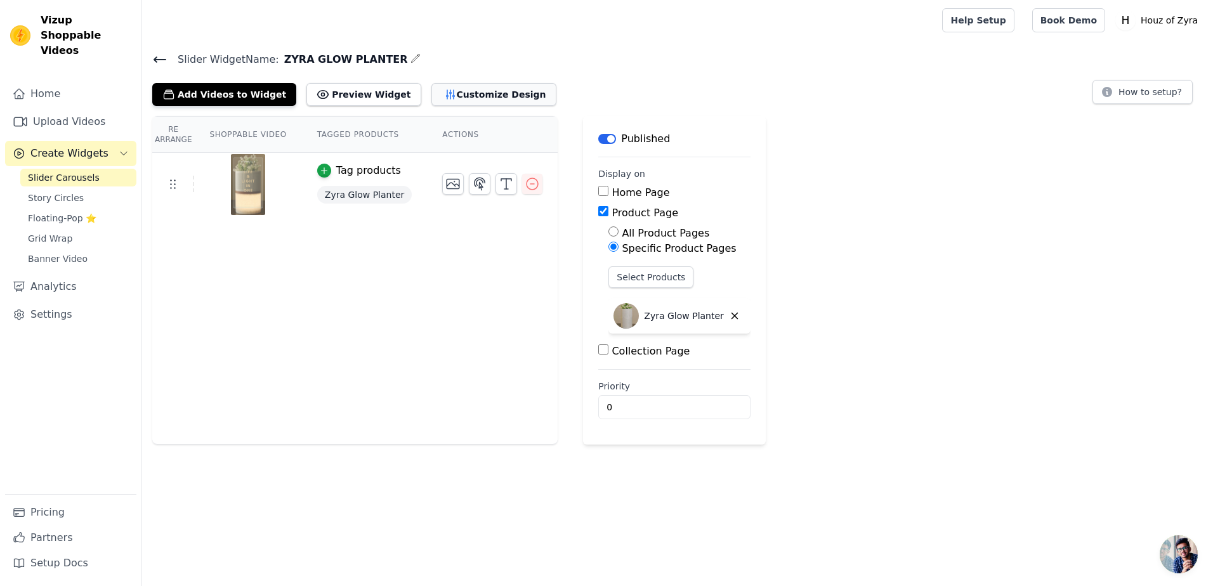
click at [460, 99] on button "Customize Design" at bounding box center [494, 94] width 125 height 23
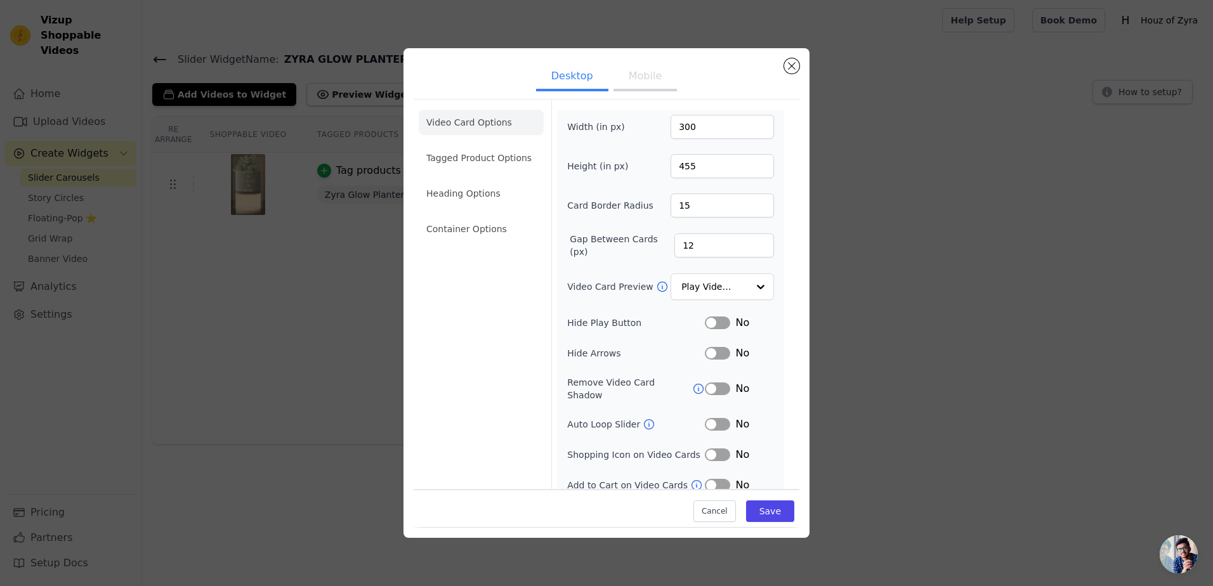
click at [646, 74] on button "Mobile" at bounding box center [645, 77] width 63 height 28
click at [575, 78] on button "Desktop" at bounding box center [572, 77] width 72 height 28
drag, startPoint x: 704, startPoint y: 130, endPoint x: 647, endPoint y: 126, distance: 57.3
click at [647, 126] on div "Width (in px) 300" at bounding box center [670, 127] width 207 height 24
type input "350"
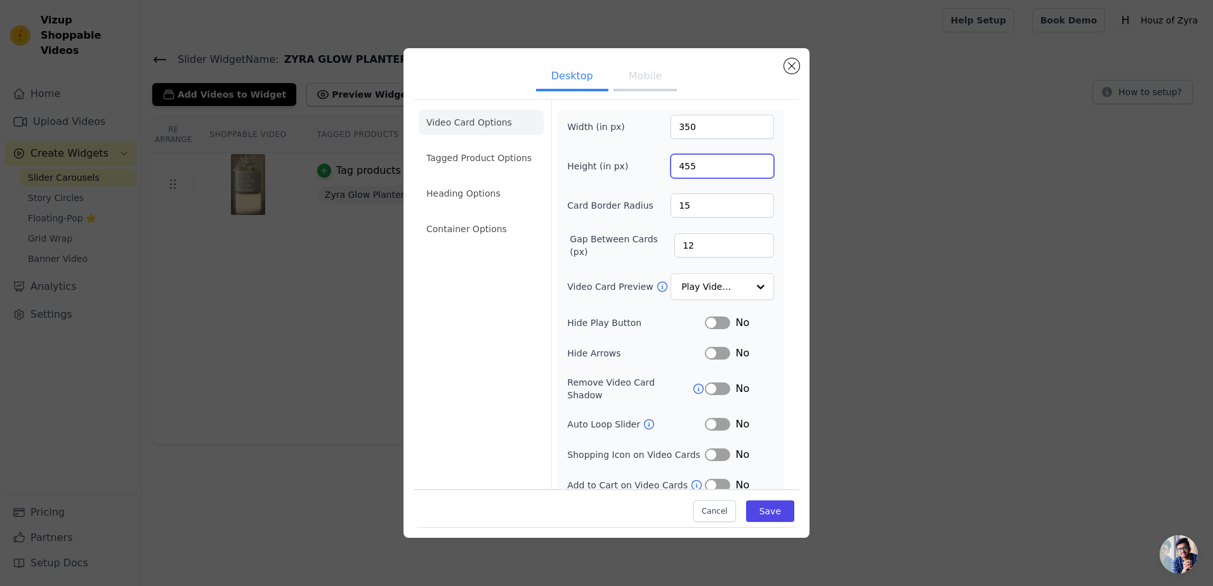
drag, startPoint x: 704, startPoint y: 169, endPoint x: 618, endPoint y: 175, distance: 85.9
click at [618, 175] on div "Height (in px) 455" at bounding box center [670, 166] width 207 height 24
type input "655"
click at [760, 514] on button "Save" at bounding box center [770, 512] width 48 height 22
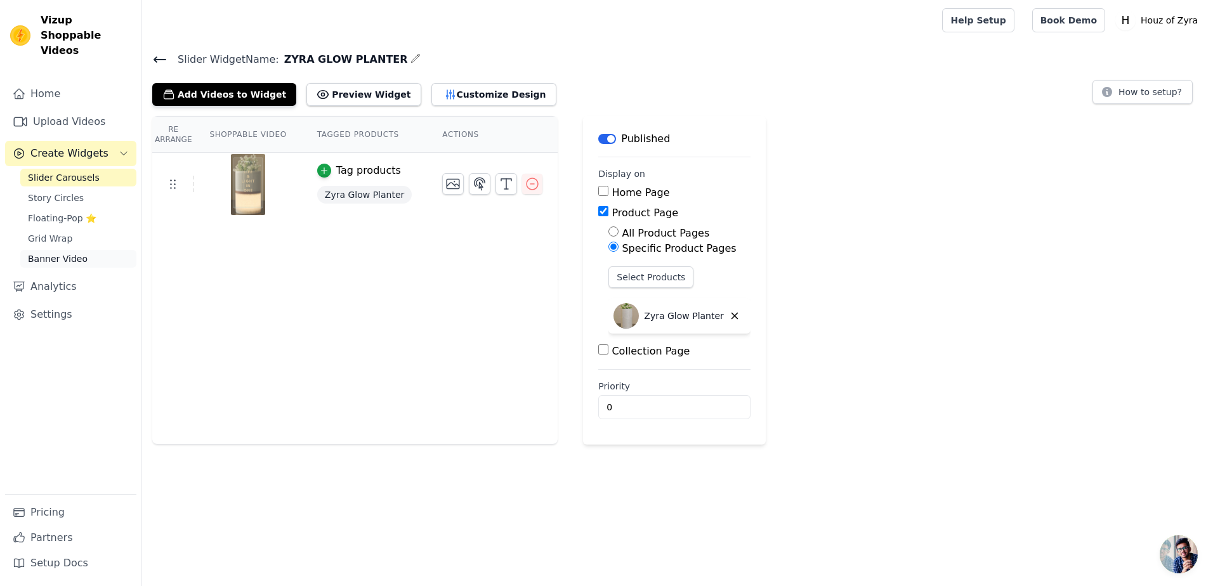
click at [65, 253] on span "Banner Video" at bounding box center [58, 259] width 60 height 13
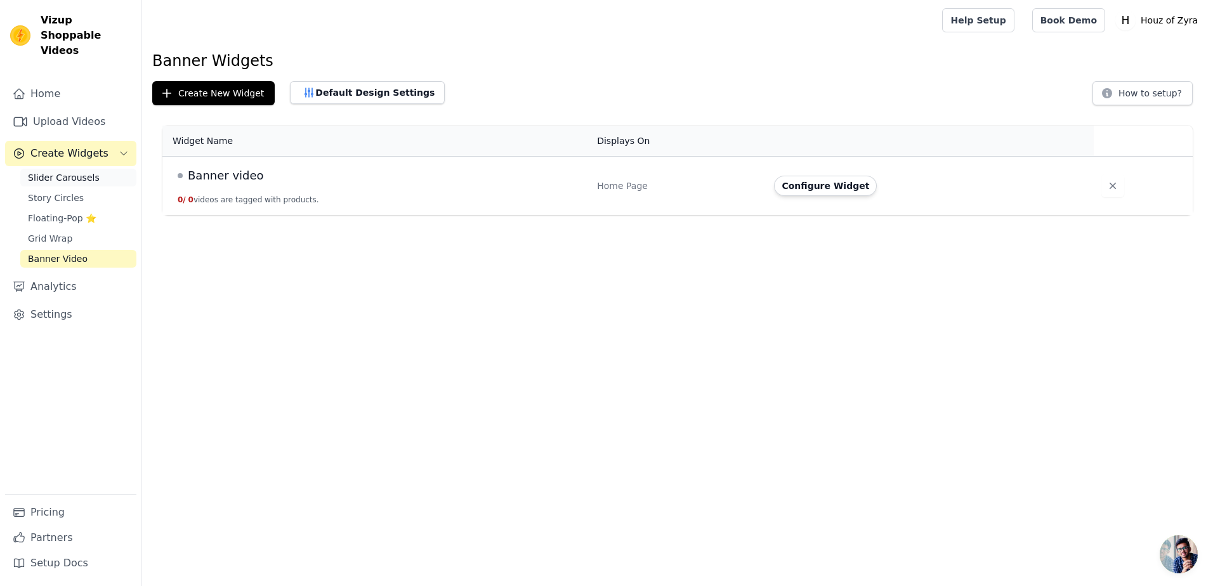
click at [89, 171] on span "Slider Carousels" at bounding box center [64, 177] width 72 height 13
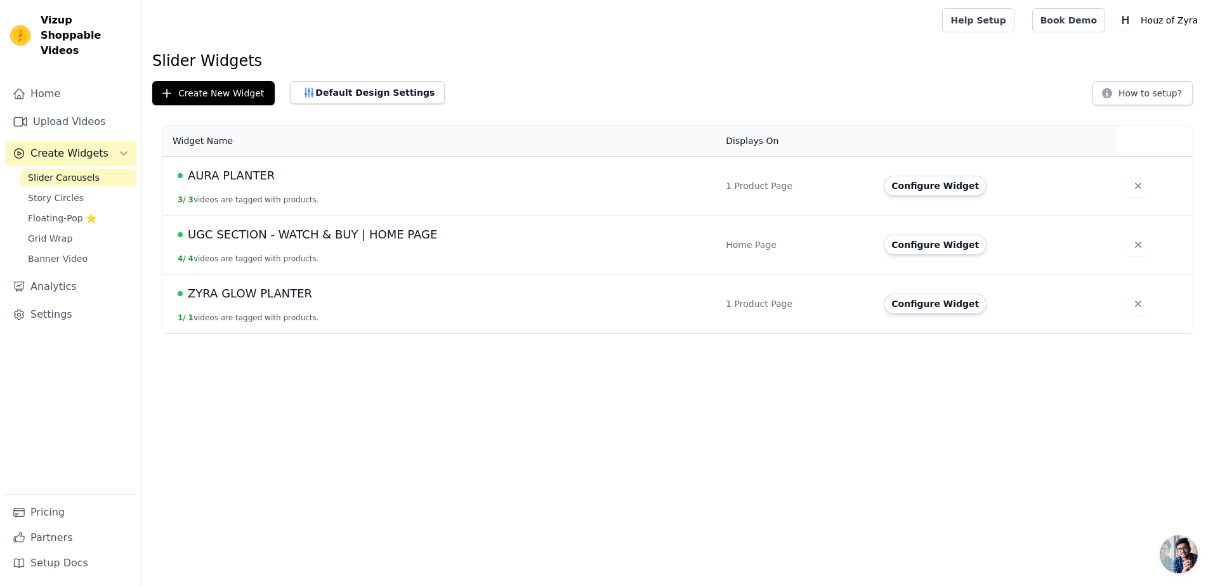
click at [231, 176] on span "AURA PLANTER" at bounding box center [231, 176] width 87 height 18
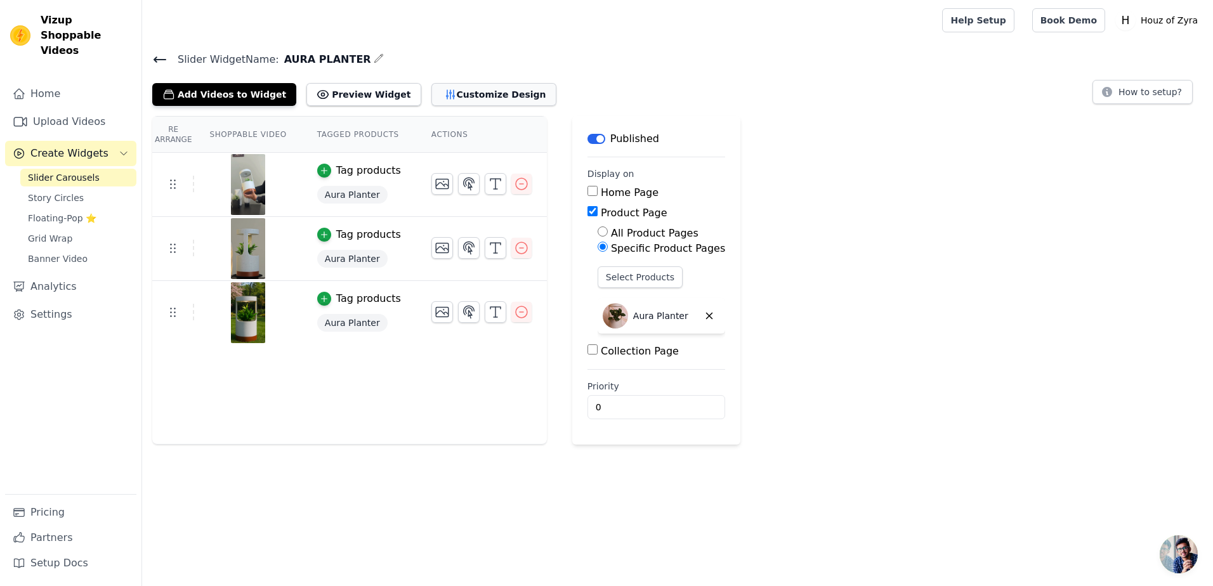
click at [465, 101] on button "Customize Design" at bounding box center [494, 94] width 125 height 23
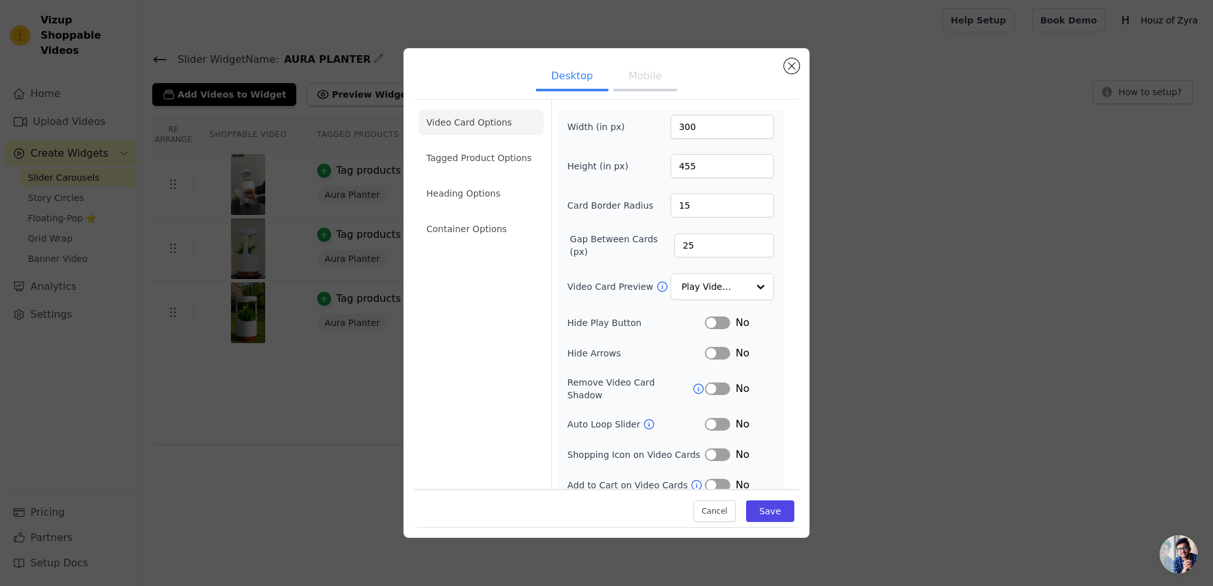
click at [467, 232] on li "Container Options" at bounding box center [481, 228] width 125 height 25
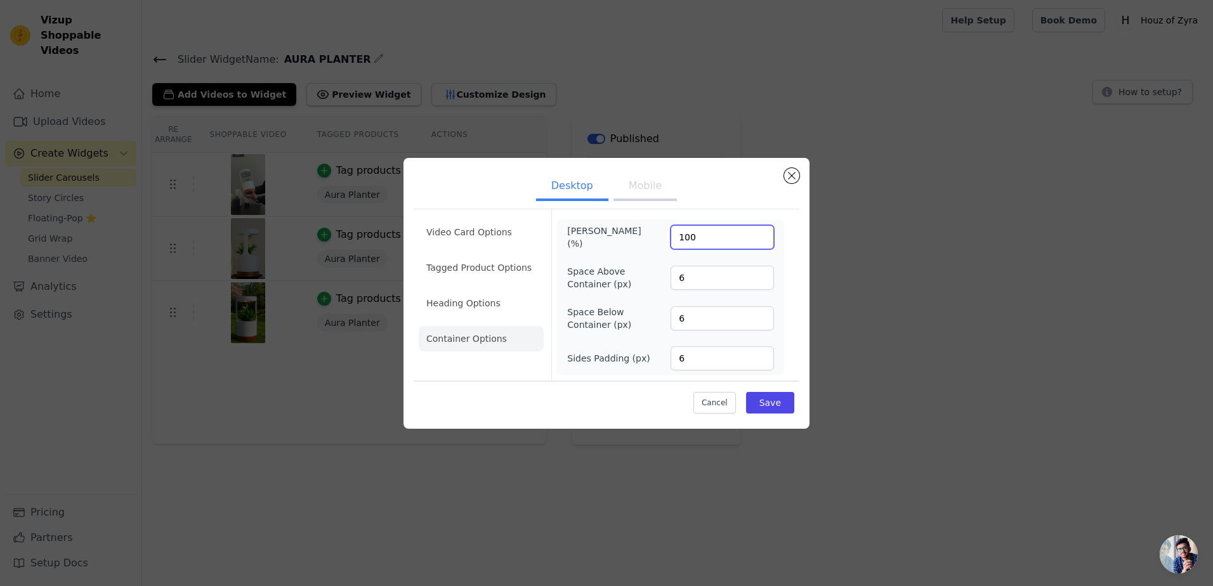
drag, startPoint x: 701, startPoint y: 244, endPoint x: 595, endPoint y: 265, distance: 108.0
click at [595, 265] on div "[PERSON_NAME] (%) 100 Space Above Container (px) 6 Space Below Container (px) 6…" at bounding box center [670, 298] width 207 height 146
type input "200"
click at [462, 234] on li "Video Card Options" at bounding box center [481, 232] width 125 height 25
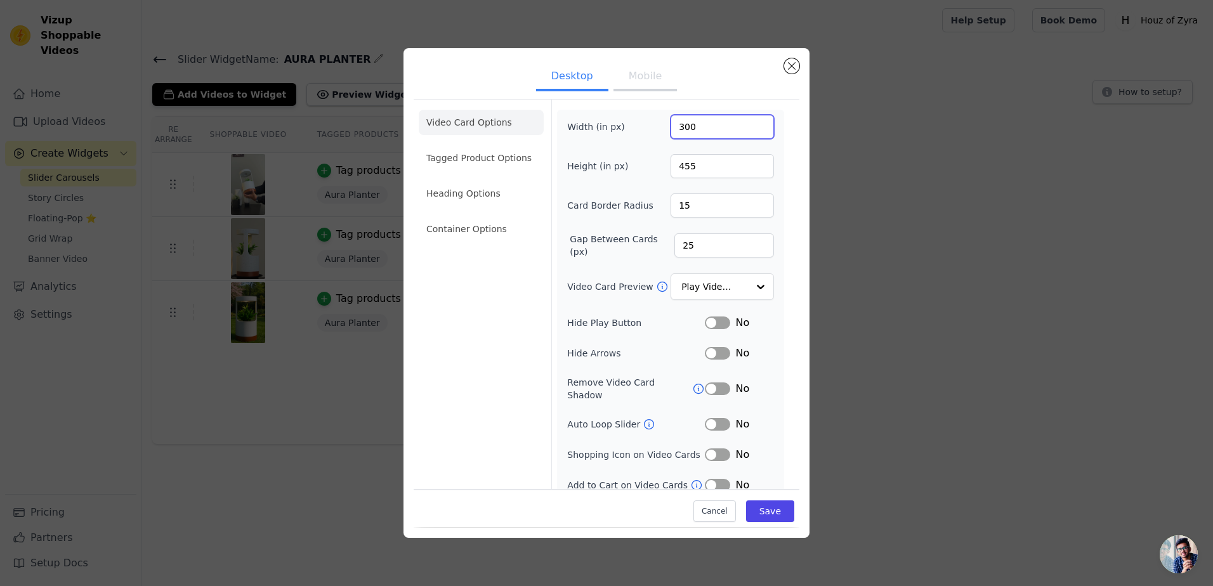
drag, startPoint x: 699, startPoint y: 125, endPoint x: 649, endPoint y: 132, distance: 50.6
click at [649, 132] on div "Width (in px) 300" at bounding box center [670, 127] width 207 height 24
type input "350"
drag, startPoint x: 711, startPoint y: 171, endPoint x: 634, endPoint y: 170, distance: 76.8
click at [634, 170] on div "Height (in px) 455" at bounding box center [670, 166] width 207 height 24
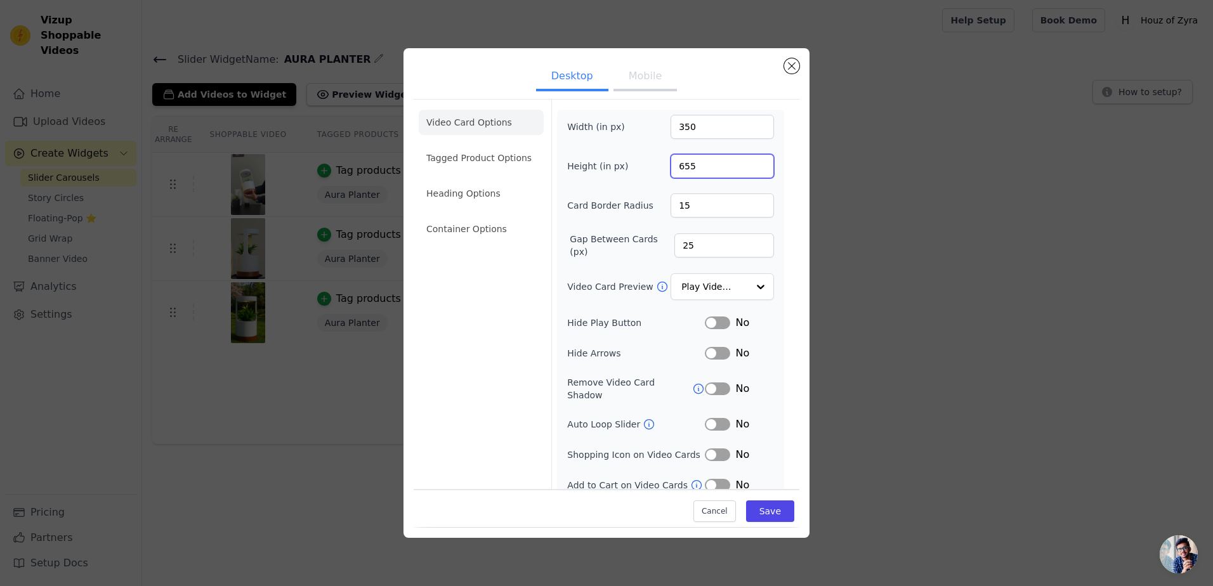
type input "655"
click at [643, 92] on ul "Desktop Mobile" at bounding box center [607, 77] width 386 height 38
click at [654, 88] on button "Mobile" at bounding box center [645, 77] width 63 height 28
click at [769, 514] on button "Save" at bounding box center [770, 512] width 48 height 22
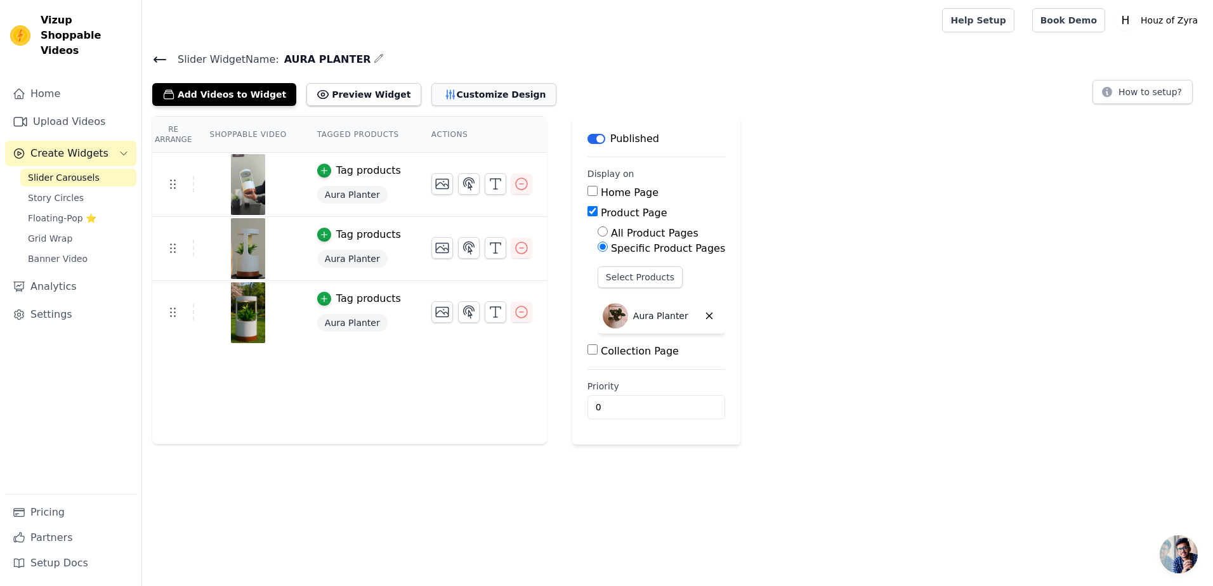
click at [469, 89] on button "Customize Design" at bounding box center [494, 94] width 125 height 23
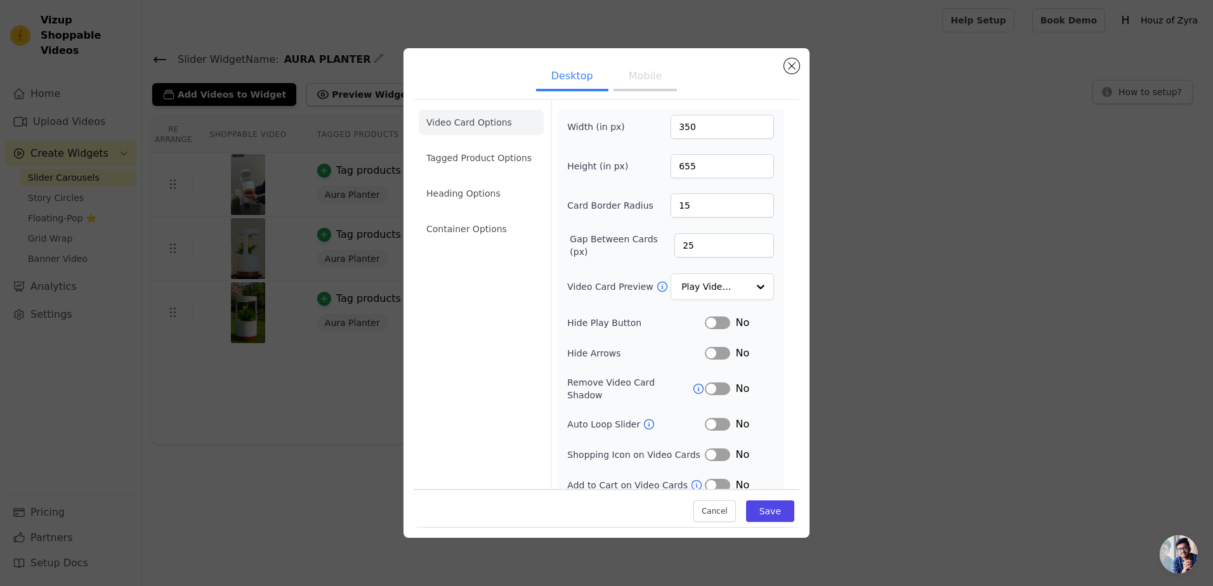
scroll to position [2, 0]
click at [456, 227] on li "Container Options" at bounding box center [481, 227] width 125 height 25
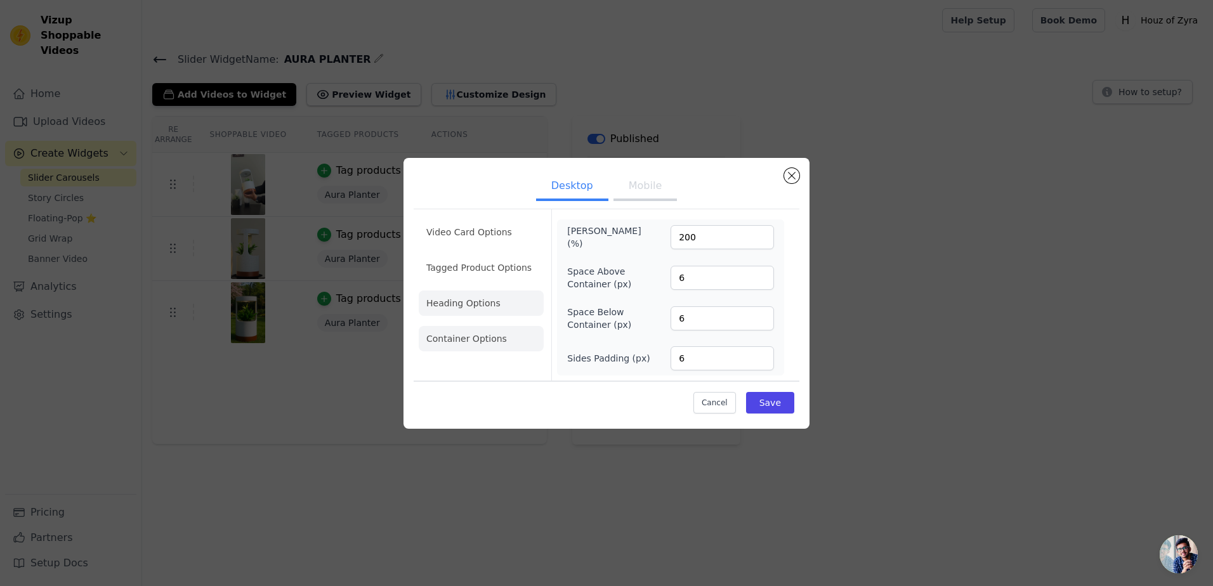
click at [478, 298] on li "Heading Options" at bounding box center [481, 303] width 125 height 25
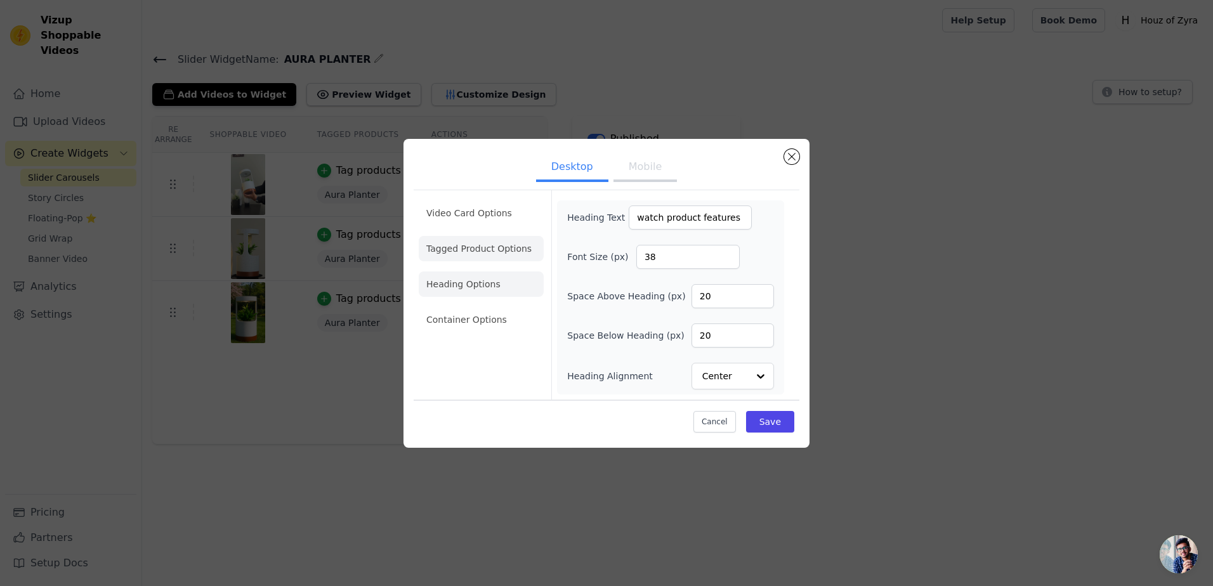
click at [493, 250] on li "Tagged Product Options" at bounding box center [481, 248] width 125 height 25
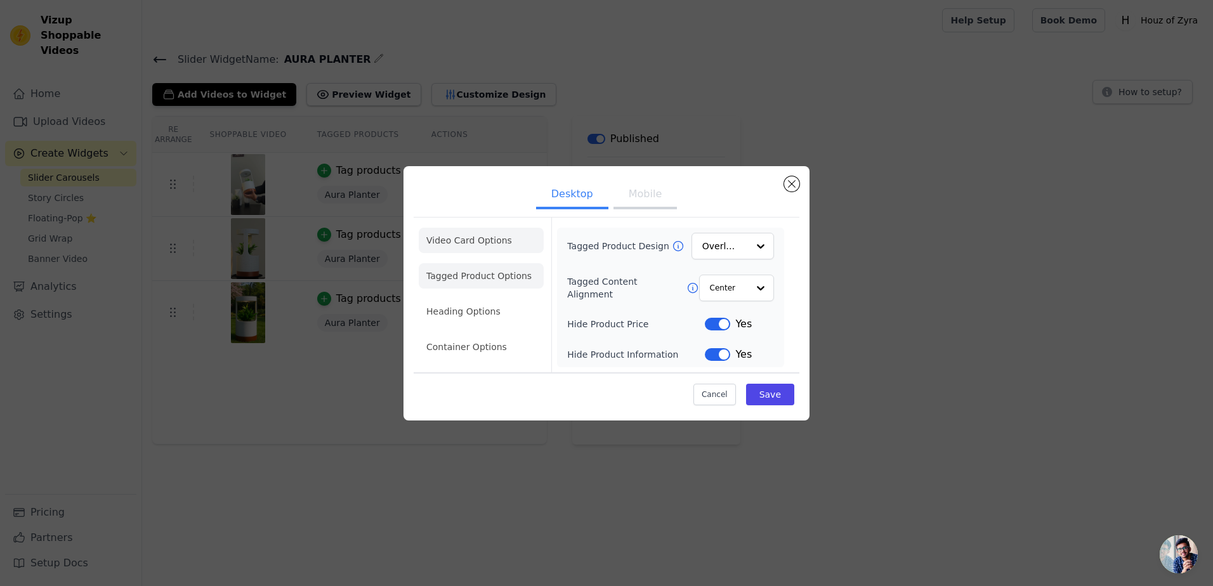
click at [493, 244] on li "Video Card Options" at bounding box center [481, 240] width 125 height 25
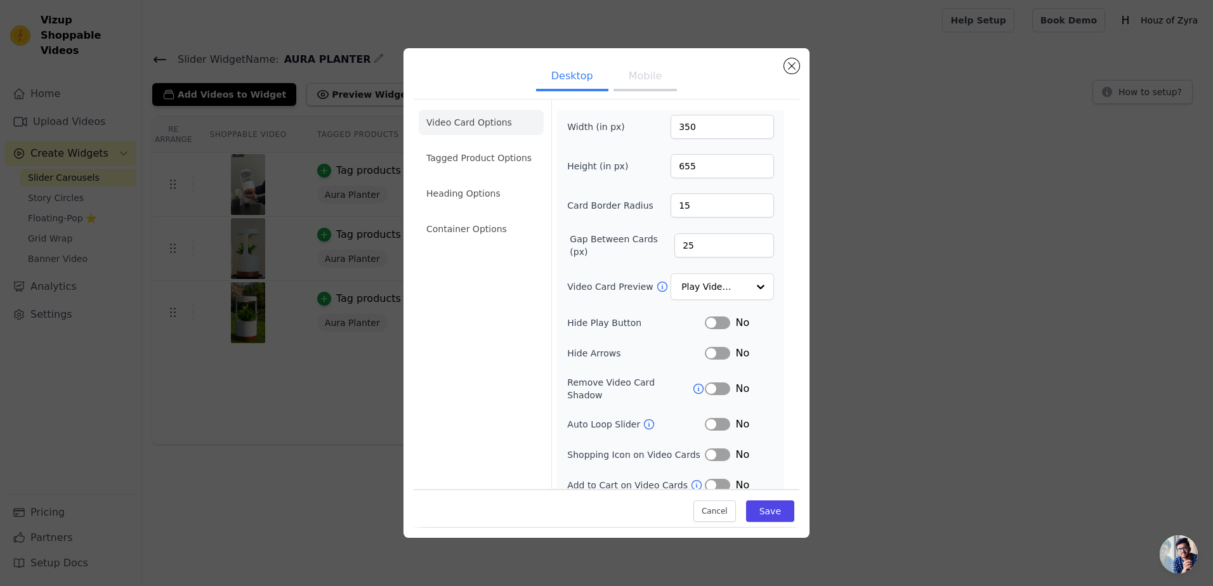
scroll to position [2, 0]
click at [793, 66] on button "Close modal" at bounding box center [791, 65] width 15 height 15
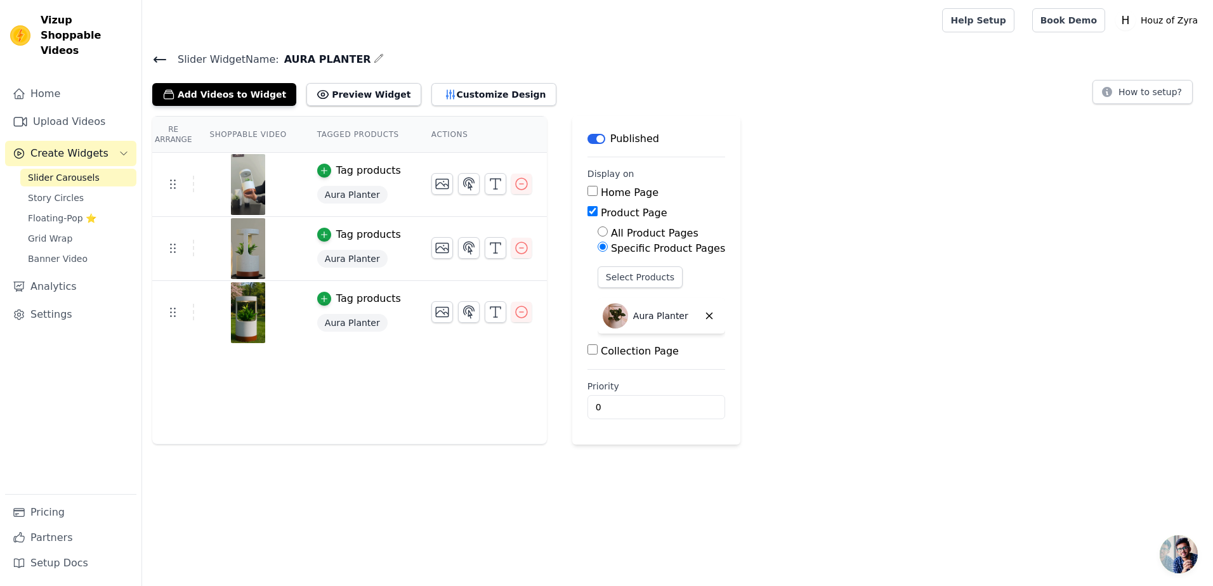
click at [81, 171] on span "Slider Carousels" at bounding box center [64, 177] width 72 height 13
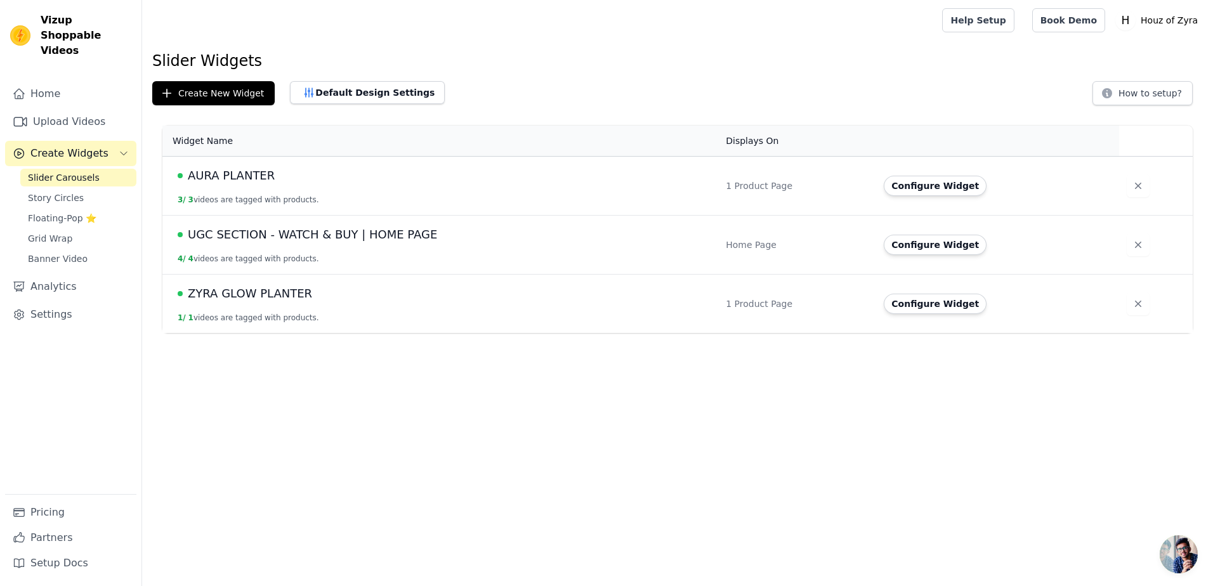
click at [242, 286] on span "ZYRA GLOW PLANTER" at bounding box center [250, 294] width 124 height 18
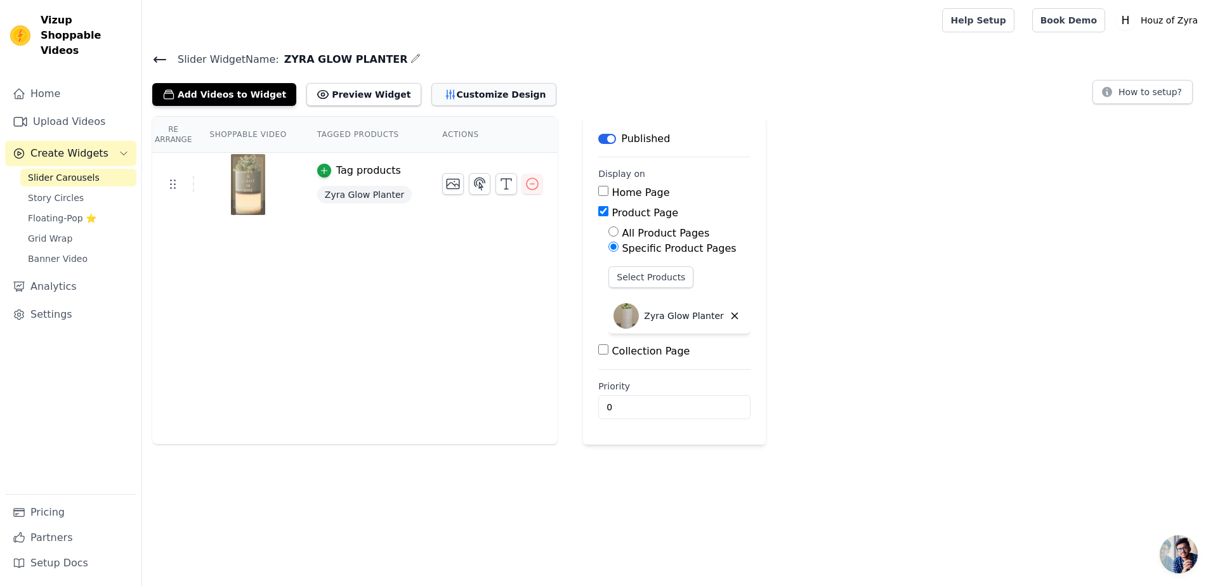
click at [439, 96] on button "Customize Design" at bounding box center [494, 94] width 125 height 23
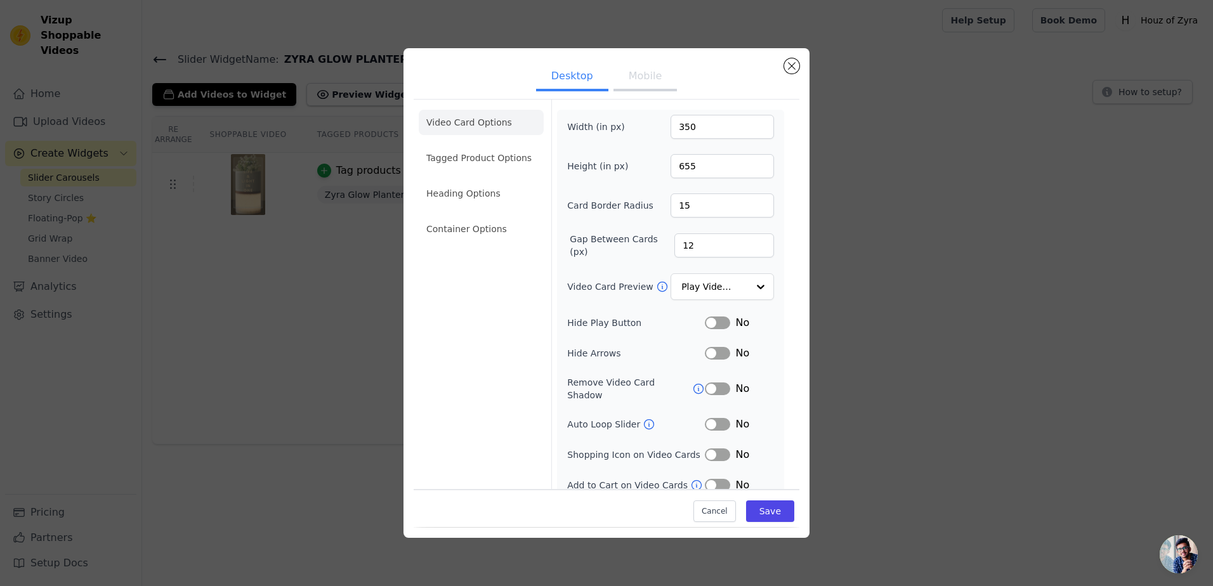
click at [630, 62] on ul "Desktop Mobile" at bounding box center [607, 77] width 386 height 38
click at [637, 72] on button "Mobile" at bounding box center [645, 77] width 63 height 28
click at [792, 63] on button "Close modal" at bounding box center [791, 65] width 15 height 15
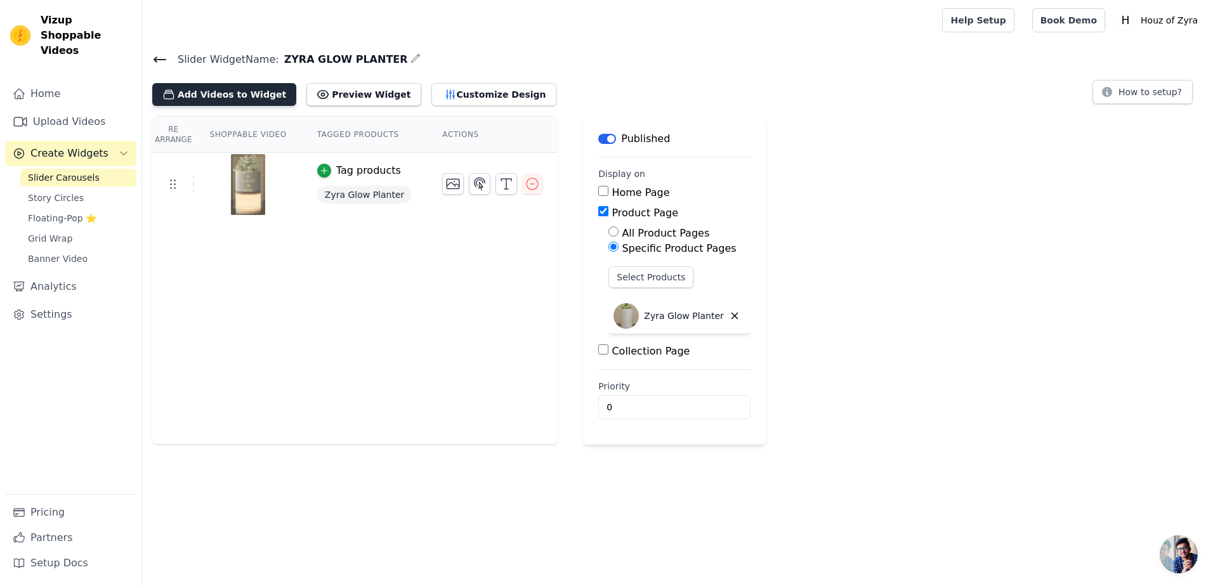
click at [202, 93] on button "Add Videos to Widget" at bounding box center [224, 94] width 144 height 23
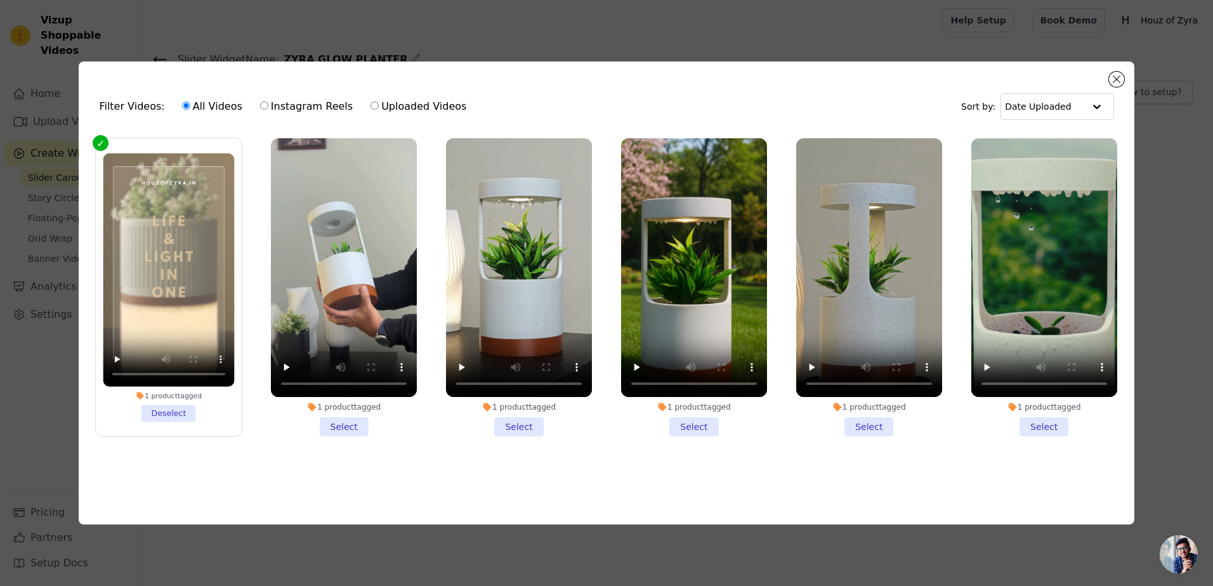
click at [355, 430] on li "1 product tagged Select" at bounding box center [344, 287] width 146 height 299
click at [0, 0] on input "1 product tagged Select" at bounding box center [0, 0] width 0 height 0
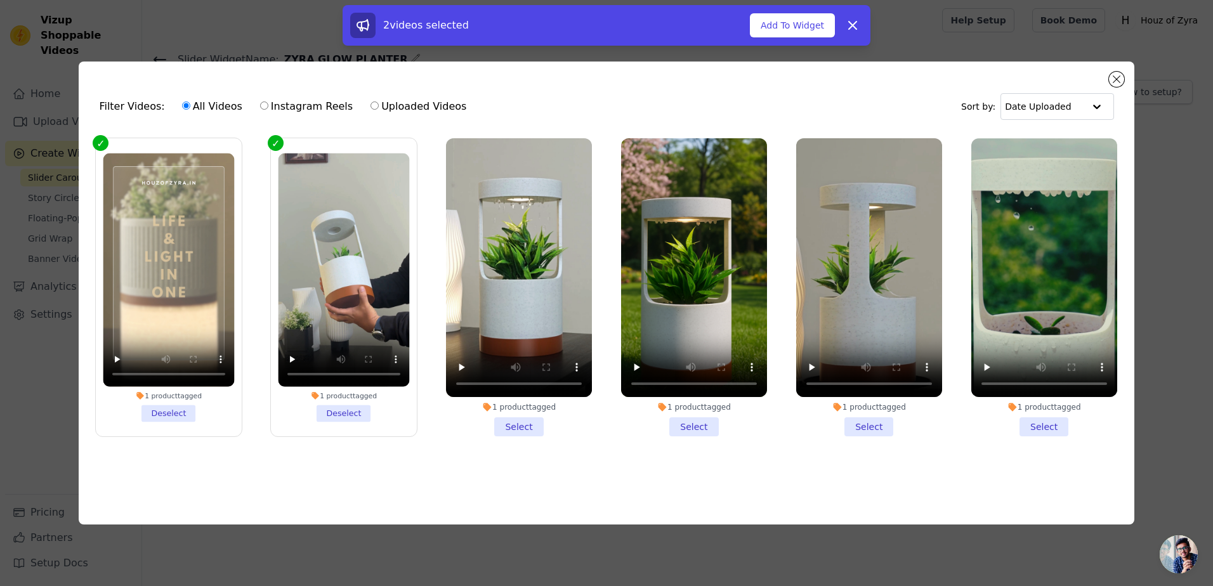
click at [510, 426] on li "1 product tagged Select" at bounding box center [519, 287] width 146 height 299
click at [0, 0] on input "1 product tagged Select" at bounding box center [0, 0] width 0 height 0
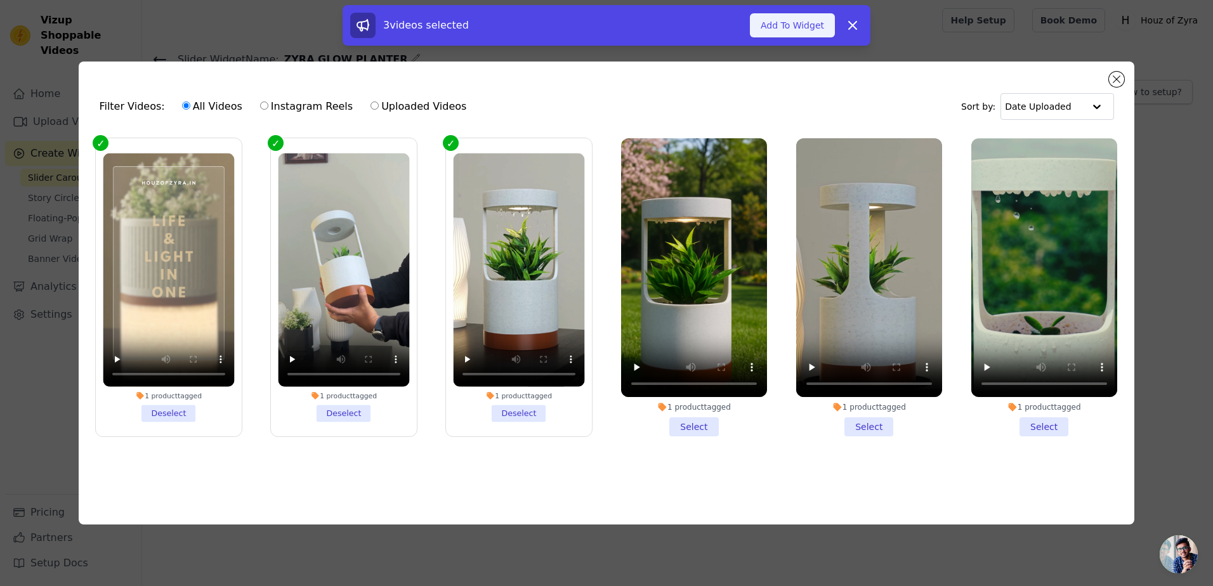
click at [810, 34] on button "Add To Widget" at bounding box center [792, 25] width 85 height 24
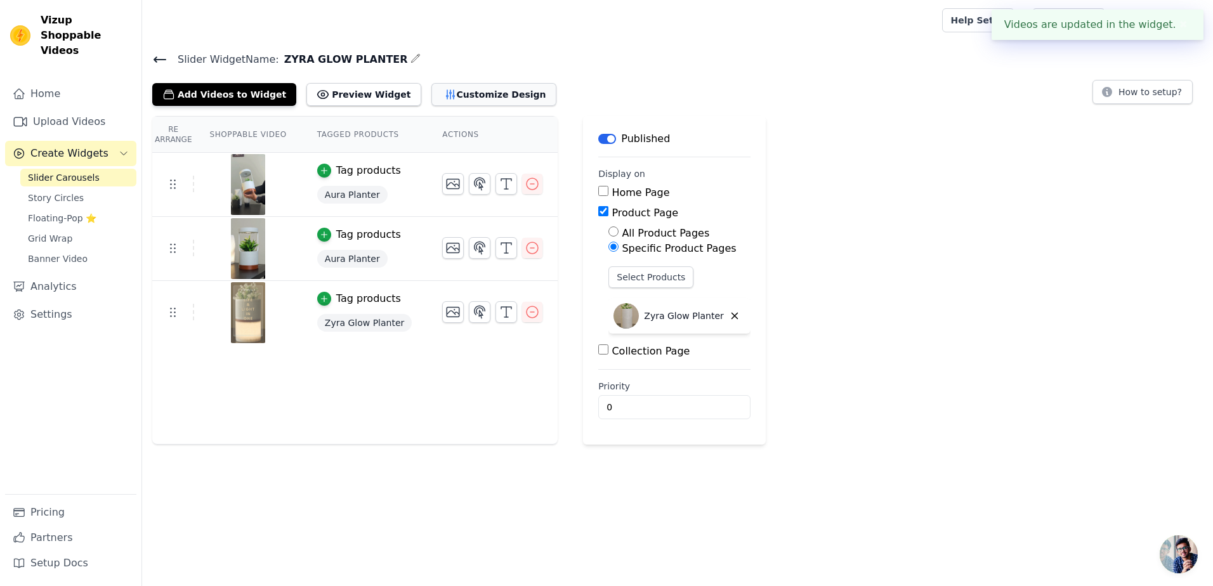
click at [435, 88] on button "Customize Design" at bounding box center [494, 94] width 125 height 23
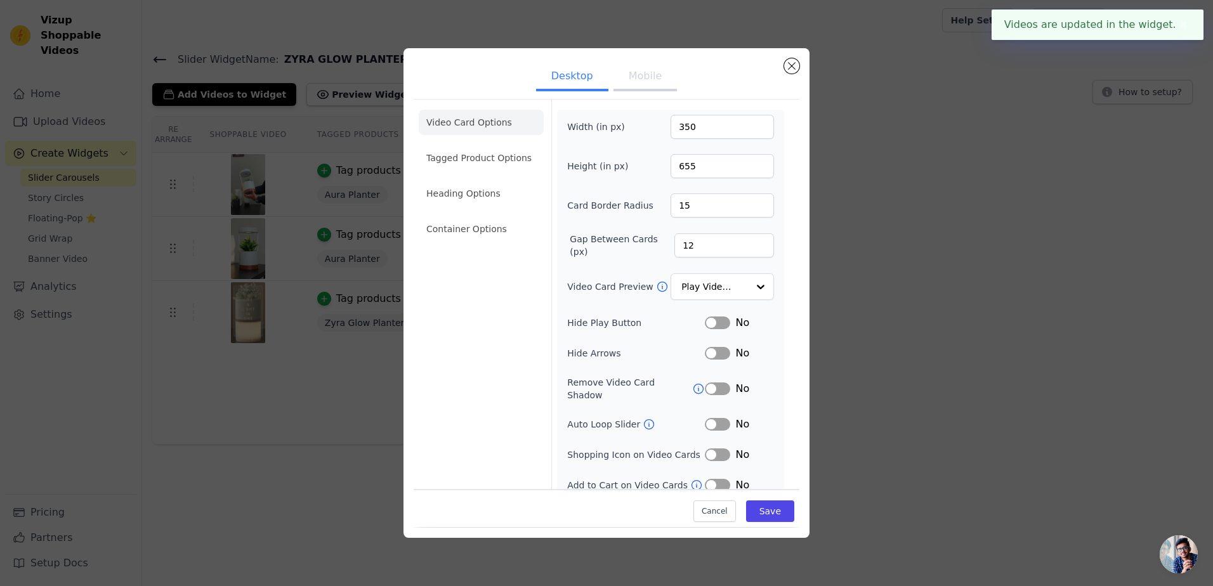
scroll to position [2, 0]
click at [472, 234] on li "Container Options" at bounding box center [481, 227] width 125 height 25
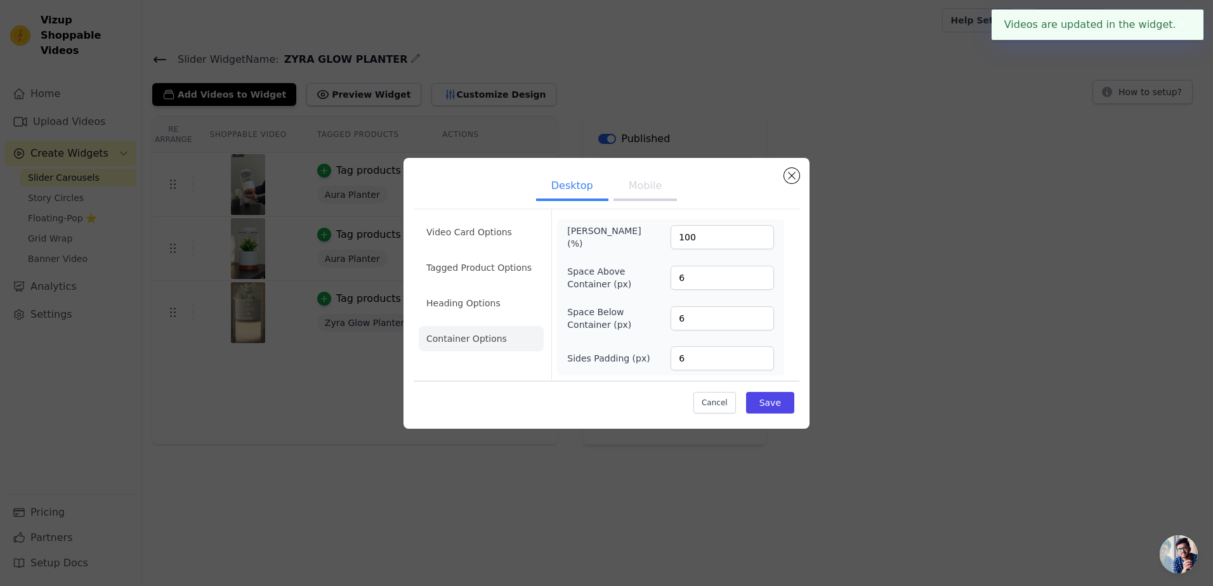
scroll to position [0, 0]
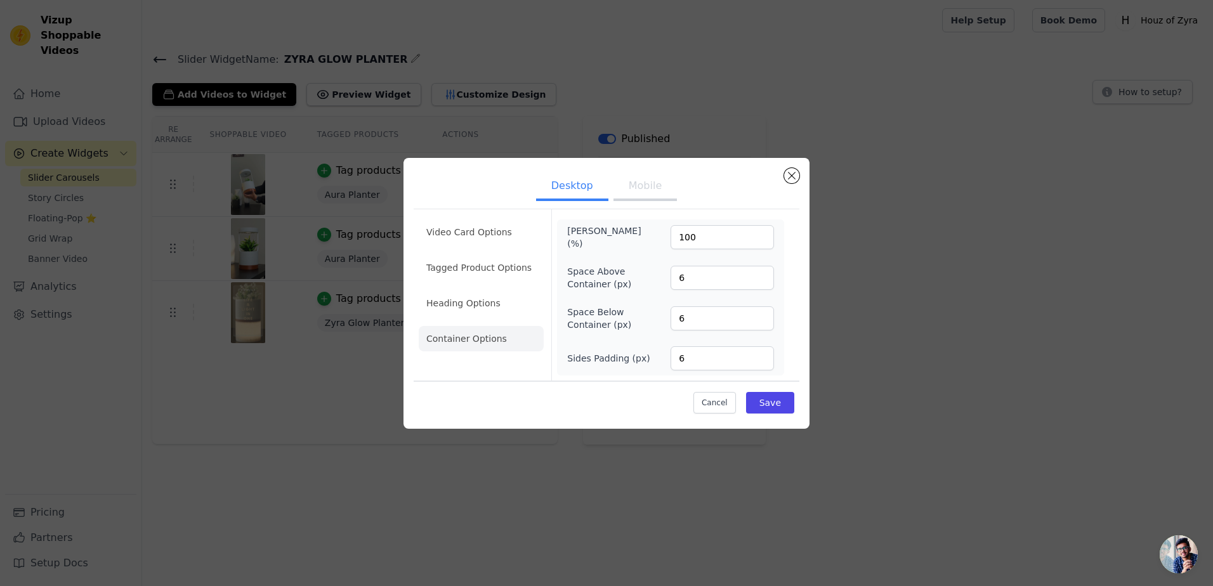
click at [468, 289] on ul "Video Card Options Tagged Product Options Heading Options Container Options" at bounding box center [481, 286] width 125 height 142
click at [471, 312] on li "Heading Options" at bounding box center [481, 303] width 125 height 25
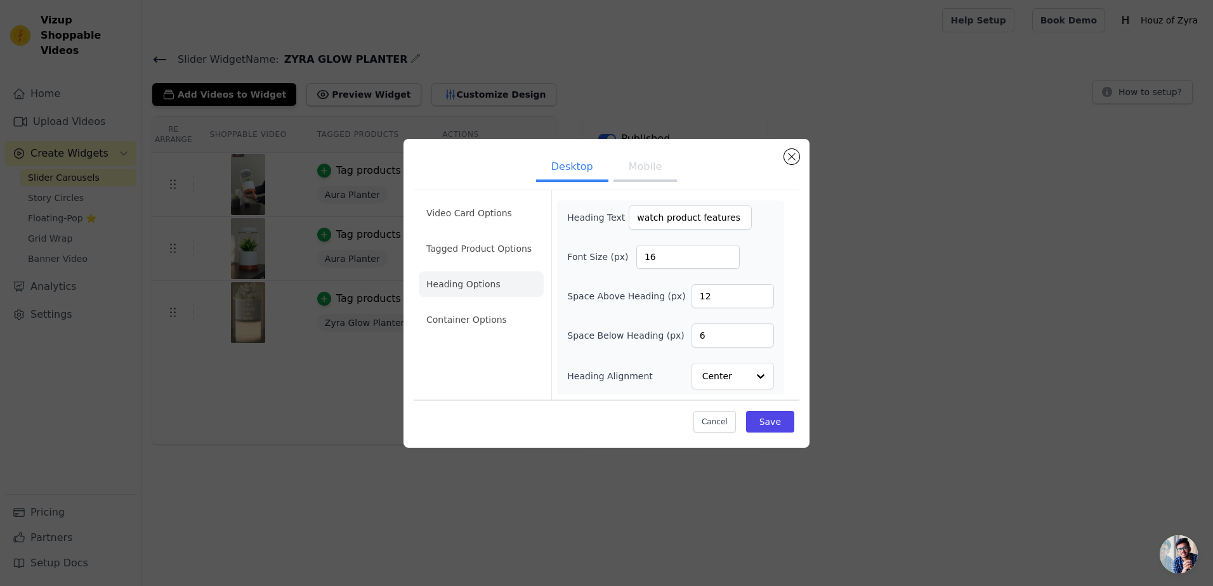
click at [492, 281] on li "Heading Options" at bounding box center [481, 284] width 125 height 25
click at [490, 242] on li "Tagged Product Options" at bounding box center [481, 248] width 125 height 25
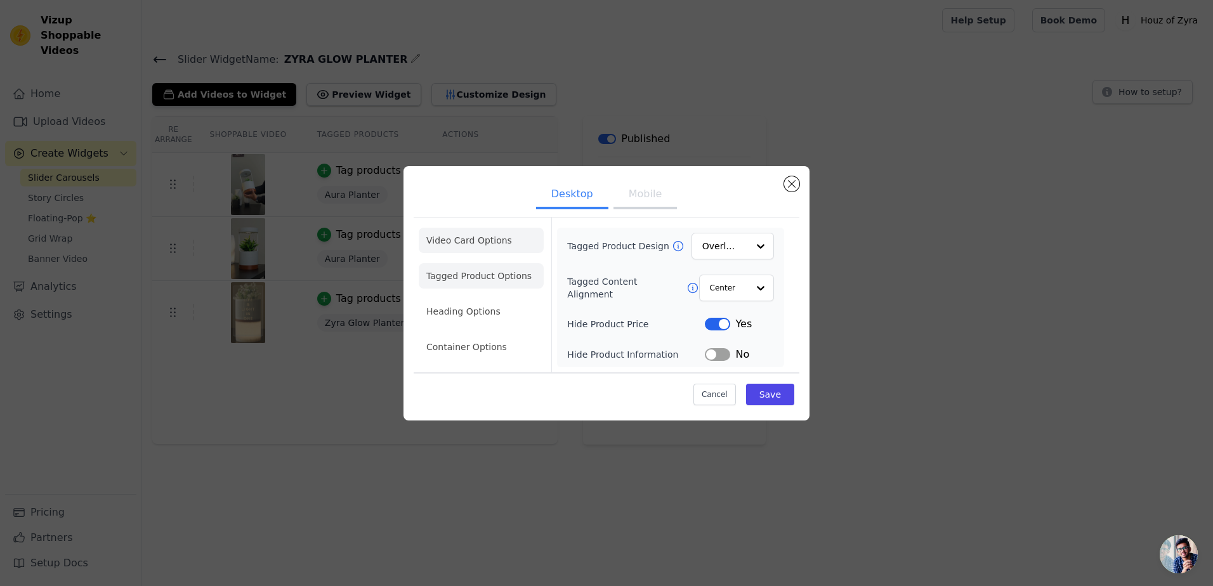
click at [486, 239] on li "Video Card Options" at bounding box center [481, 240] width 125 height 25
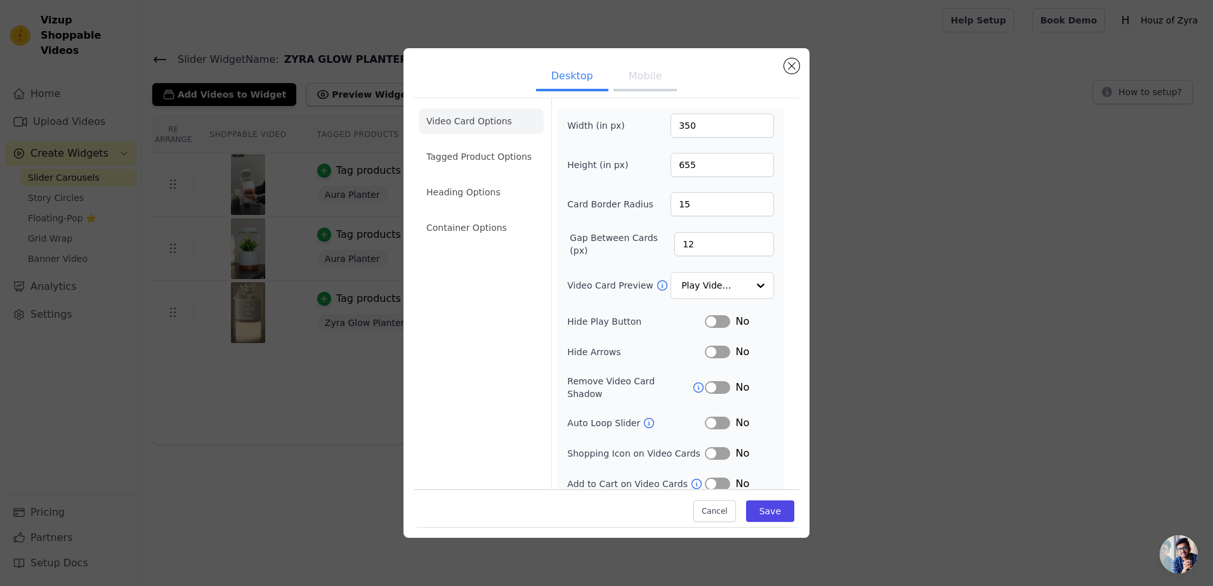
scroll to position [2, 0]
click at [772, 518] on button "Save" at bounding box center [770, 512] width 48 height 22
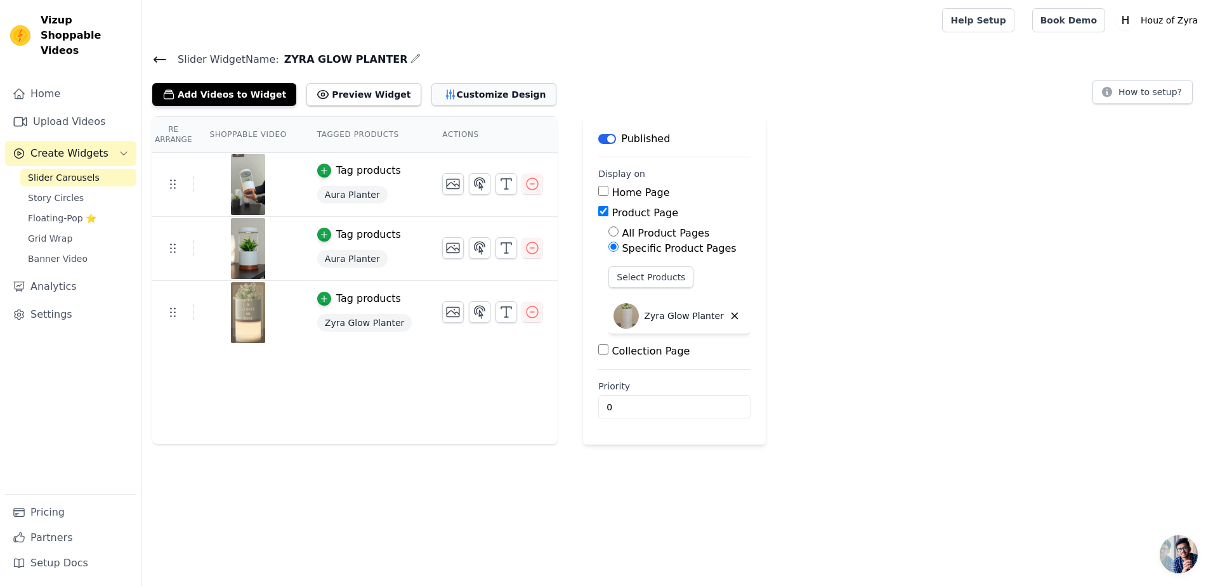
click at [438, 103] on button "Customize Design" at bounding box center [494, 94] width 125 height 23
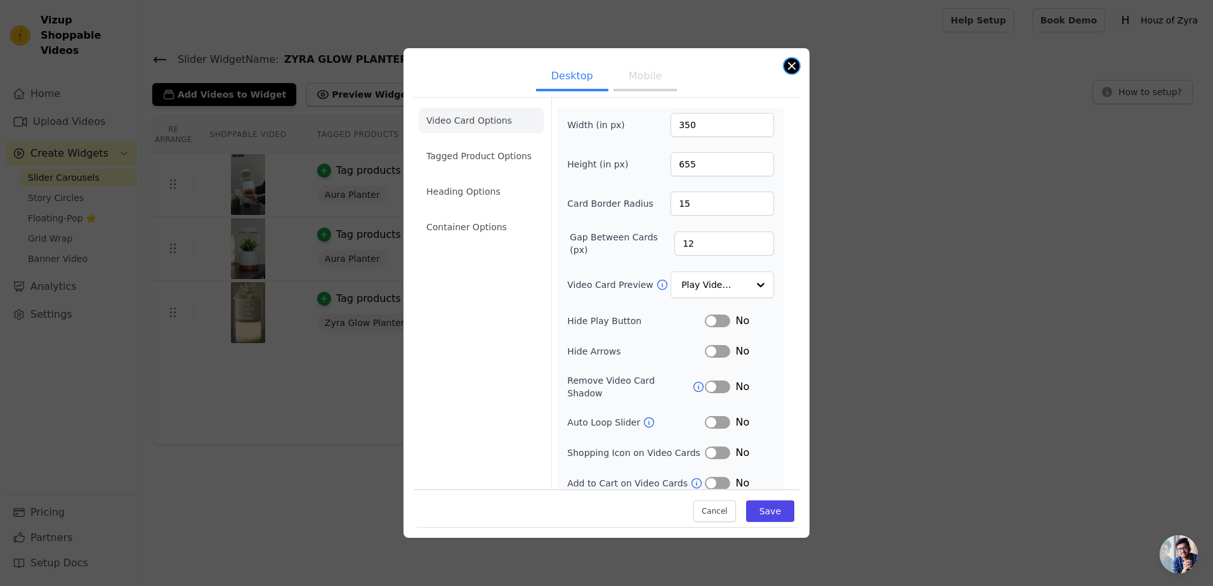
click at [787, 71] on button "Close modal" at bounding box center [791, 65] width 15 height 15
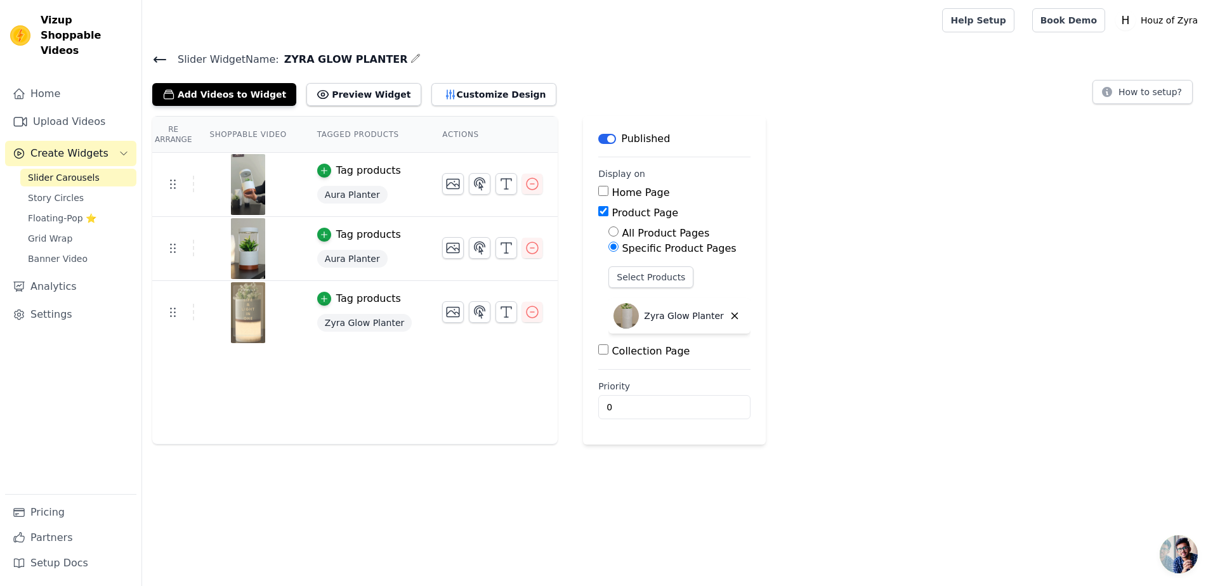
click at [57, 169] on link "Slider Carousels" at bounding box center [78, 178] width 116 height 18
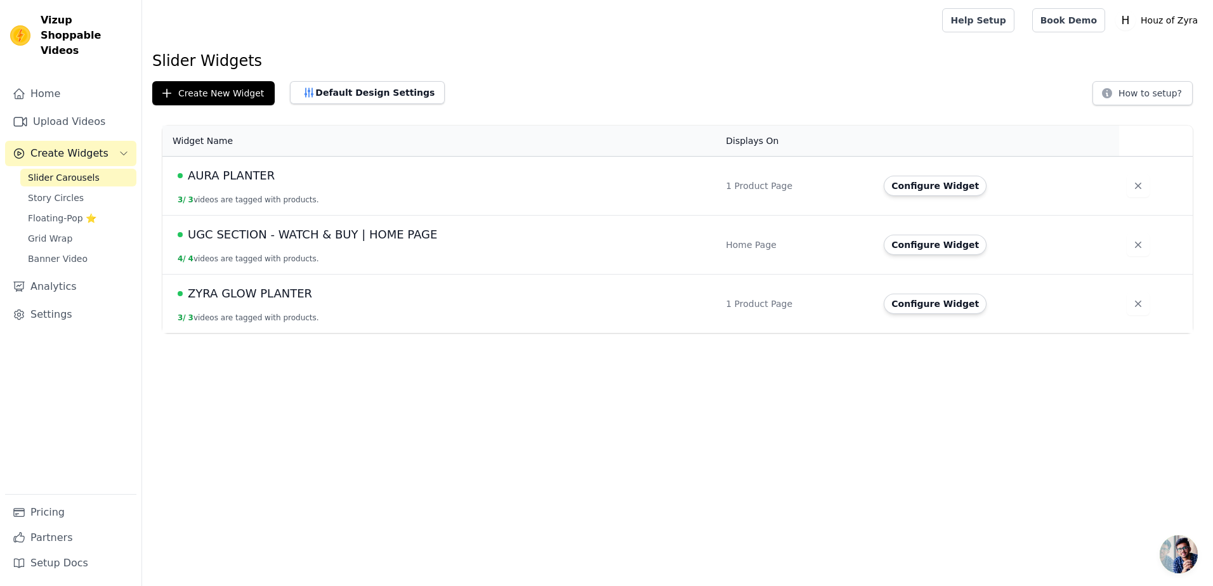
click at [218, 179] on span "AURA PLANTER" at bounding box center [231, 176] width 87 height 18
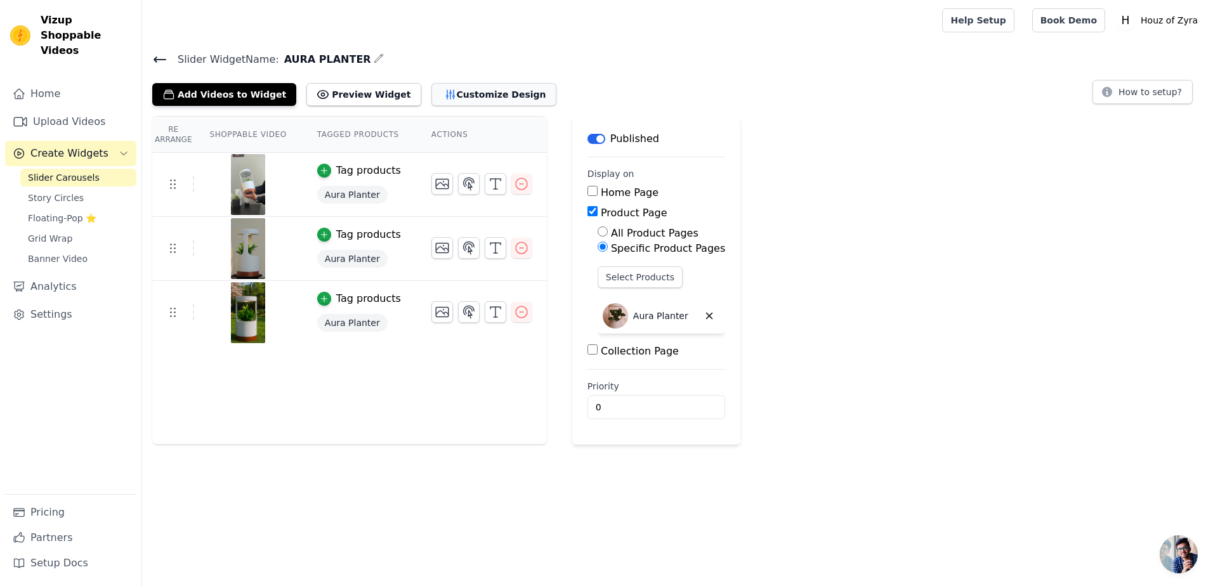
click at [455, 93] on button "Customize Design" at bounding box center [494, 94] width 125 height 23
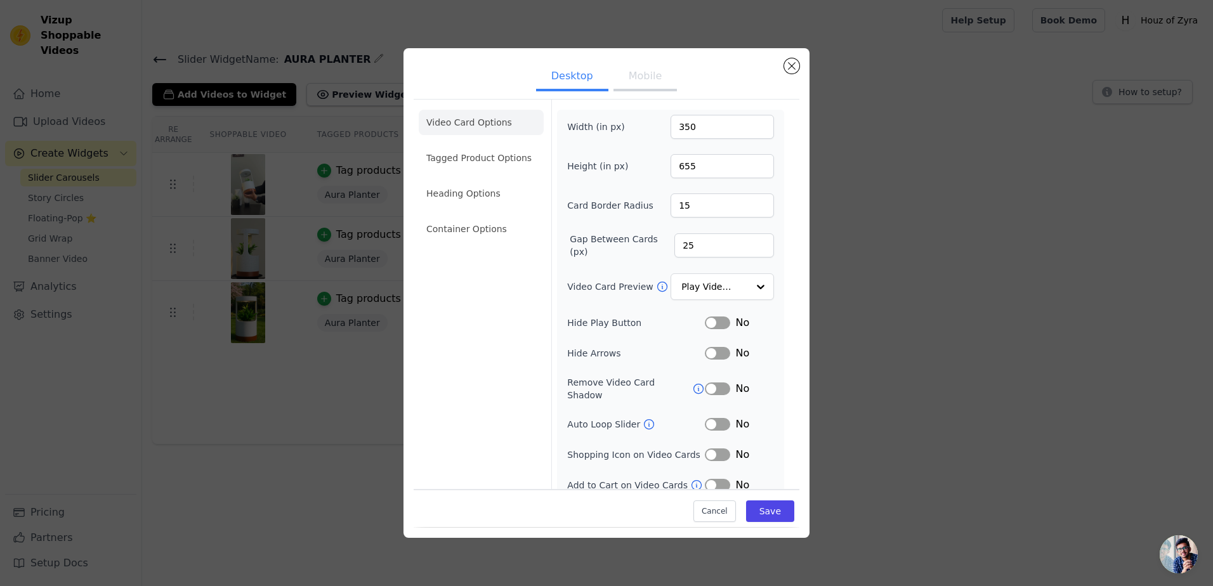
scroll to position [2, 0]
click at [462, 232] on li "Container Options" at bounding box center [481, 227] width 125 height 25
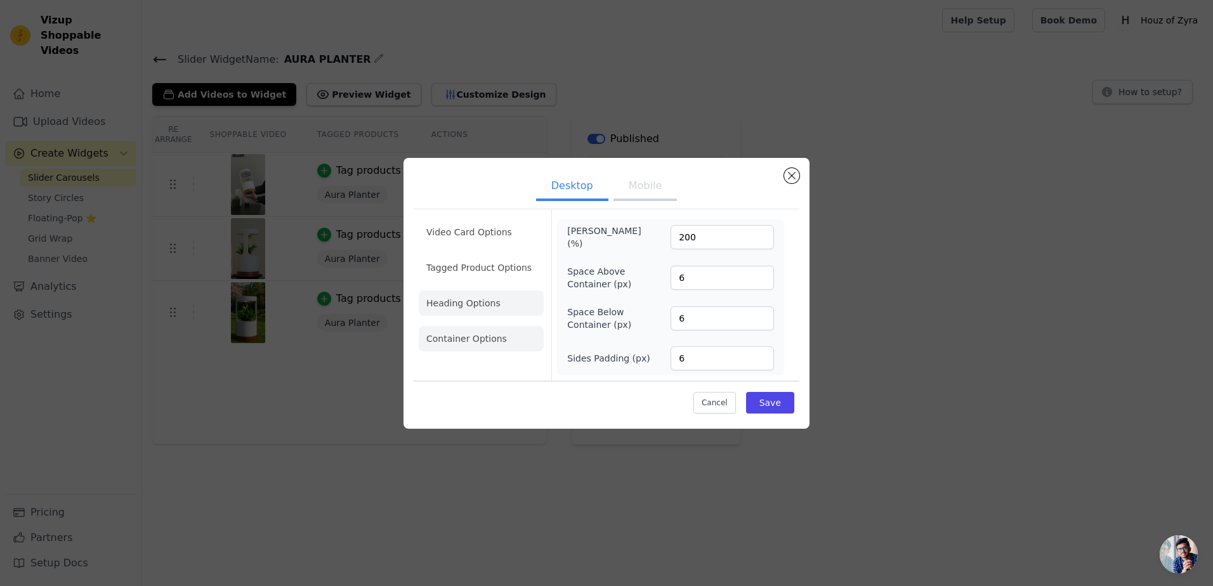
click at [503, 291] on li "Heading Options" at bounding box center [481, 303] width 125 height 25
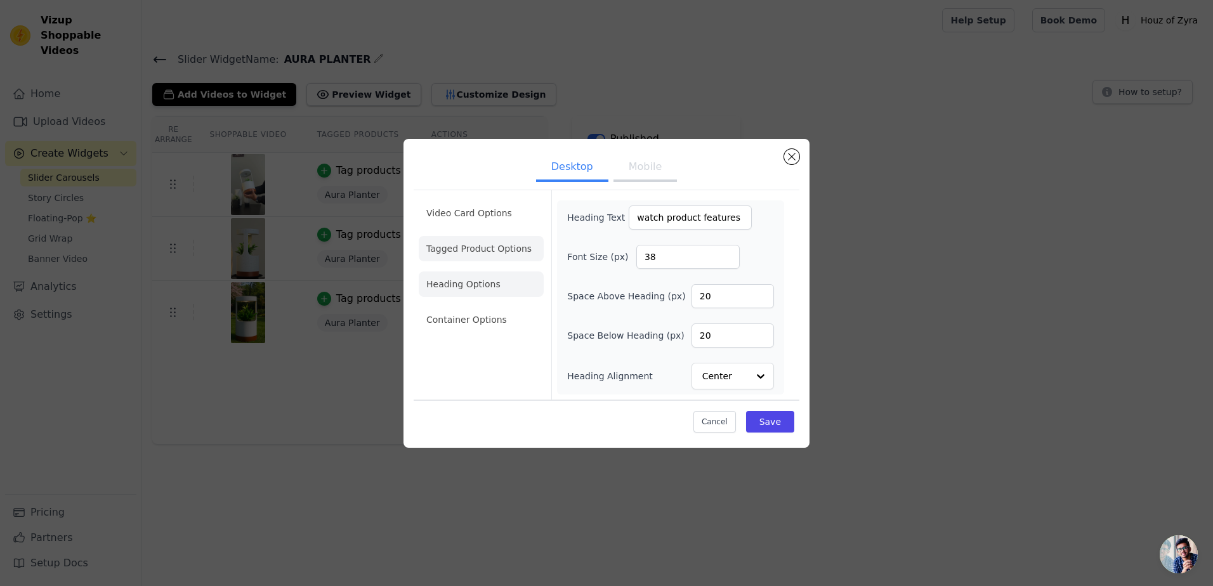
click at [491, 242] on li "Tagged Product Options" at bounding box center [481, 248] width 125 height 25
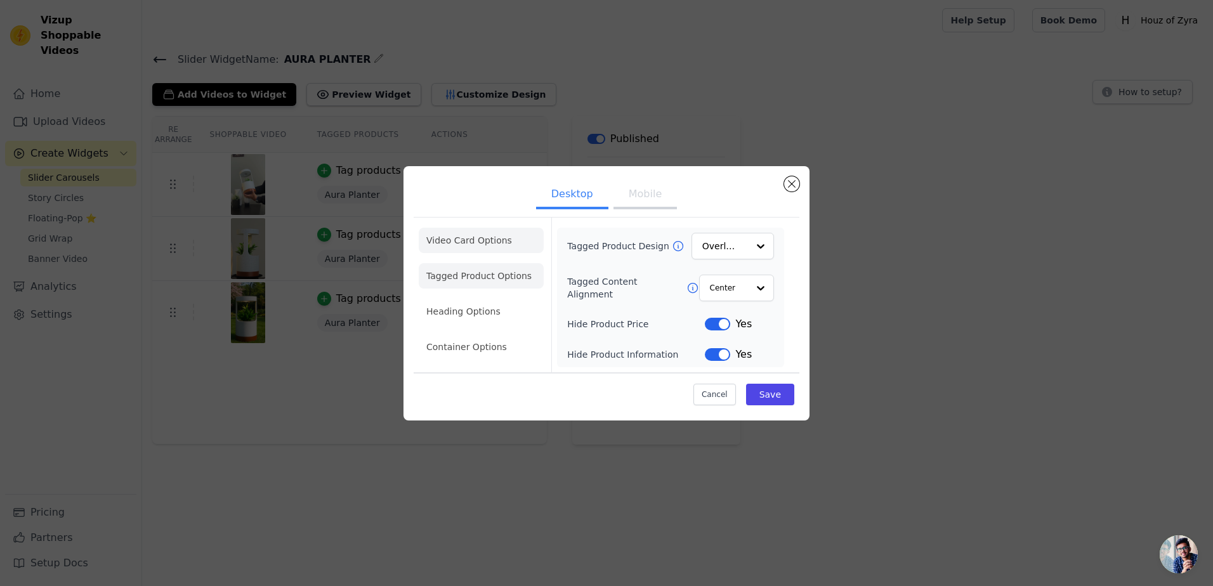
click at [478, 228] on li "Video Card Options" at bounding box center [481, 240] width 125 height 25
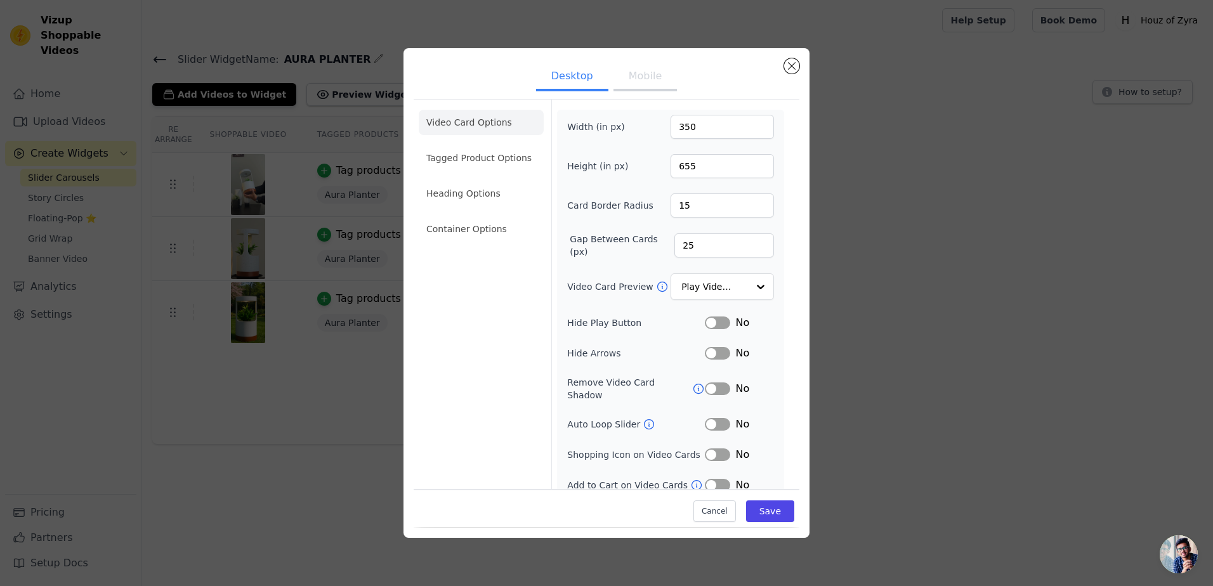
scroll to position [2, 0]
click at [638, 73] on button "Mobile" at bounding box center [645, 77] width 63 height 28
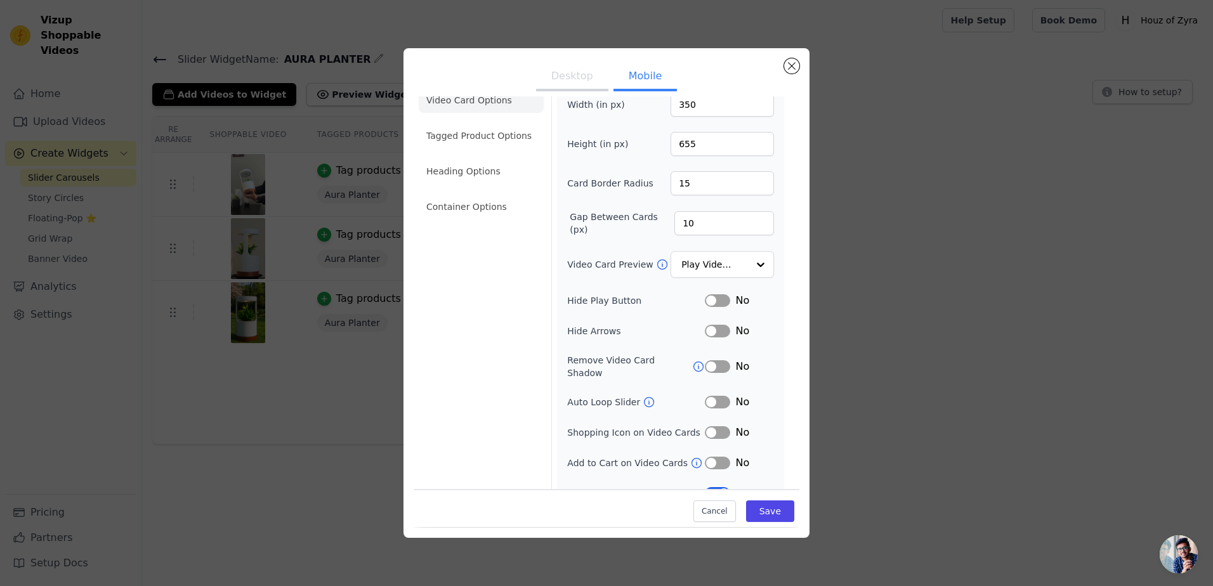
scroll to position [32, 0]
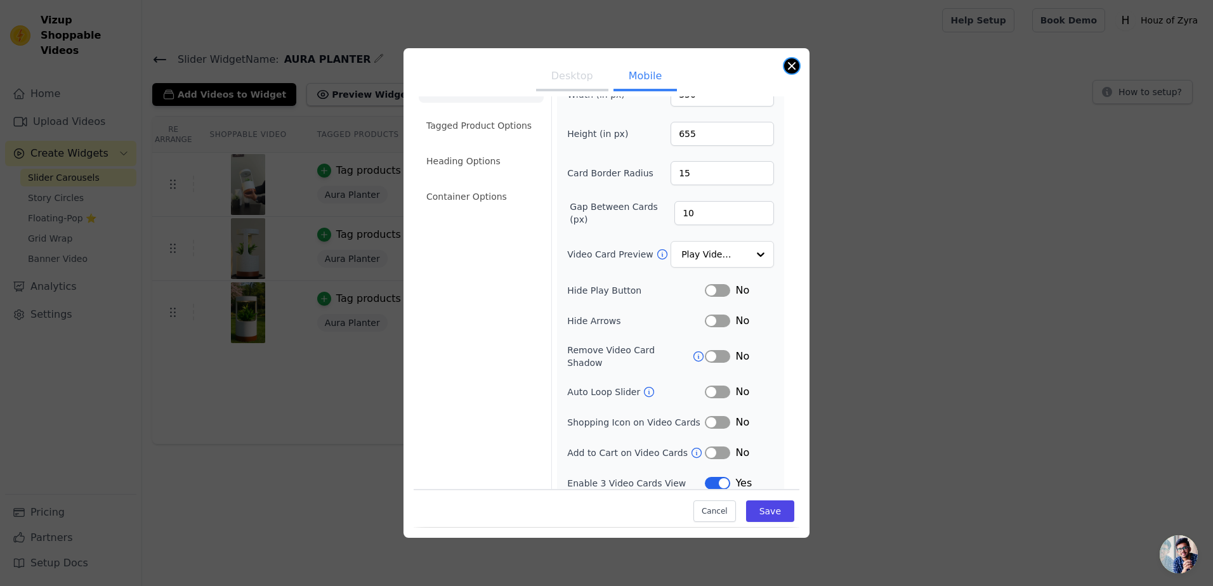
click at [791, 70] on button "Close modal" at bounding box center [791, 65] width 15 height 15
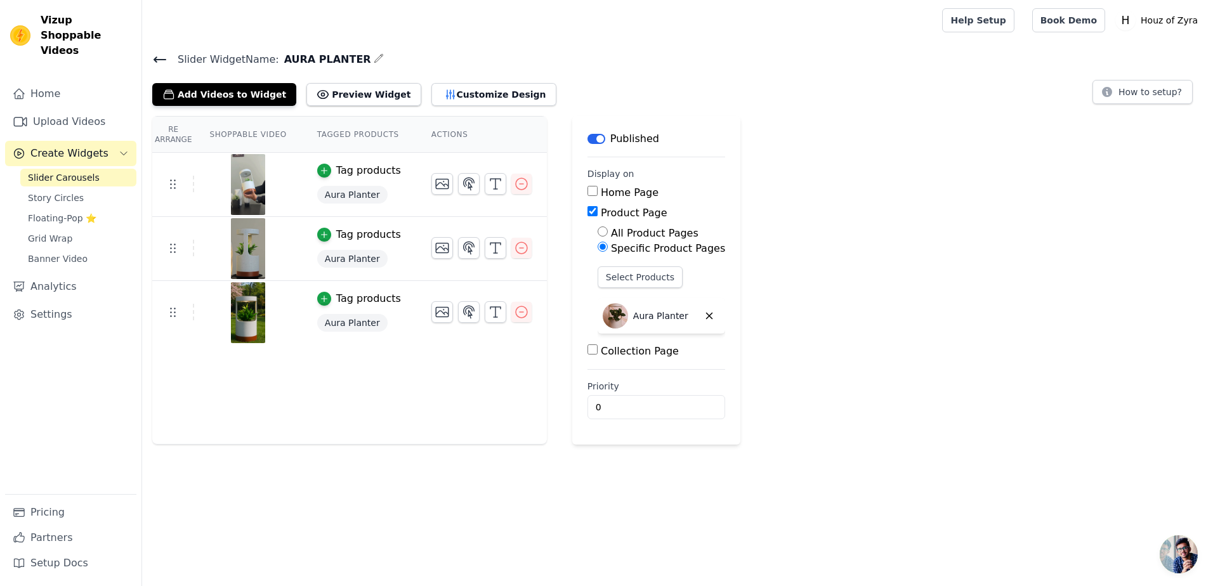
click at [70, 169] on link "Slider Carousels" at bounding box center [78, 178] width 116 height 18
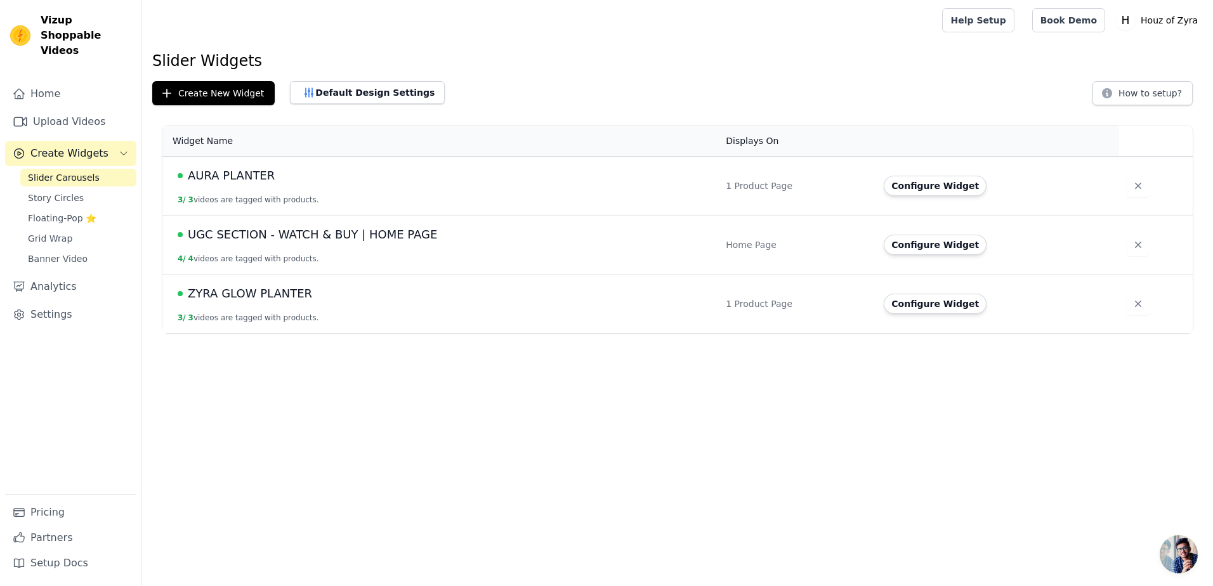
click at [242, 296] on span "ZYRA GLOW PLANTER" at bounding box center [250, 294] width 124 height 18
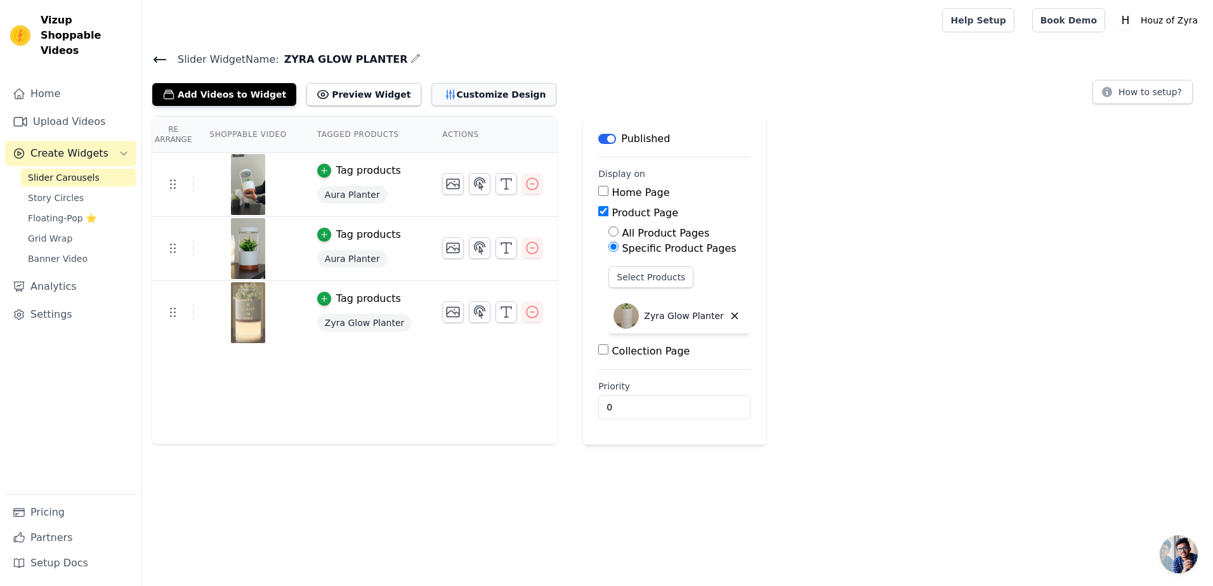
click at [467, 93] on button "Customize Design" at bounding box center [494, 94] width 125 height 23
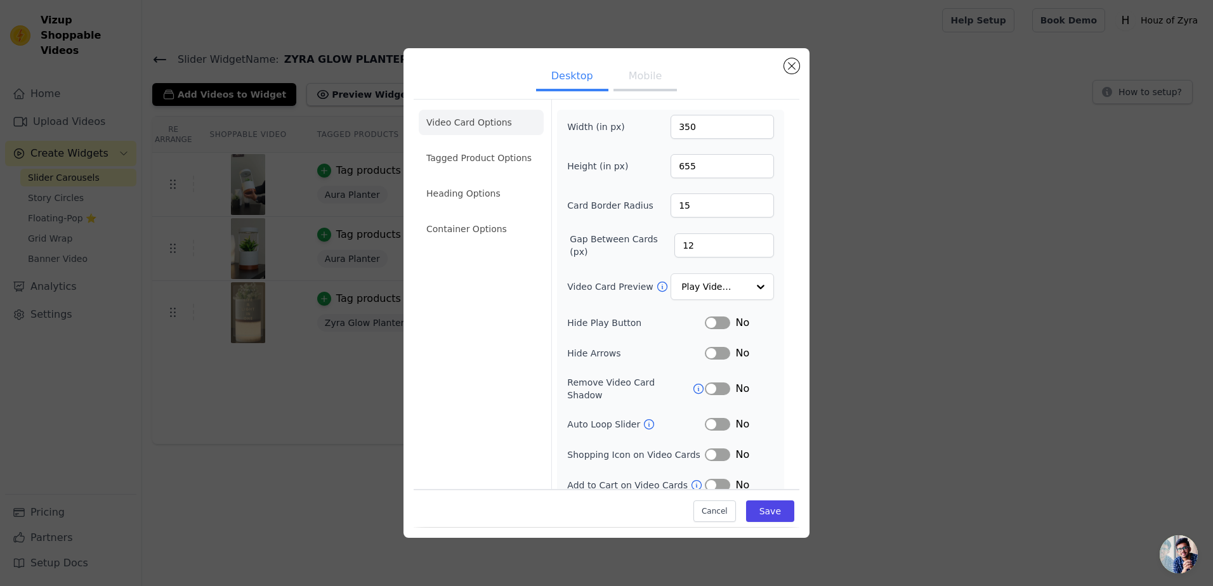
click at [647, 82] on button "Mobile" at bounding box center [645, 77] width 63 height 28
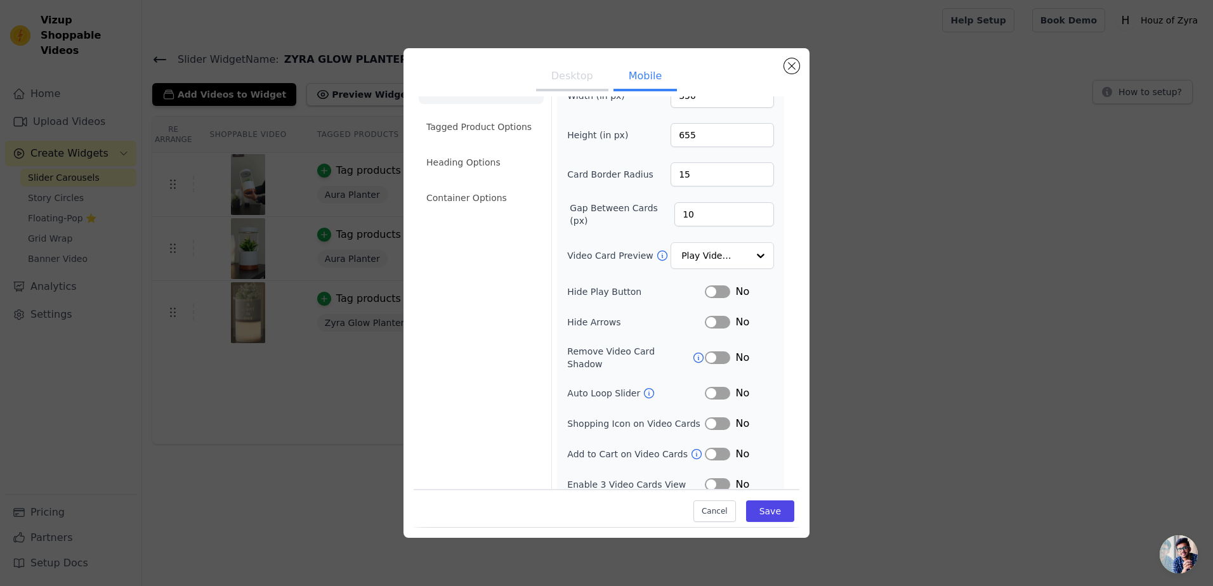
scroll to position [32, 0]
click at [705, 477] on button "Label" at bounding box center [717, 483] width 25 height 13
click at [758, 513] on button "Save" at bounding box center [770, 512] width 48 height 22
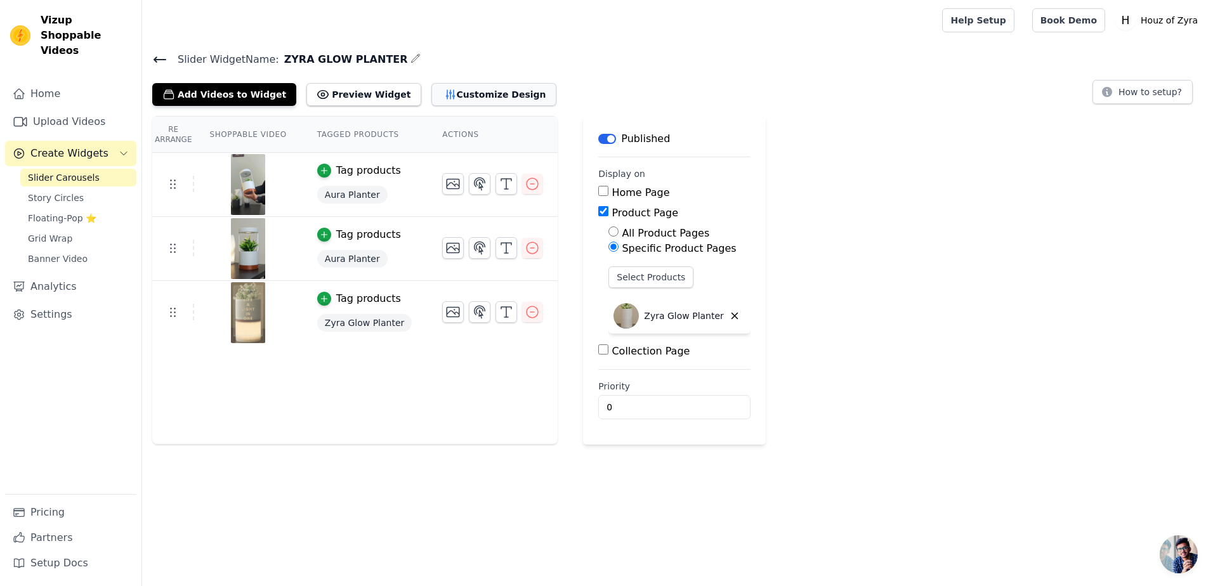
click at [444, 91] on icon "button" at bounding box center [450, 94] width 13 height 13
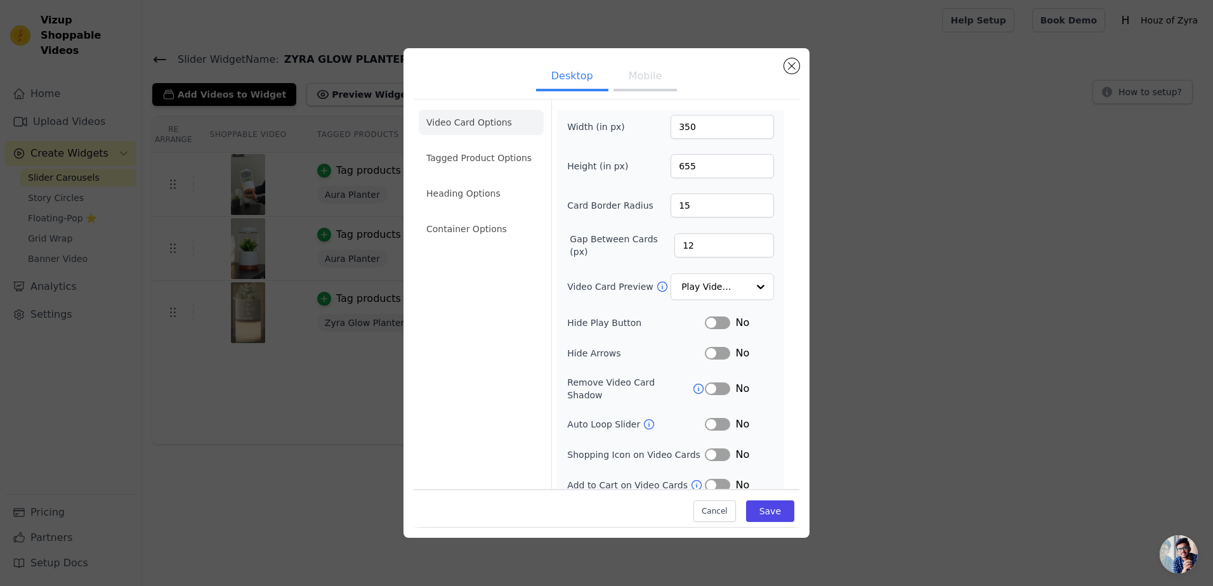
click at [639, 73] on button "Mobile" at bounding box center [645, 77] width 63 height 28
click at [437, 216] on li "Container Options" at bounding box center [481, 228] width 125 height 25
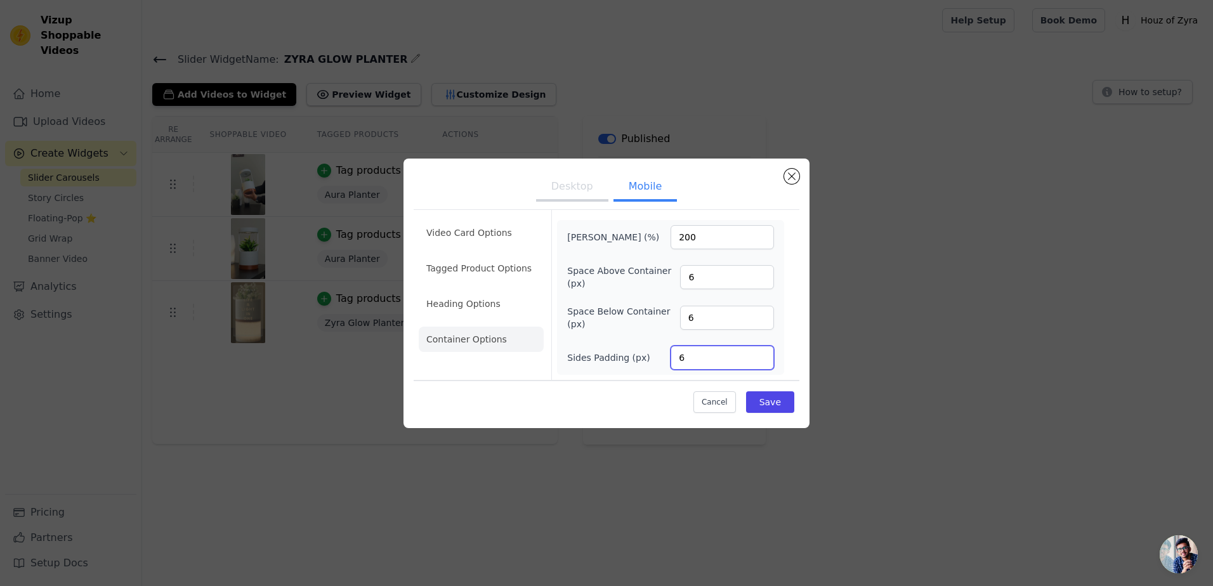
drag, startPoint x: 697, startPoint y: 360, endPoint x: 655, endPoint y: 366, distance: 42.3
click at [655, 366] on div "Sides Padding (px) 6" at bounding box center [670, 358] width 207 height 24
type input "0"
type input "2"
click at [771, 407] on button "Save" at bounding box center [770, 403] width 48 height 22
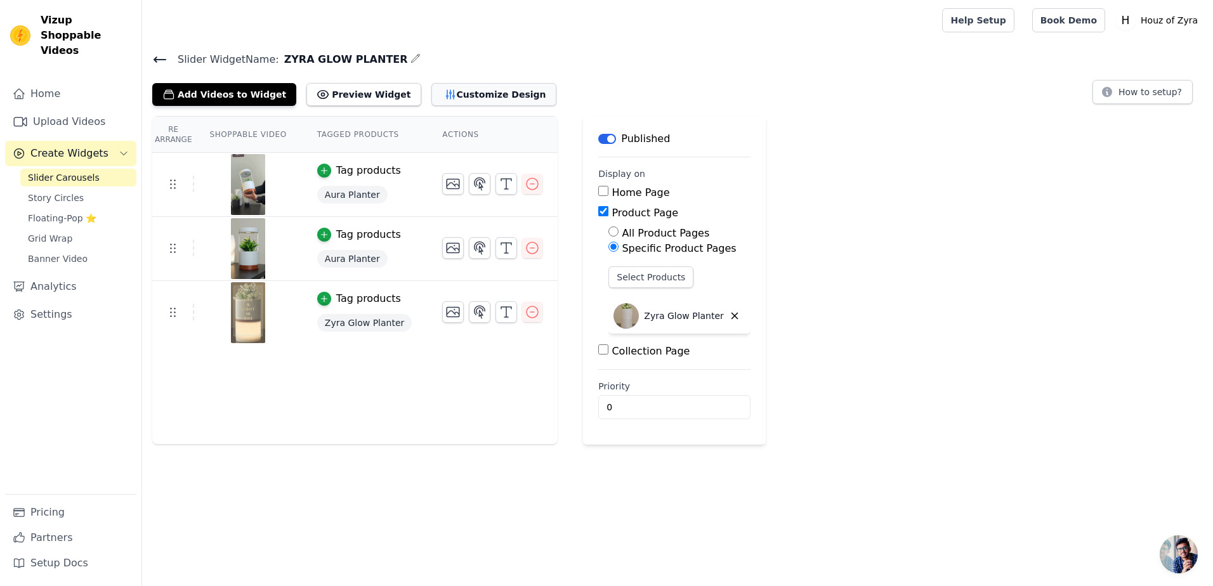
click at [456, 96] on button "Customize Design" at bounding box center [494, 94] width 125 height 23
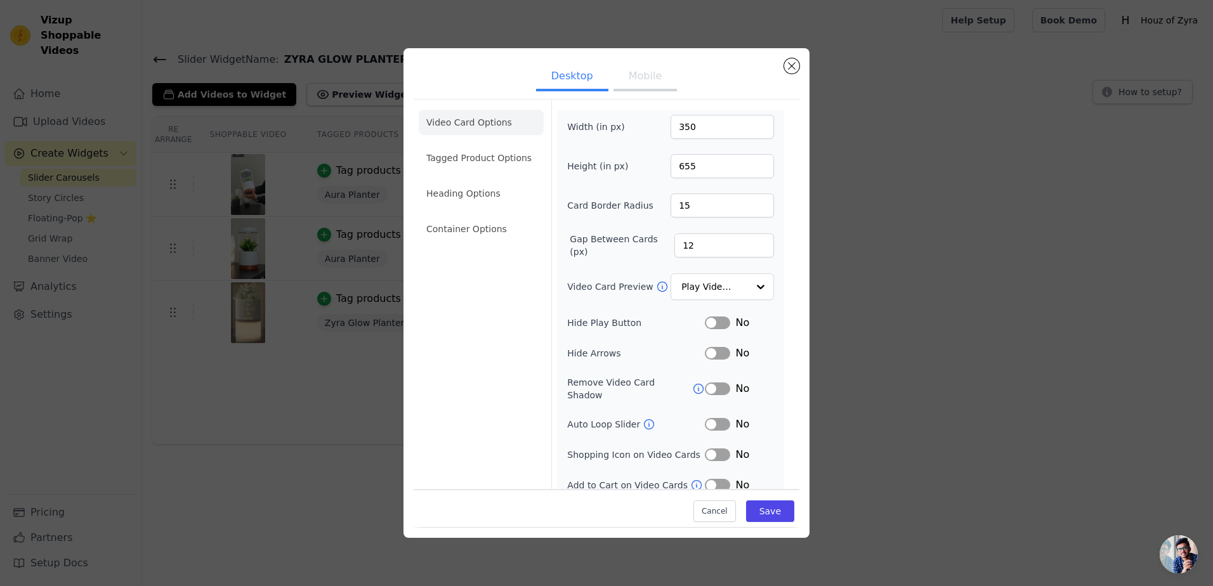
click at [629, 81] on button "Mobile" at bounding box center [645, 77] width 63 height 28
click at [577, 84] on button "Desktop" at bounding box center [572, 77] width 72 height 28
click at [476, 199] on li "Heading Options" at bounding box center [481, 193] width 125 height 25
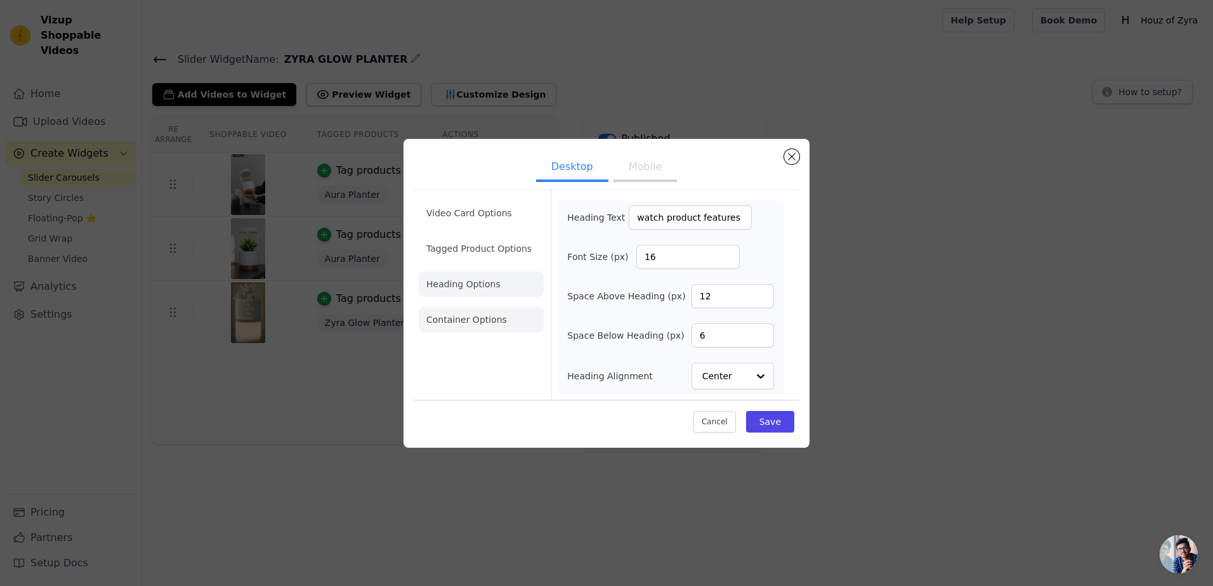
click at [479, 316] on li "Container Options" at bounding box center [481, 319] width 125 height 25
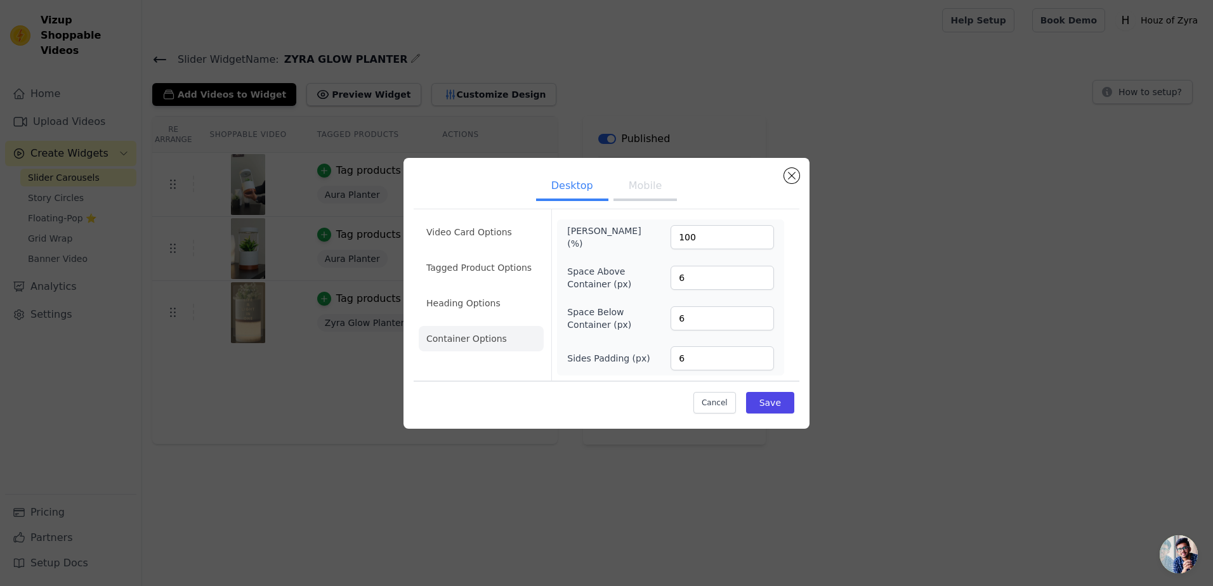
click at [661, 183] on button "Mobile" at bounding box center [645, 187] width 63 height 28
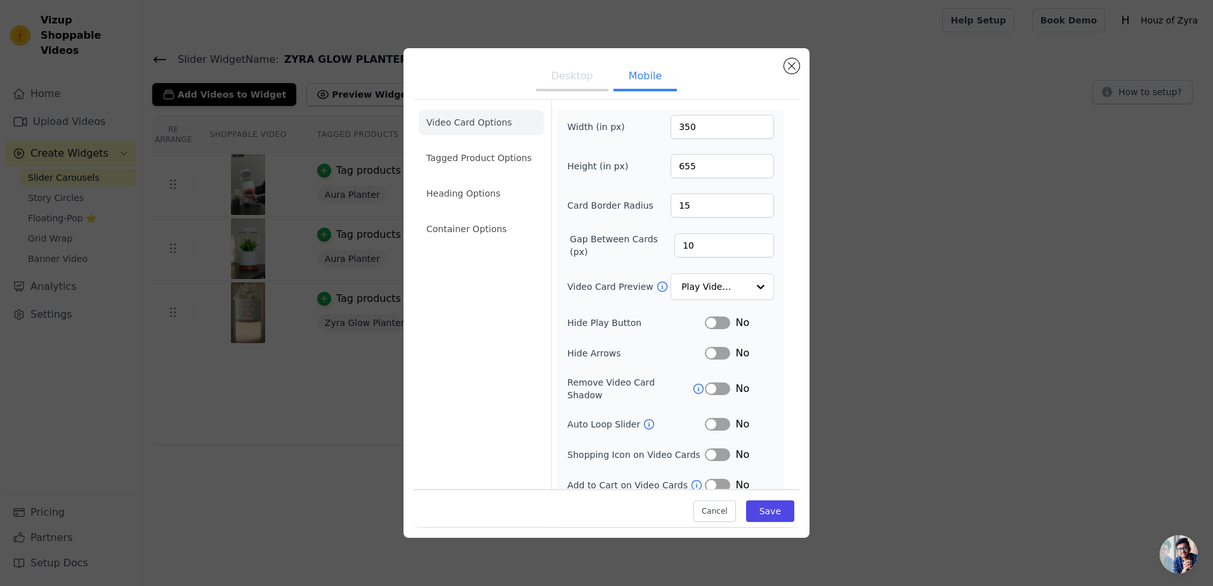
click at [484, 245] on ul "Video Card Options Tagged Product Options Heading Options Container Options" at bounding box center [481, 176] width 125 height 142
click at [473, 227] on li "Container Options" at bounding box center [481, 228] width 125 height 25
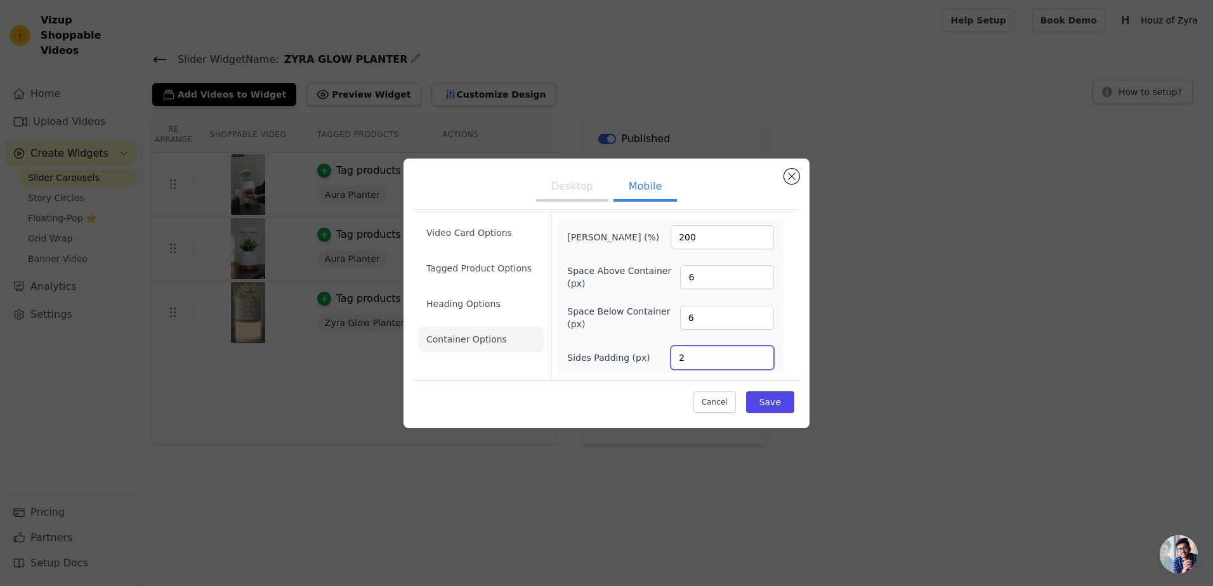
drag, startPoint x: 702, startPoint y: 359, endPoint x: 657, endPoint y: 362, distance: 44.5
click at [657, 362] on div "Sides Padding (px) 2" at bounding box center [670, 358] width 207 height 24
type input "10"
click at [772, 401] on button "Save" at bounding box center [770, 403] width 48 height 22
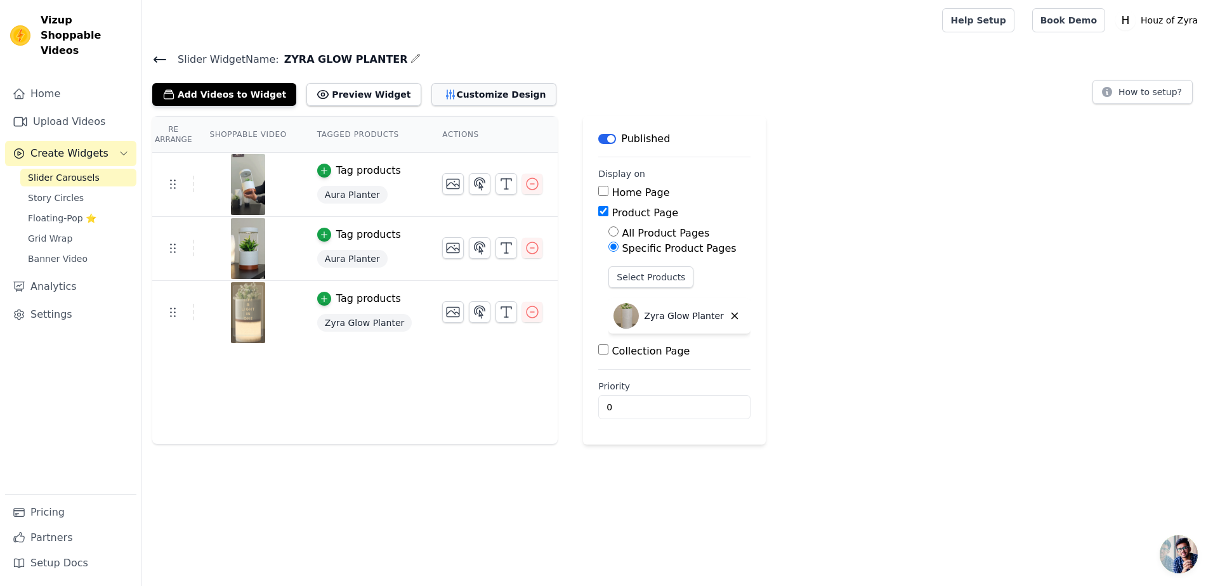
click at [476, 90] on button "Customize Design" at bounding box center [494, 94] width 125 height 23
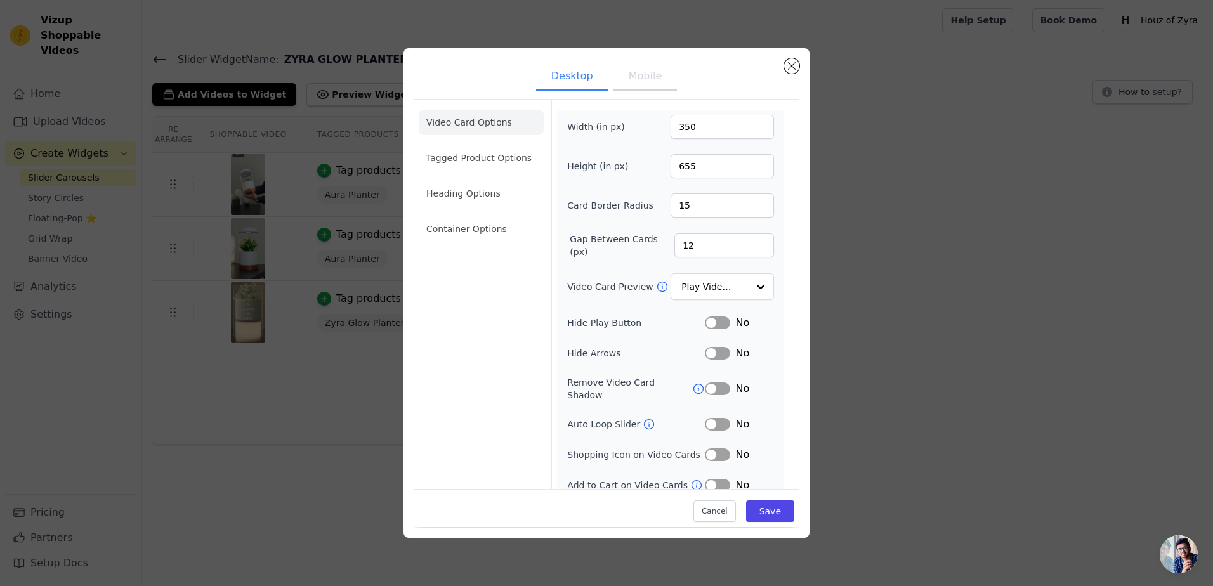
click at [624, 74] on button "Mobile" at bounding box center [645, 77] width 63 height 28
drag, startPoint x: 704, startPoint y: 169, endPoint x: 650, endPoint y: 172, distance: 54.0
click at [650, 172] on div "Height (in px) 655" at bounding box center [670, 166] width 207 height 24
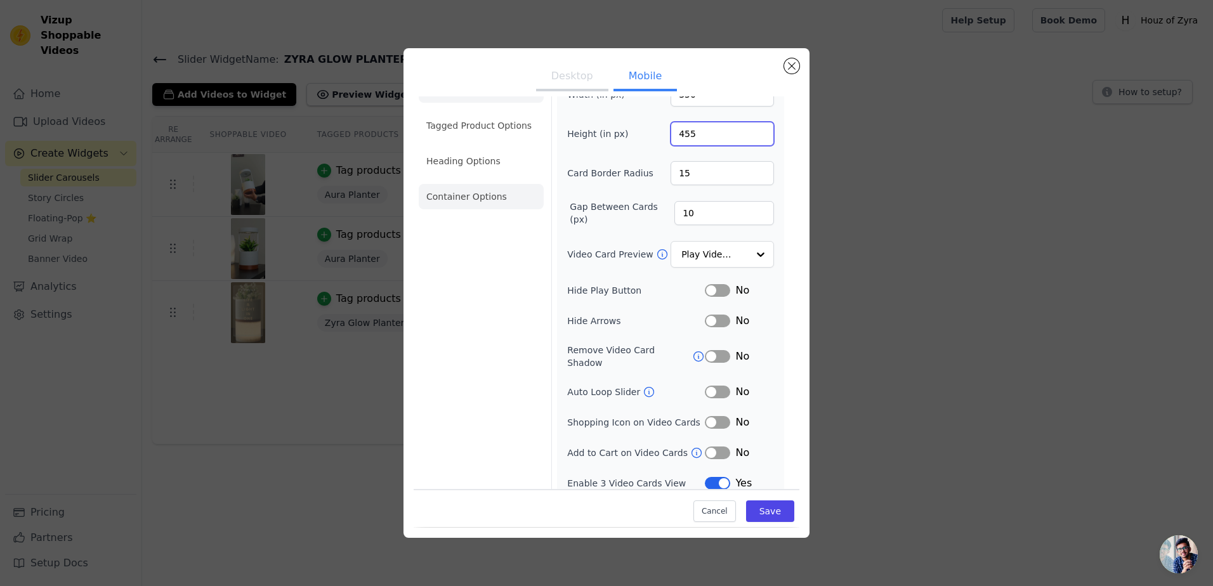
type input "455"
click at [465, 188] on li "Container Options" at bounding box center [481, 196] width 125 height 25
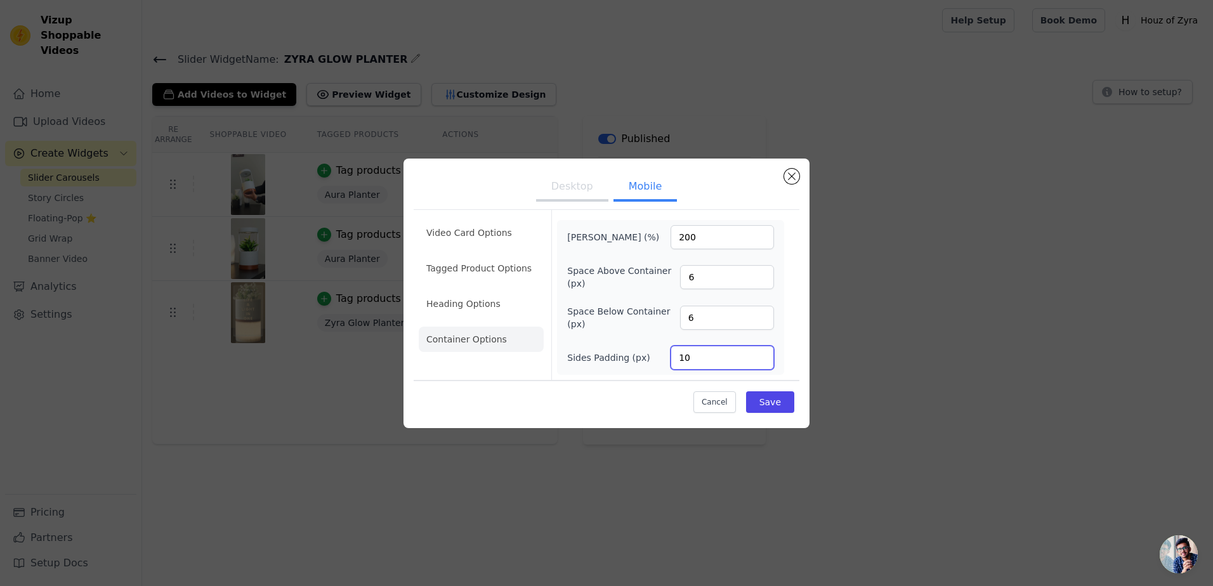
drag, startPoint x: 696, startPoint y: 356, endPoint x: 656, endPoint y: 358, distance: 40.0
click at [656, 358] on div "Sides Padding (px) 10" at bounding box center [670, 358] width 207 height 24
type input "6"
click at [788, 402] on button "Save" at bounding box center [770, 403] width 48 height 22
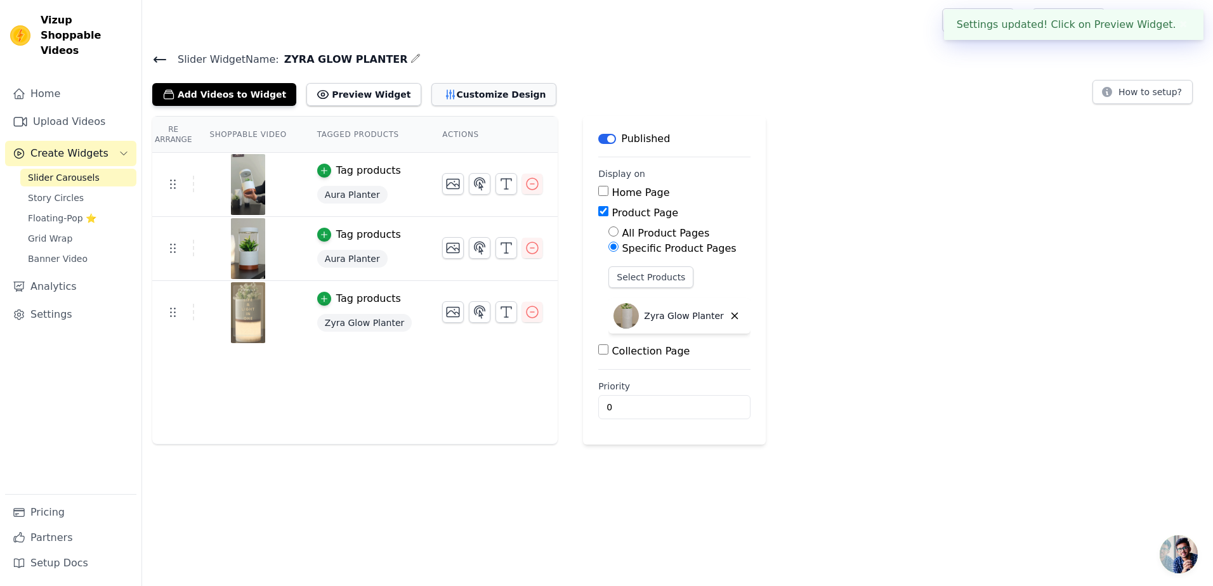
click at [466, 85] on button "Customize Design" at bounding box center [494, 94] width 125 height 23
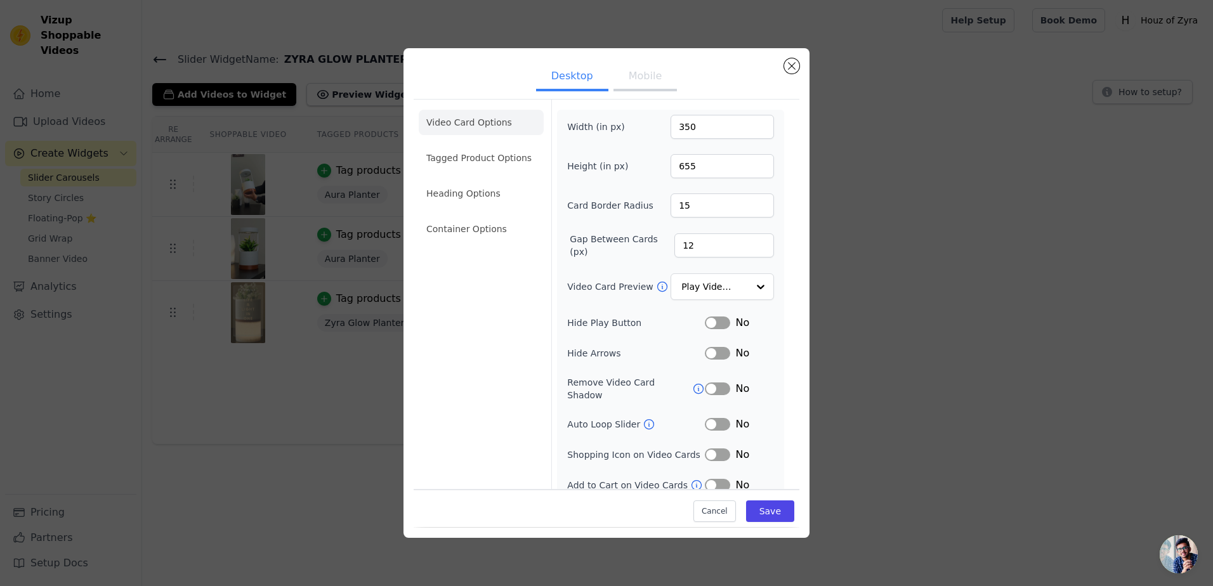
click at [640, 73] on button "Mobile" at bounding box center [645, 77] width 63 height 28
drag, startPoint x: 695, startPoint y: 124, endPoint x: 659, endPoint y: 131, distance: 36.3
click at [659, 131] on div "Width (in px) 350" at bounding box center [670, 127] width 207 height 24
type input "400"
click at [762, 505] on button "Save" at bounding box center [770, 512] width 48 height 22
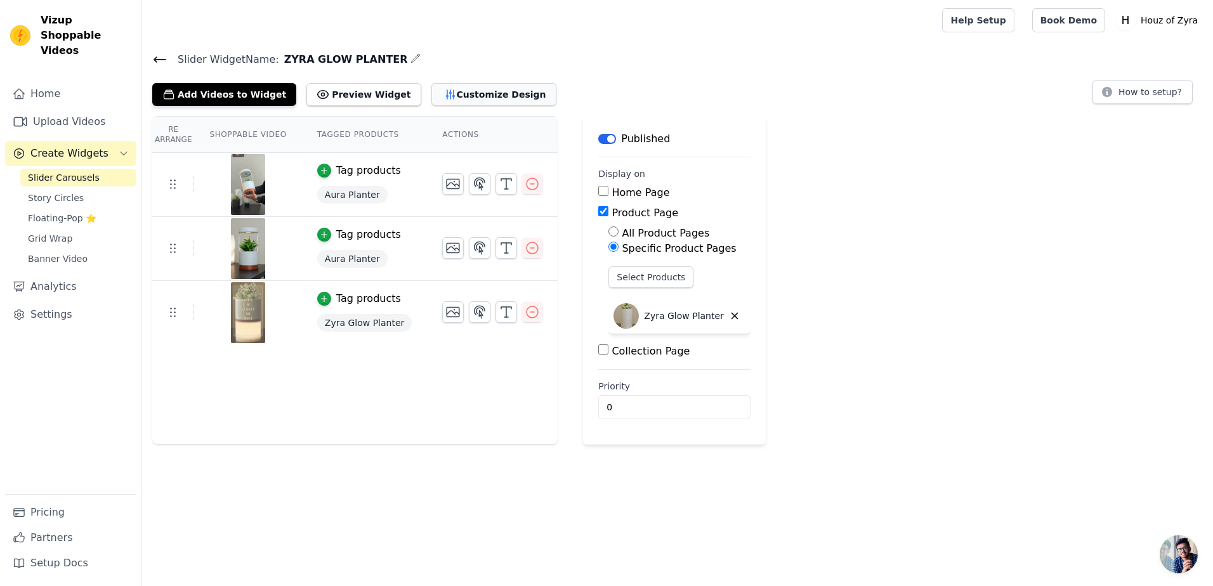
click at [466, 83] on button "Customize Design" at bounding box center [494, 94] width 125 height 23
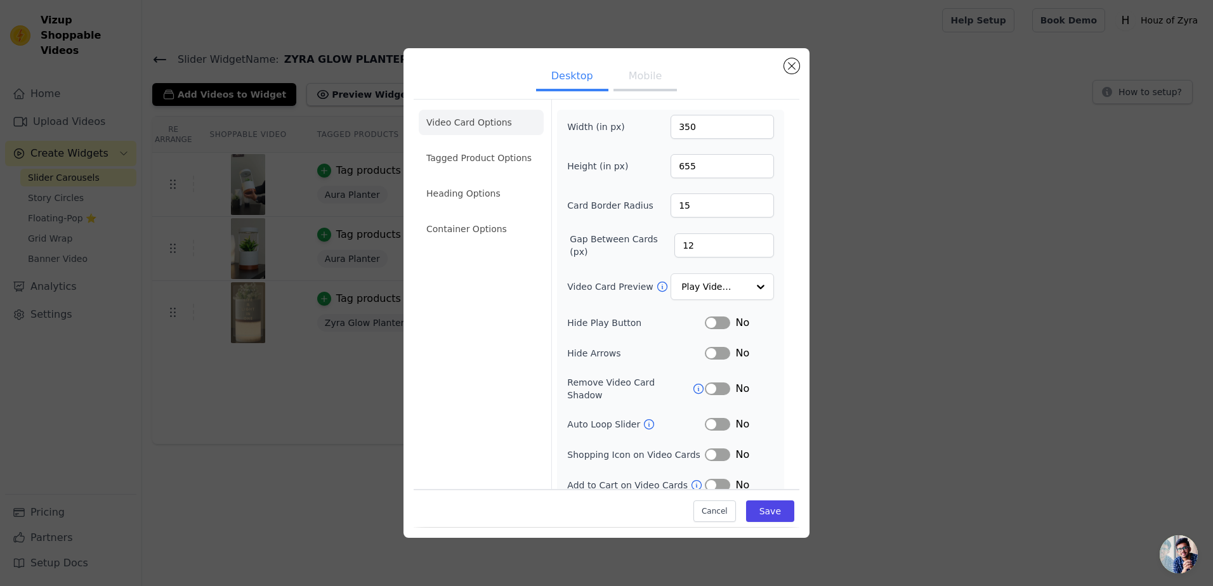
click at [633, 74] on button "Mobile" at bounding box center [645, 77] width 63 height 28
drag, startPoint x: 689, startPoint y: 122, endPoint x: 648, endPoint y: 123, distance: 41.3
click at [648, 123] on div "Width (in px) 400" at bounding box center [670, 127] width 207 height 24
type input "375"
click at [773, 515] on button "Save" at bounding box center [770, 512] width 48 height 22
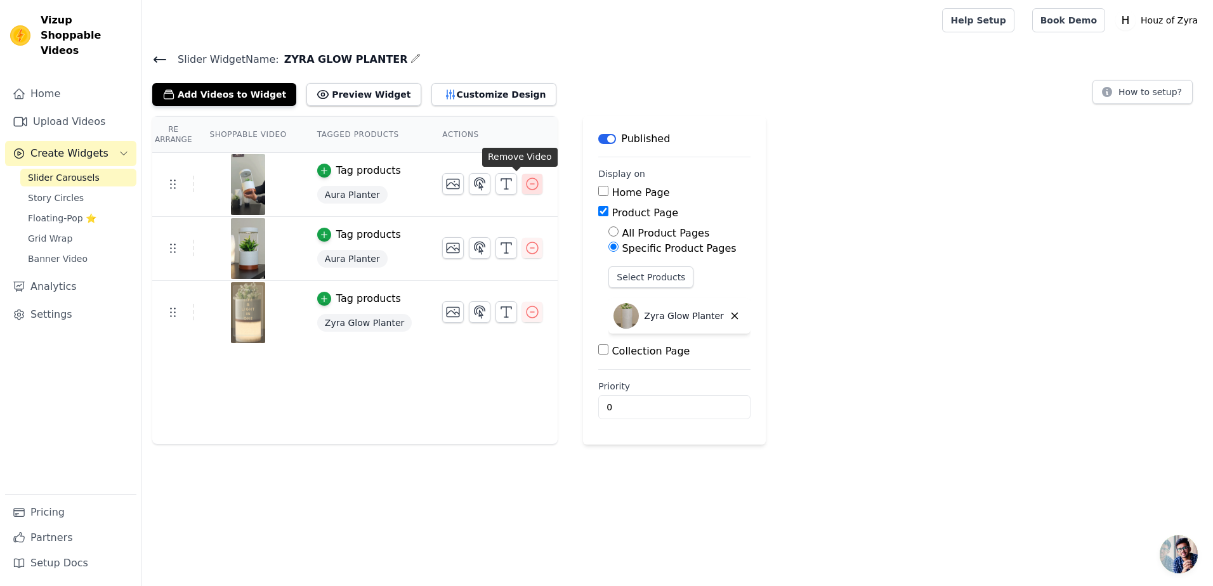
click at [522, 192] on button "button" at bounding box center [532, 184] width 20 height 20
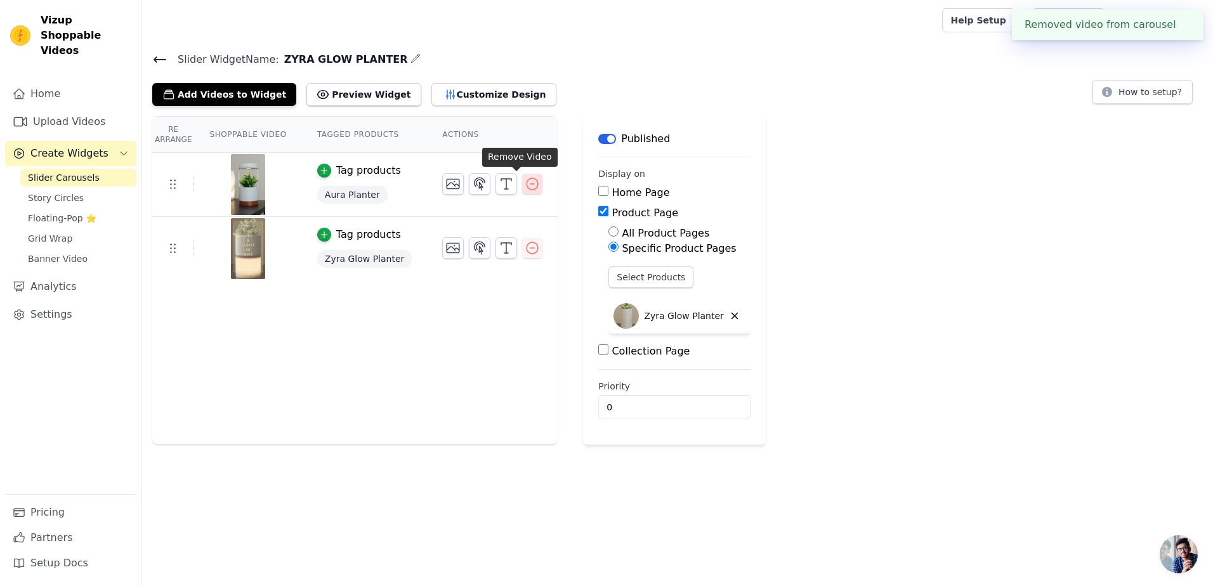
click at [525, 183] on icon "button" at bounding box center [532, 183] width 15 height 15
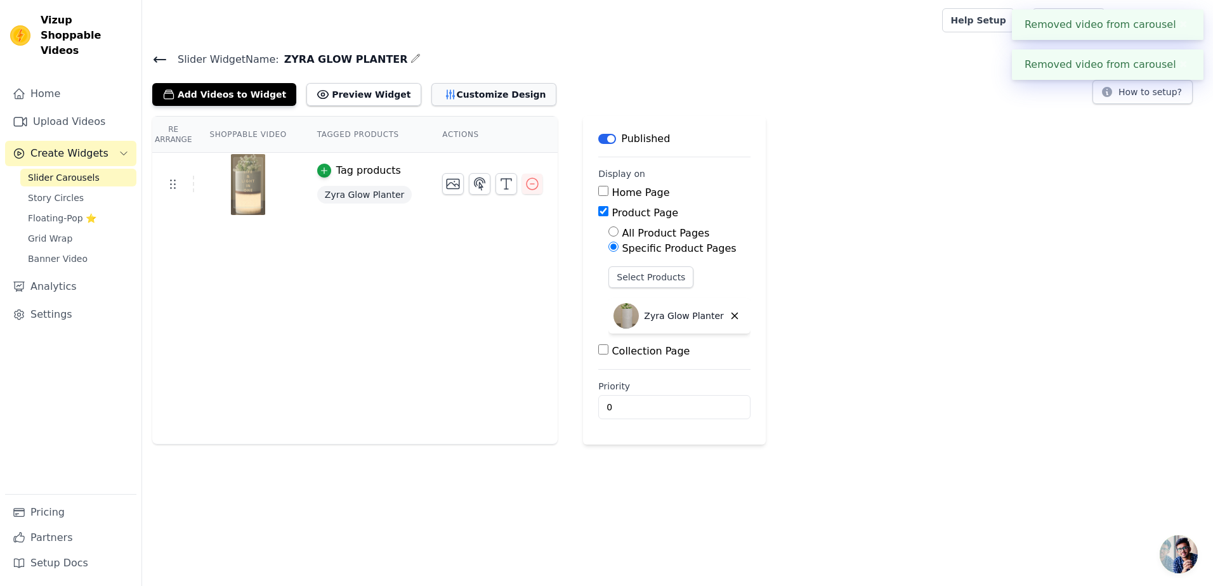
click at [451, 93] on button "Customize Design" at bounding box center [494, 94] width 125 height 23
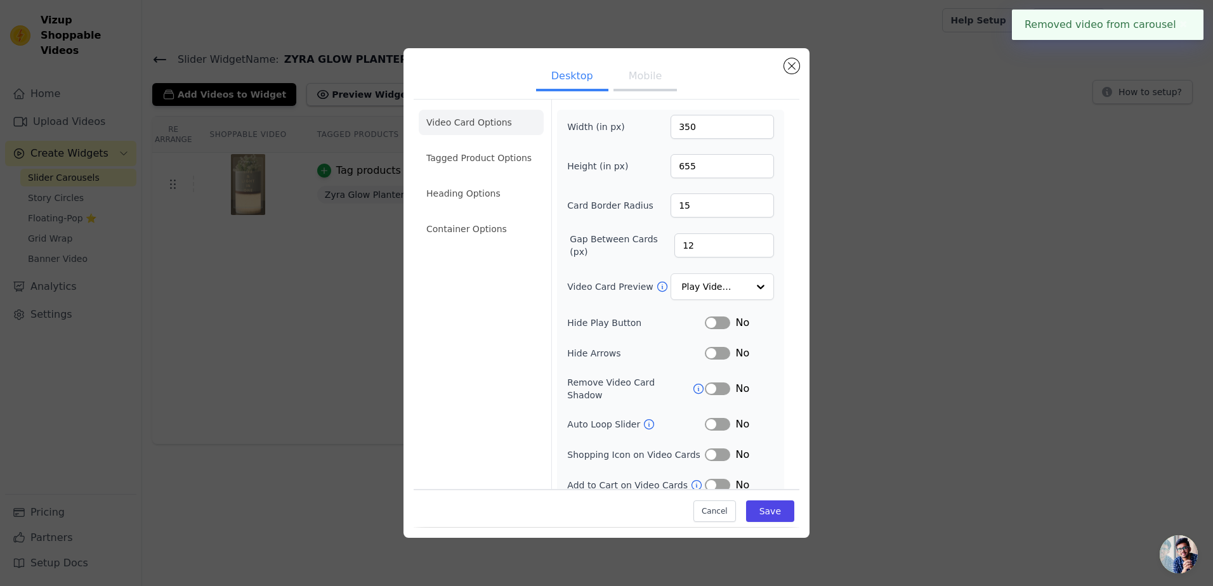
click at [637, 81] on button "Mobile" at bounding box center [645, 77] width 63 height 28
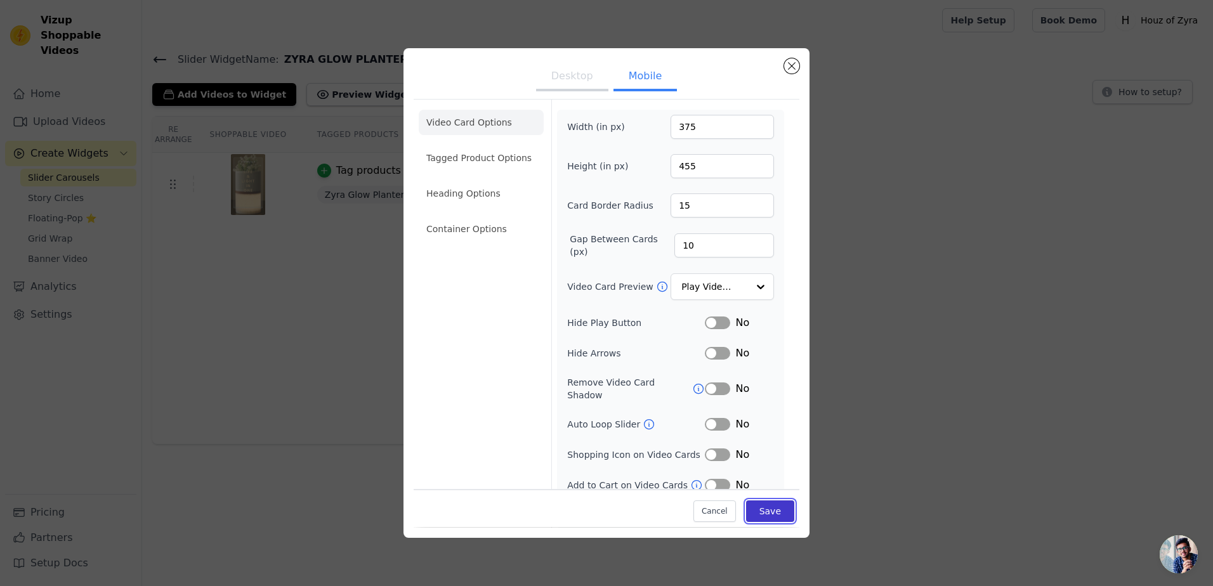
click at [772, 512] on button "Save" at bounding box center [770, 512] width 48 height 22
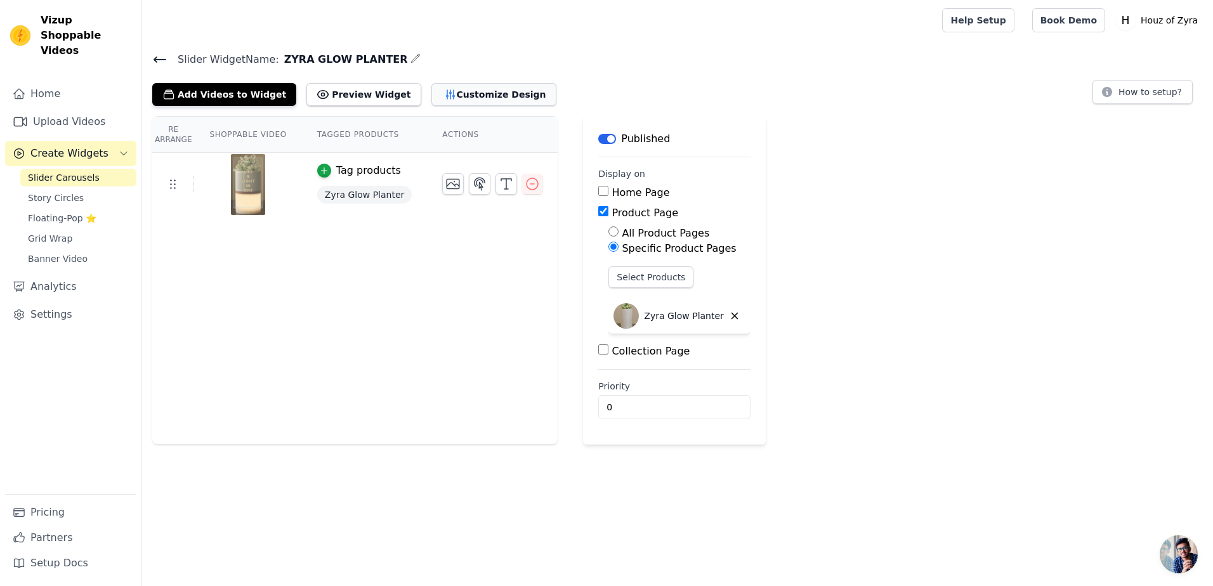
click at [455, 95] on button "Customize Design" at bounding box center [494, 94] width 125 height 23
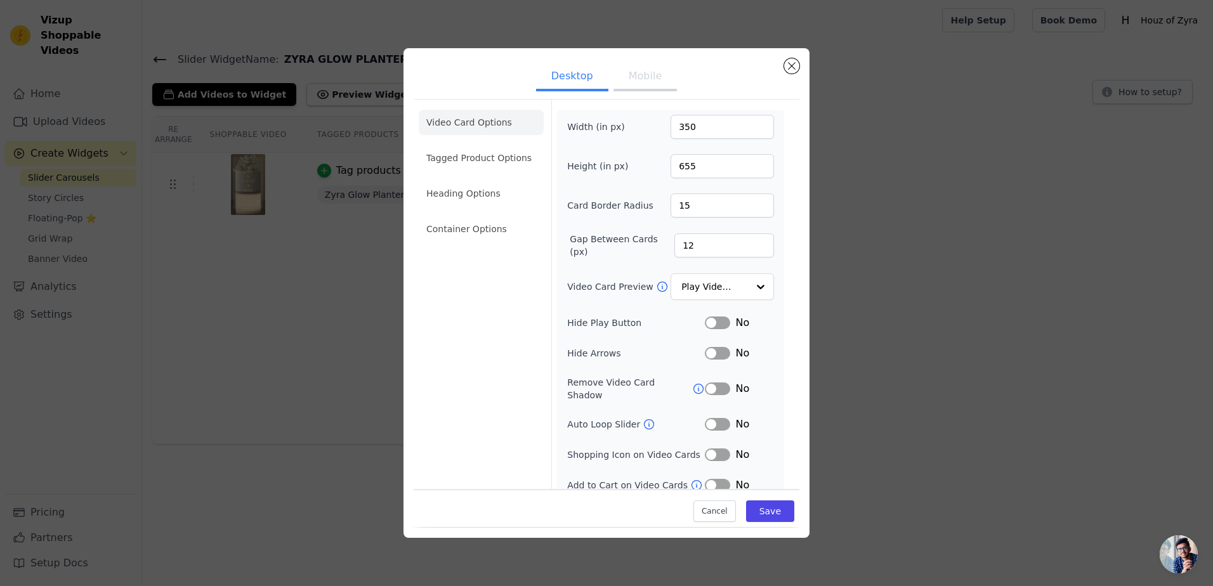
click at [633, 83] on button "Mobile" at bounding box center [645, 77] width 63 height 28
drag, startPoint x: 696, startPoint y: 124, endPoint x: 652, endPoint y: 129, distance: 44.1
click at [652, 129] on div "Width (in px) 375" at bounding box center [670, 127] width 207 height 24
type input "400"
drag, startPoint x: 706, startPoint y: 164, endPoint x: 647, endPoint y: 173, distance: 60.4
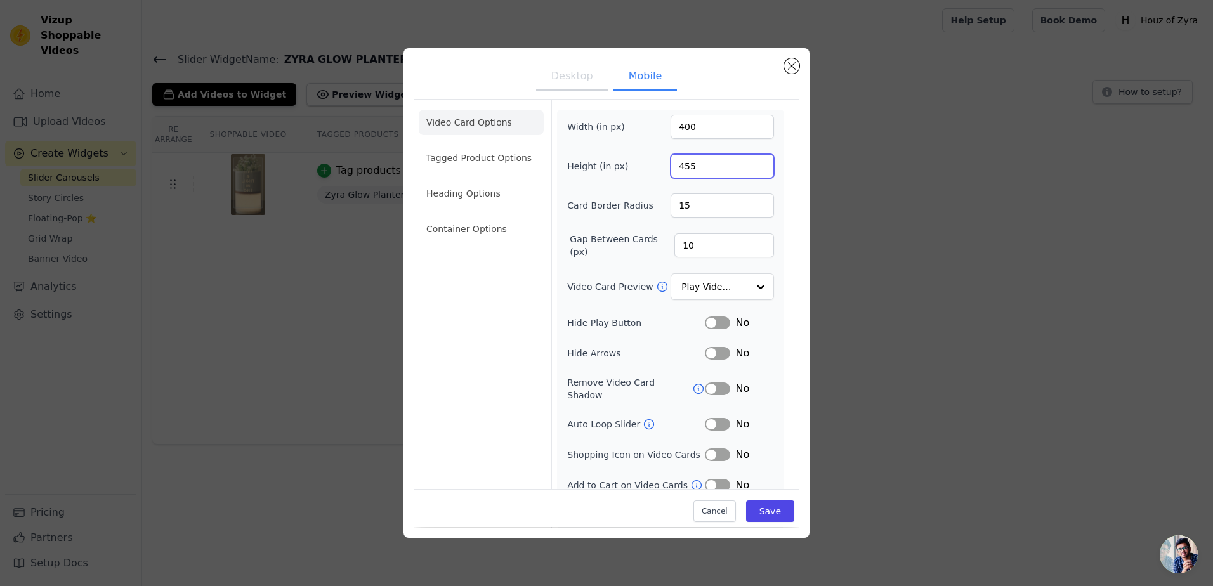
click at [647, 173] on div "Height (in px) 455" at bounding box center [670, 166] width 207 height 24
type input "655"
click at [763, 517] on button "Save" at bounding box center [770, 512] width 48 height 22
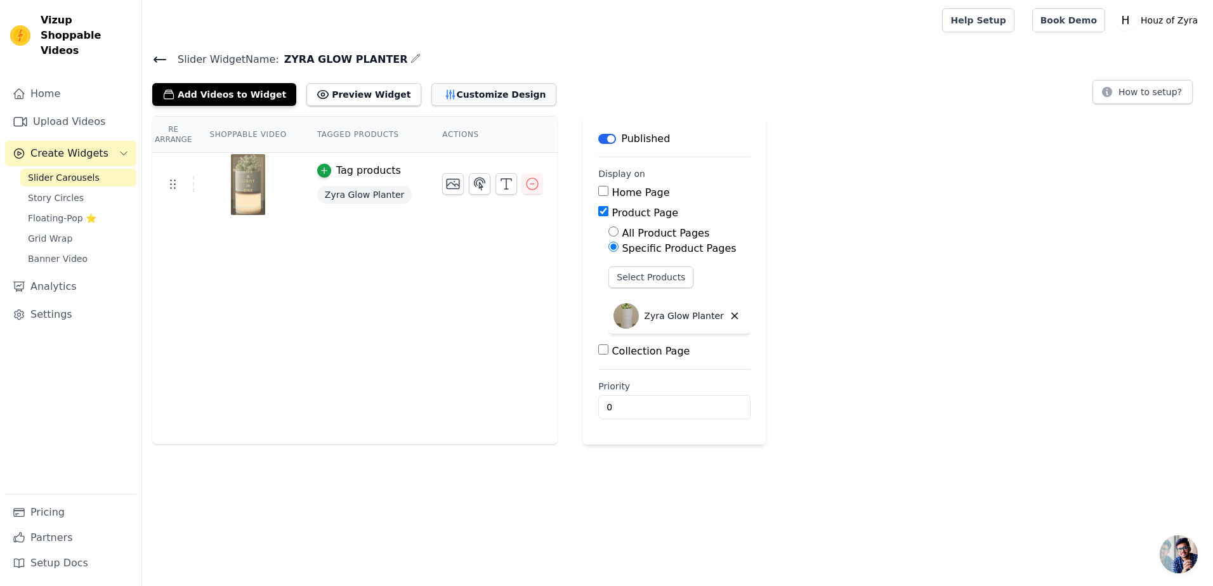
click at [445, 97] on button "Customize Design" at bounding box center [494, 94] width 125 height 23
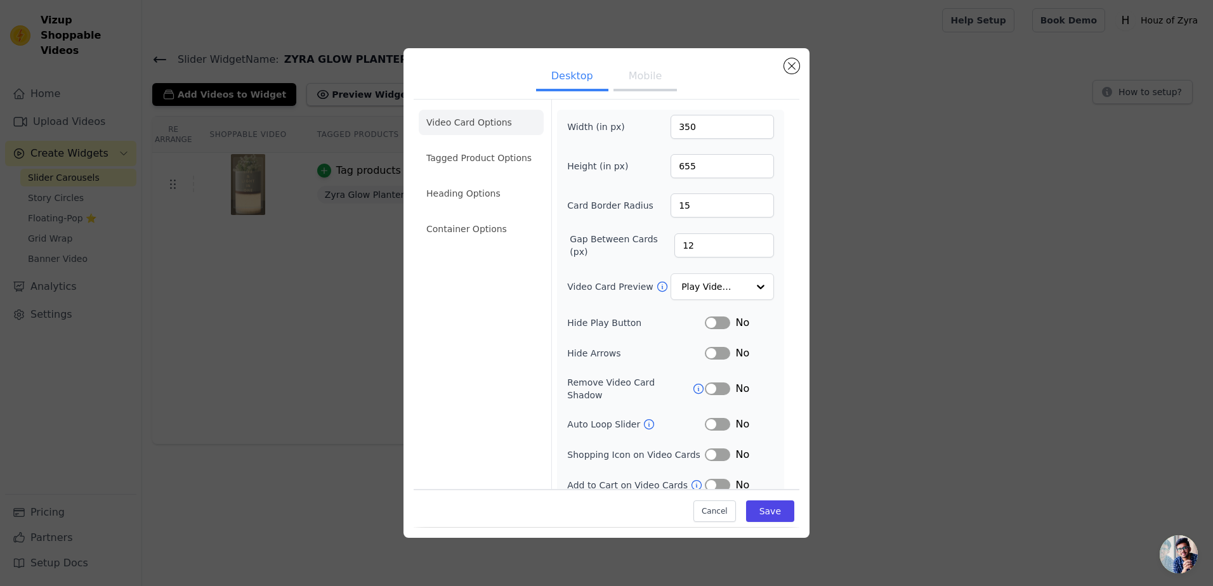
click at [647, 86] on button "Mobile" at bounding box center [645, 77] width 63 height 28
click at [591, 79] on button "Desktop" at bounding box center [572, 77] width 72 height 28
click at [650, 76] on button "Mobile" at bounding box center [645, 77] width 63 height 28
drag, startPoint x: 708, startPoint y: 128, endPoint x: 581, endPoint y: 131, distance: 127.6
click at [581, 131] on div "Width (in px) 400" at bounding box center [670, 127] width 207 height 24
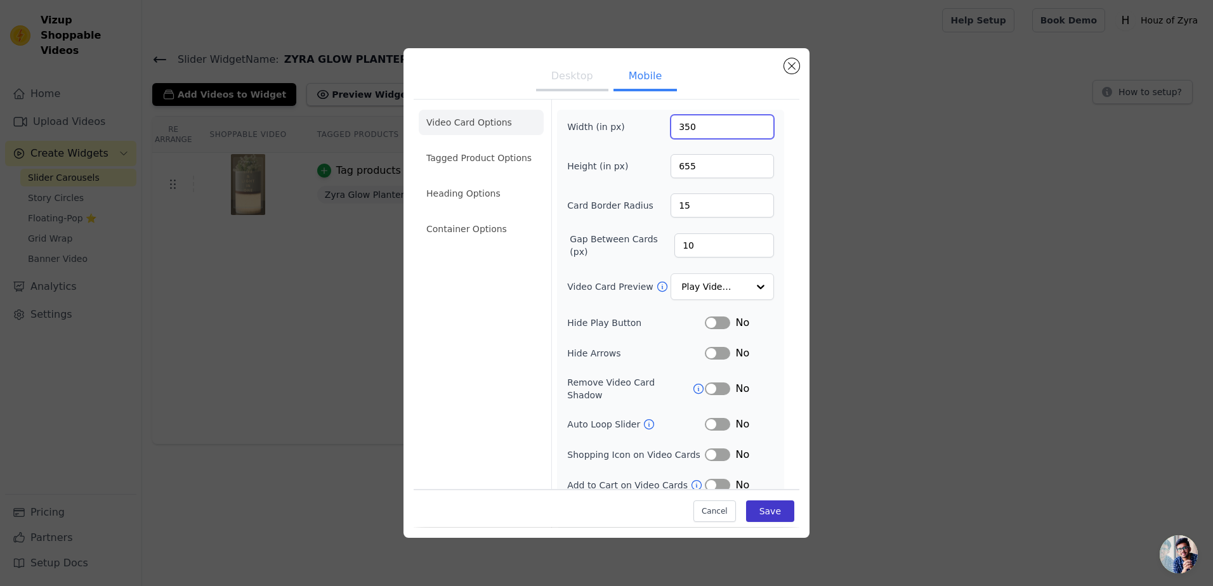
type input "350"
click at [766, 508] on button "Save" at bounding box center [770, 512] width 48 height 22
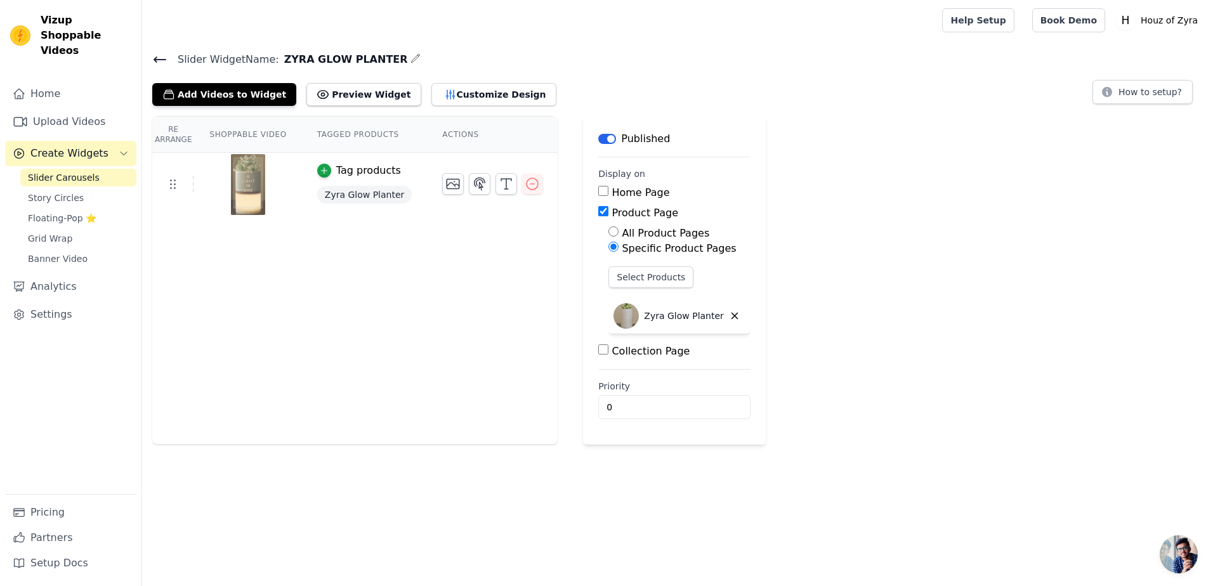
click at [453, 107] on div "Slider Widget Name: ZYRA GLOW PLANTER Add Videos to Widget Preview Widget Custo…" at bounding box center [677, 248] width 1071 height 394
click at [463, 88] on button "Customize Design" at bounding box center [494, 94] width 125 height 23
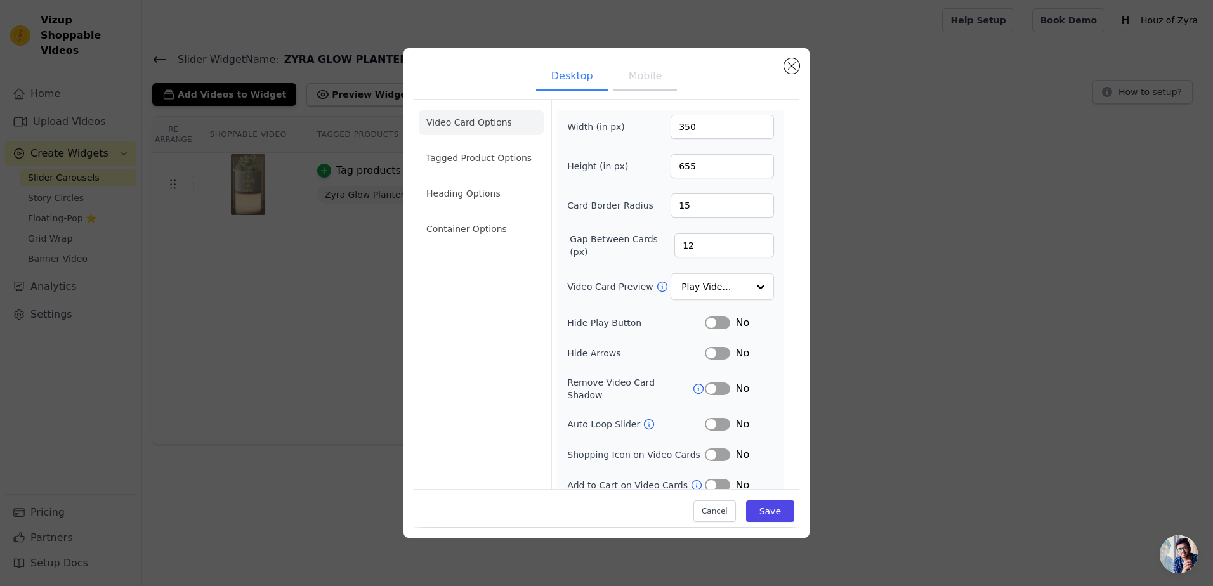
click at [638, 81] on button "Mobile" at bounding box center [645, 77] width 63 height 28
click at [473, 225] on li "Container Options" at bounding box center [481, 228] width 125 height 25
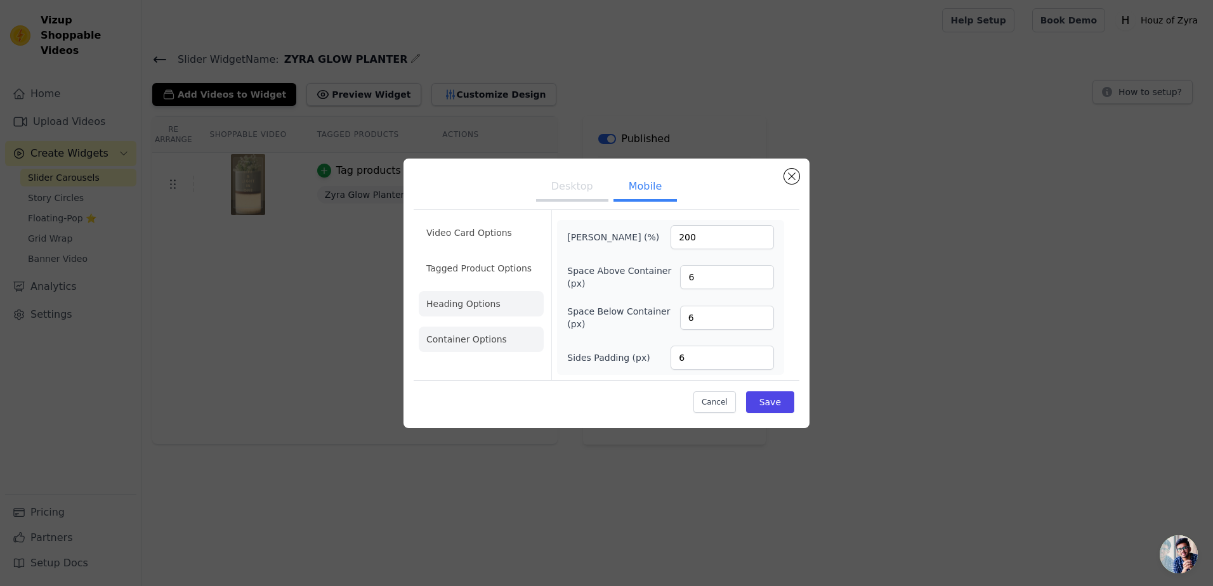
click at [482, 308] on li "Heading Options" at bounding box center [481, 303] width 125 height 25
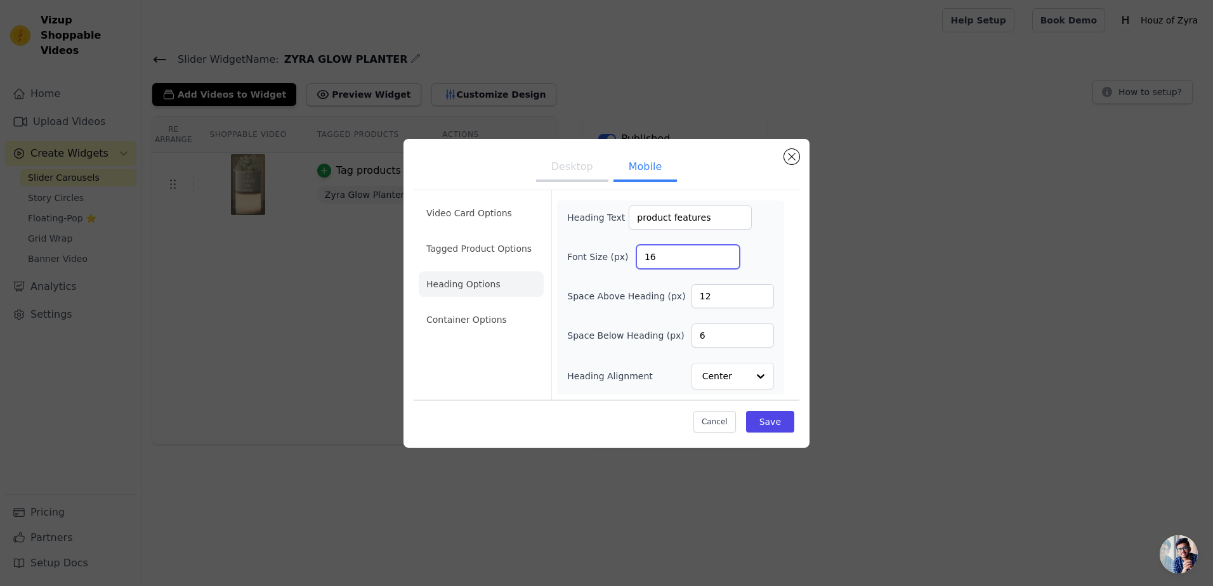
drag, startPoint x: 672, startPoint y: 263, endPoint x: 635, endPoint y: 266, distance: 36.9
click at [635, 266] on div "Font Size (px) 16" at bounding box center [670, 257] width 207 height 24
type input "24"
click at [771, 426] on button "Save" at bounding box center [770, 422] width 48 height 22
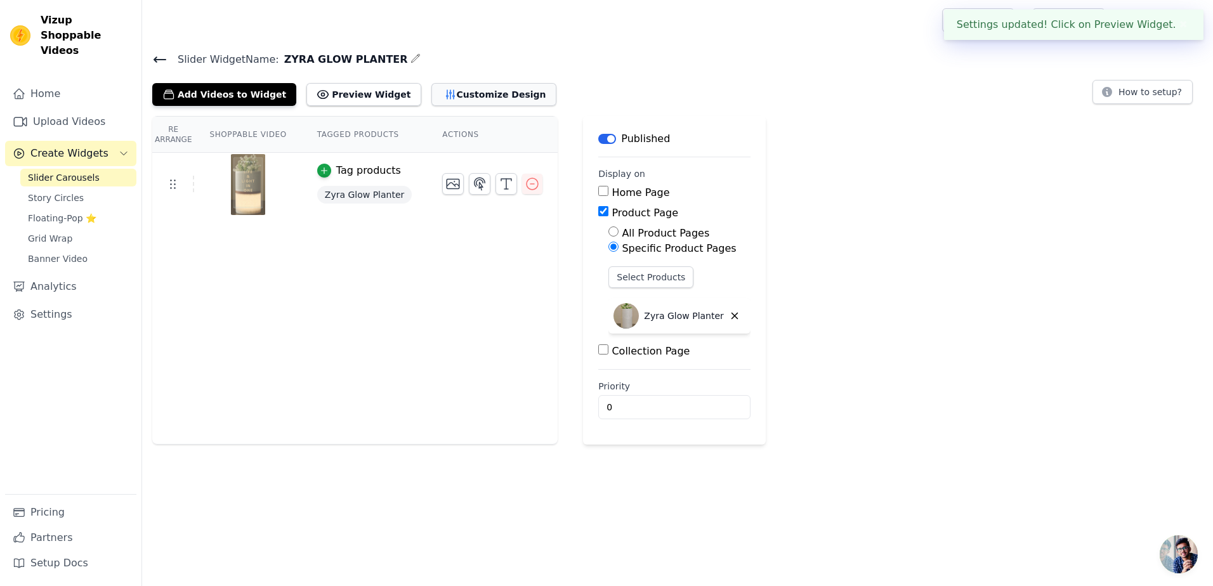
click at [456, 101] on button "Customize Design" at bounding box center [494, 94] width 125 height 23
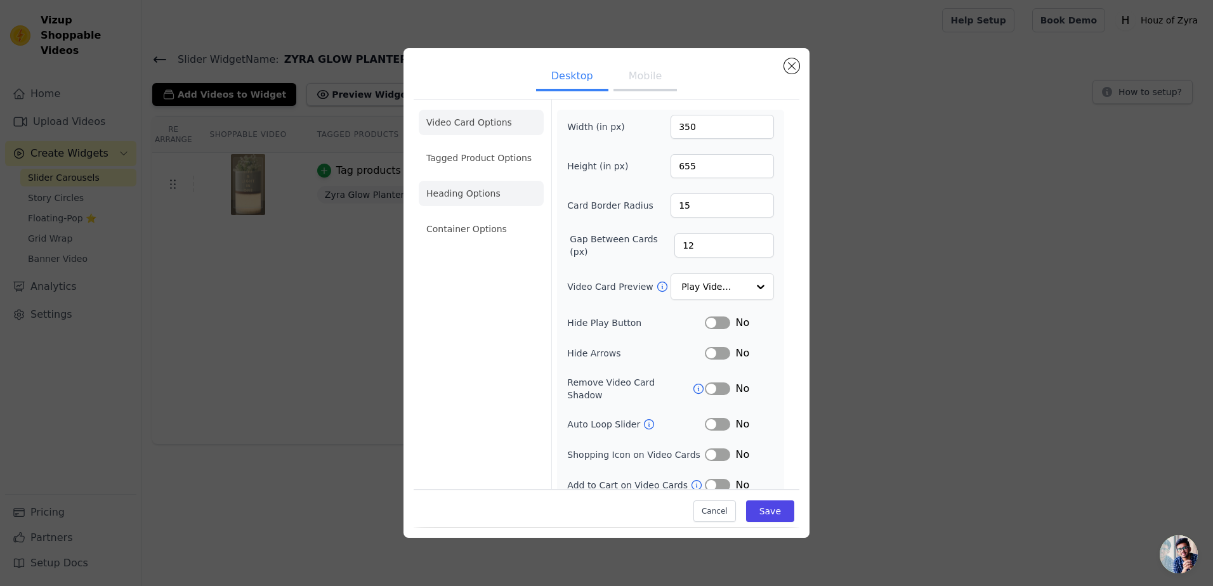
click at [478, 206] on li "Heading Options" at bounding box center [481, 193] width 125 height 25
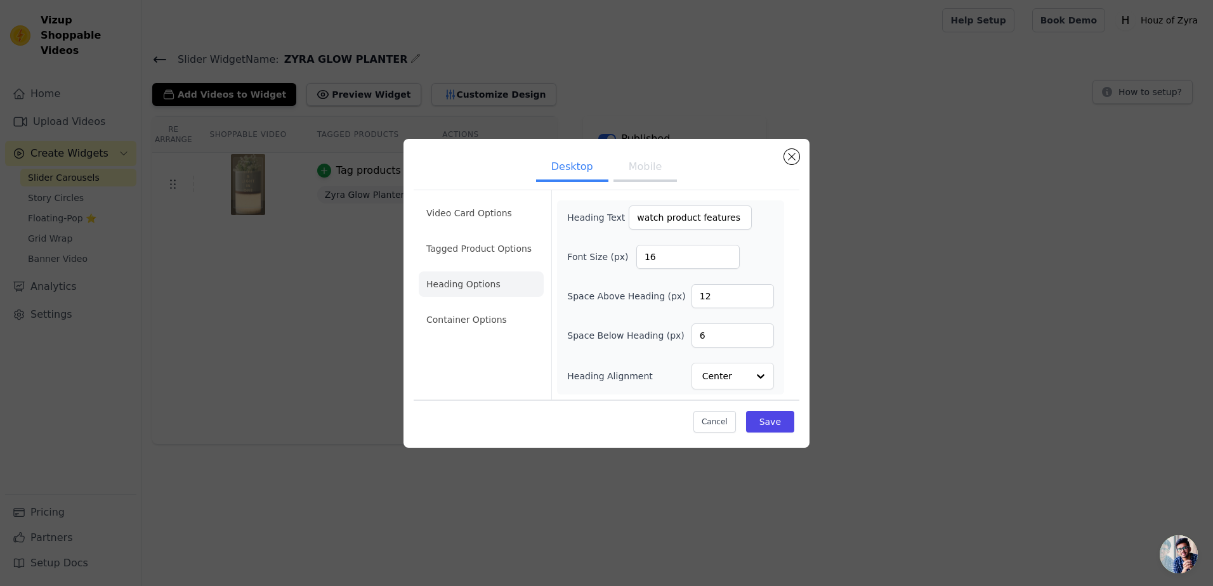
click at [649, 173] on button "Mobile" at bounding box center [645, 168] width 63 height 28
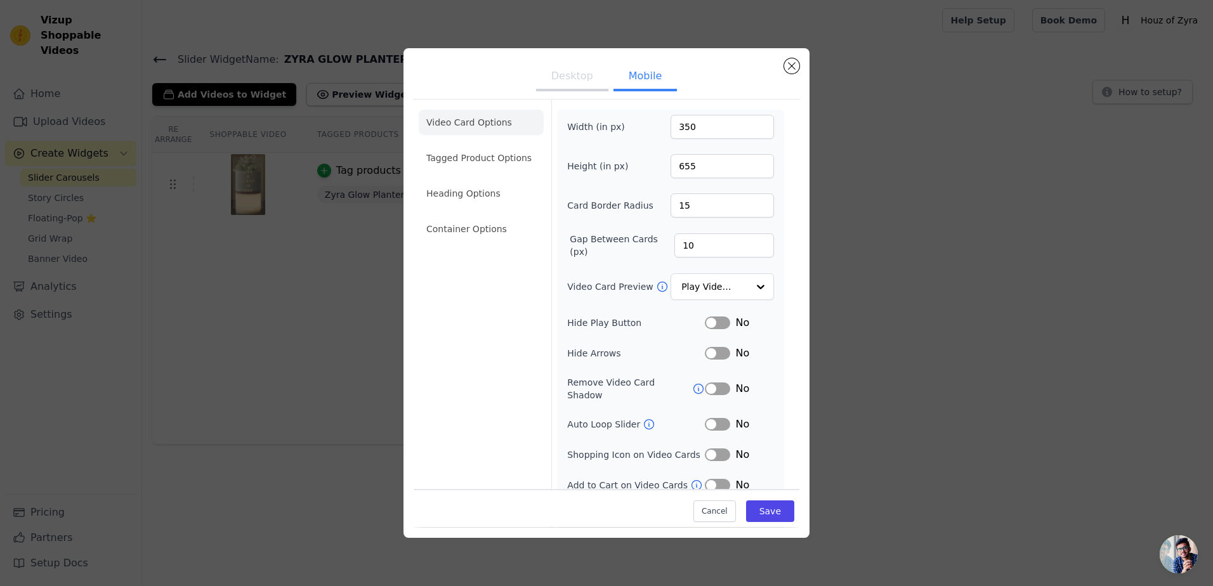
click at [567, 63] on button "Desktop" at bounding box center [572, 77] width 72 height 28
click at [619, 69] on button "Mobile" at bounding box center [645, 77] width 63 height 28
click at [703, 290] on input "Video Card Preview" at bounding box center [714, 287] width 65 height 25
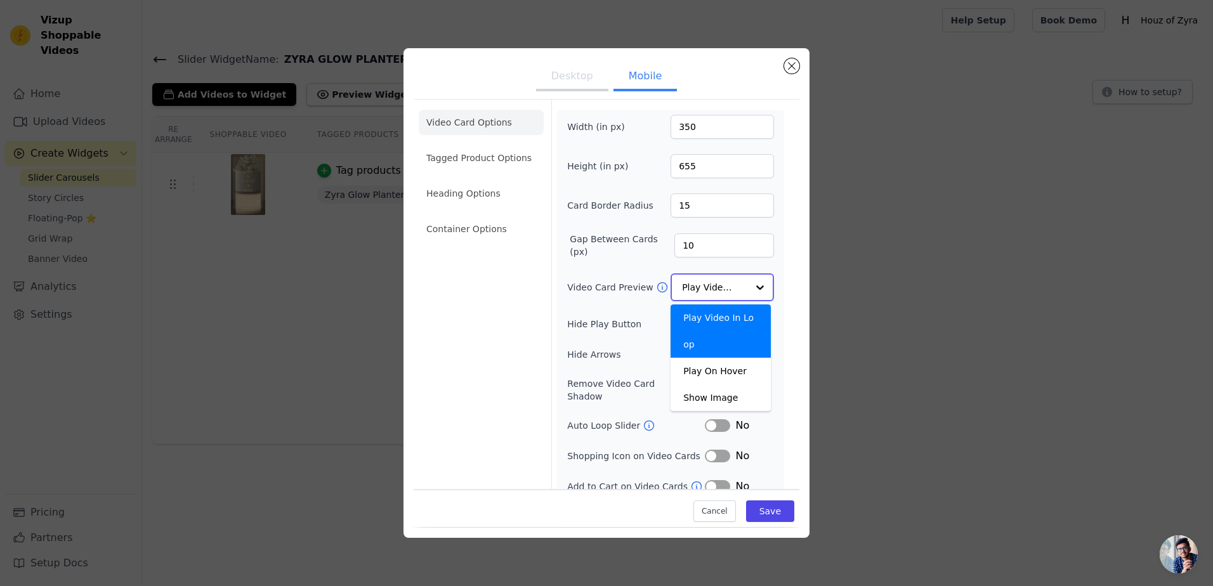
click at [703, 290] on input "Video Card Preview" at bounding box center [714, 287] width 65 height 25
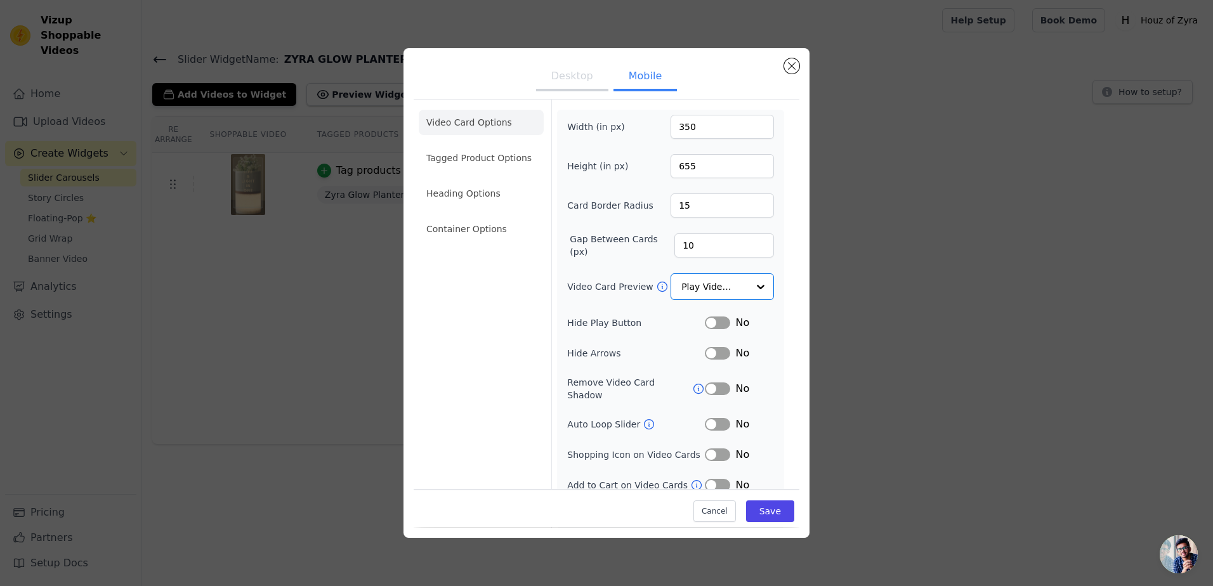
click at [760, 260] on div "Width (in px) 350 Height (in px) 655 Card Border Radius 15 Gap Between Cards (p…" at bounding box center [670, 319] width 207 height 409
drag, startPoint x: 700, startPoint y: 131, endPoint x: 652, endPoint y: 133, distance: 47.6
click at [652, 133] on div "Width (in px) 350" at bounding box center [670, 127] width 207 height 24
type input "300"
click at [713, 102] on form "Width (in px) 300 Height (in px) 655 Card Border Radius 15 Gap Between Cards (p…" at bounding box center [670, 317] width 238 height 434
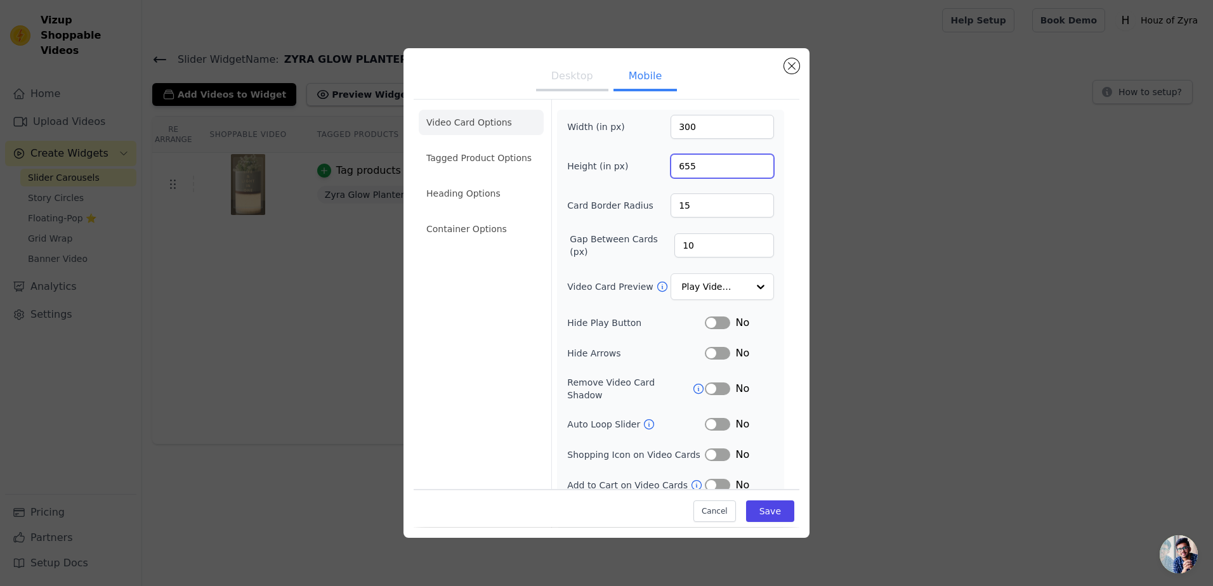
drag, startPoint x: 703, startPoint y: 164, endPoint x: 649, endPoint y: 176, distance: 54.5
click at [649, 176] on div "Height (in px) 655" at bounding box center [670, 166] width 207 height 24
type input "555"
click at [498, 306] on div "Video Card Options Tagged Product Options Heading Options Container Options" at bounding box center [481, 317] width 125 height 434
click at [508, 212] on ul "Video Card Options Tagged Product Options Heading Options Container Options" at bounding box center [481, 176] width 125 height 142
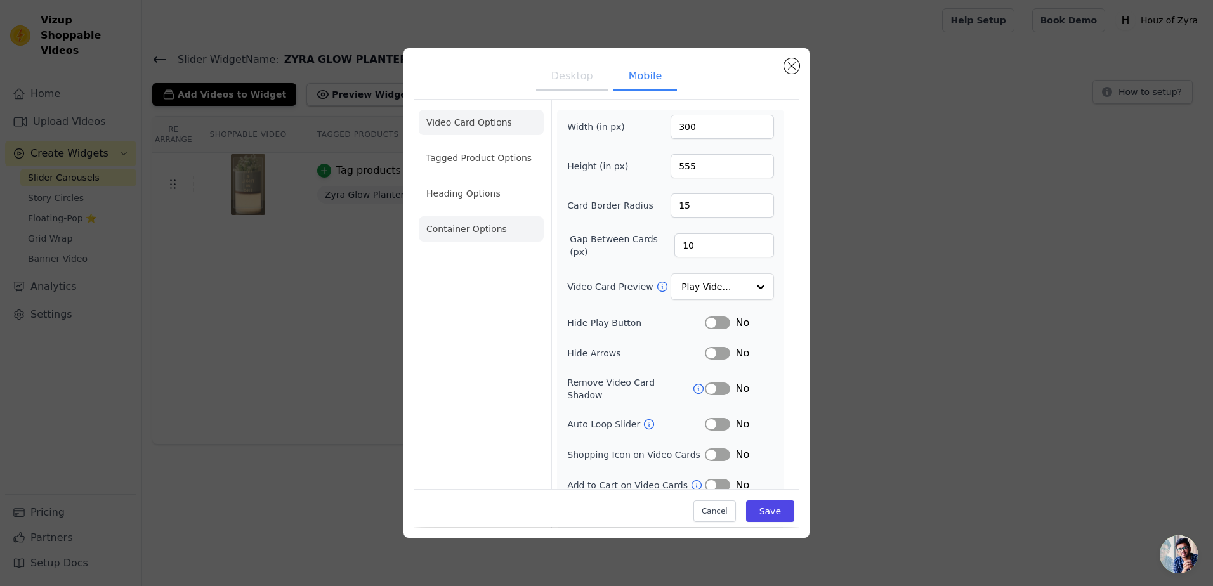
click at [506, 240] on li "Container Options" at bounding box center [481, 228] width 125 height 25
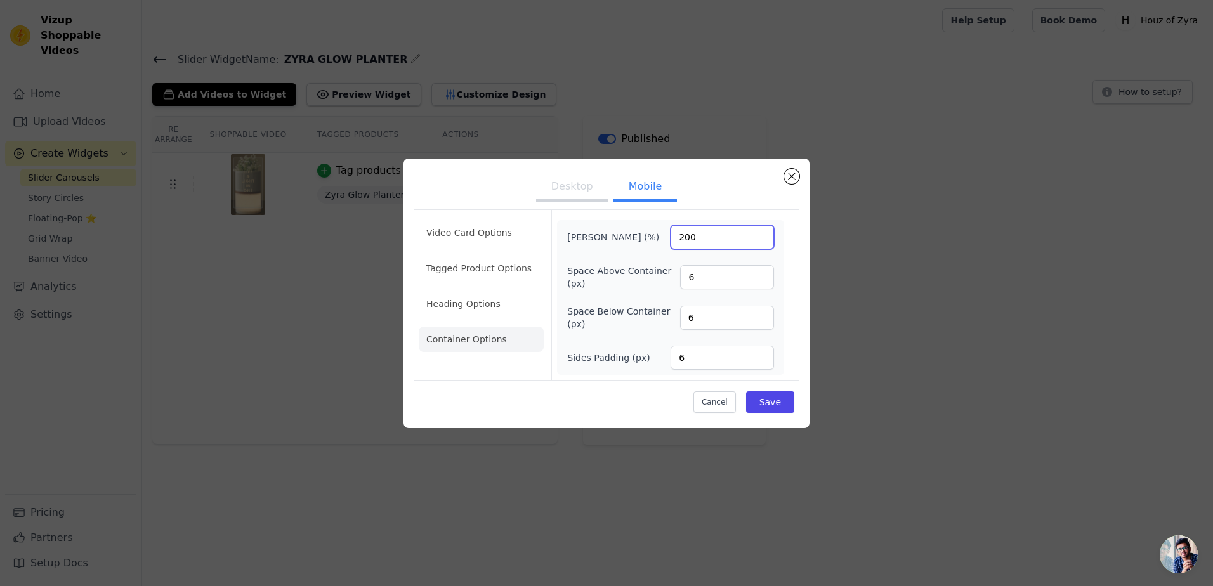
drag, startPoint x: 716, startPoint y: 241, endPoint x: 634, endPoint y: 249, distance: 82.3
click at [634, 249] on div "[PERSON_NAME] (%) 200" at bounding box center [670, 237] width 207 height 24
type input "100"
click at [758, 413] on button "Save" at bounding box center [770, 403] width 48 height 22
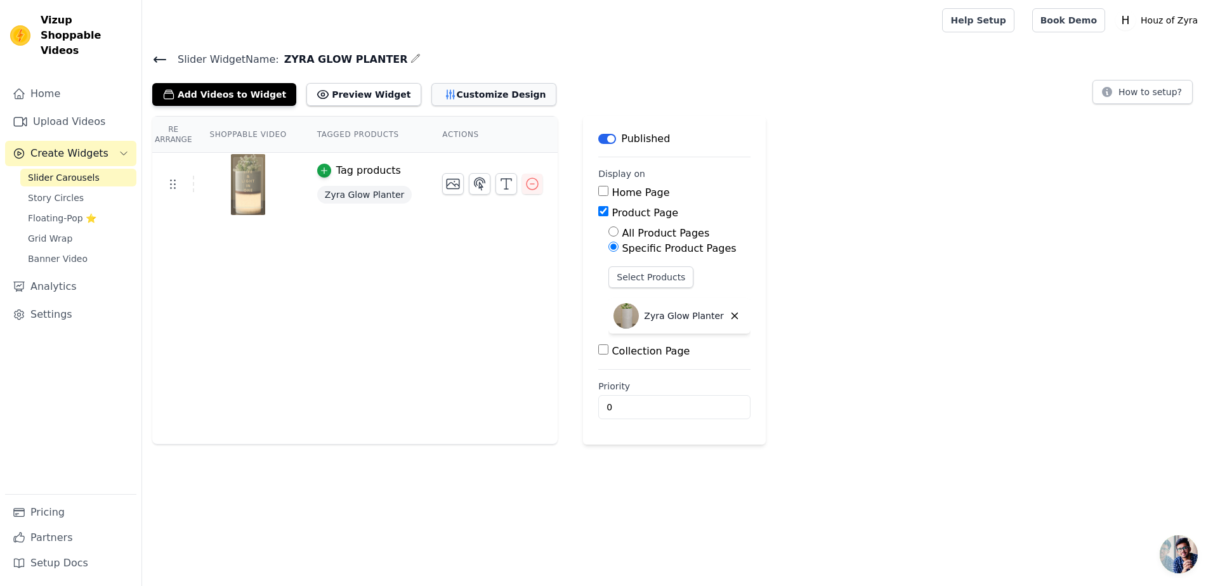
click at [432, 96] on button "Customize Design" at bounding box center [494, 94] width 125 height 23
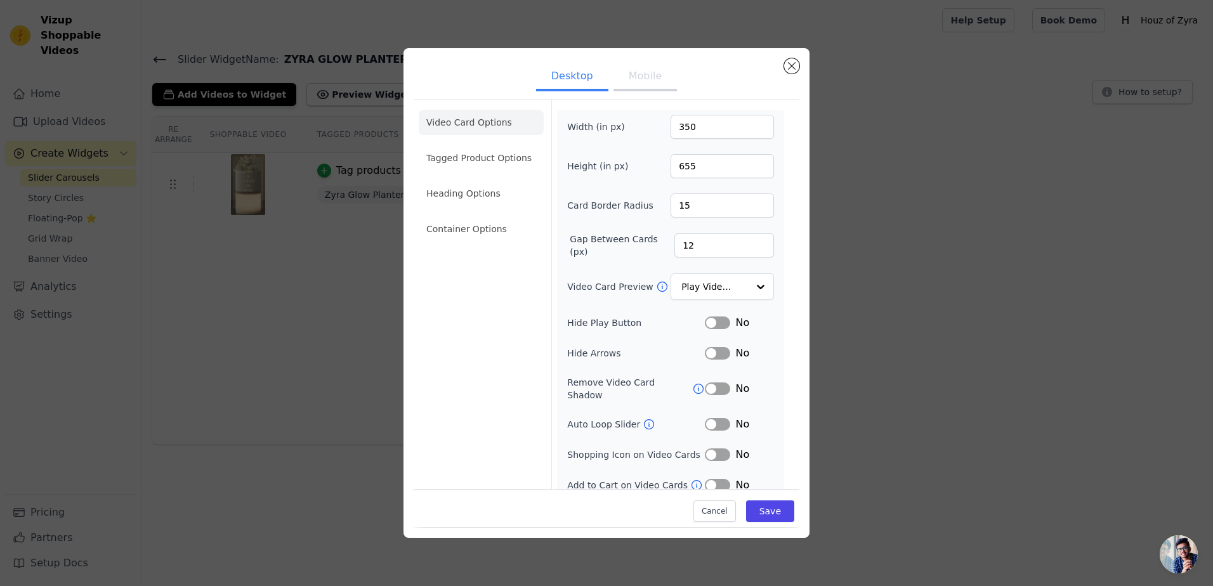
click at [650, 89] on button "Mobile" at bounding box center [645, 77] width 63 height 28
click at [590, 86] on button "Desktop" at bounding box center [572, 77] width 72 height 28
click at [484, 228] on li "Container Options" at bounding box center [481, 228] width 125 height 25
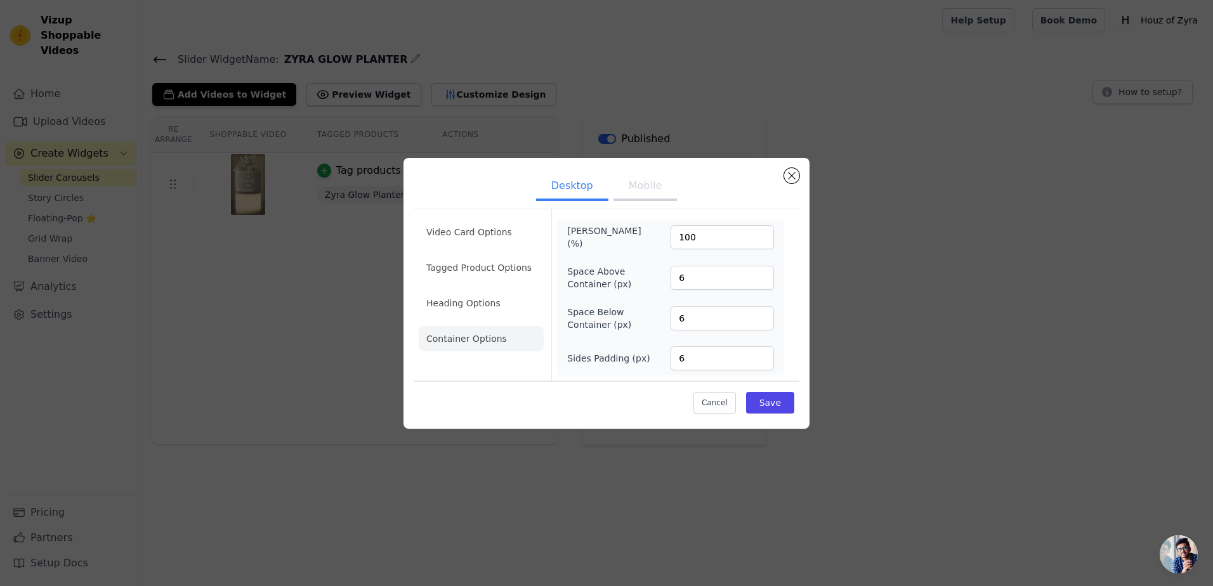
click at [651, 187] on button "Mobile" at bounding box center [645, 187] width 63 height 28
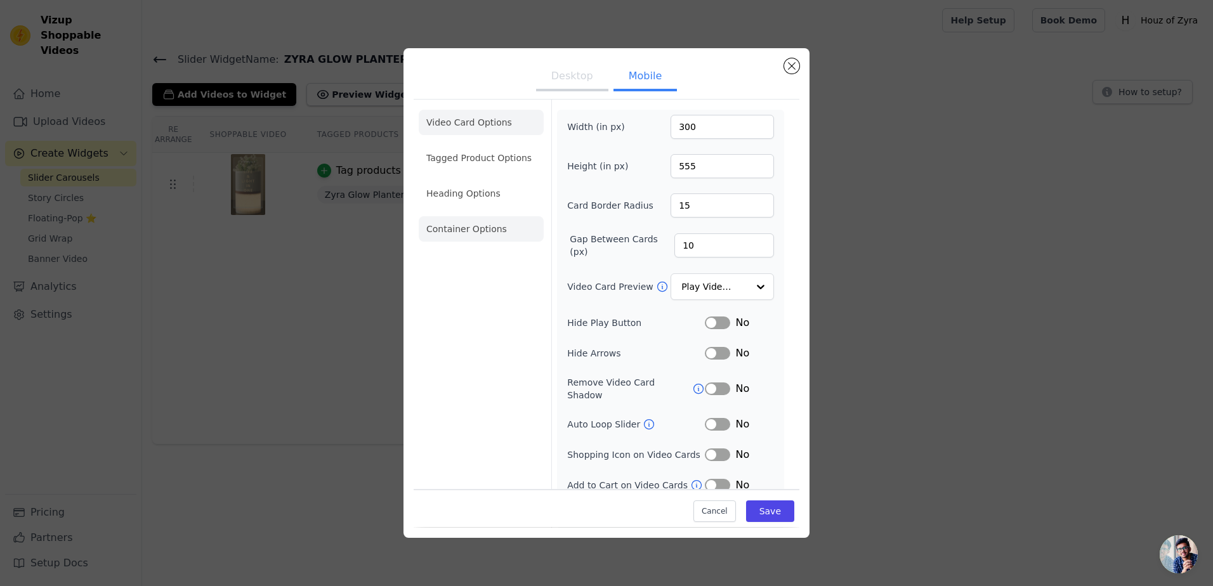
click at [477, 221] on li "Container Options" at bounding box center [481, 228] width 125 height 25
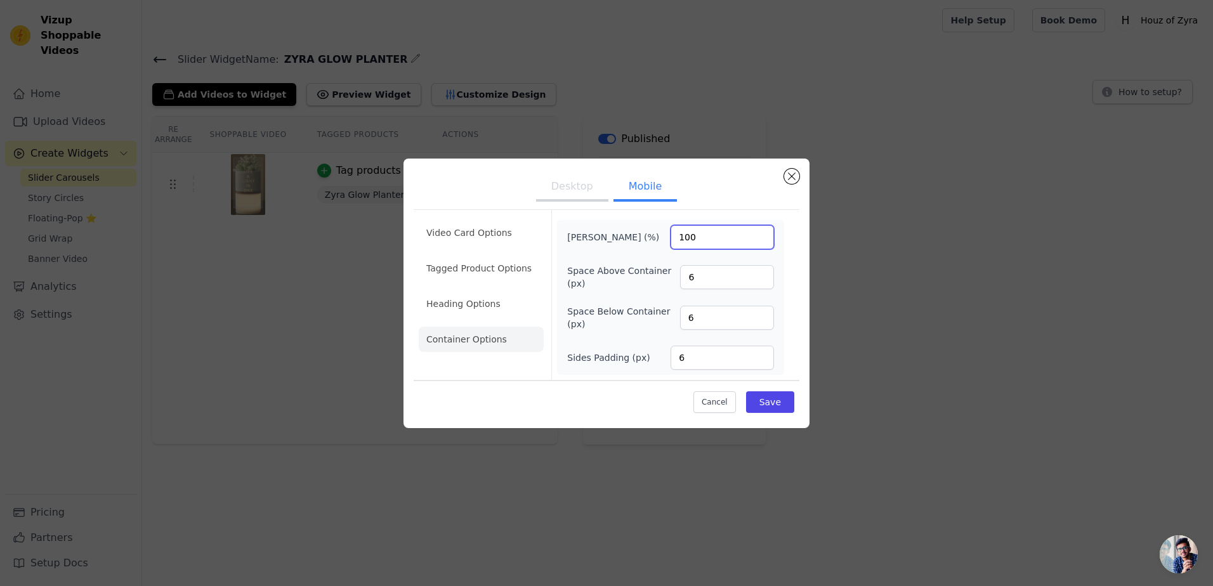
drag, startPoint x: 715, startPoint y: 233, endPoint x: 671, endPoint y: 244, distance: 45.9
click at [671, 244] on input "100" at bounding box center [722, 237] width 103 height 24
type input "200"
click at [772, 408] on button "Save" at bounding box center [770, 403] width 48 height 22
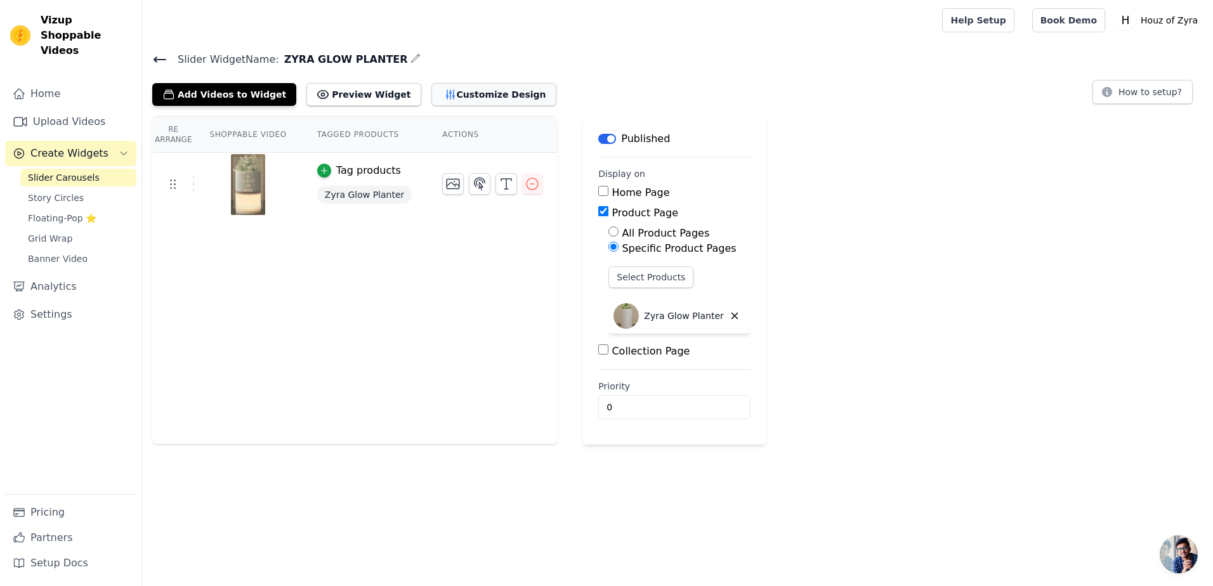
click at [432, 90] on button "Customize Design" at bounding box center [494, 94] width 125 height 23
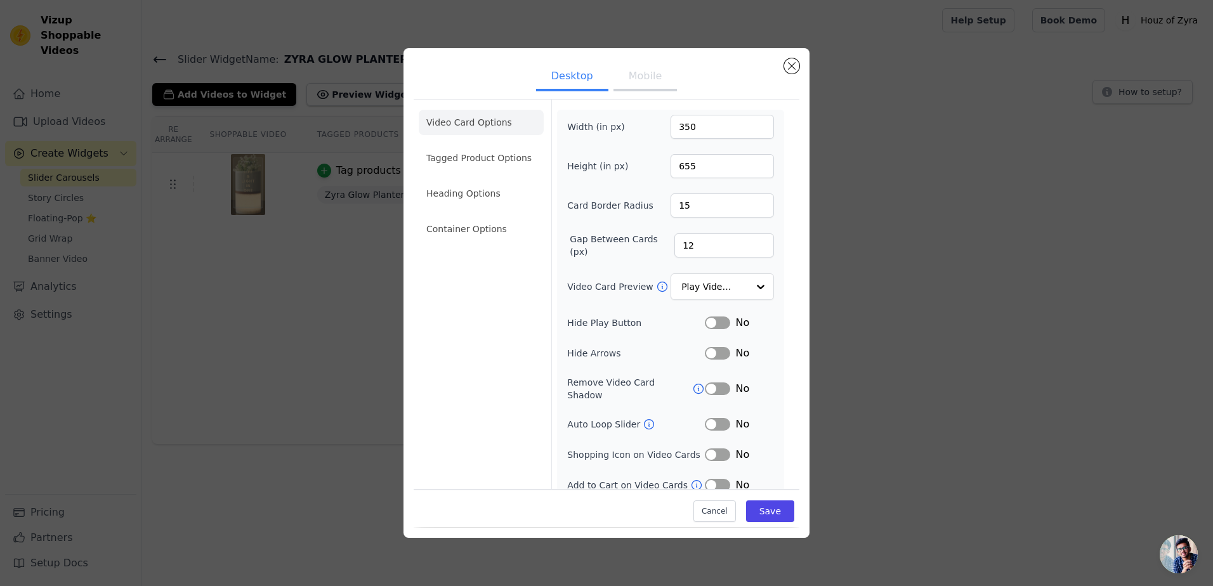
click at [640, 86] on button "Mobile" at bounding box center [645, 77] width 63 height 28
click at [483, 227] on li "Container Options" at bounding box center [481, 228] width 125 height 25
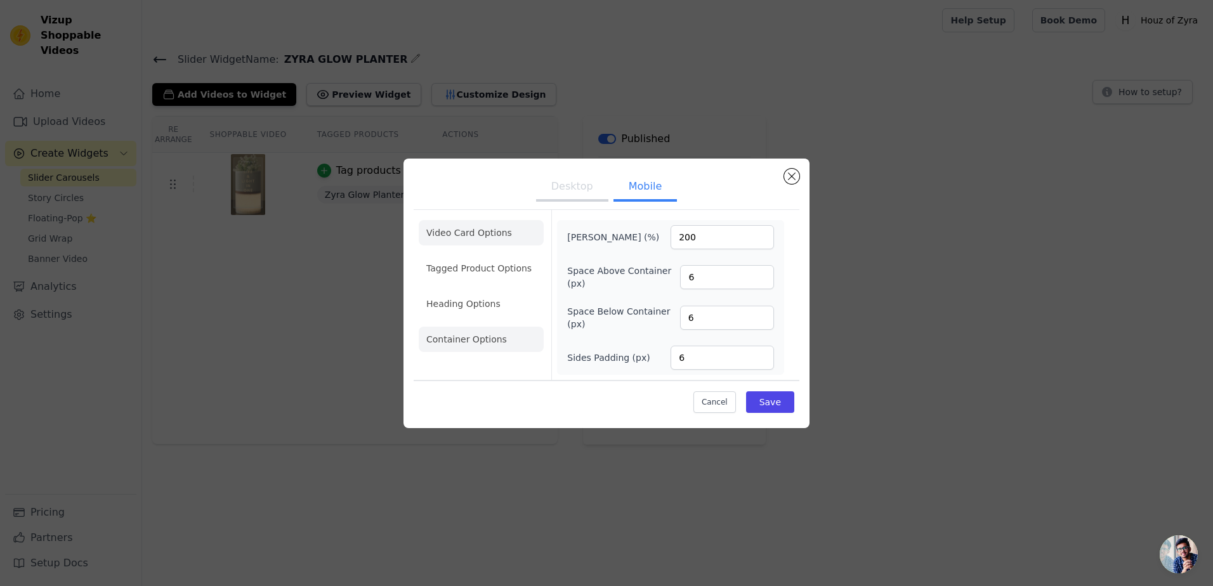
click at [484, 230] on li "Video Card Options" at bounding box center [481, 232] width 125 height 25
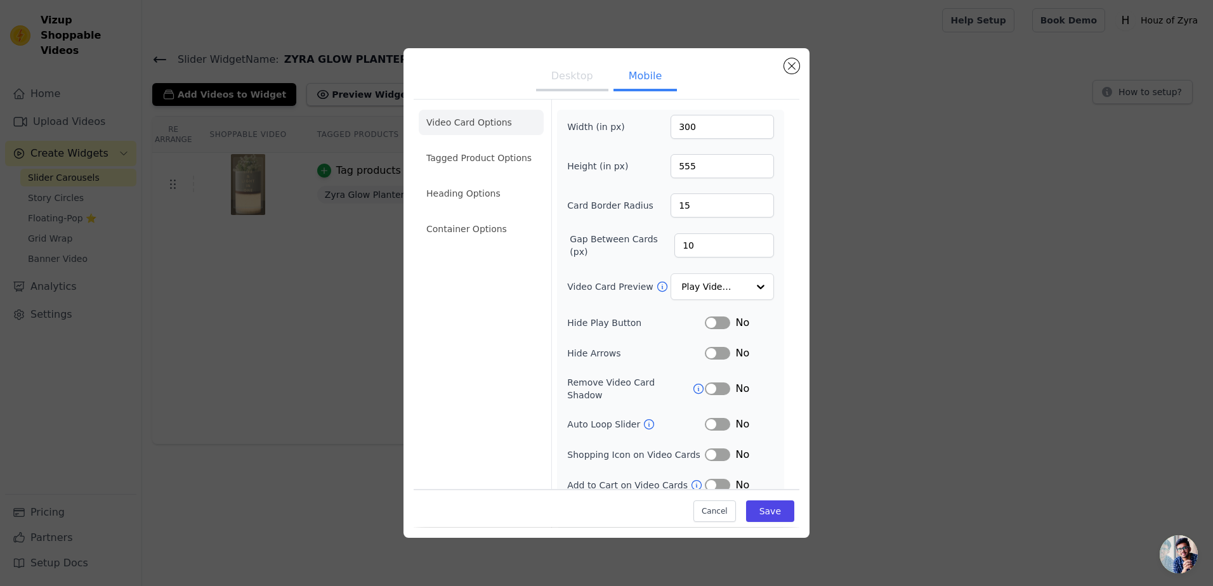
click at [581, 88] on button "Desktop" at bounding box center [572, 77] width 72 height 28
click at [618, 86] on button "Mobile" at bounding box center [645, 77] width 63 height 28
drag, startPoint x: 699, startPoint y: 133, endPoint x: 629, endPoint y: 135, distance: 70.5
click at [629, 135] on div "Width (in px) 300" at bounding box center [670, 127] width 207 height 24
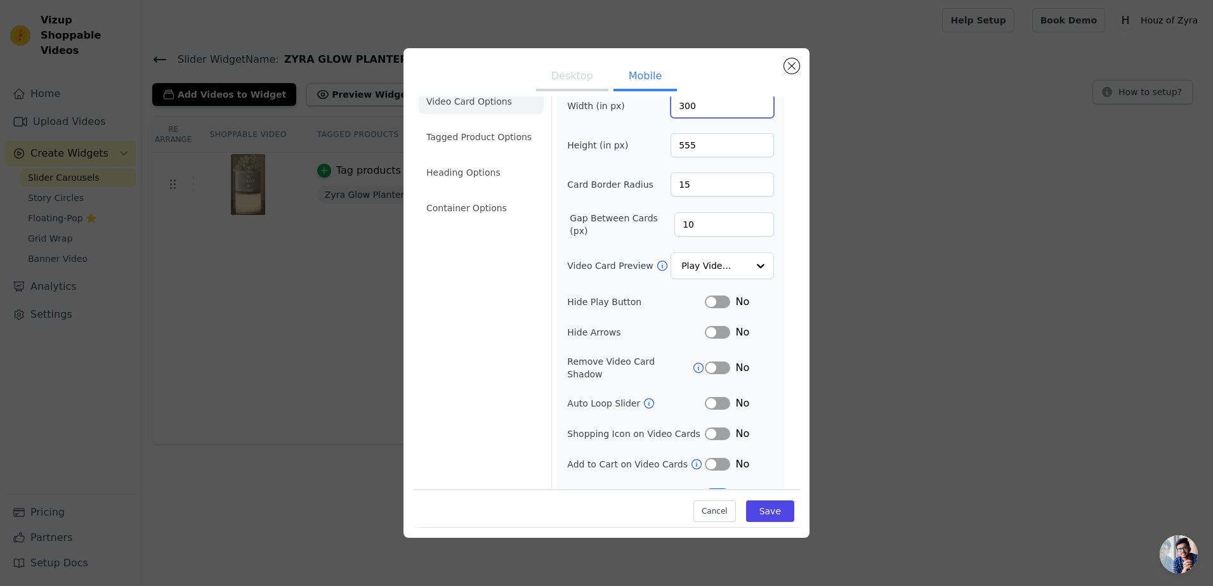
scroll to position [32, 0]
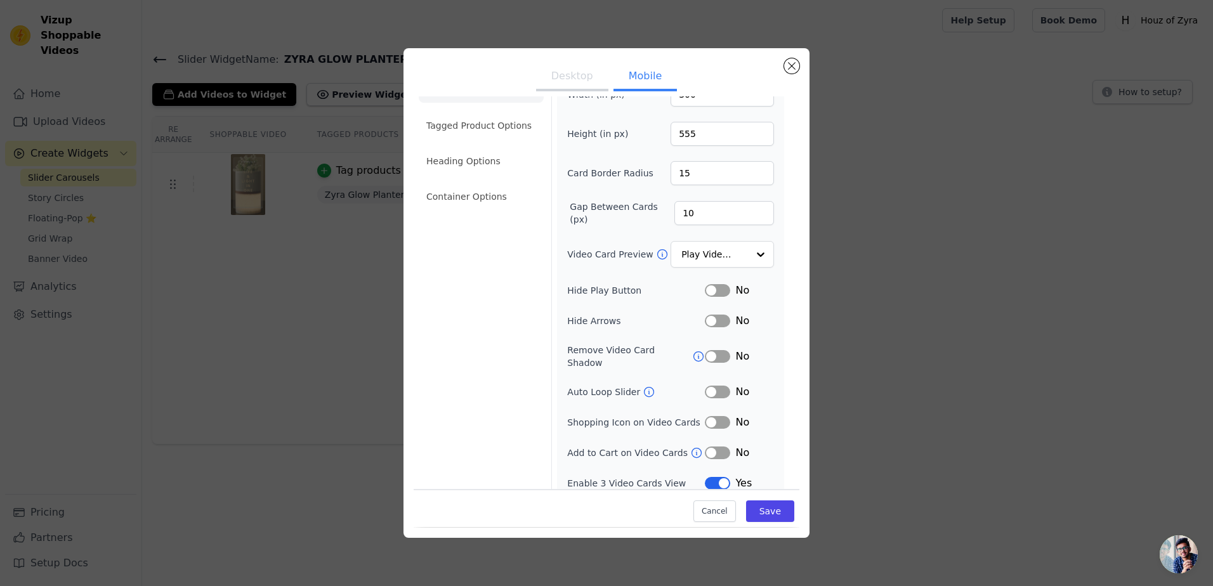
click at [705, 479] on div "Yes" at bounding box center [739, 483] width 69 height 15
click at [708, 477] on button "Label" at bounding box center [717, 483] width 25 height 13
click at [769, 510] on button "Save" at bounding box center [770, 512] width 48 height 22
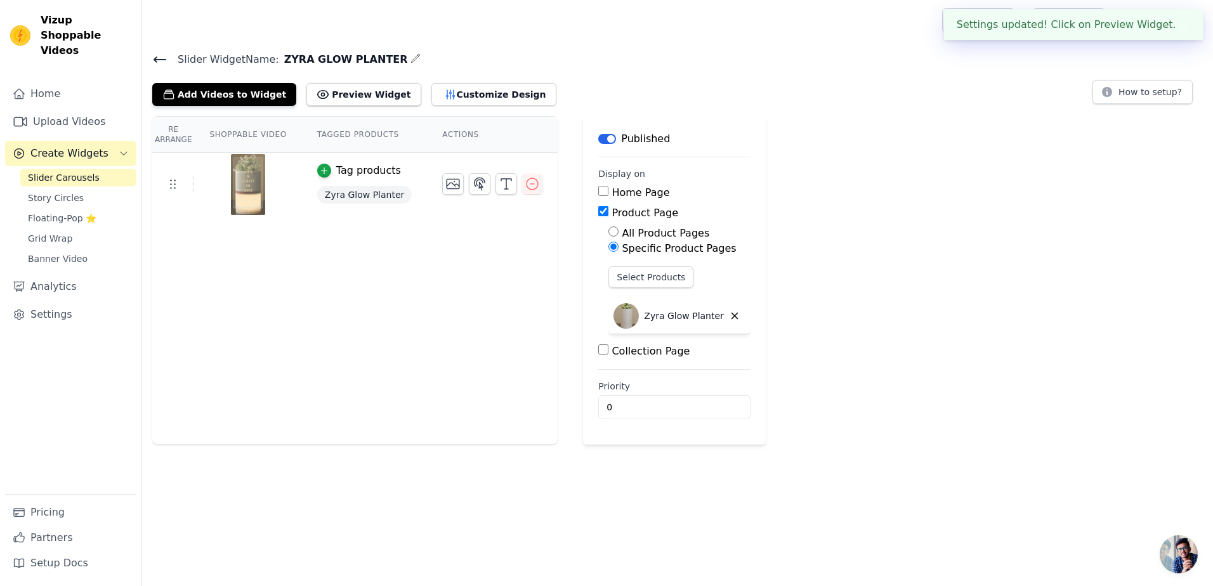
scroll to position [0, 0]
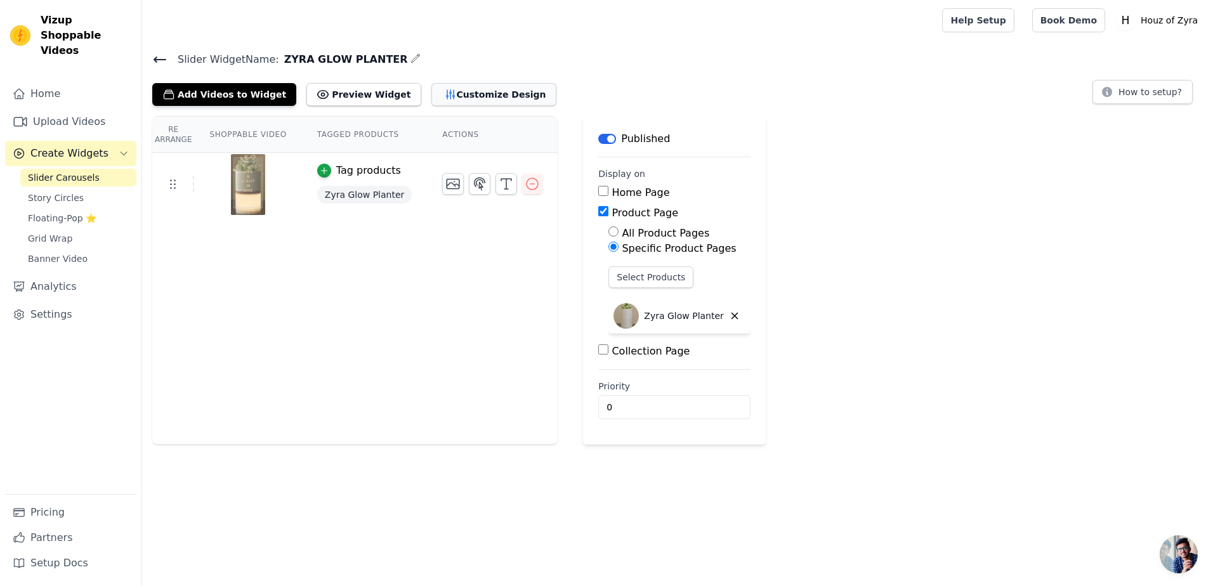
click at [471, 94] on button "Customize Design" at bounding box center [494, 94] width 125 height 23
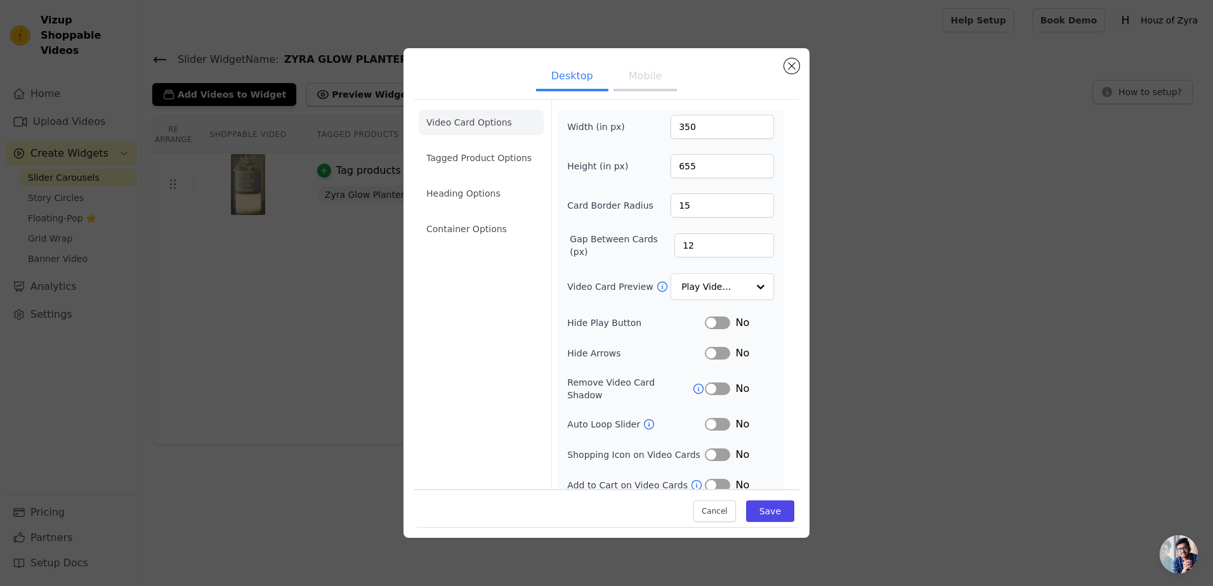
click at [618, 76] on button "Mobile" at bounding box center [645, 77] width 63 height 28
click at [475, 194] on li "Heading Options" at bounding box center [481, 193] width 125 height 25
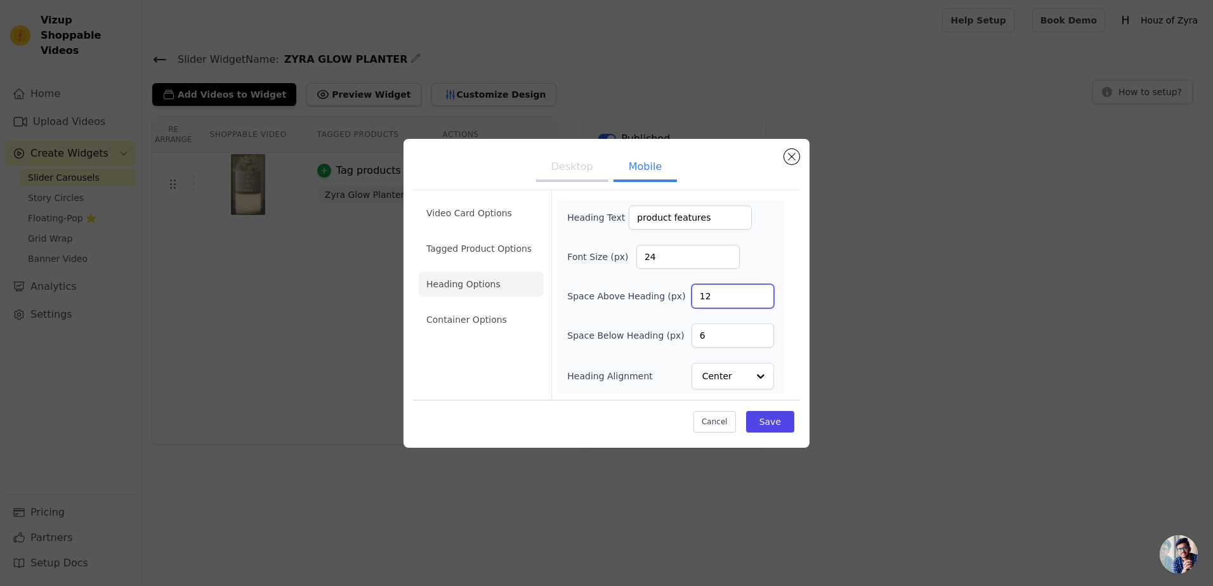
drag, startPoint x: 711, startPoint y: 293, endPoint x: 675, endPoint y: 303, distance: 38.2
click at [675, 303] on div "Space Above Heading (px) 12" at bounding box center [670, 296] width 207 height 24
drag, startPoint x: 723, startPoint y: 330, endPoint x: 672, endPoint y: 342, distance: 52.2
click at [672, 342] on div "Space Below Heading (px) 6" at bounding box center [670, 336] width 207 height 24
type input "12"
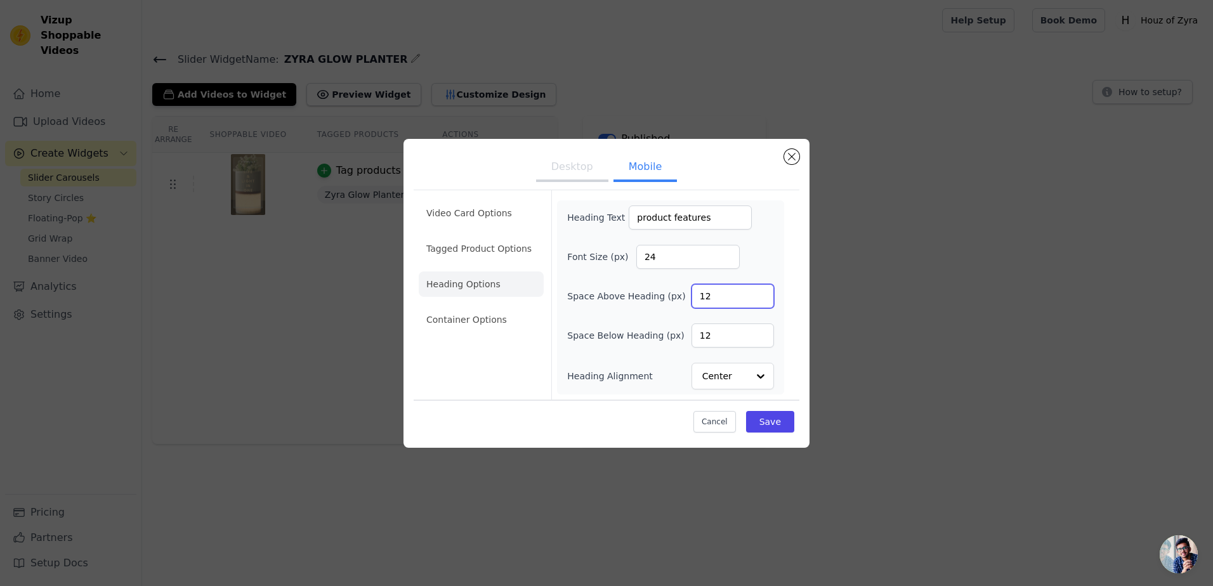
drag, startPoint x: 698, startPoint y: 303, endPoint x: 674, endPoint y: 303, distance: 24.1
click at [674, 303] on div "Space Above Heading (px) 12" at bounding box center [670, 296] width 207 height 24
type input "10"
drag, startPoint x: 723, startPoint y: 336, endPoint x: 675, endPoint y: 346, distance: 49.8
click at [675, 346] on div "Space Below Heading (px) 12" at bounding box center [670, 336] width 207 height 24
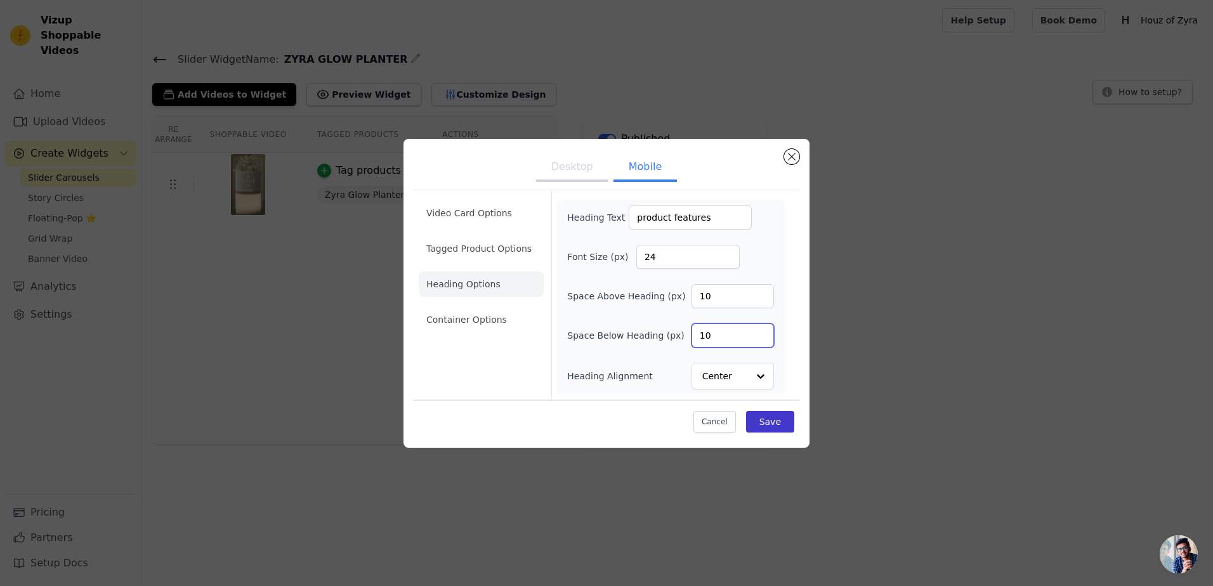
type input "10"
click at [781, 426] on button "Save" at bounding box center [770, 422] width 48 height 22
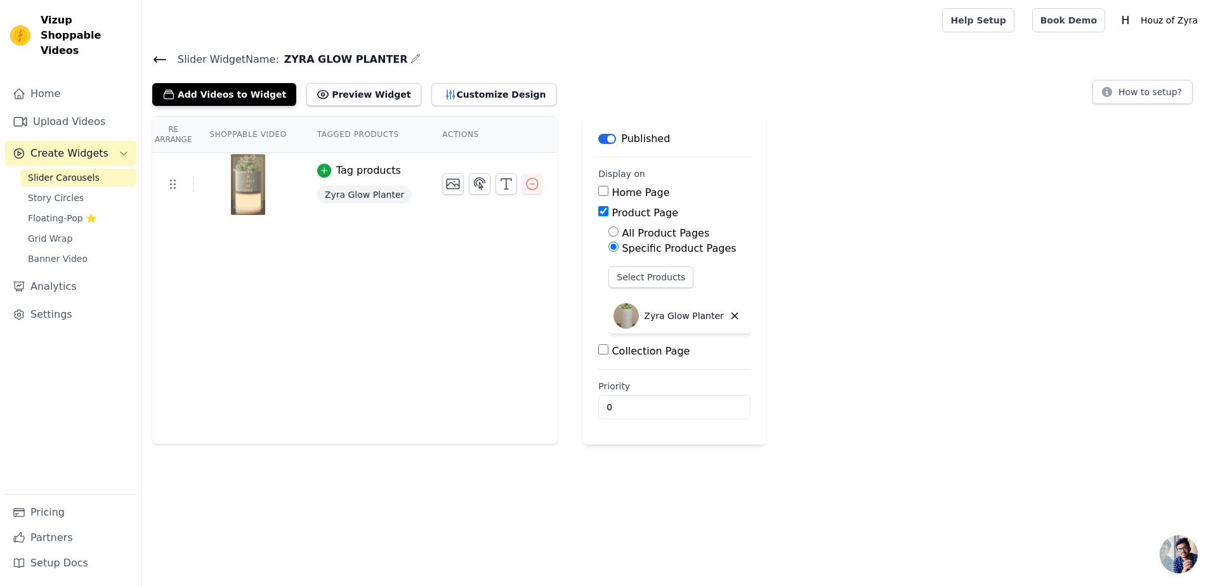
click at [65, 171] on span "Slider Carousels" at bounding box center [64, 177] width 72 height 13
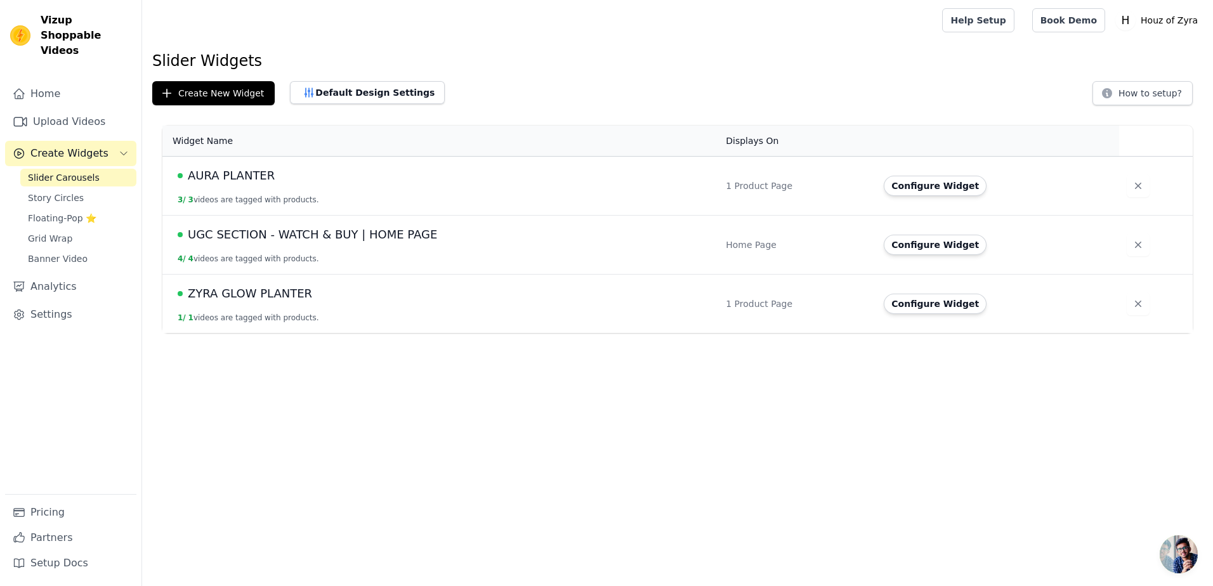
click at [220, 178] on span "AURA PLANTER" at bounding box center [231, 176] width 87 height 18
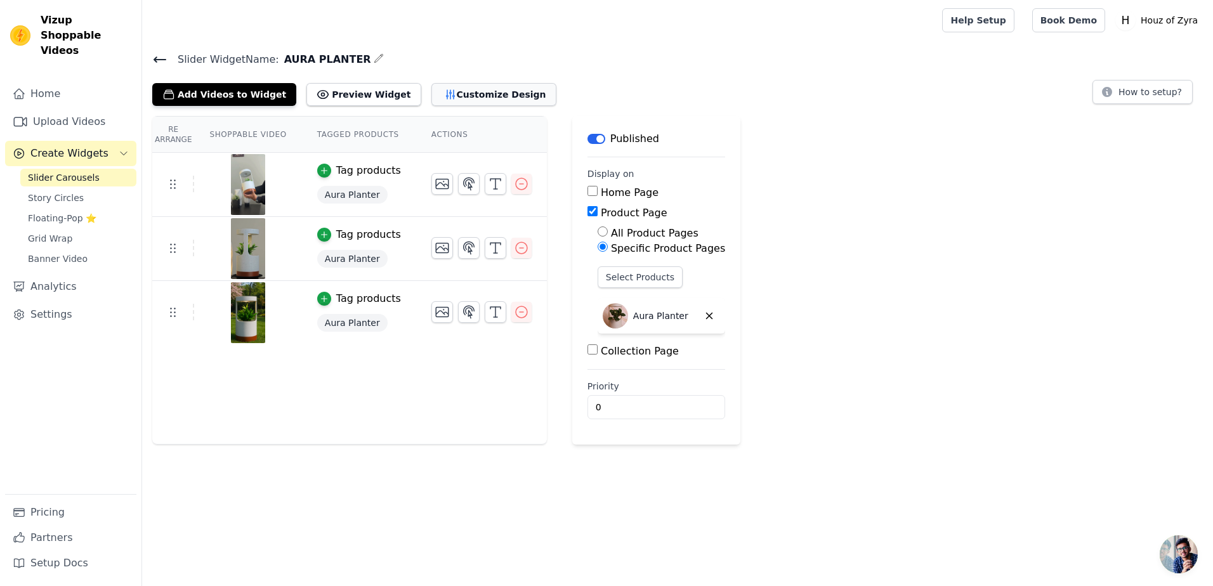
click at [437, 98] on button "Customize Design" at bounding box center [494, 94] width 125 height 23
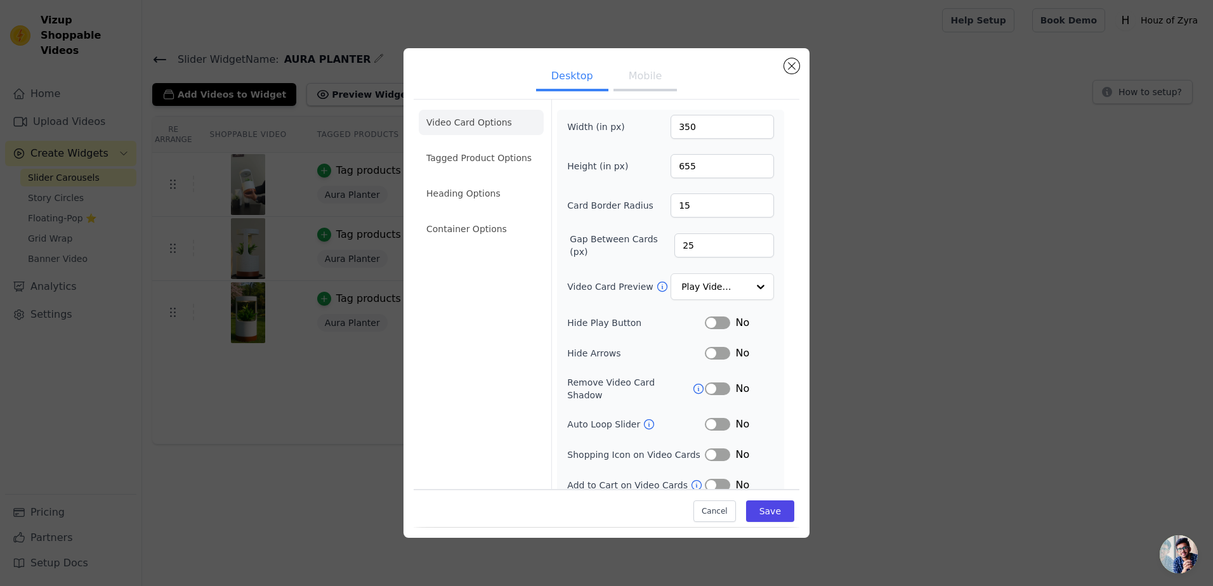
click at [637, 86] on button "Mobile" at bounding box center [645, 77] width 63 height 28
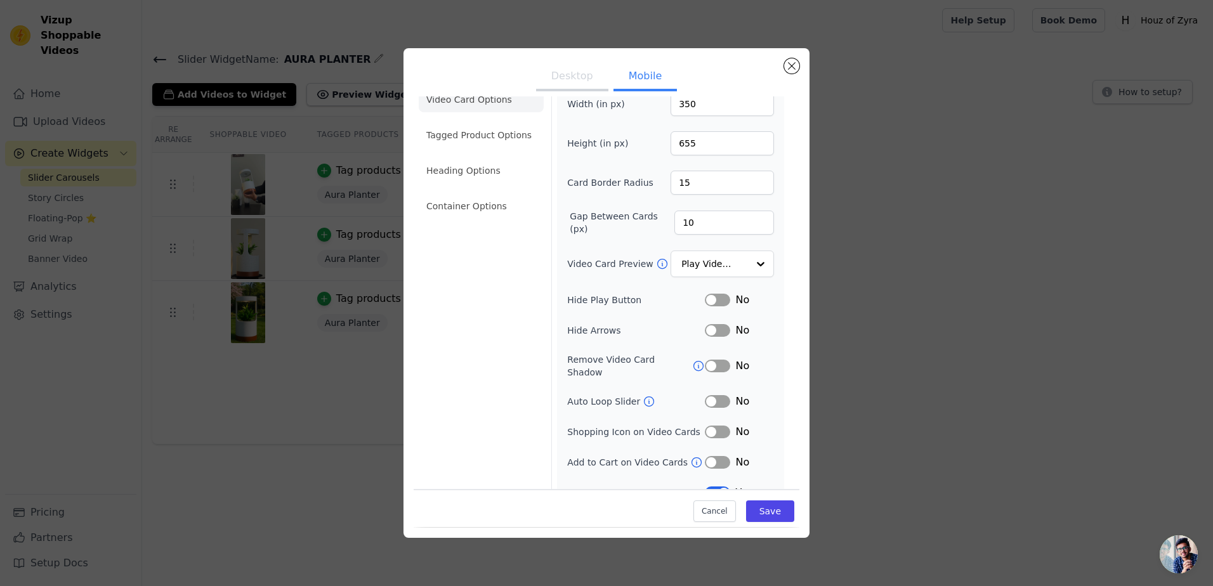
scroll to position [32, 0]
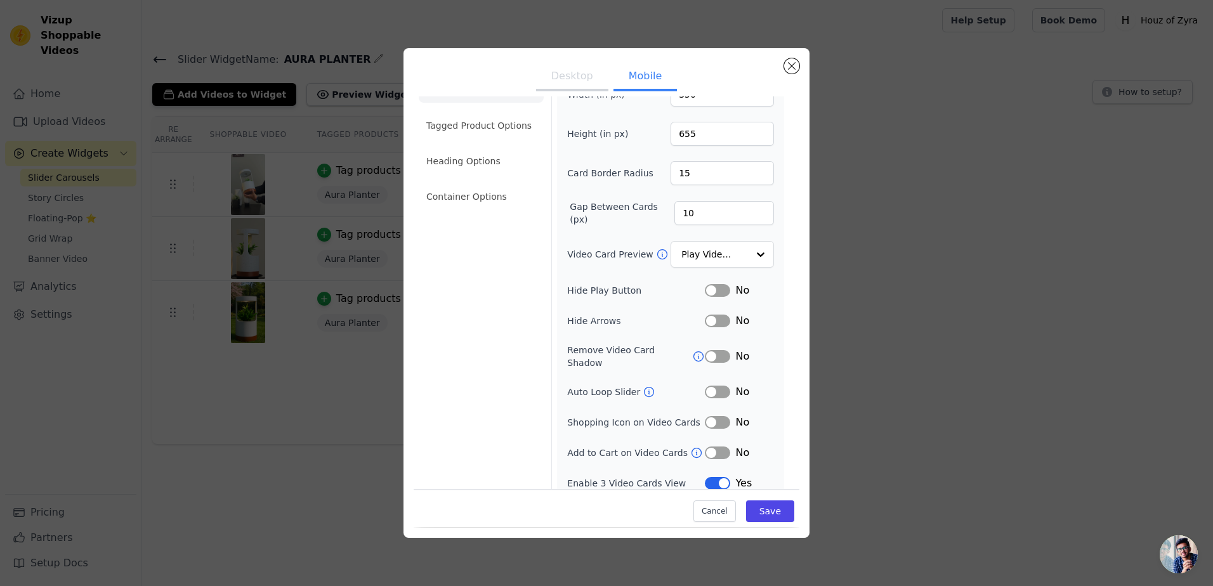
click at [706, 477] on button "Label" at bounding box center [717, 483] width 25 height 13
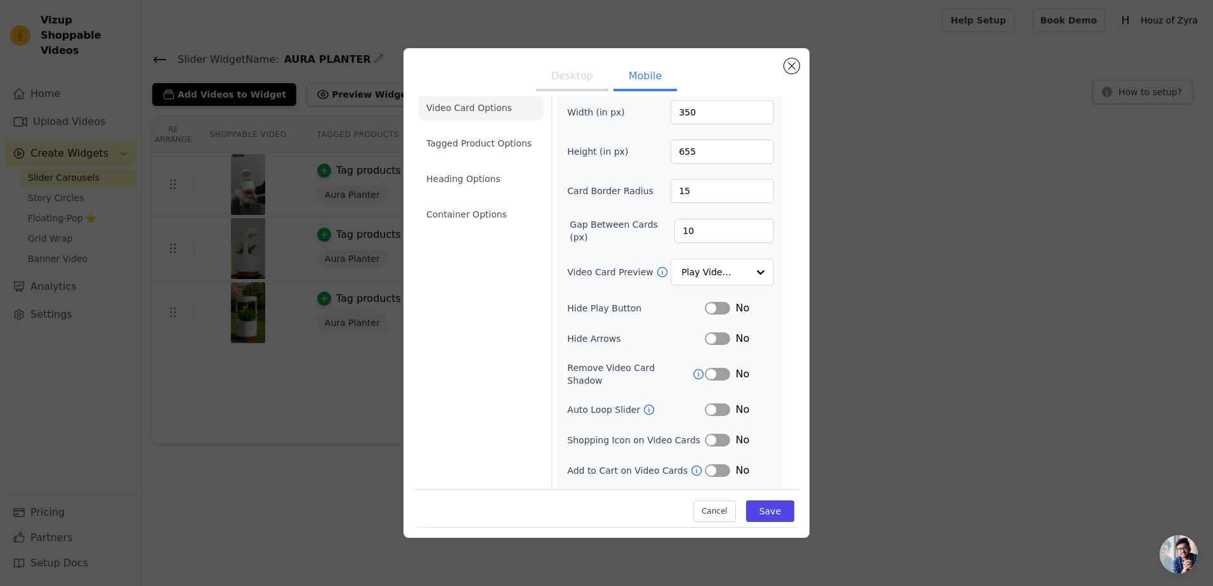
scroll to position [0, 0]
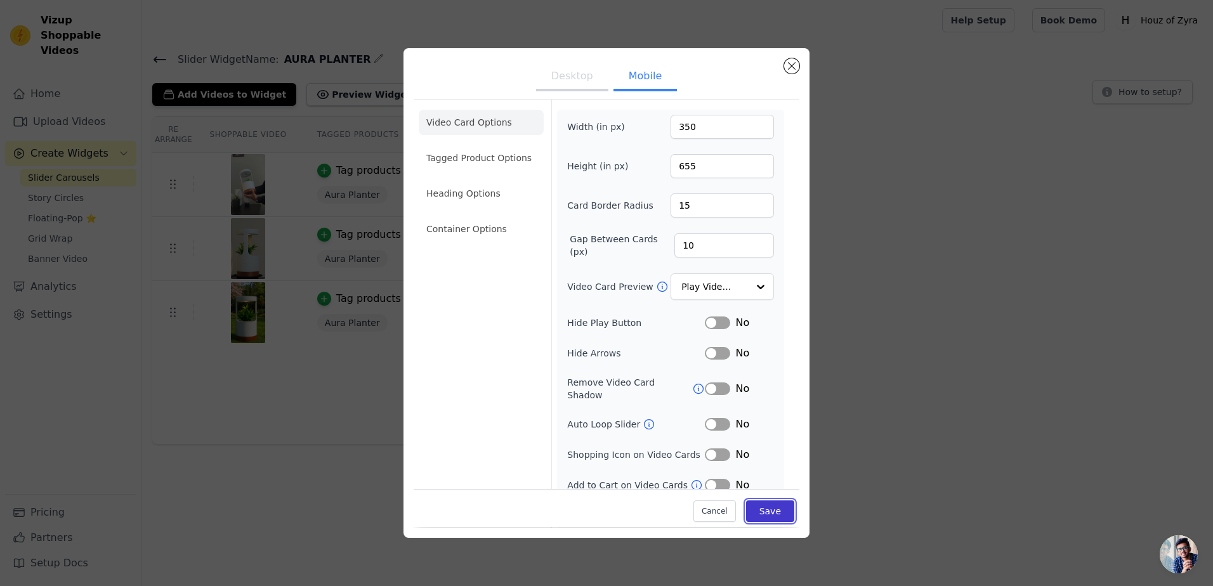
click at [762, 513] on button "Save" at bounding box center [770, 512] width 48 height 22
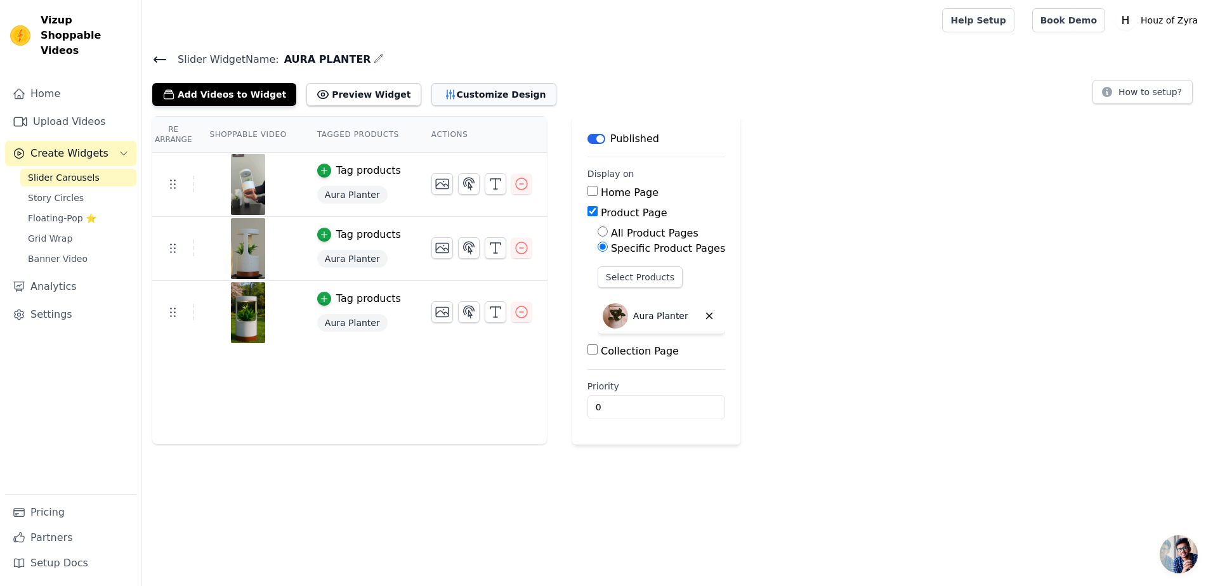
click at [432, 92] on button "Customize Design" at bounding box center [494, 94] width 125 height 23
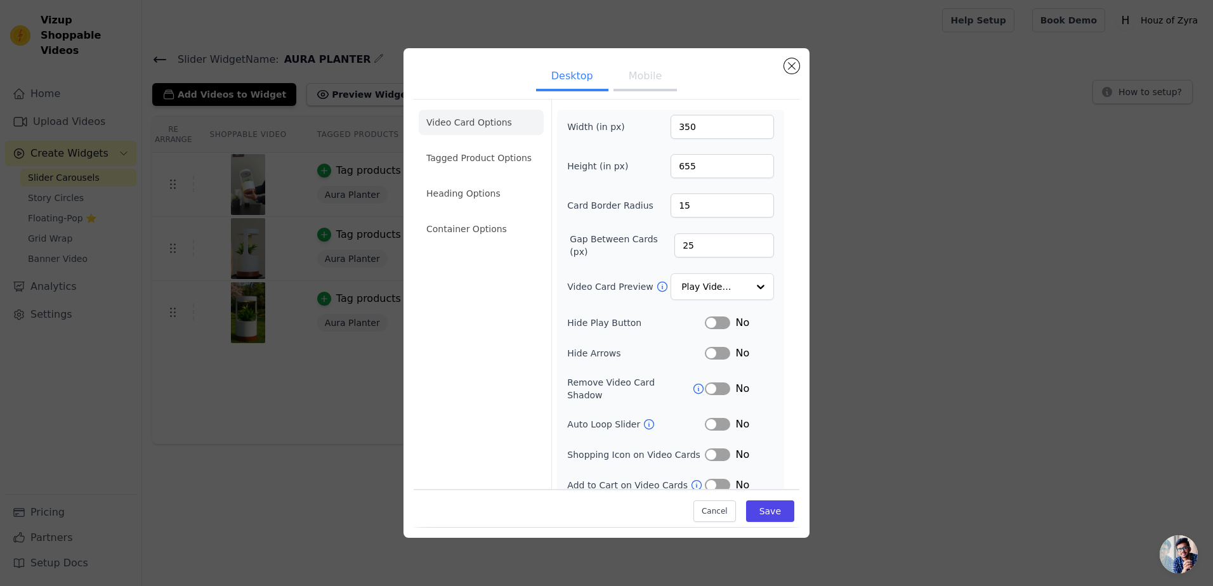
scroll to position [2, 0]
click at [789, 55] on div "Desktop Mobile Video Card Options Tagged Product Options Heading Options Contai…" at bounding box center [607, 292] width 406 height 489
click at [789, 59] on button "Close modal" at bounding box center [791, 65] width 15 height 15
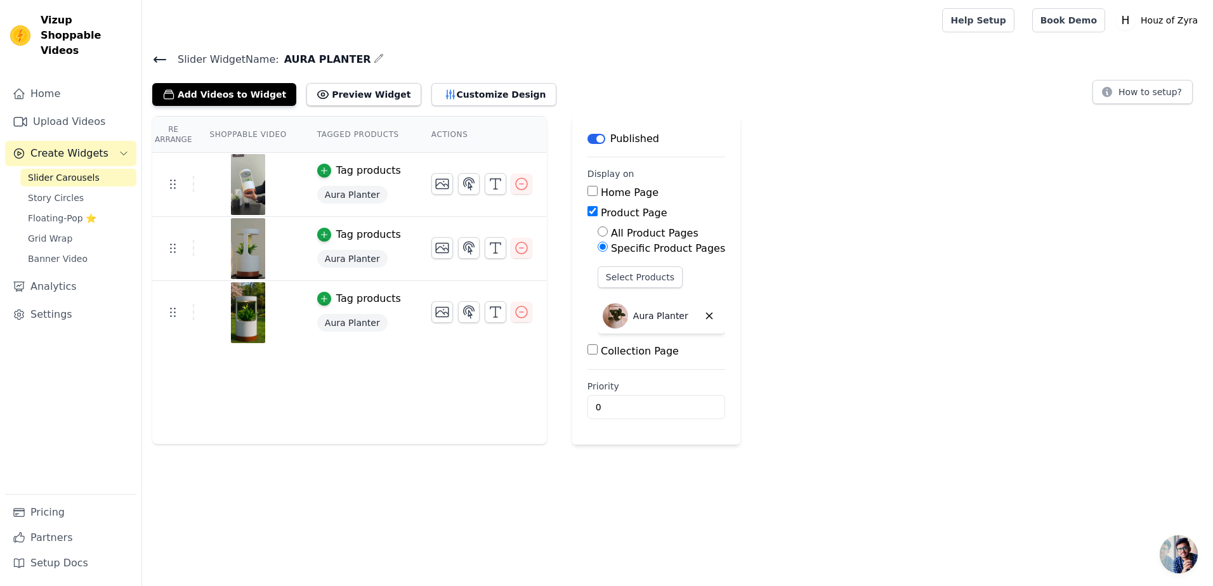
click at [89, 171] on span "Slider Carousels" at bounding box center [64, 177] width 72 height 13
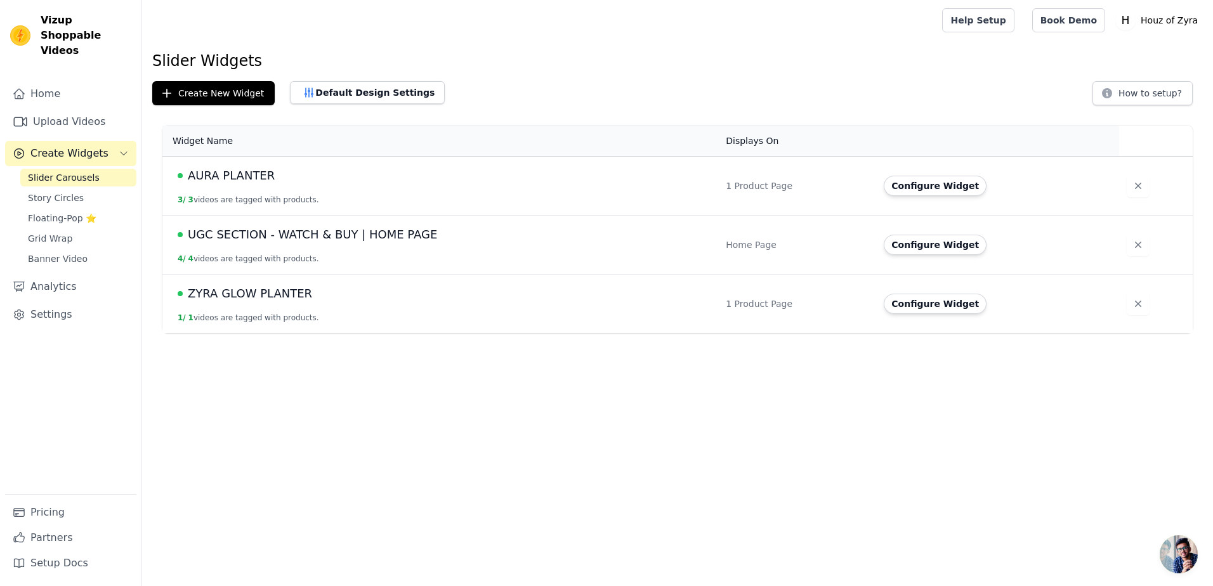
click at [294, 239] on span "UGC SECTION - WATCH & BUY | HOME PAGE" at bounding box center [312, 235] width 249 height 18
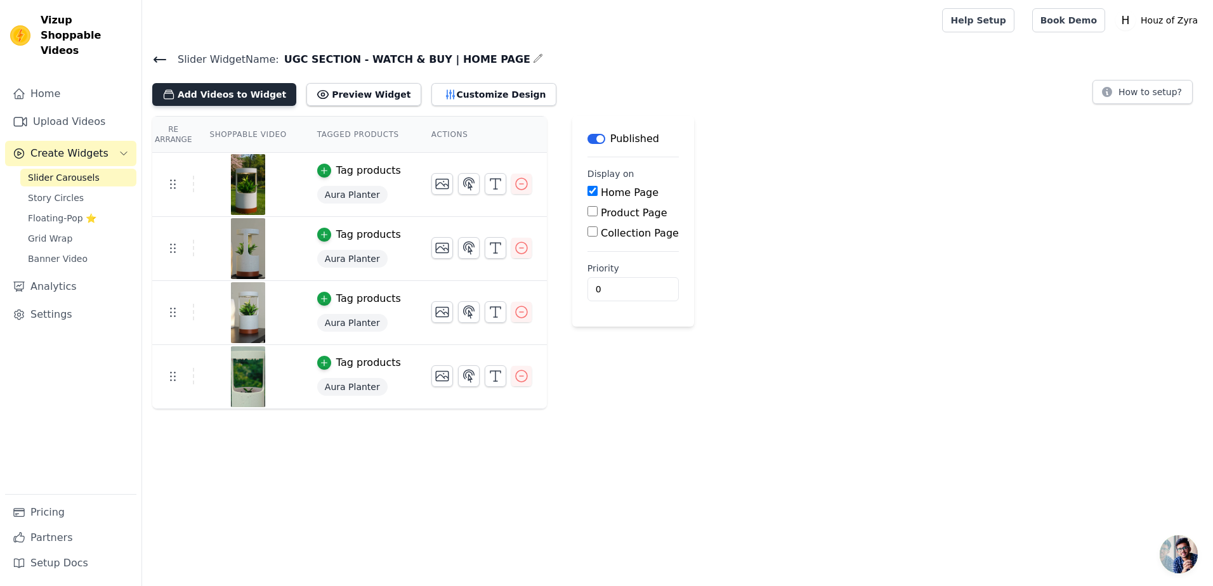
click at [209, 98] on button "Add Videos to Widget" at bounding box center [224, 94] width 144 height 23
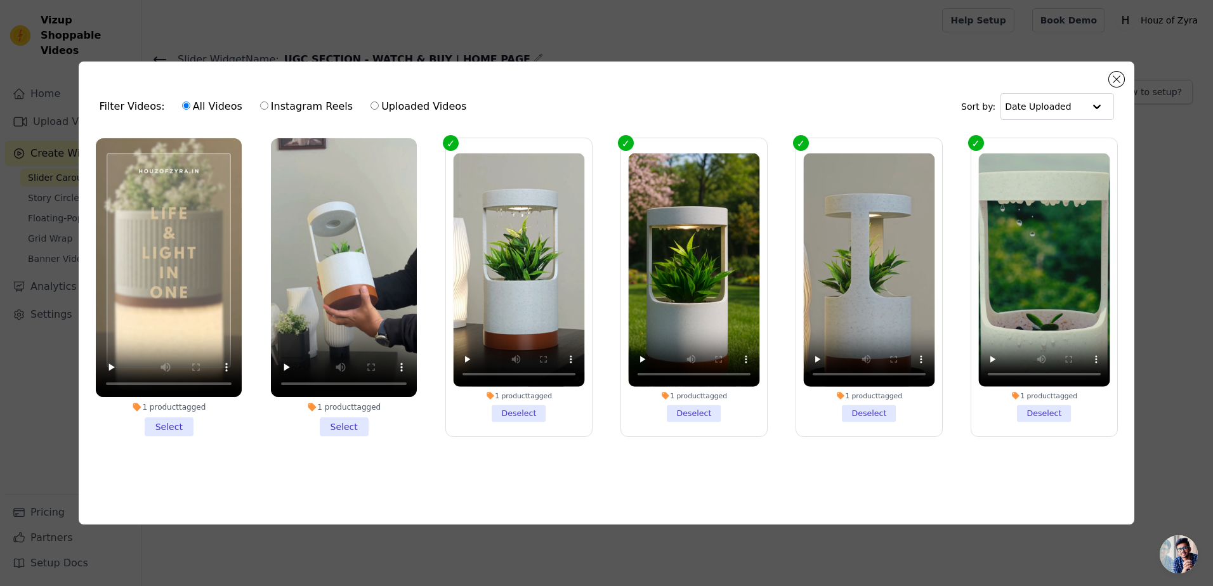
click at [162, 434] on label "1 product tagged Select" at bounding box center [168, 288] width 147 height 300
click at [0, 0] on input "1 product tagged Select" at bounding box center [0, 0] width 0 height 0
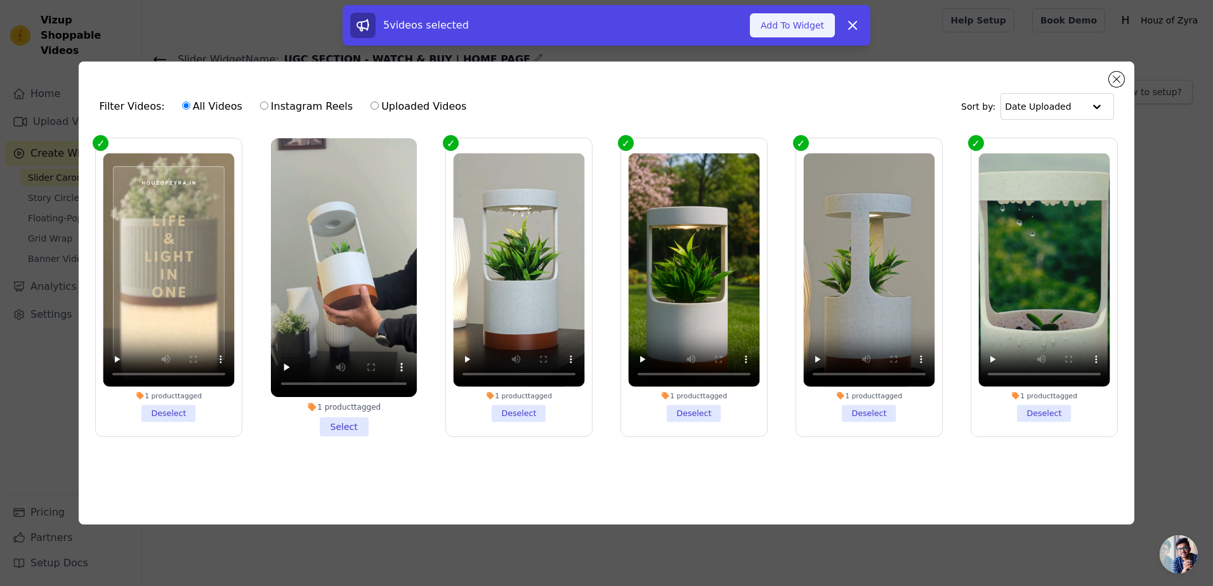
click at [800, 22] on button "Add To Widget" at bounding box center [792, 25] width 85 height 24
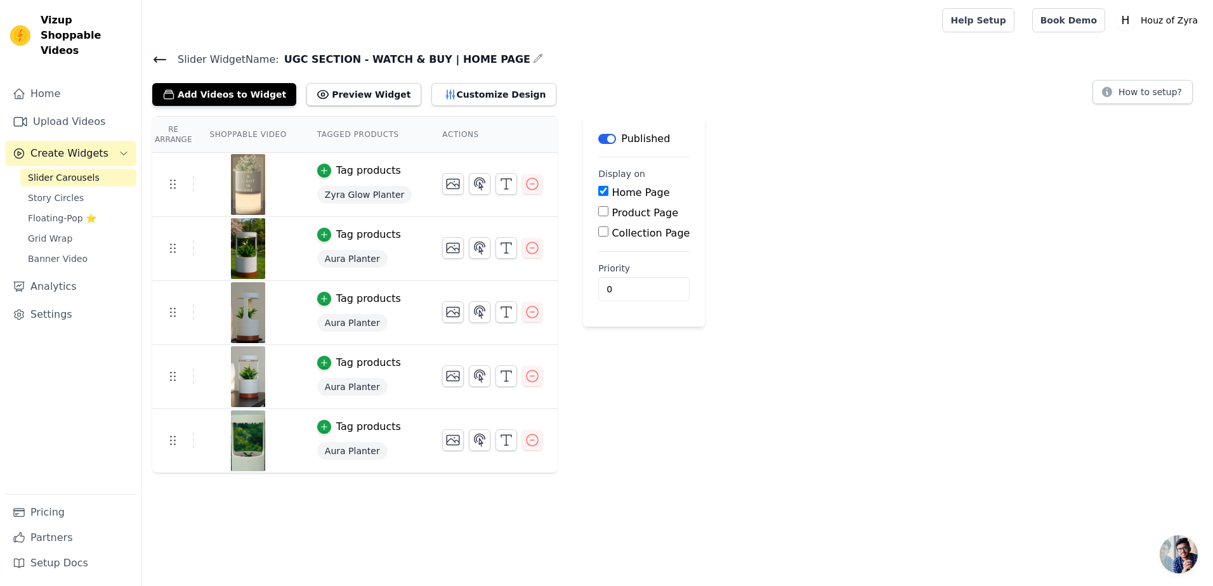
click at [68, 169] on link "Slider Carousels" at bounding box center [78, 178] width 116 height 18
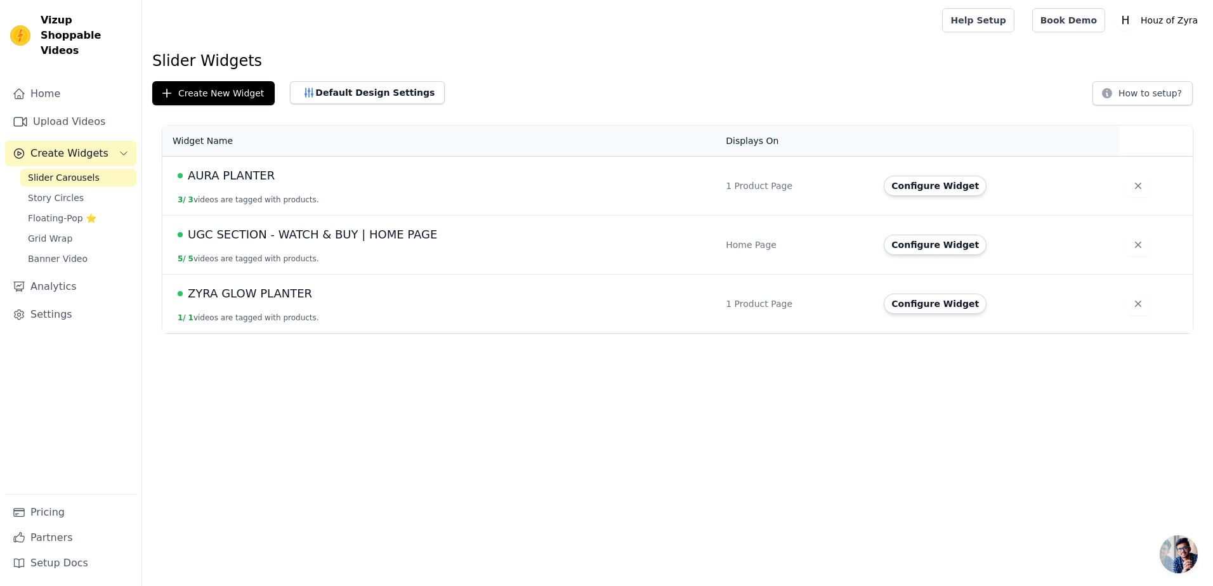
click at [262, 234] on span "UGC SECTION - WATCH & BUY | HOME PAGE" at bounding box center [312, 235] width 249 height 18
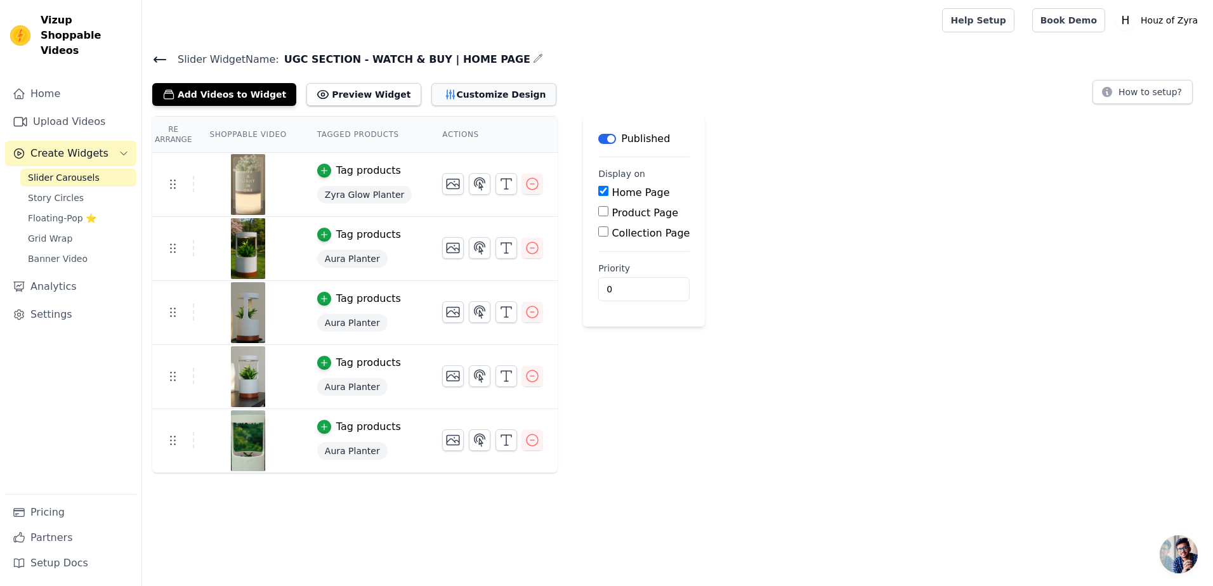
click at [461, 87] on button "Customize Design" at bounding box center [494, 94] width 125 height 23
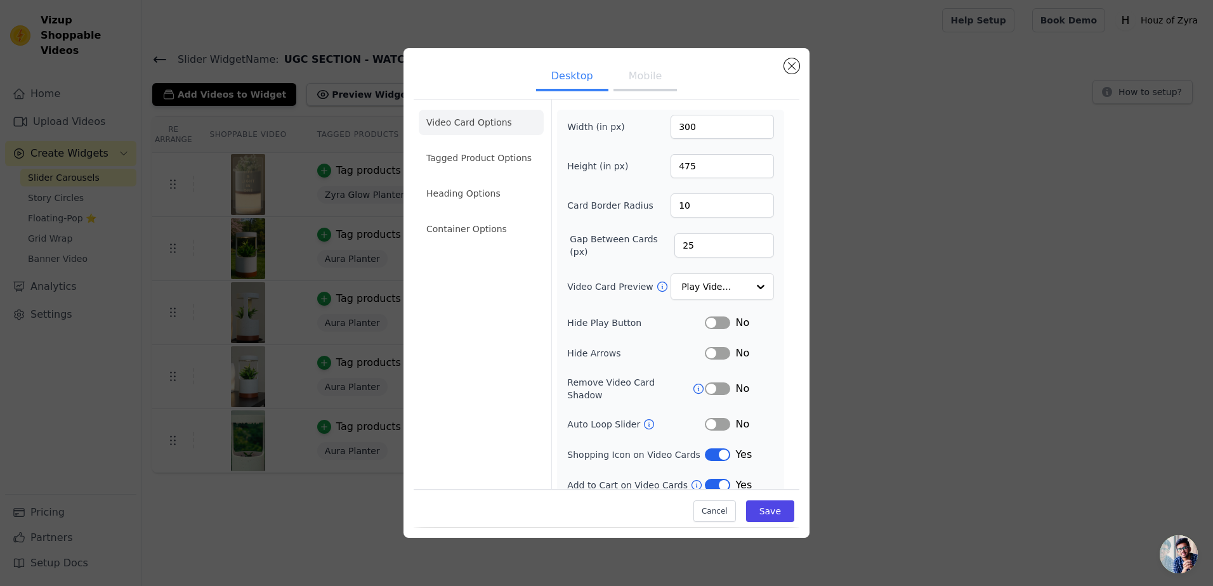
click at [635, 72] on button "Mobile" at bounding box center [645, 77] width 63 height 28
click at [581, 71] on button "Desktop" at bounding box center [572, 77] width 72 height 28
click at [635, 73] on button "Mobile" at bounding box center [645, 77] width 63 height 28
click at [569, 79] on button "Desktop" at bounding box center [572, 77] width 72 height 28
click at [713, 129] on input "300" at bounding box center [722, 127] width 103 height 24
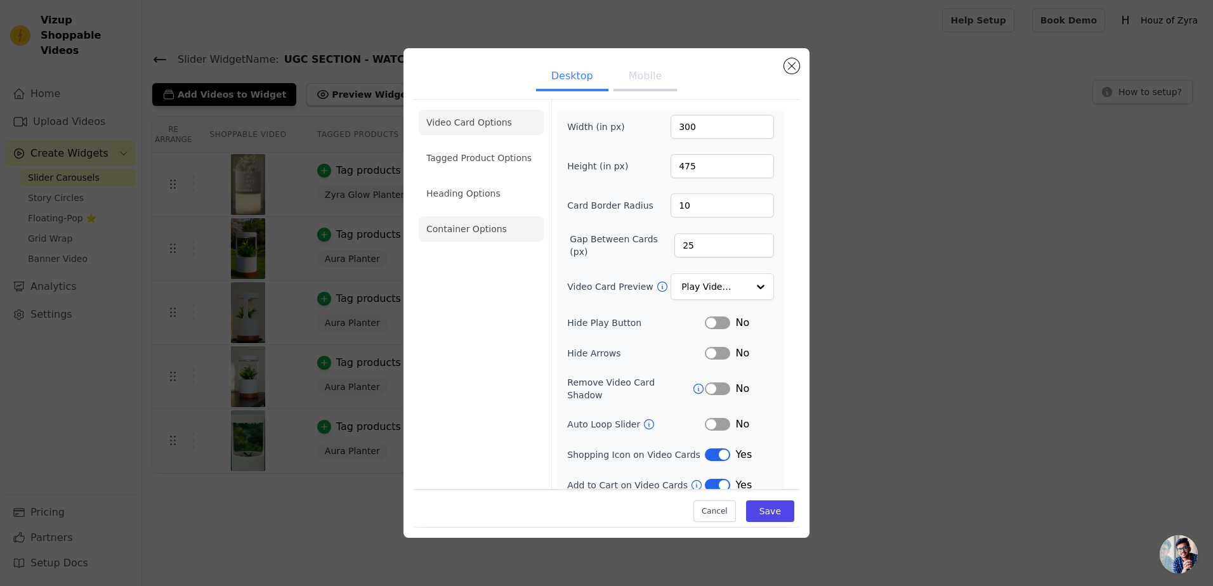
click at [501, 227] on li "Container Options" at bounding box center [481, 228] width 125 height 25
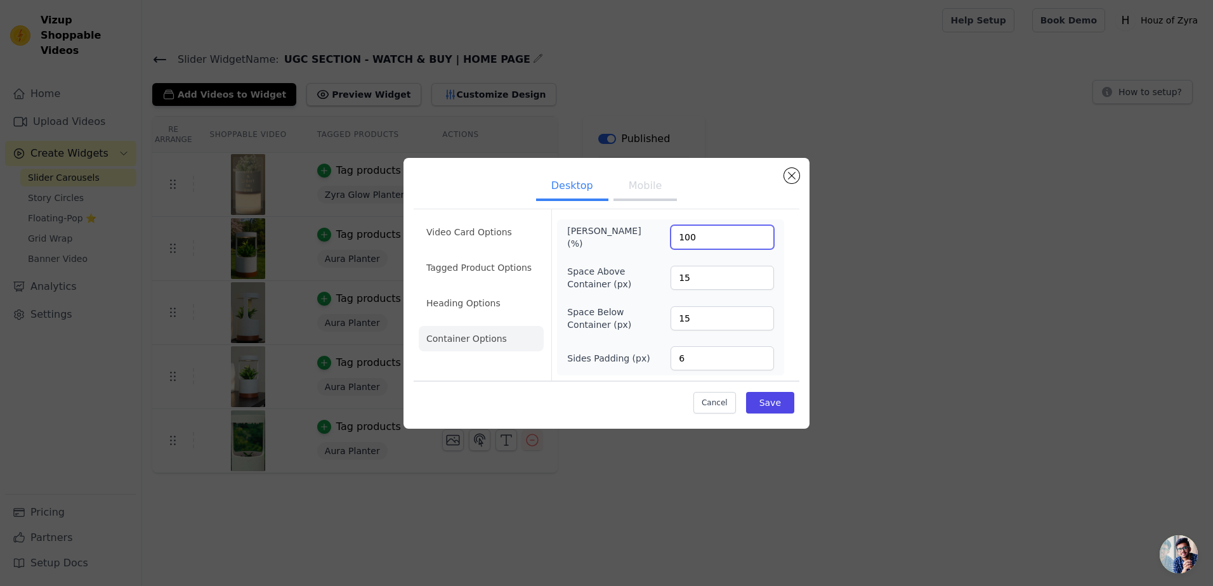
drag, startPoint x: 702, startPoint y: 237, endPoint x: 669, endPoint y: 243, distance: 33.5
click at [669, 243] on div "[PERSON_NAME] (%) 100" at bounding box center [670, 237] width 207 height 25
type input "200"
click at [770, 407] on button "Save" at bounding box center [770, 403] width 48 height 22
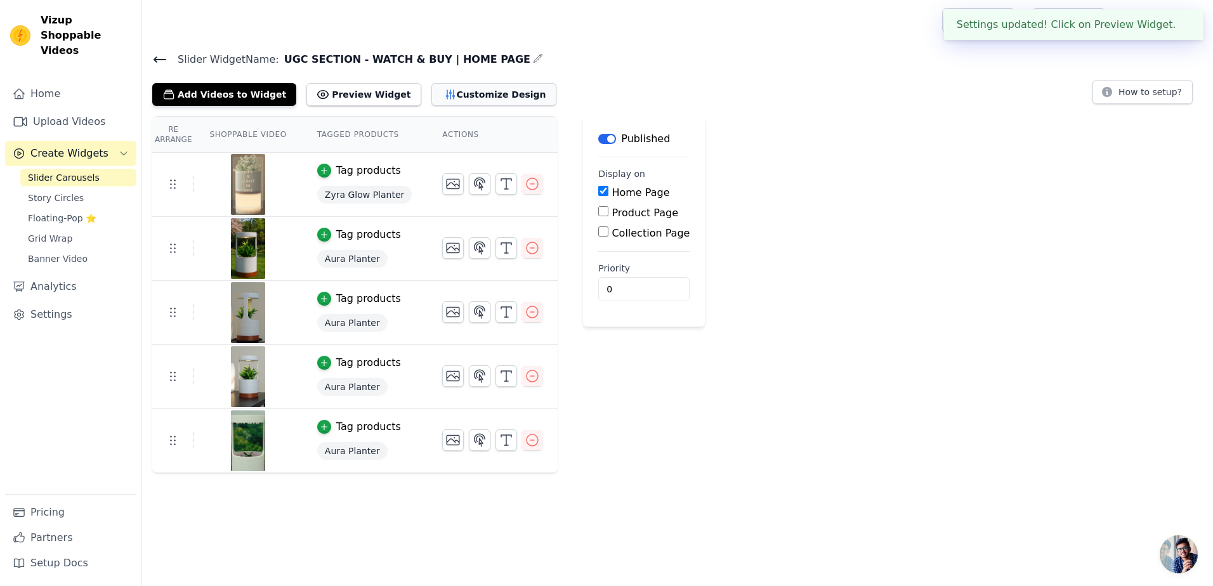
click at [489, 94] on button "Customize Design" at bounding box center [494, 94] width 125 height 23
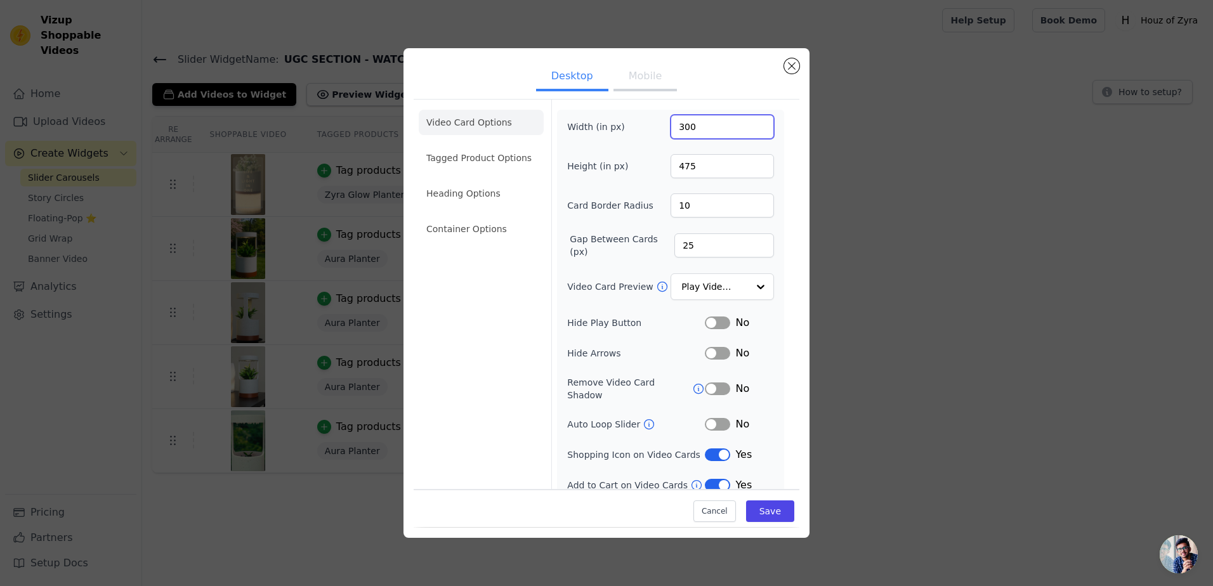
click at [702, 130] on input "300" at bounding box center [722, 127] width 103 height 24
click at [701, 127] on input "300" at bounding box center [722, 127] width 103 height 24
click at [699, 126] on input "300" at bounding box center [722, 127] width 103 height 24
type input "350"
click at [703, 171] on input "475" at bounding box center [722, 166] width 103 height 24
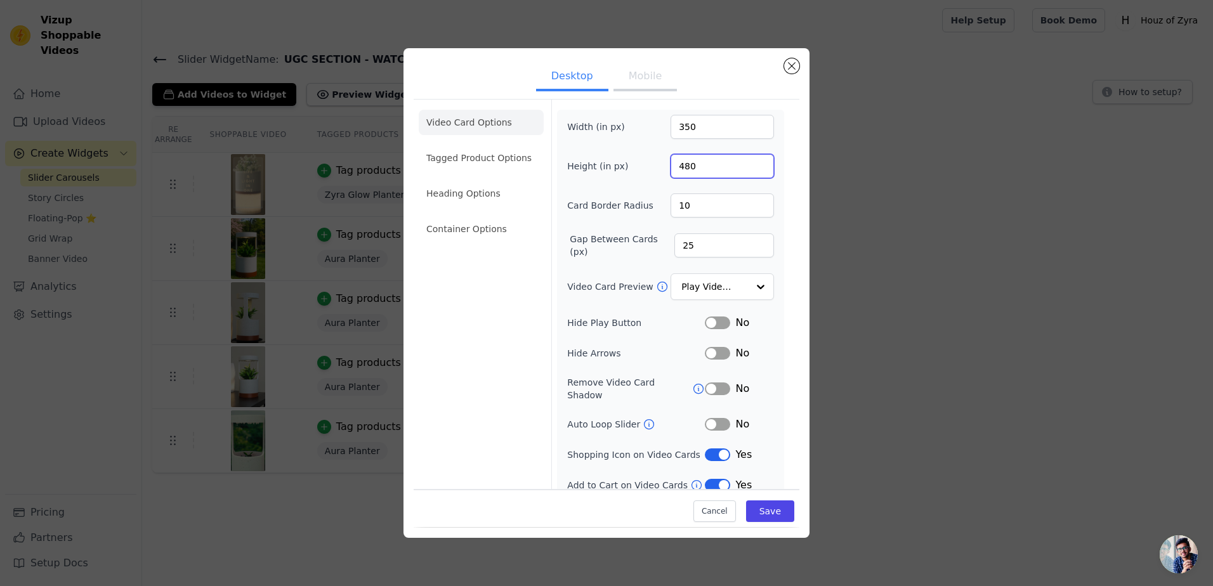
click at [680, 166] on input "480" at bounding box center [722, 166] width 103 height 24
type input "480480475"
type input "300"
click at [697, 166] on input "480480475" at bounding box center [722, 166] width 103 height 24
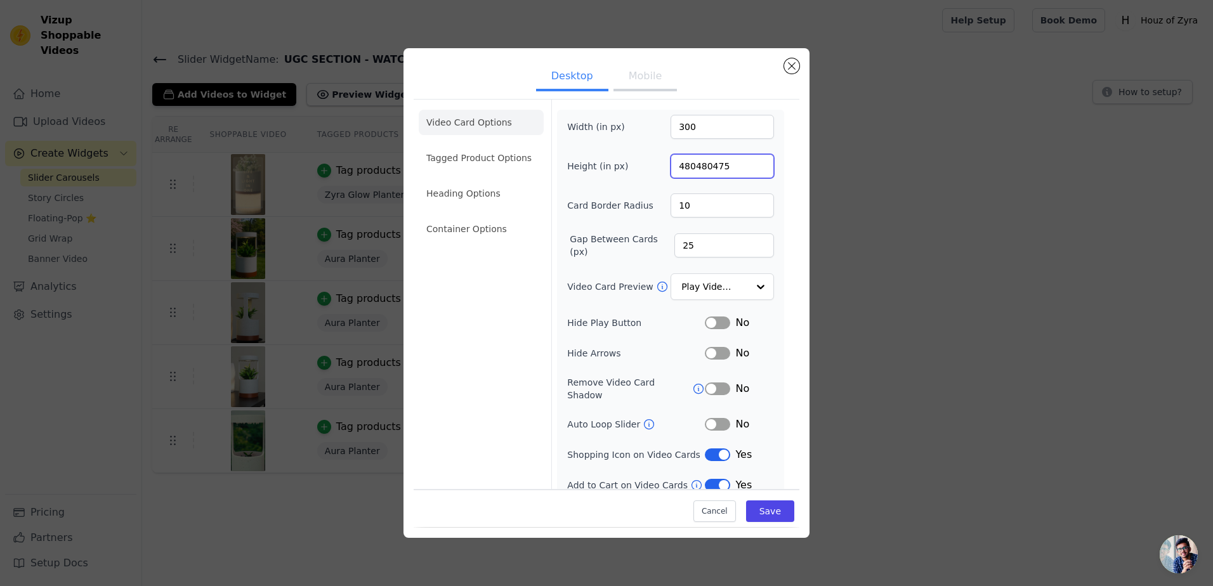
click at [697, 166] on input "480480475" at bounding box center [722, 166] width 103 height 24
type input "550"
click at [763, 515] on button "Save" at bounding box center [770, 512] width 48 height 22
